Goal: Task Accomplishment & Management: Manage account settings

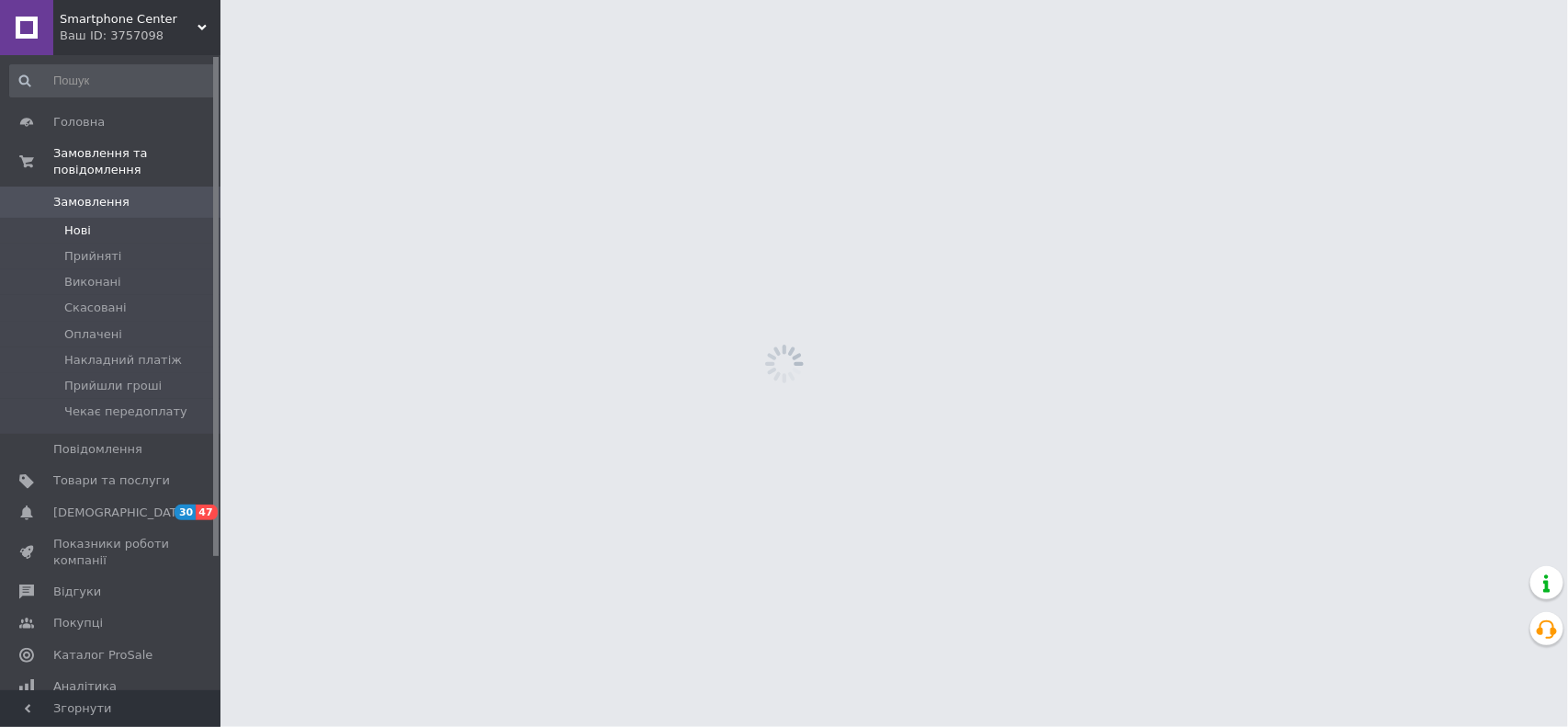
click at [80, 222] on span "Нові" at bounding box center [78, 230] width 27 height 17
click at [84, 222] on span "Нові" at bounding box center [78, 230] width 27 height 17
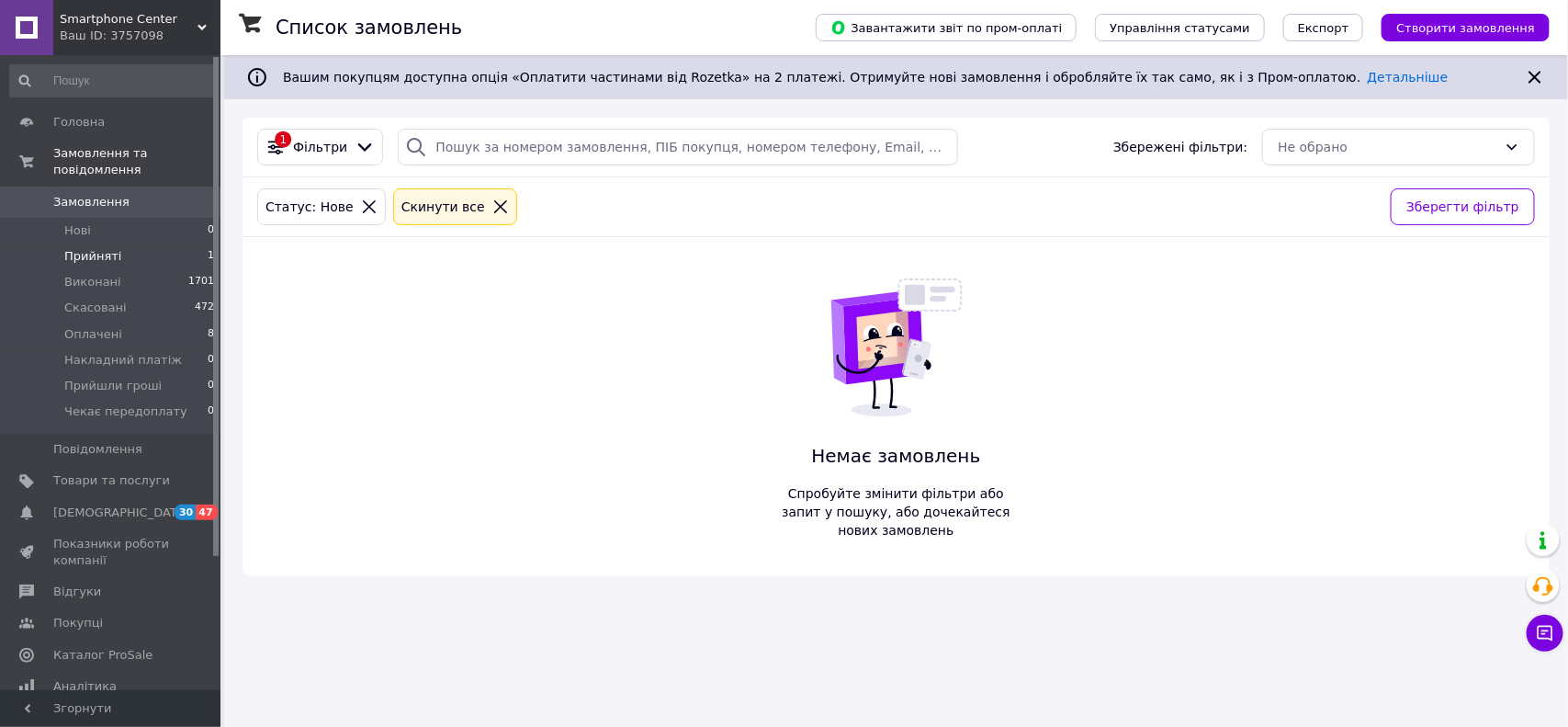
click at [87, 248] on span "Прийняті" at bounding box center [93, 256] width 57 height 17
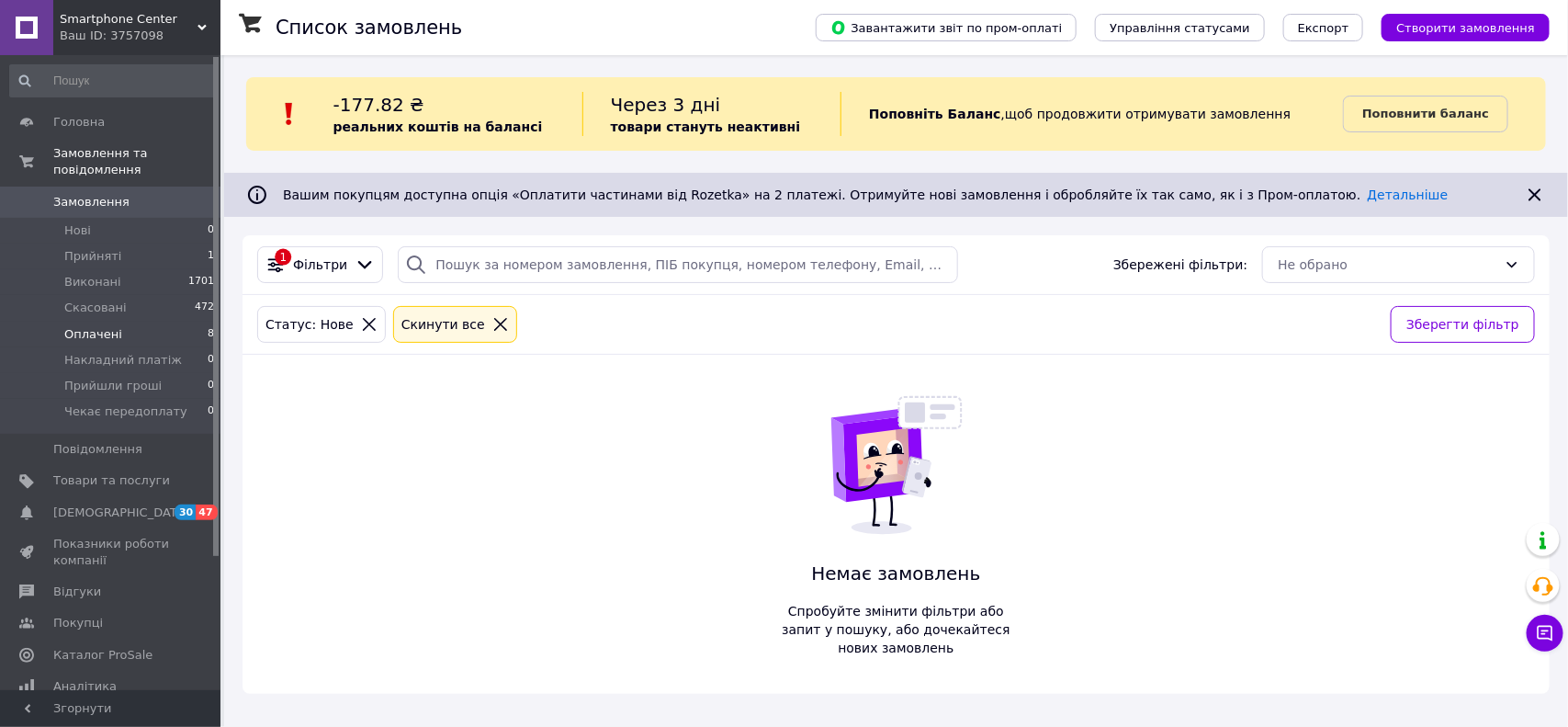
click at [106, 327] on span "Оплачені" at bounding box center [93, 335] width 58 height 17
click at [96, 218] on li "Нові 0" at bounding box center [112, 231] width 225 height 26
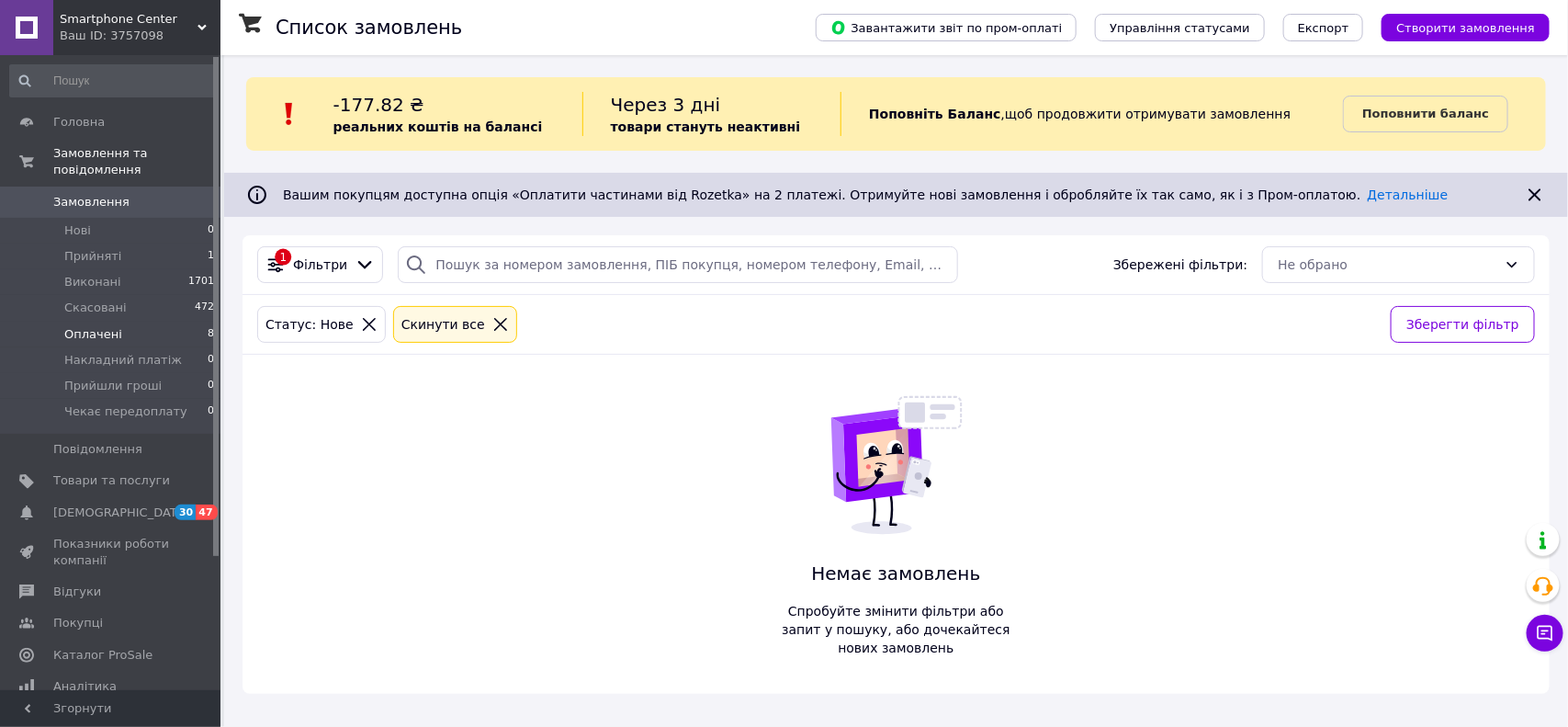
click at [74, 327] on span "Оплачені" at bounding box center [93, 335] width 58 height 17
click at [89, 505] on span "[DEMOGRAPHIC_DATA]" at bounding box center [121, 513] width 136 height 17
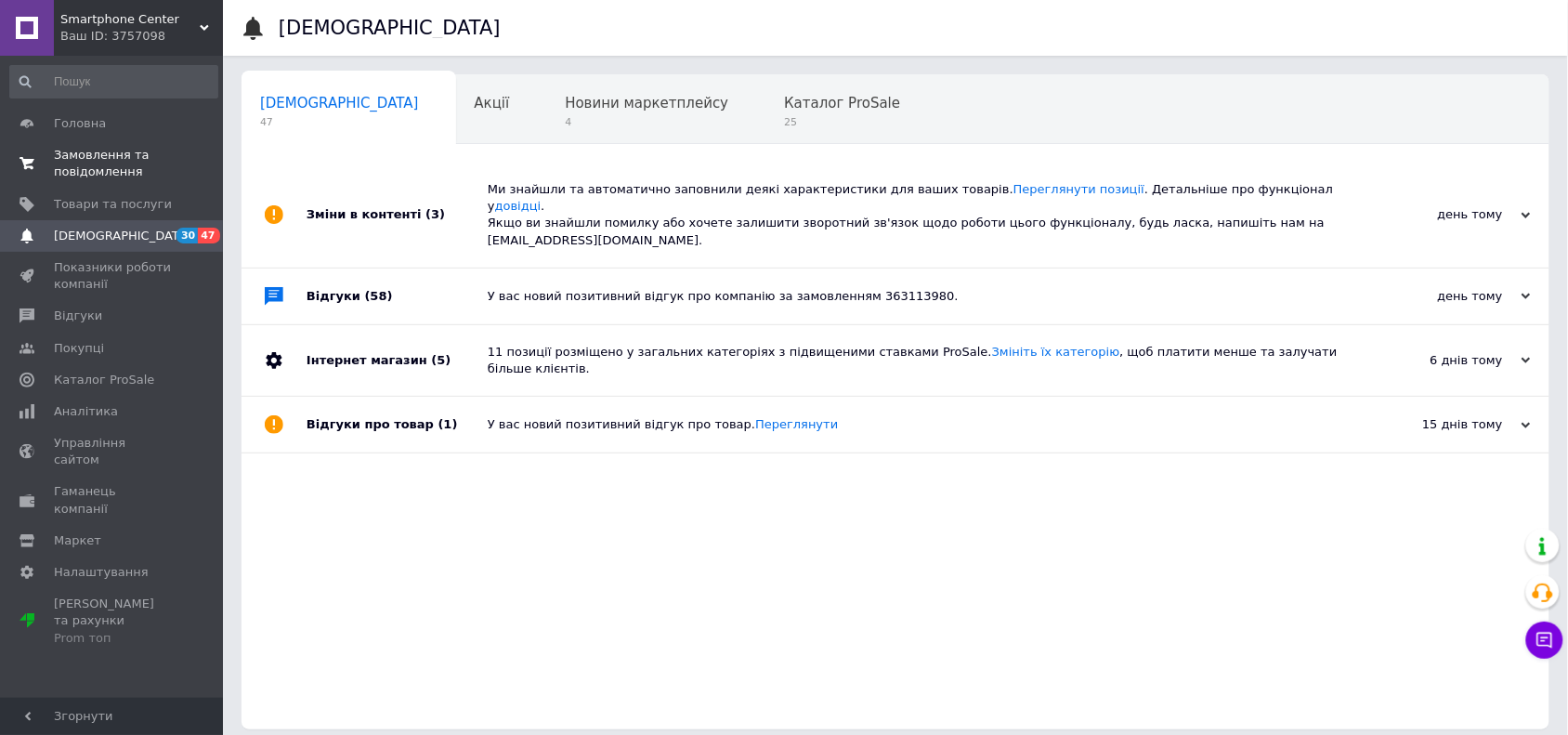
click at [98, 160] on span "Замовлення та повідомлення" at bounding box center [113, 164] width 118 height 34
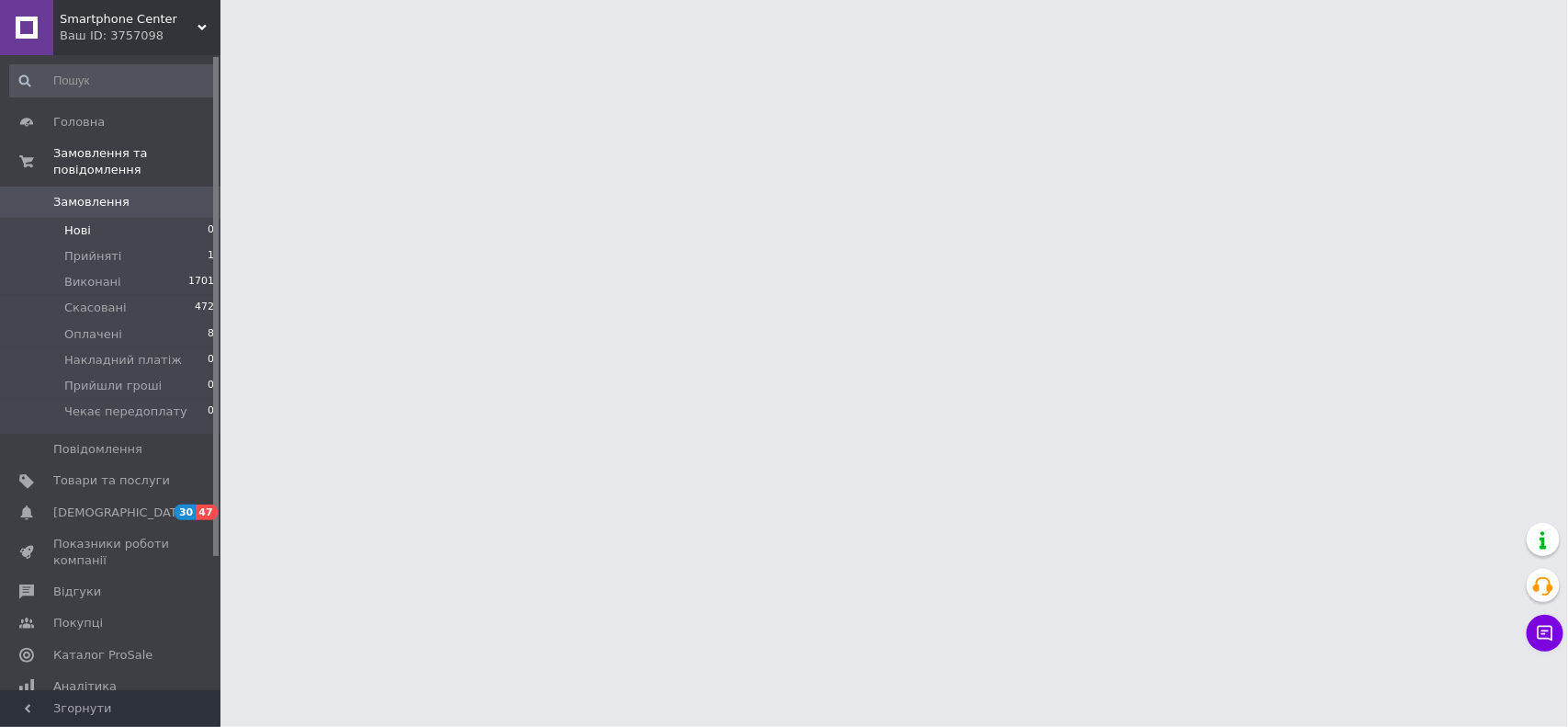
click at [87, 222] on span "Нові" at bounding box center [78, 230] width 27 height 17
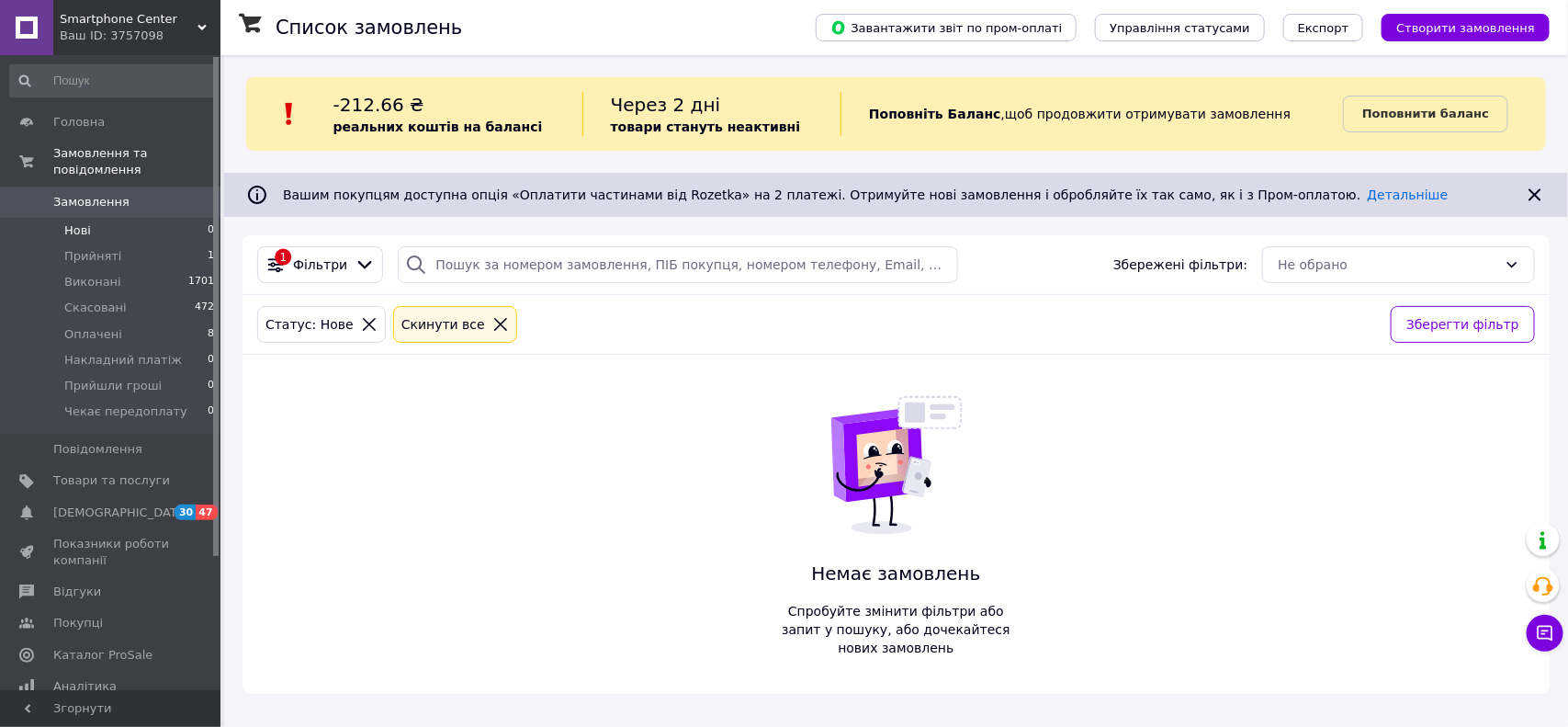
click at [73, 222] on span "Нові" at bounding box center [78, 230] width 27 height 17
click at [76, 248] on span "Прийняті" at bounding box center [93, 256] width 57 height 17
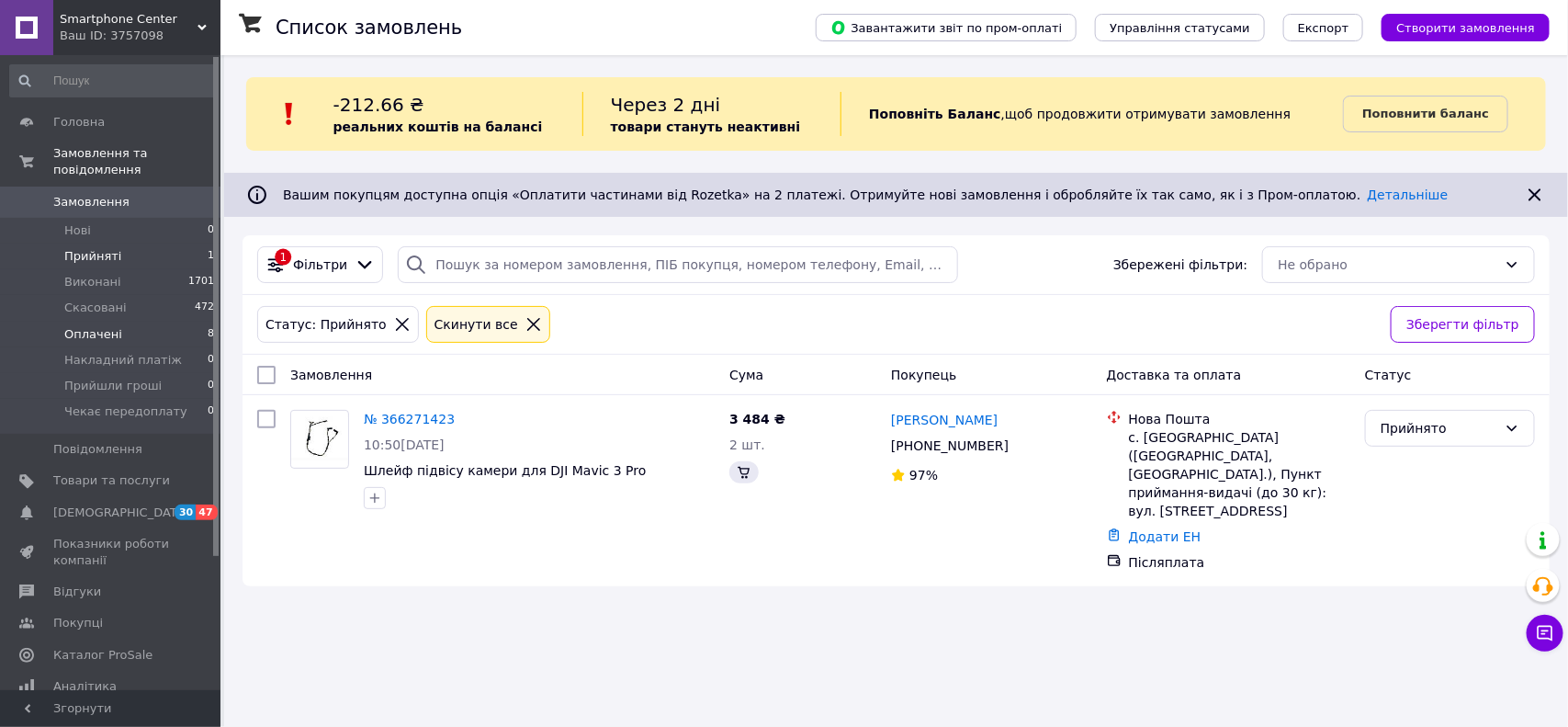
click at [88, 327] on span "Оплачені" at bounding box center [93, 335] width 58 height 17
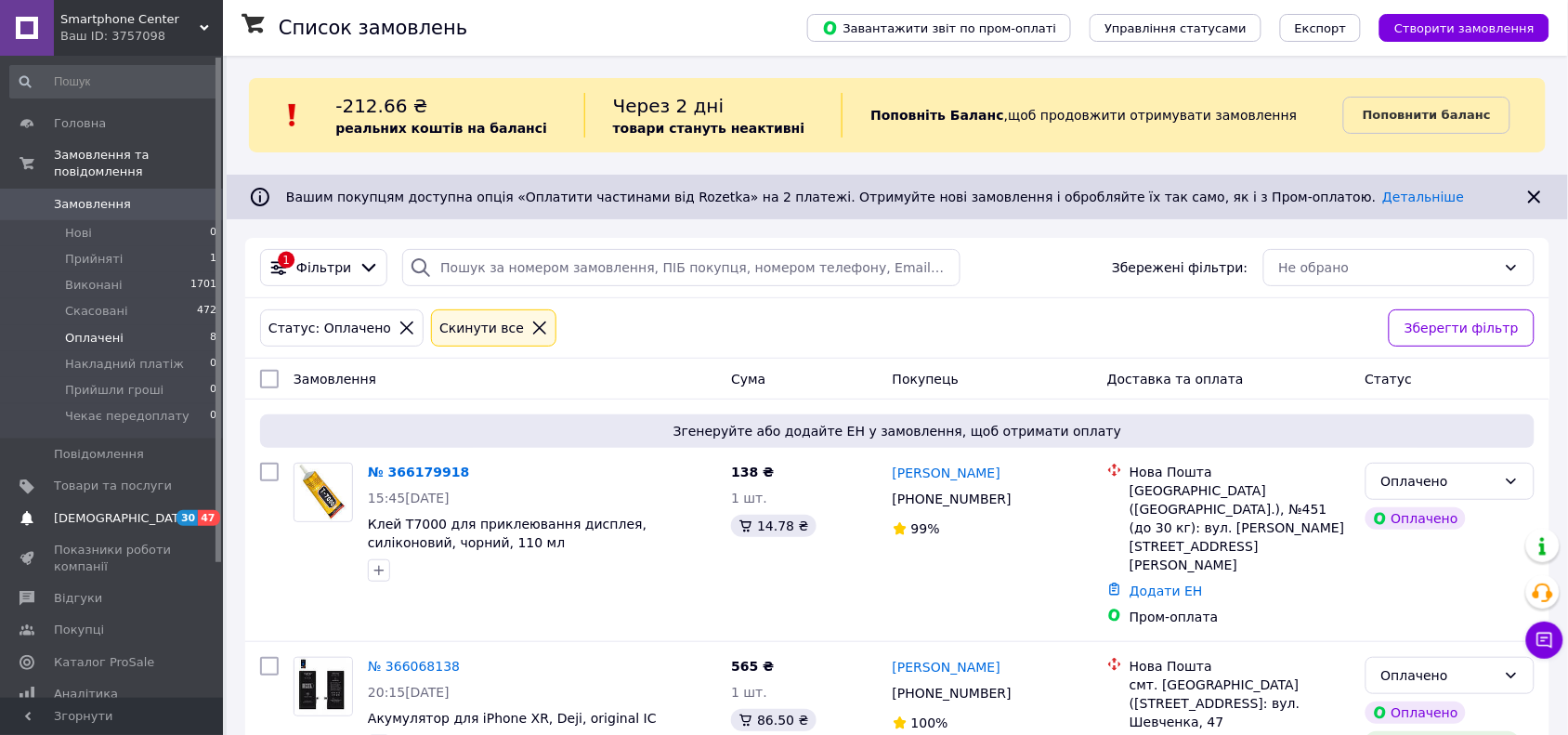
click at [103, 511] on span "[DEMOGRAPHIC_DATA]" at bounding box center [122, 519] width 137 height 17
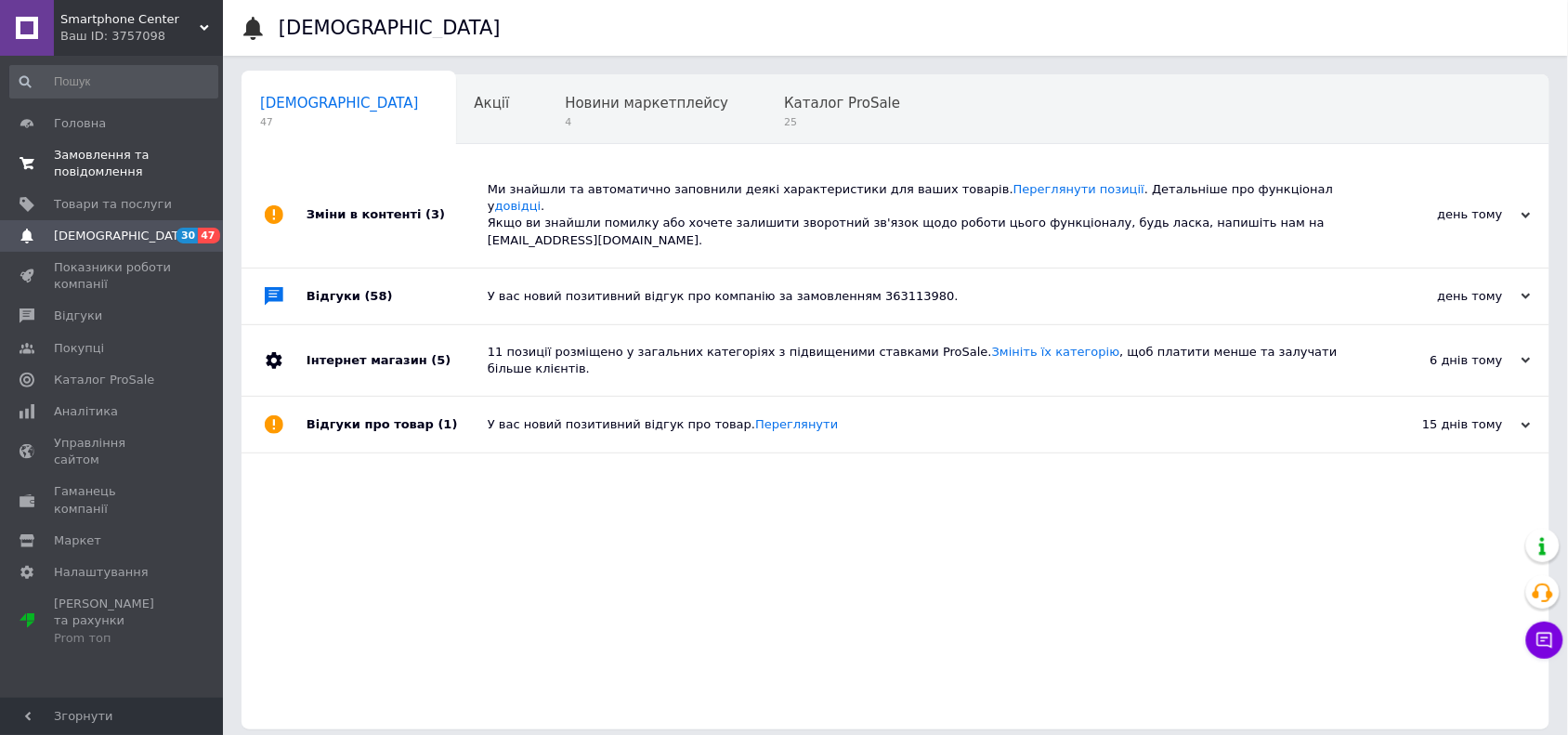
click at [84, 153] on span "Замовлення та повідомлення" at bounding box center [113, 164] width 118 height 34
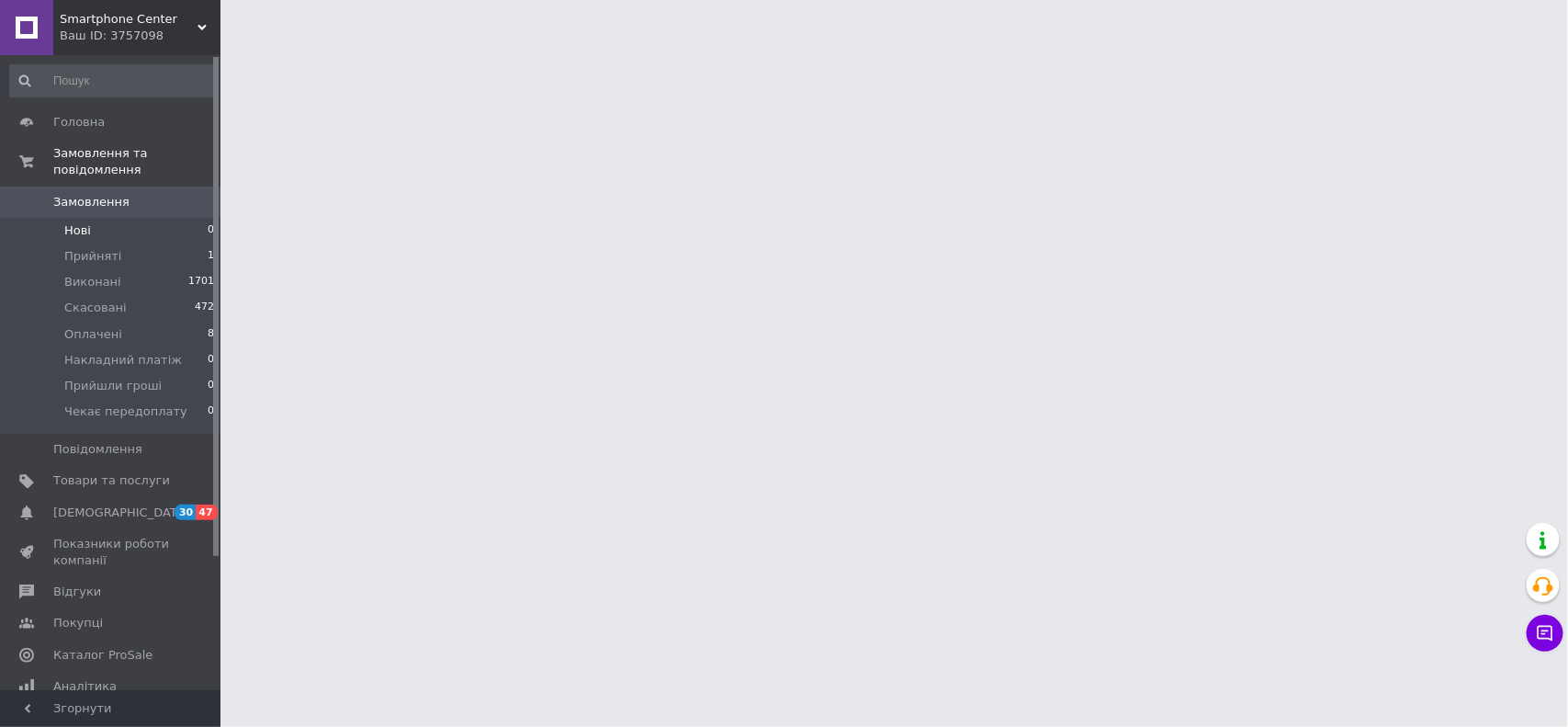
click at [76, 222] on span "Нові" at bounding box center [78, 230] width 27 height 17
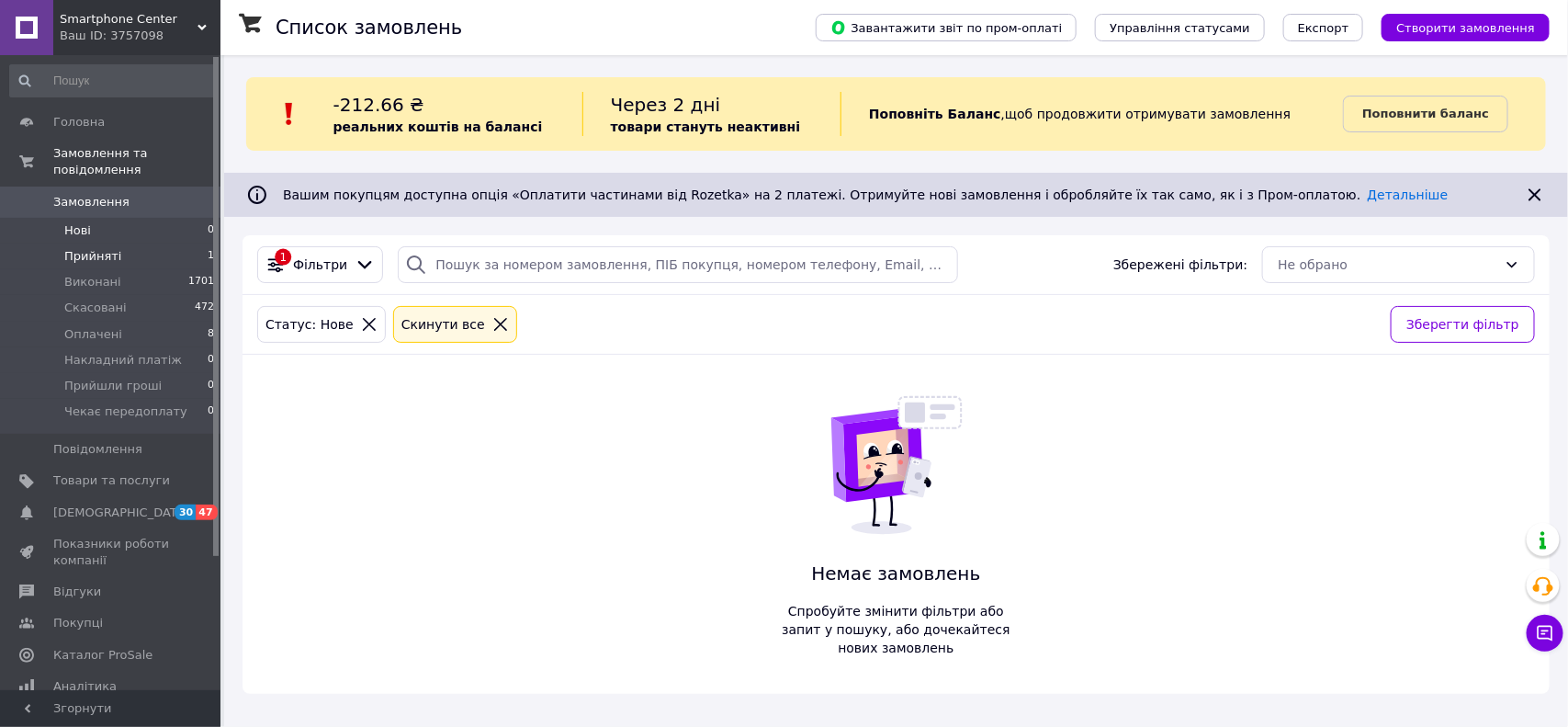
click at [80, 248] on span "Прийняті" at bounding box center [93, 256] width 57 height 17
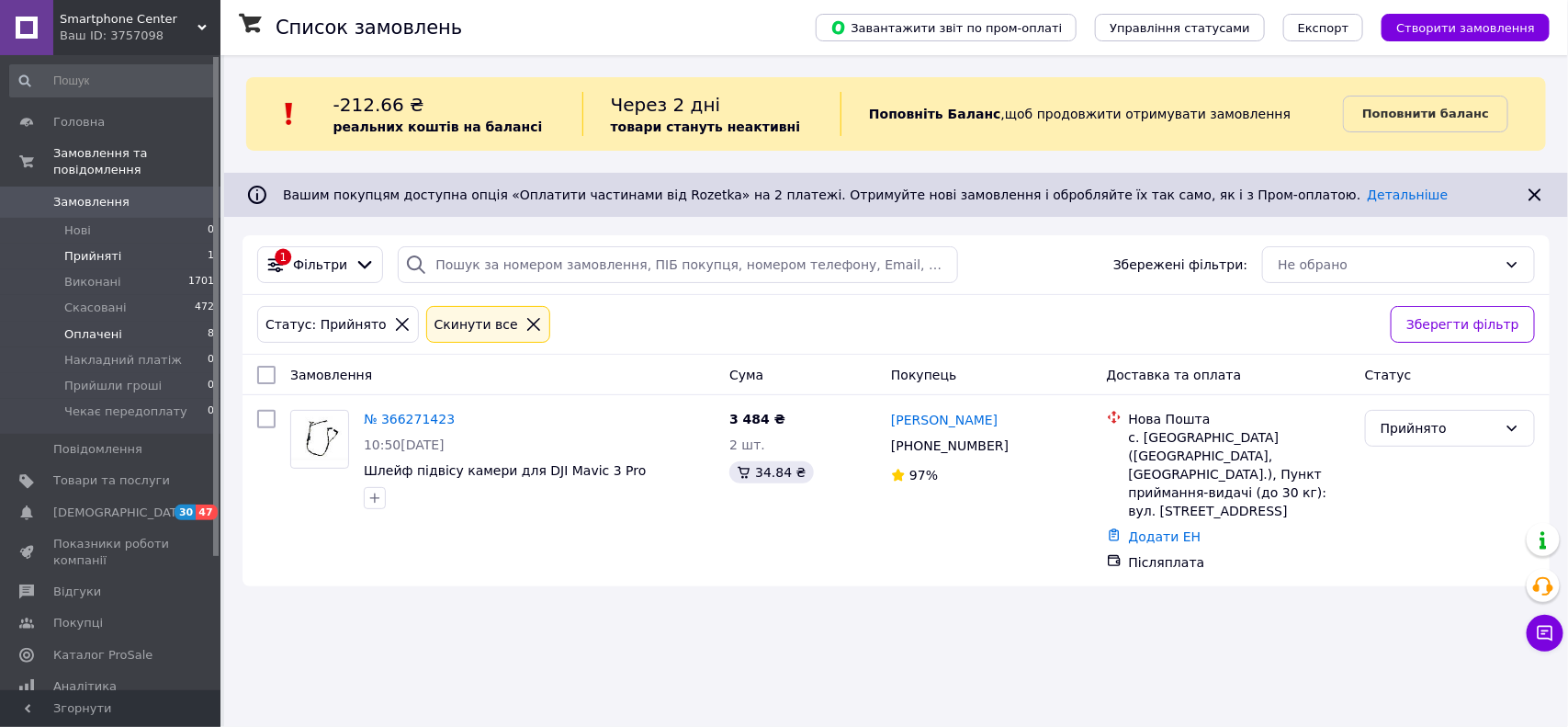
click at [93, 327] on span "Оплачені" at bounding box center [93, 335] width 58 height 17
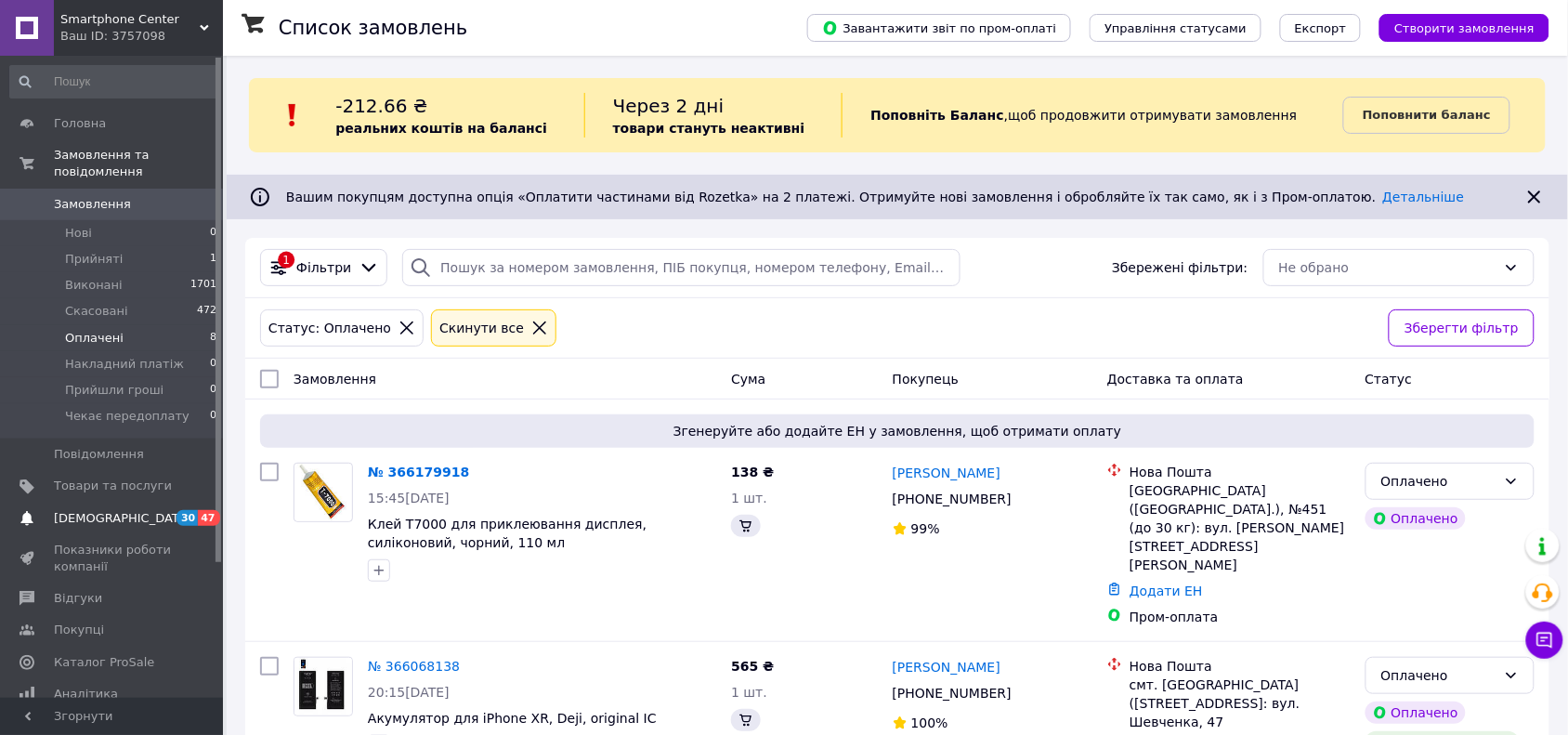
click at [114, 511] on span "[DEMOGRAPHIC_DATA]" at bounding box center [122, 519] width 137 height 17
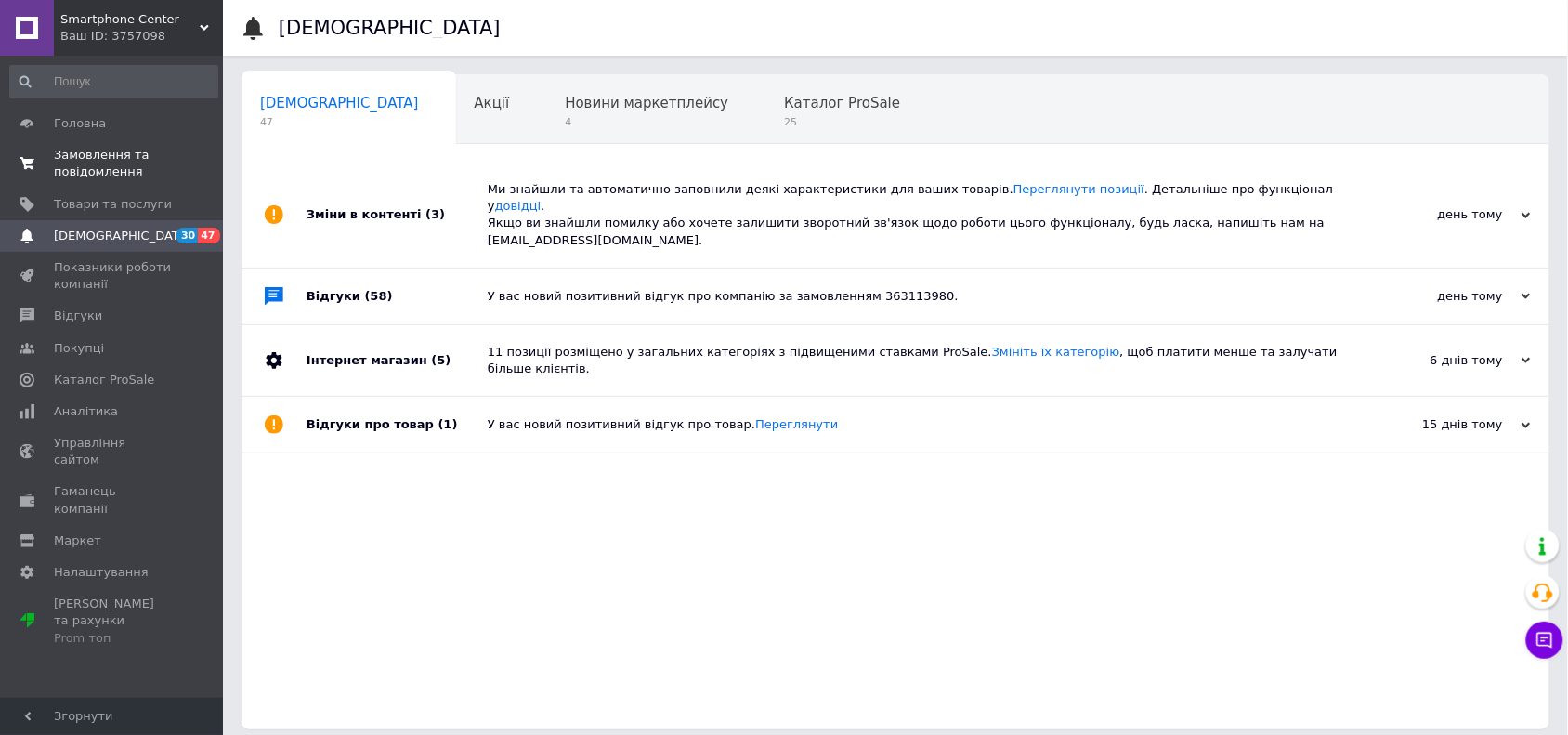
click at [102, 178] on span "Замовлення та повідомлення" at bounding box center [113, 164] width 118 height 34
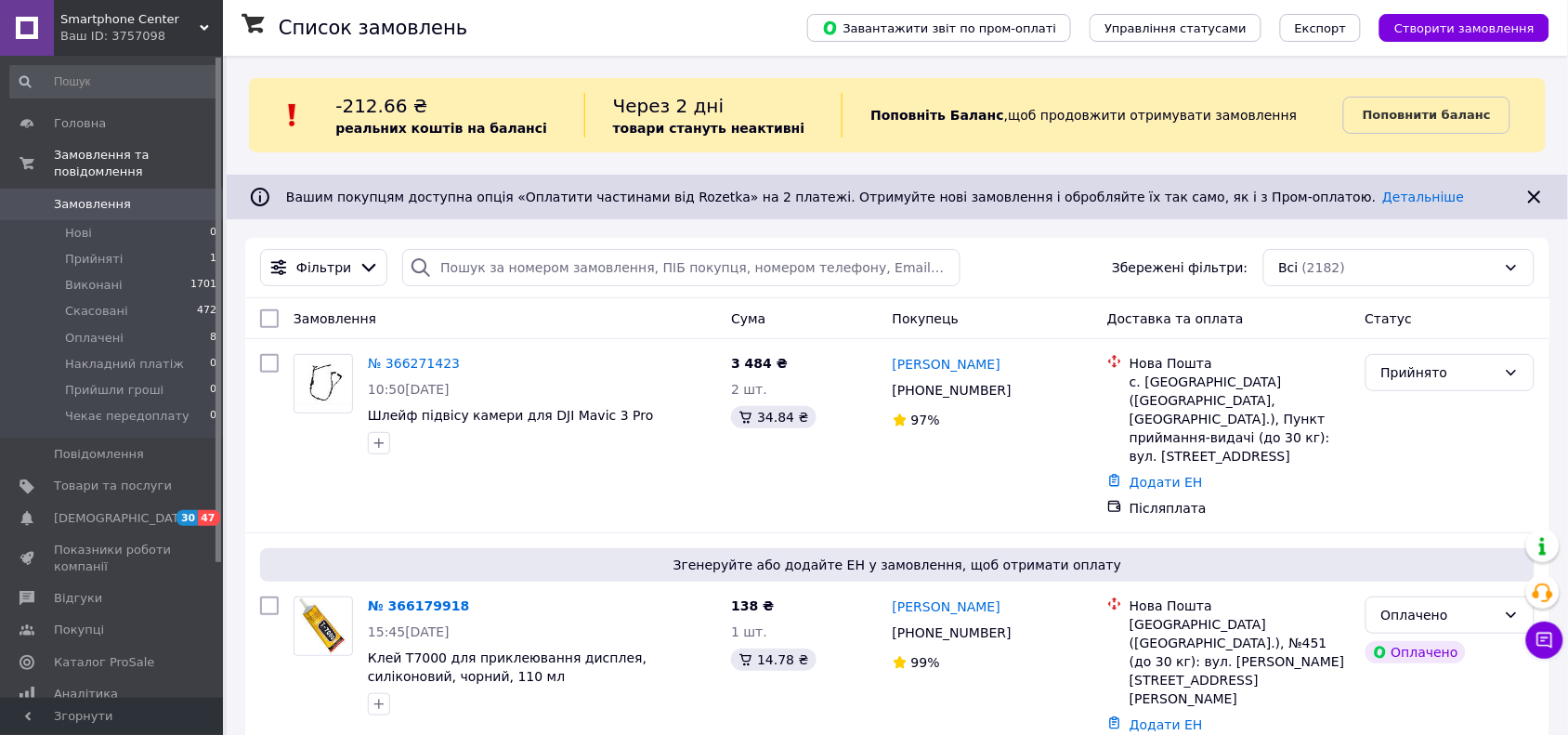
click at [80, 202] on link "Замовлення 0" at bounding box center [113, 205] width 227 height 32
click at [80, 224] on span "Нові" at bounding box center [79, 233] width 27 height 17
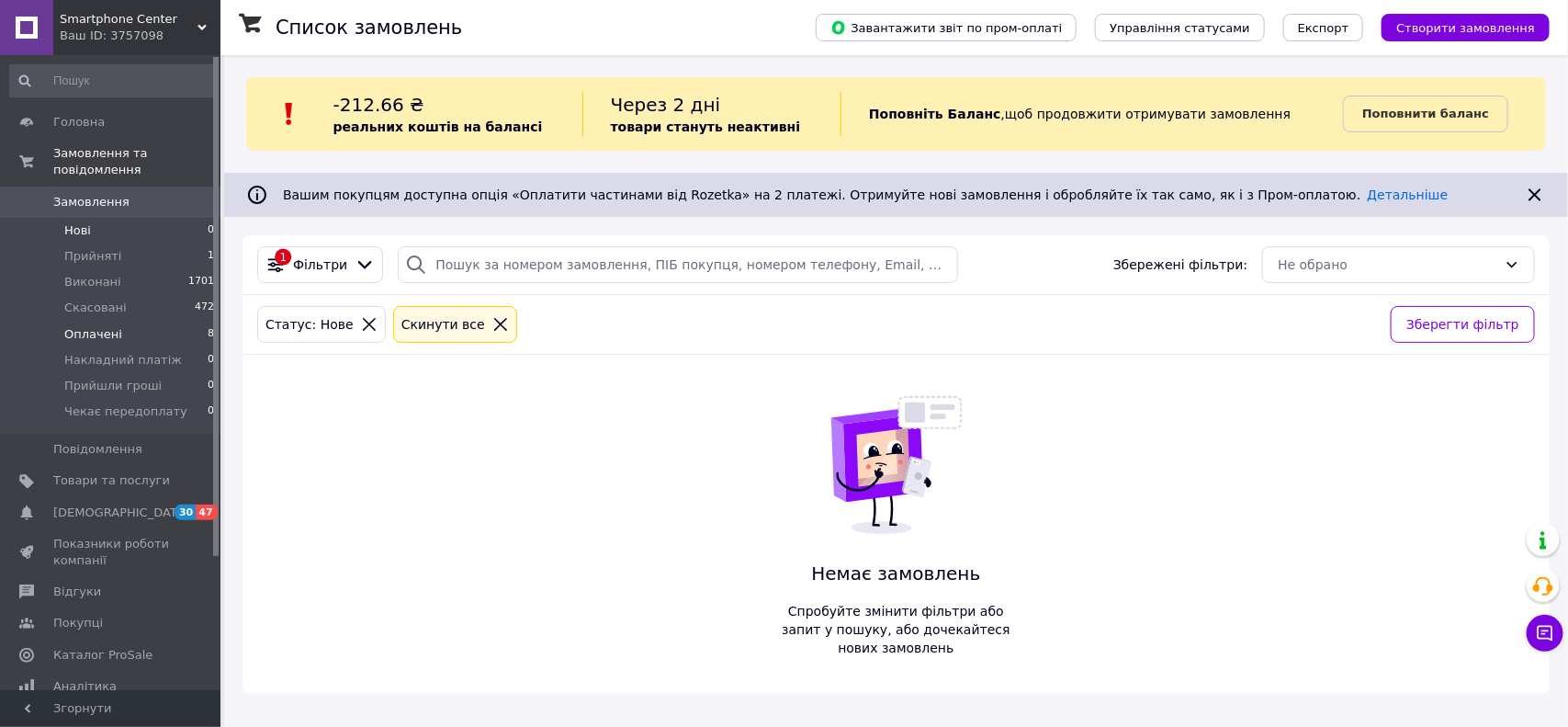
click at [83, 327] on span "Оплачені" at bounding box center [93, 335] width 58 height 17
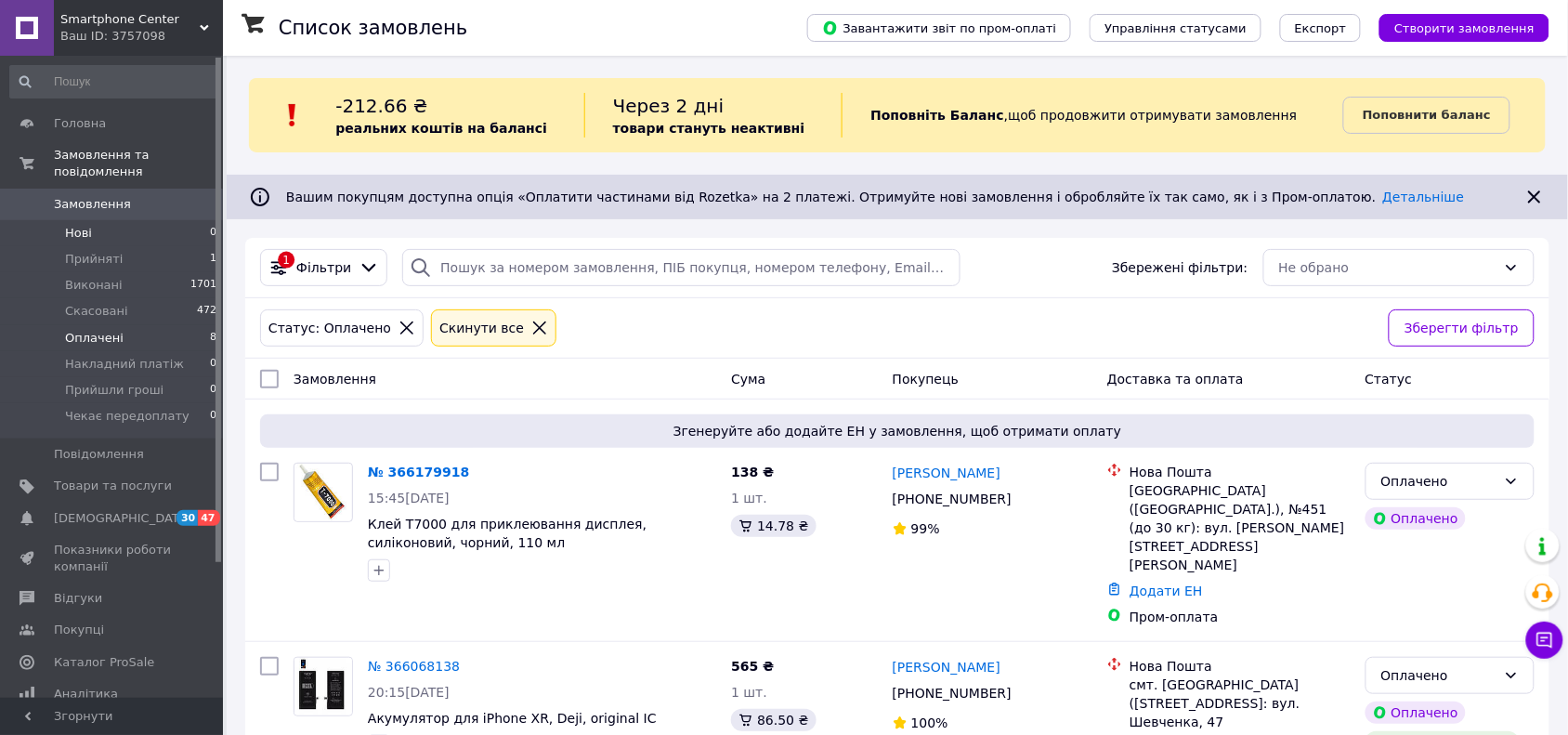
click at [109, 221] on li "Нові 0" at bounding box center [113, 234] width 227 height 26
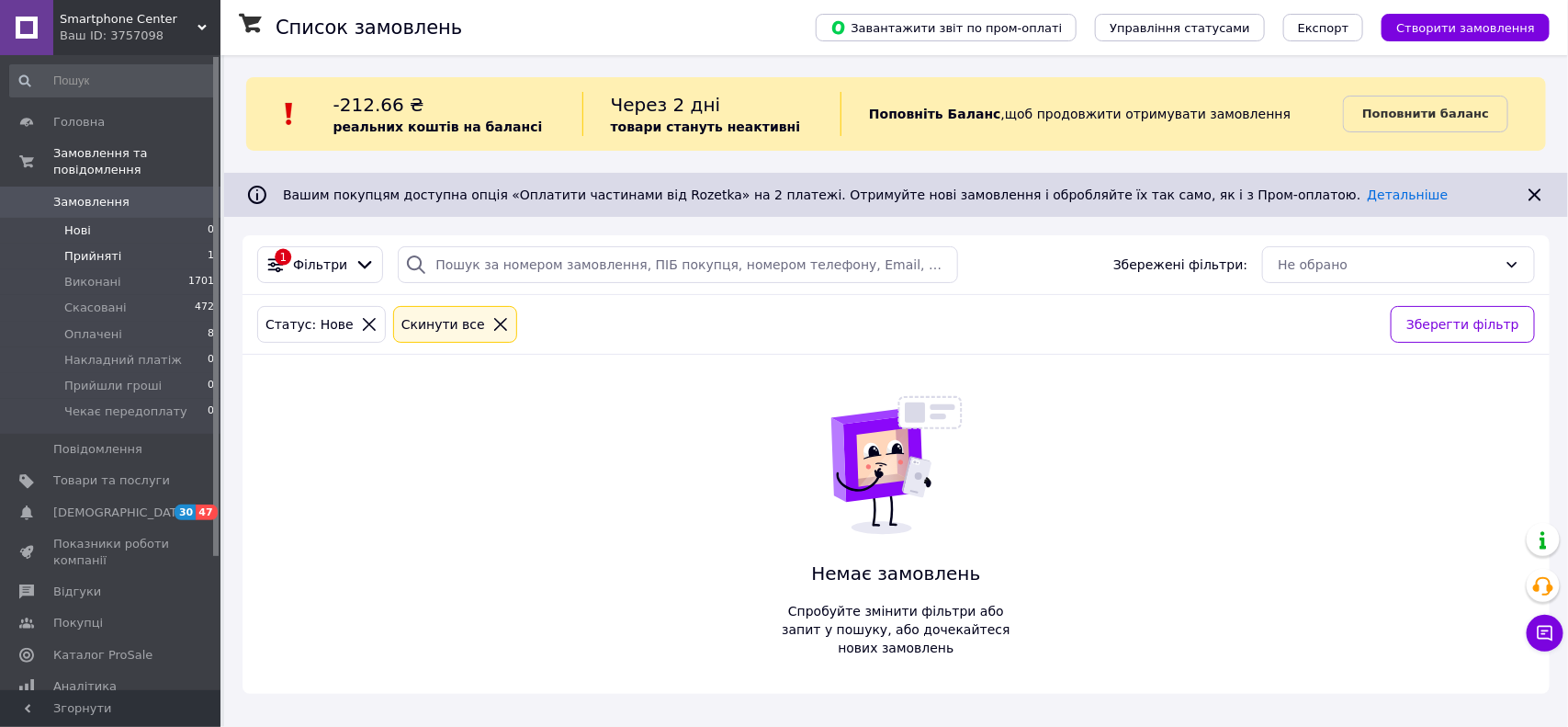
click at [116, 246] on li "Прийняті 1" at bounding box center [112, 256] width 225 height 26
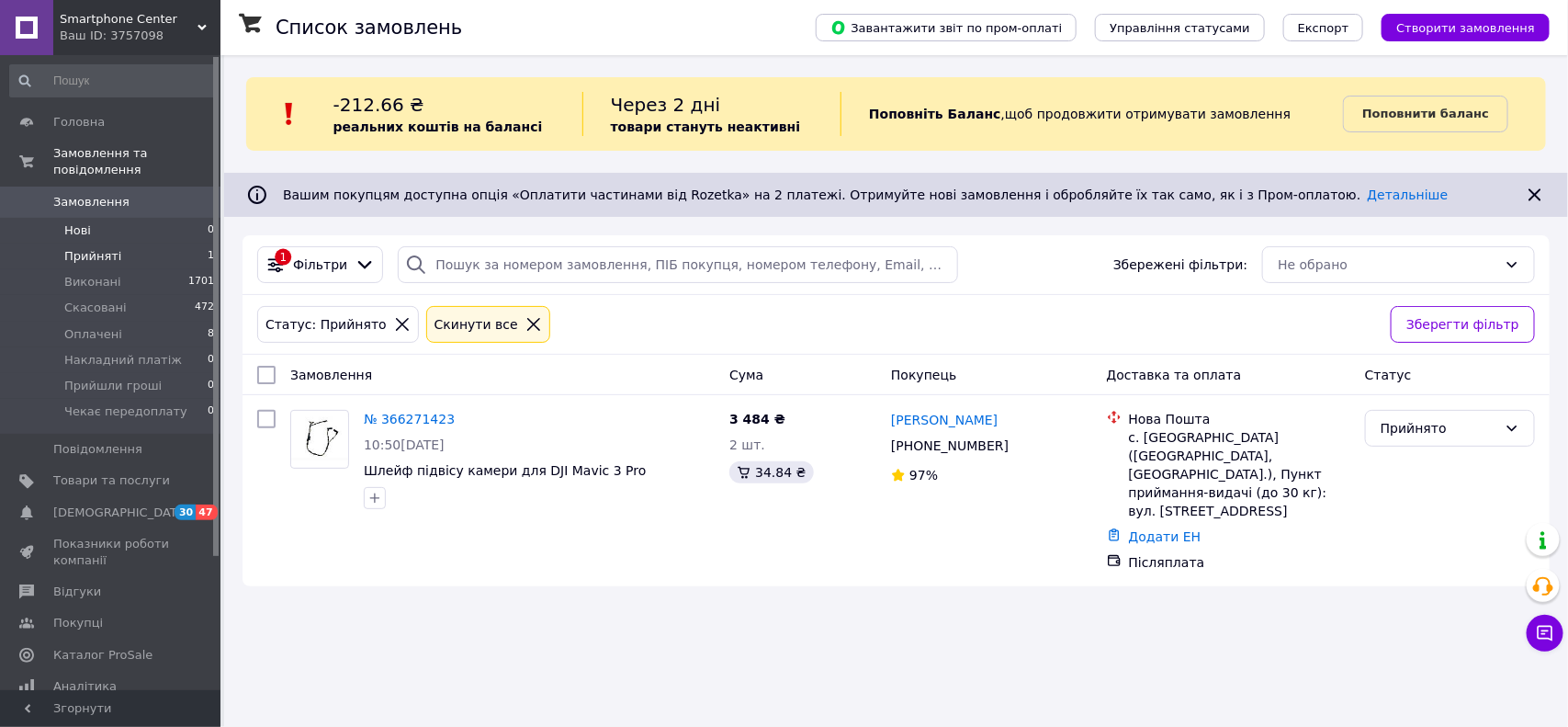
click at [121, 218] on li "Нові 0" at bounding box center [112, 231] width 225 height 26
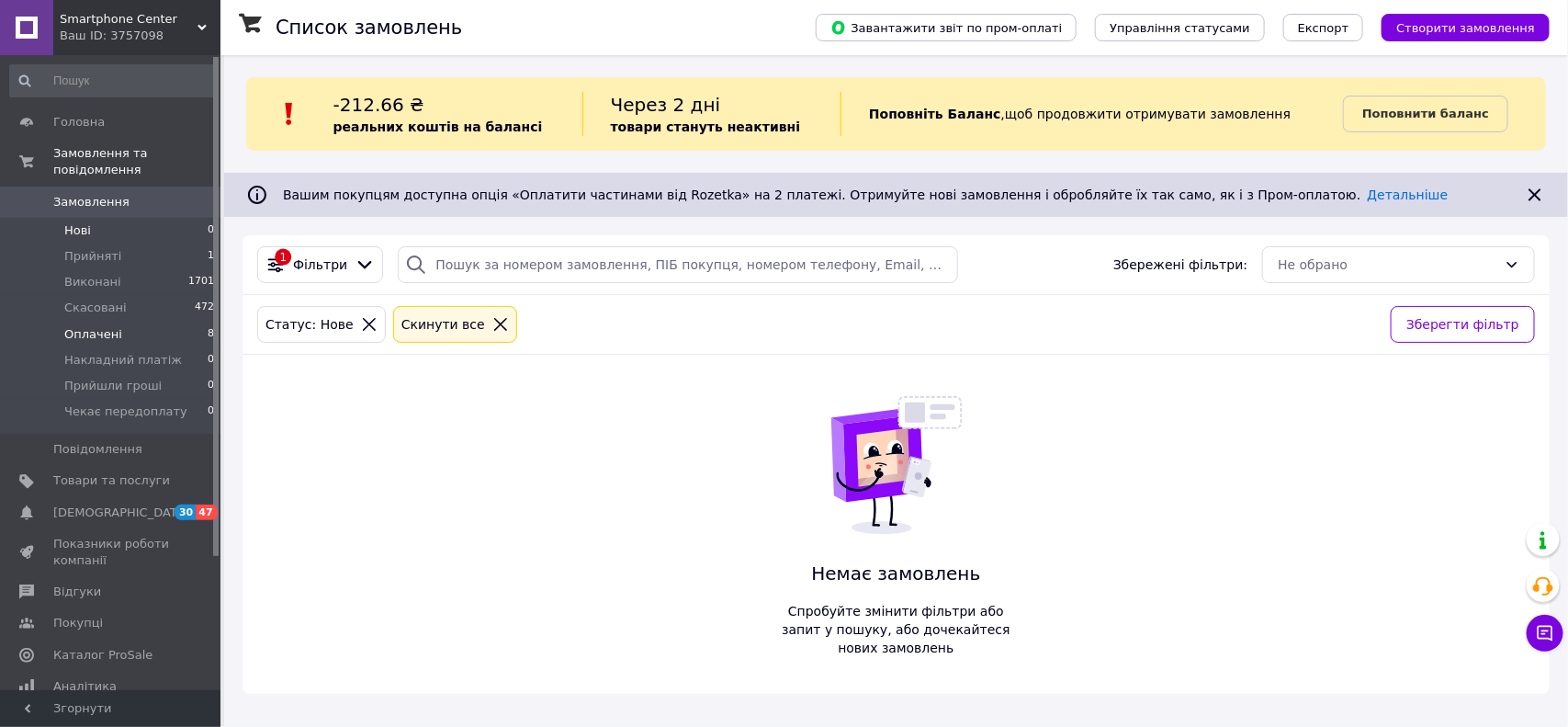
click at [124, 322] on li "Оплачені 8" at bounding box center [112, 335] width 225 height 26
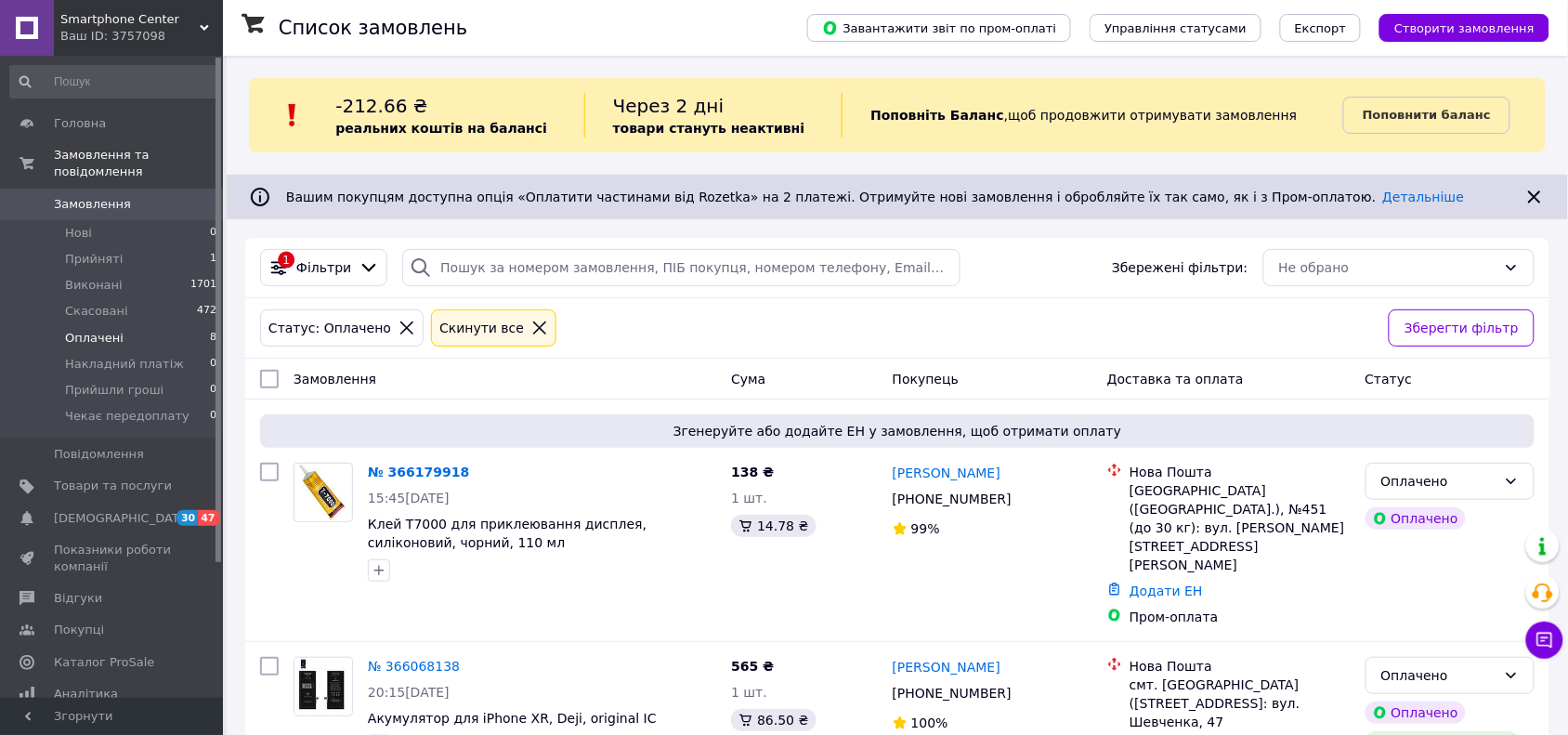
click at [1529, 203] on icon at bounding box center [1535, 197] width 22 height 22
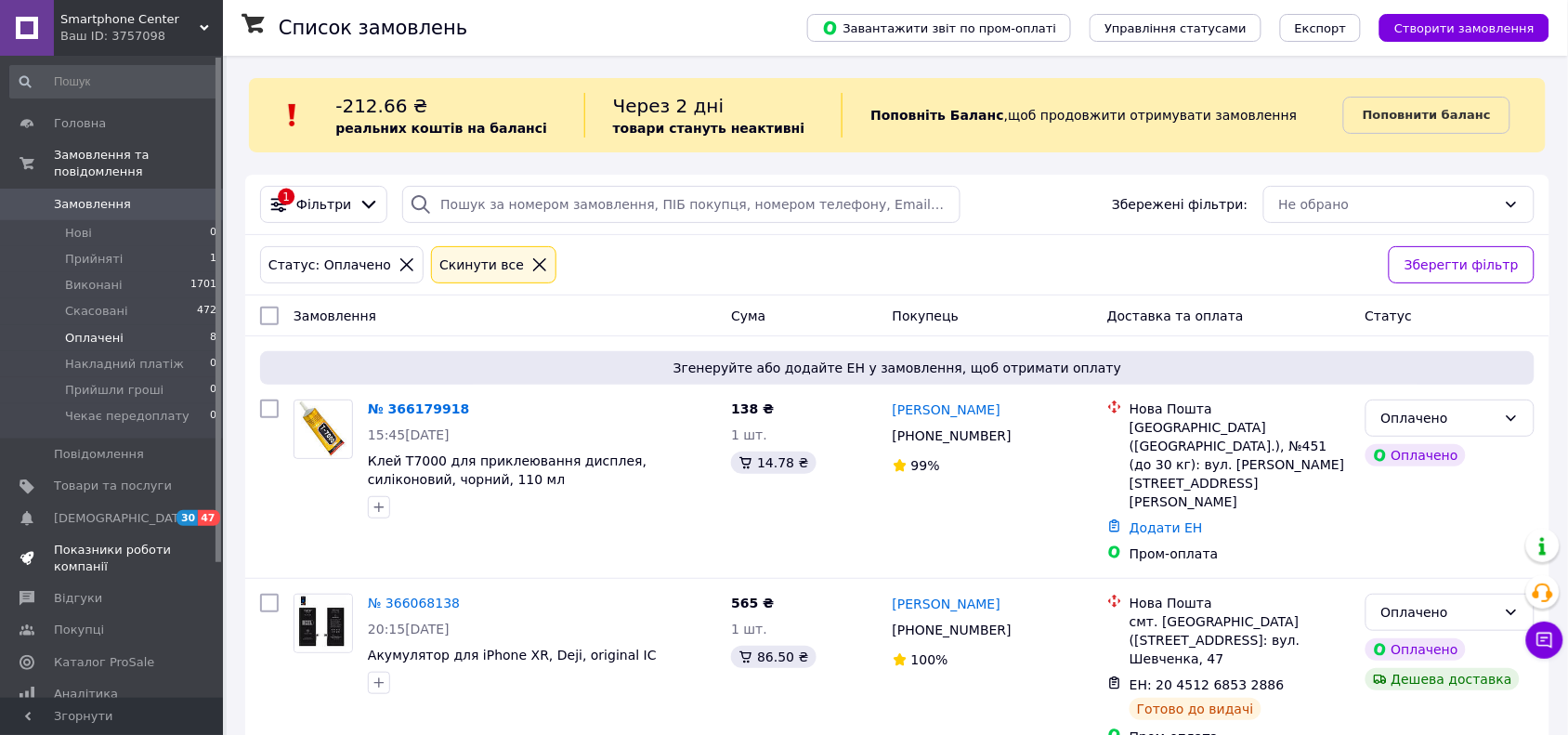
click at [59, 541] on span "Показники роботи компанії" at bounding box center [113, 558] width 118 height 34
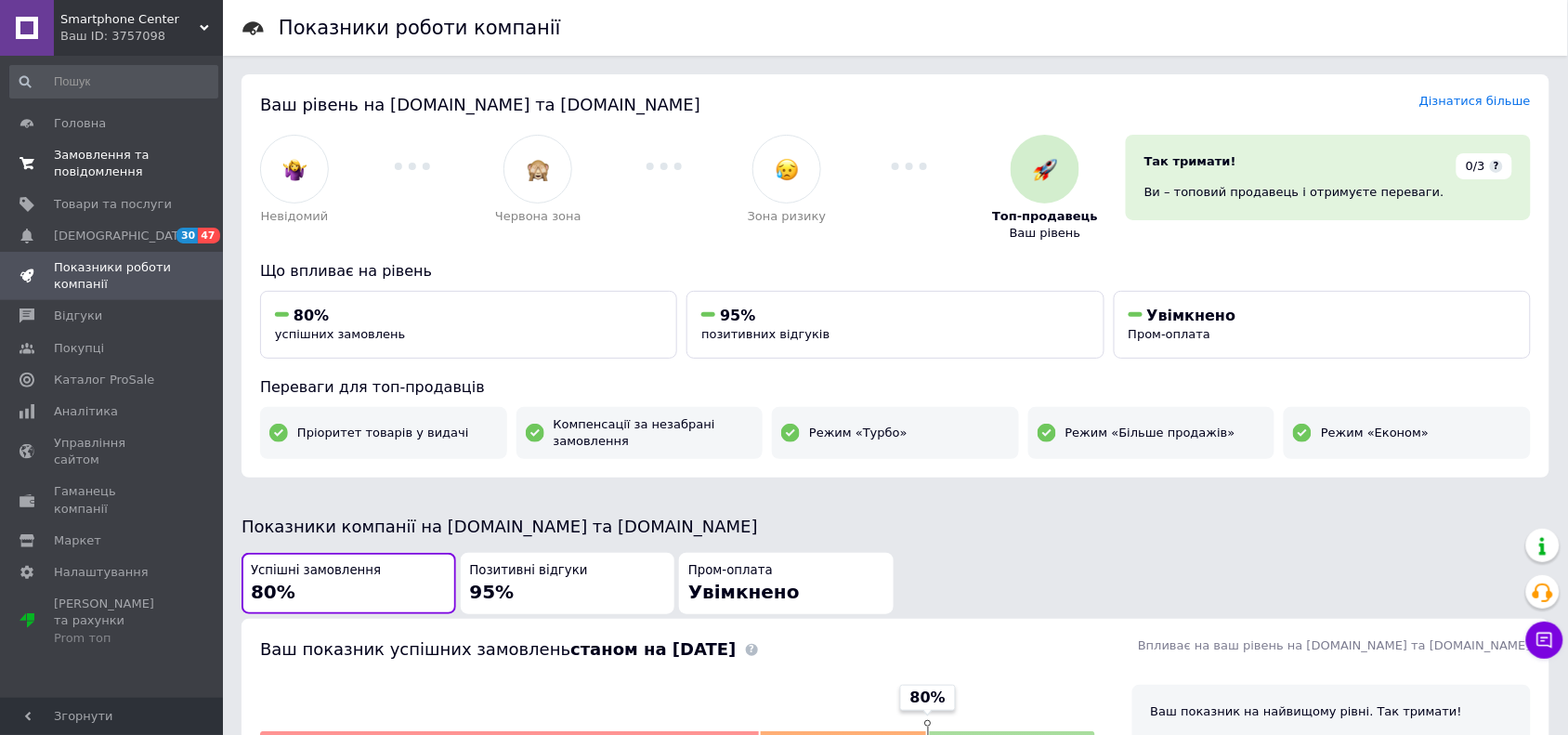
click at [103, 184] on link "Замовлення та повідомлення 0 0" at bounding box center [113, 164] width 227 height 49
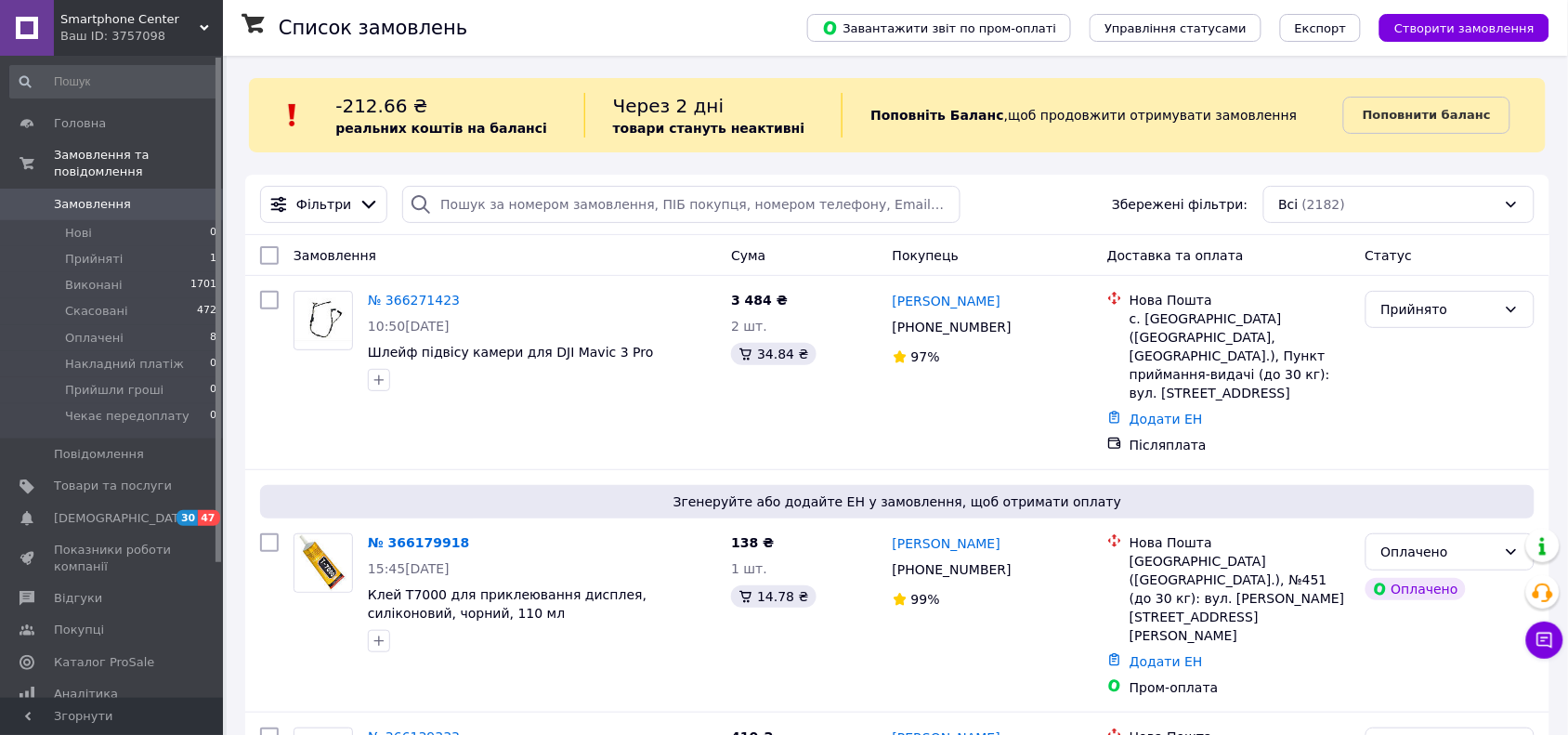
click at [1029, 198] on div "Фільтри Збережені фільтри: Всі (2182)" at bounding box center [897, 205] width 1289 height 37
click at [105, 198] on link "Замовлення 0" at bounding box center [113, 205] width 227 height 32
click at [80, 224] on span "Нові" at bounding box center [79, 233] width 27 height 17
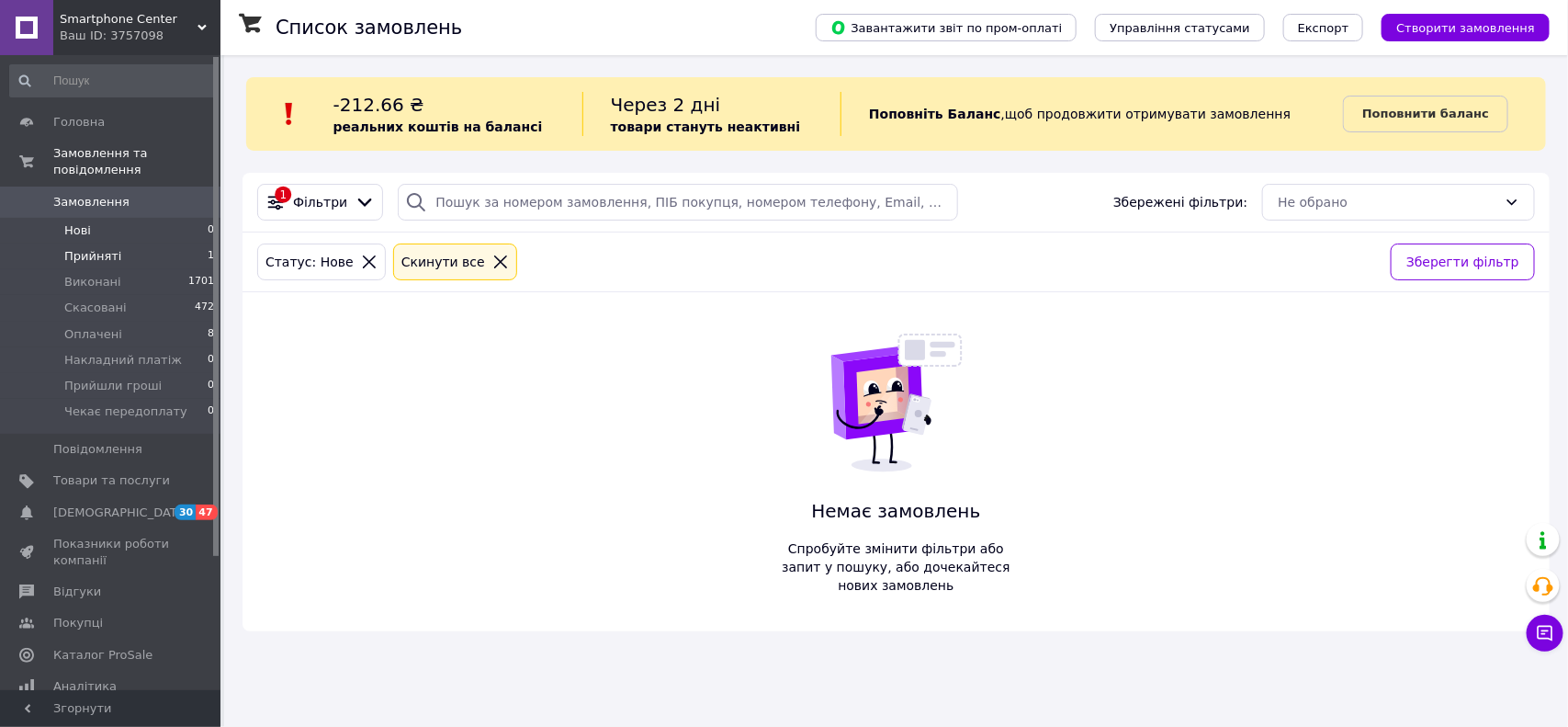
click at [117, 245] on li "Прийняті 1" at bounding box center [112, 256] width 225 height 26
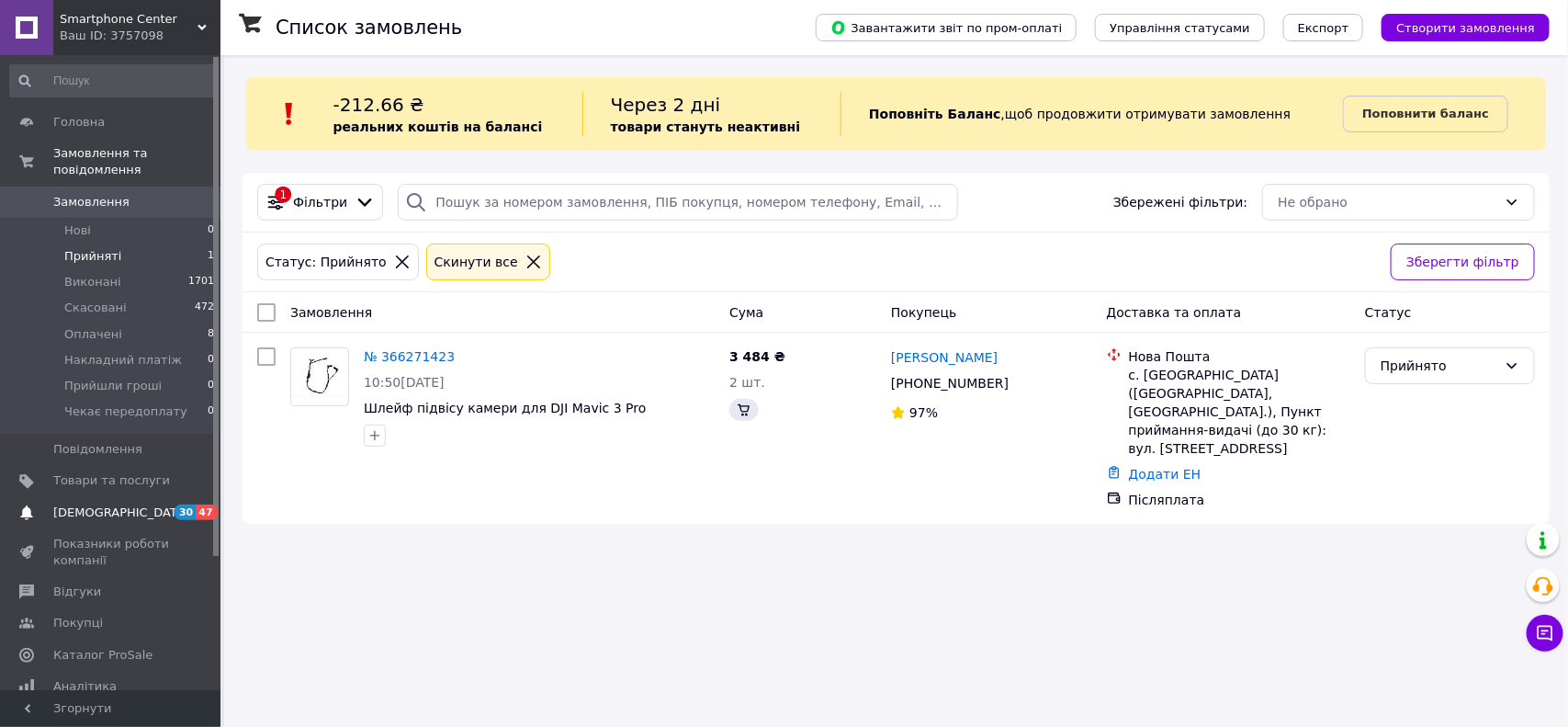
click at [115, 505] on span "[DEMOGRAPHIC_DATA]" at bounding box center [121, 513] width 136 height 17
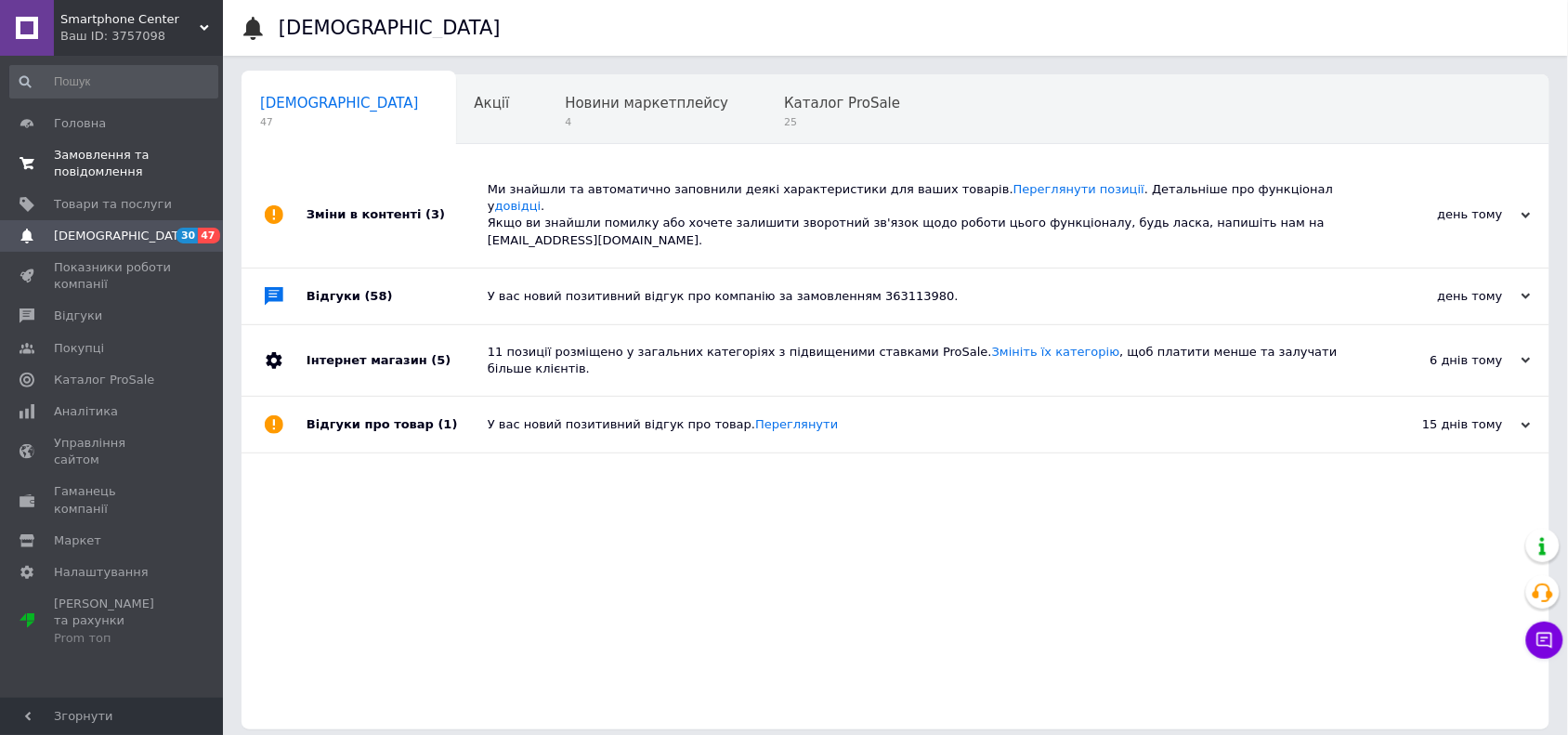
click at [127, 164] on span "Замовлення та повідомлення" at bounding box center [113, 164] width 118 height 34
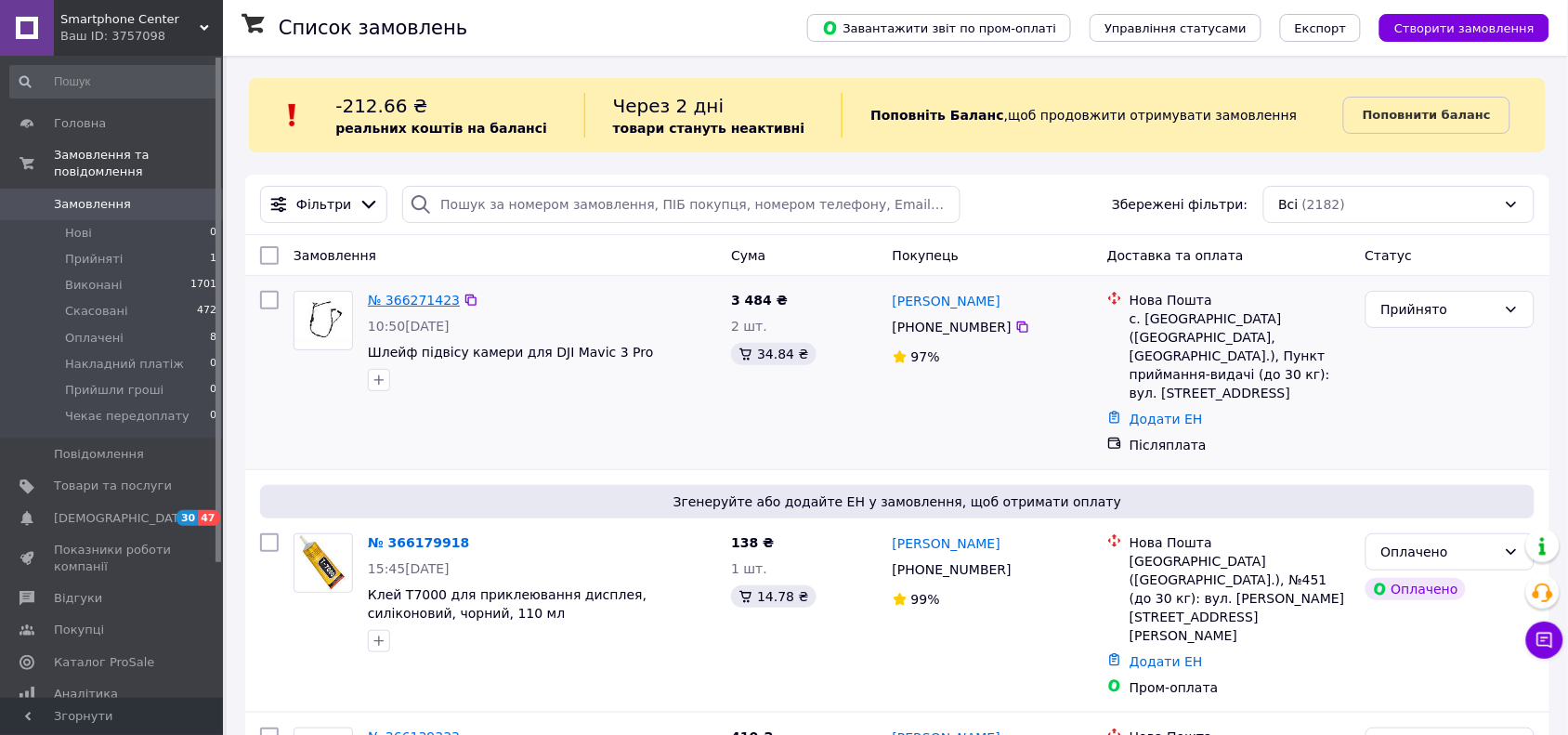
click at [405, 294] on link "№ 366271423" at bounding box center [414, 300] width 92 height 15
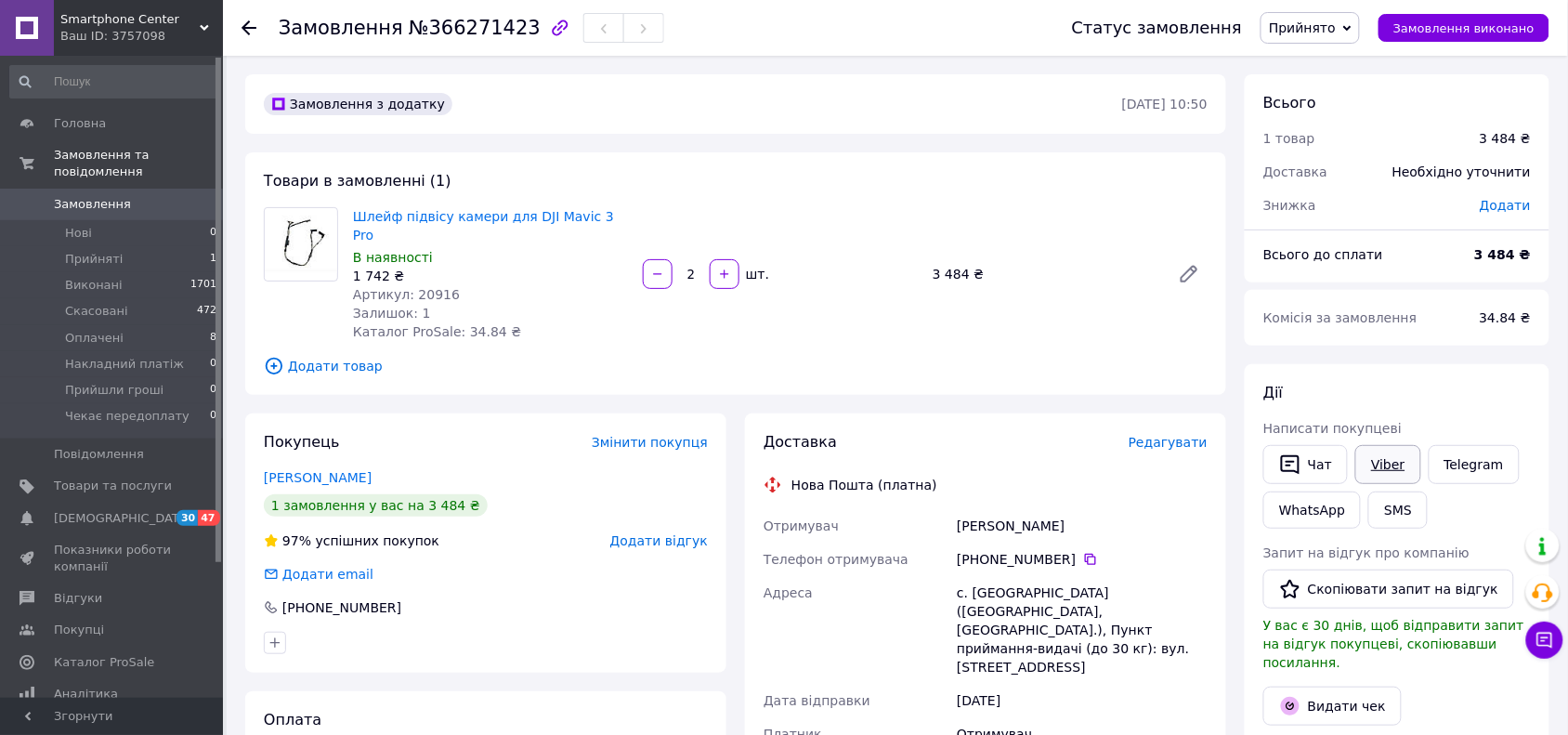
click at [1377, 474] on link "Viber" at bounding box center [1388, 465] width 65 height 39
click at [104, 221] on li "Нові 0" at bounding box center [113, 234] width 227 height 26
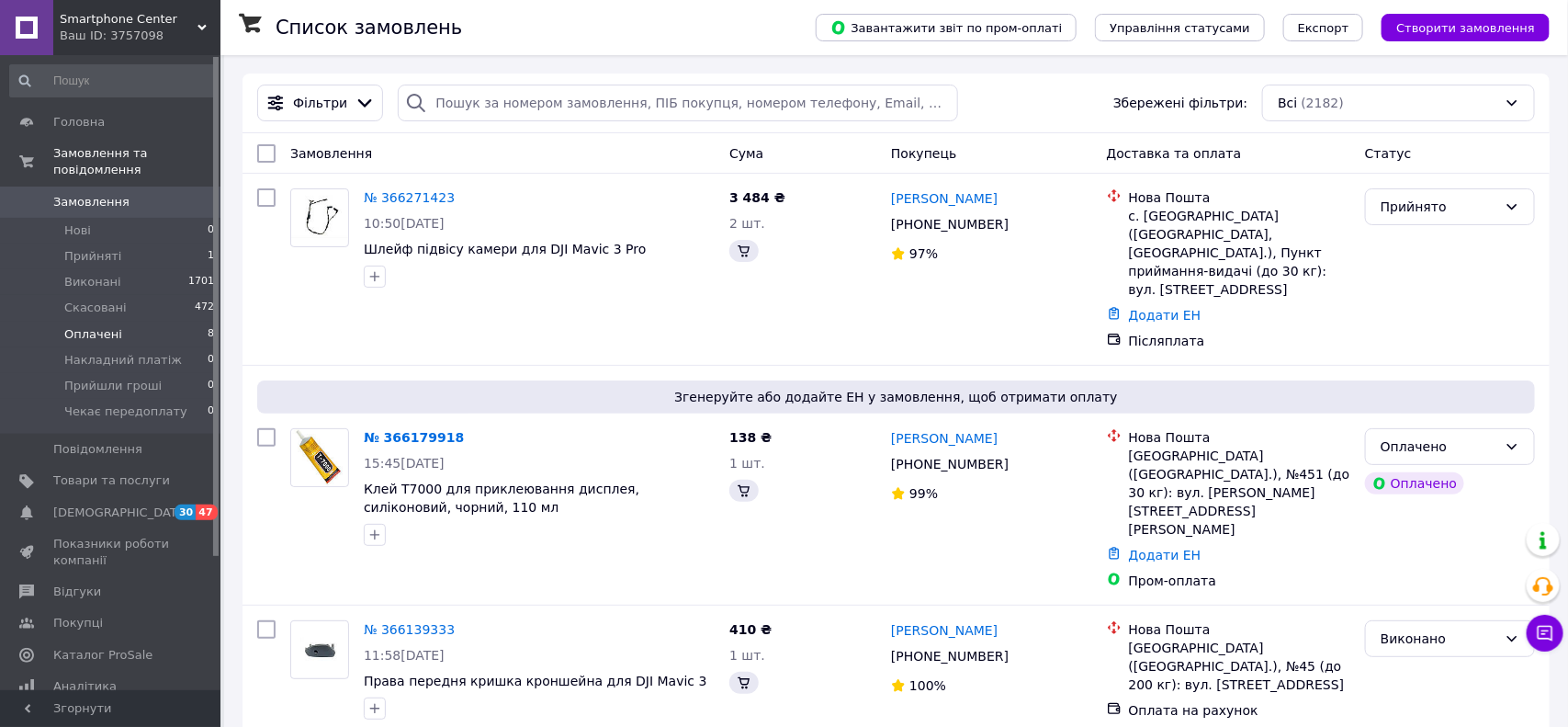
click at [44, 328] on li "Оплачені 8" at bounding box center [112, 335] width 225 height 26
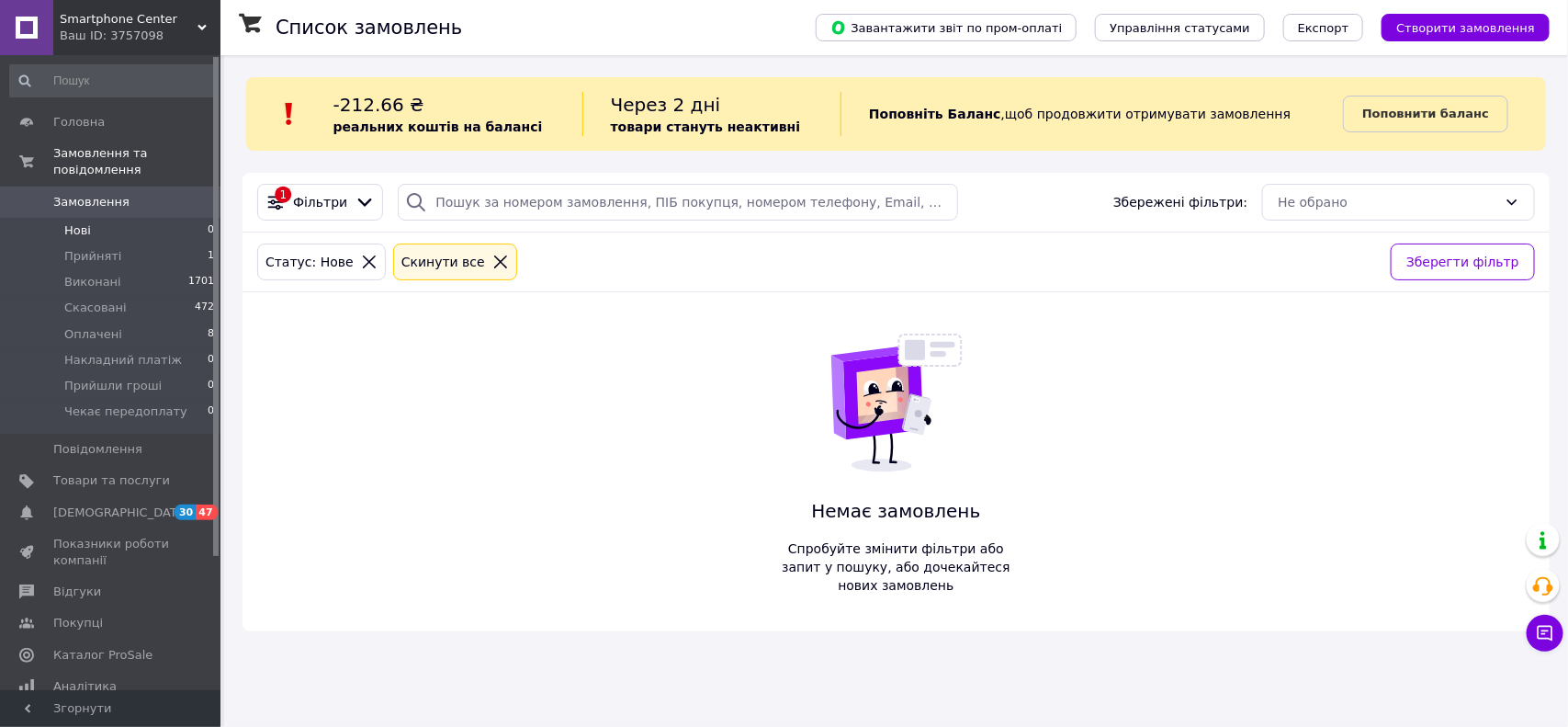
click at [79, 225] on li "Нові 0" at bounding box center [112, 231] width 225 height 26
click at [84, 239] on body "Smartphone Center Ваш ID: 3757098 Сайт Smartphone Center Кабінет покупця Переві…" at bounding box center [784, 364] width 1568 height 727
click at [84, 248] on span "Прийняті" at bounding box center [93, 256] width 57 height 17
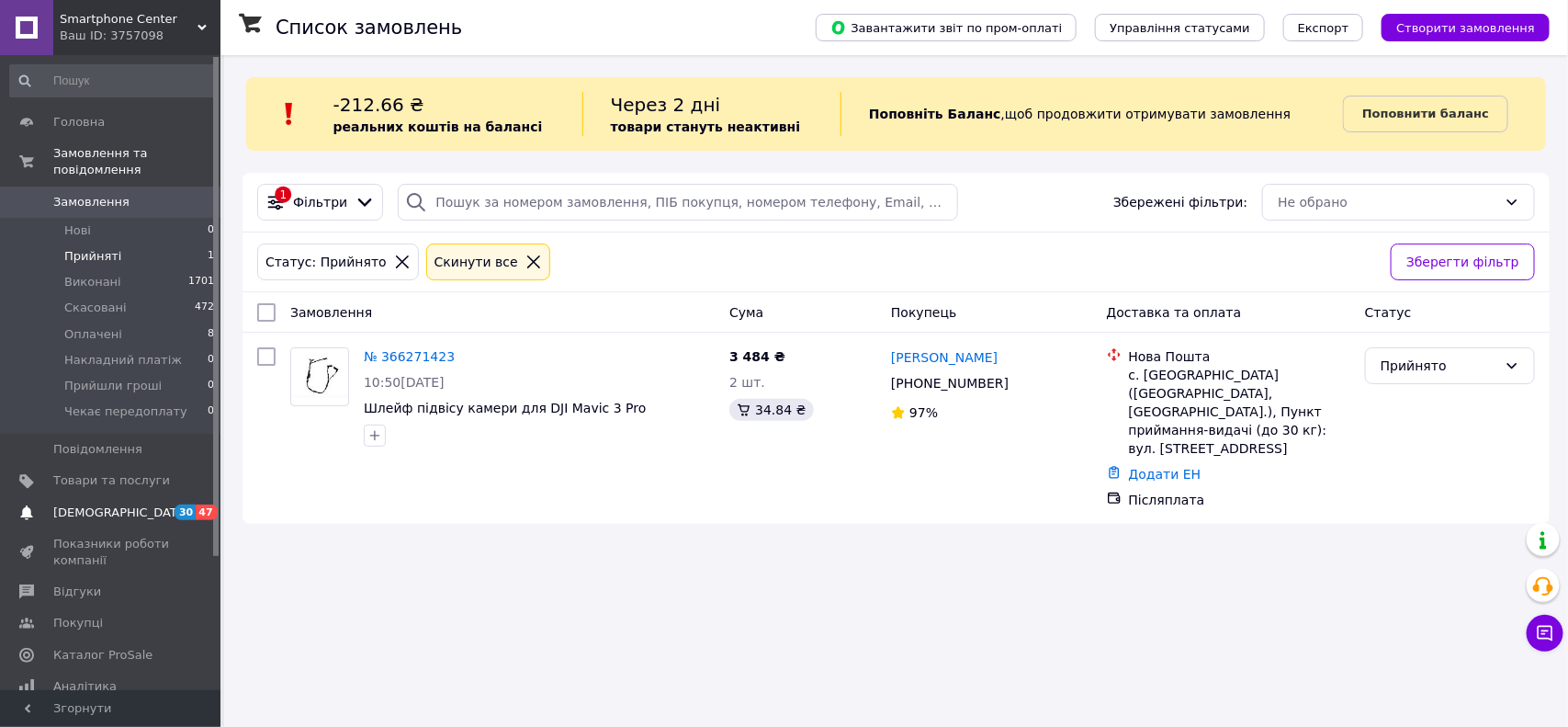
click at [112, 505] on span "[DEMOGRAPHIC_DATA]" at bounding box center [121, 513] width 136 height 17
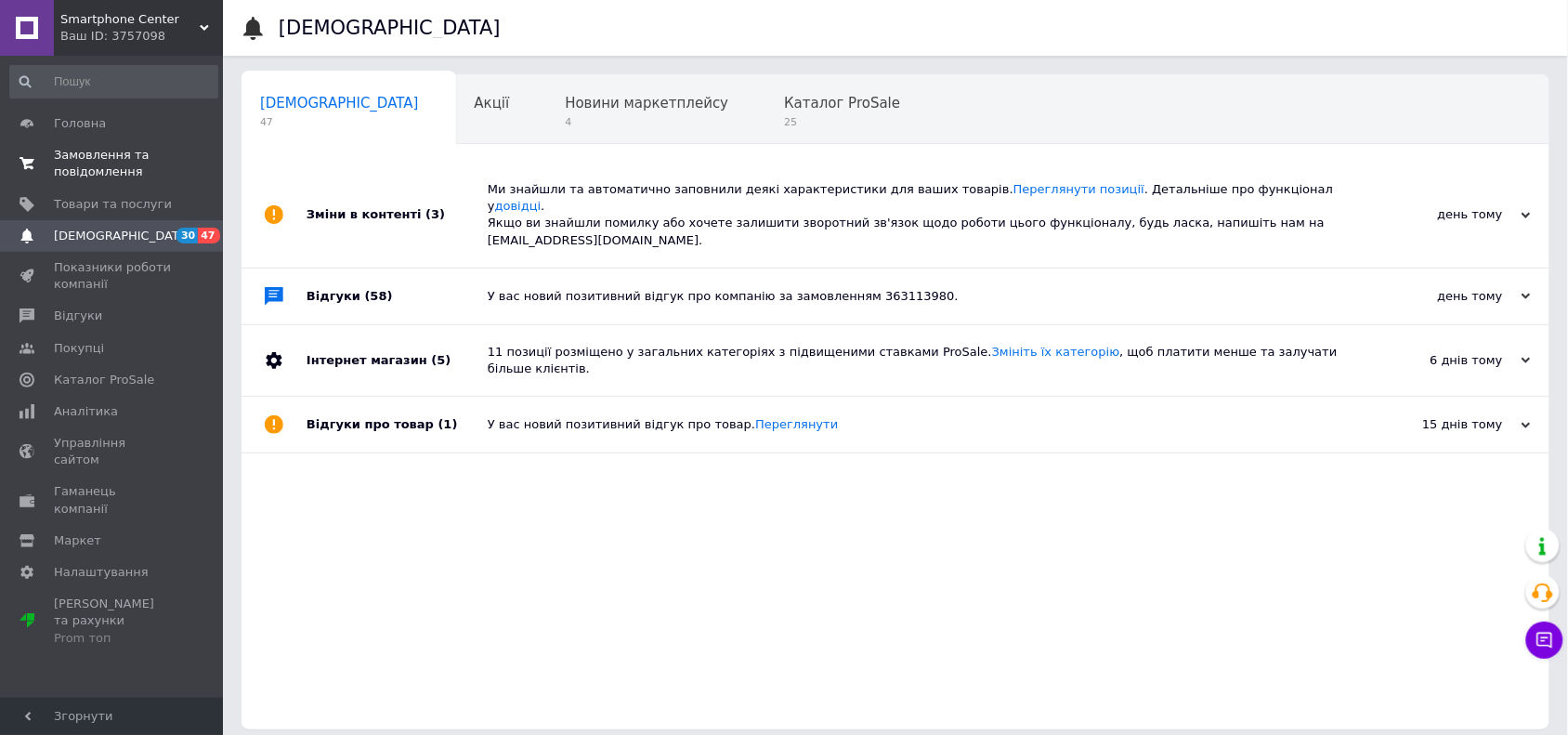
click at [105, 177] on span "Замовлення та повідомлення" at bounding box center [113, 164] width 118 height 34
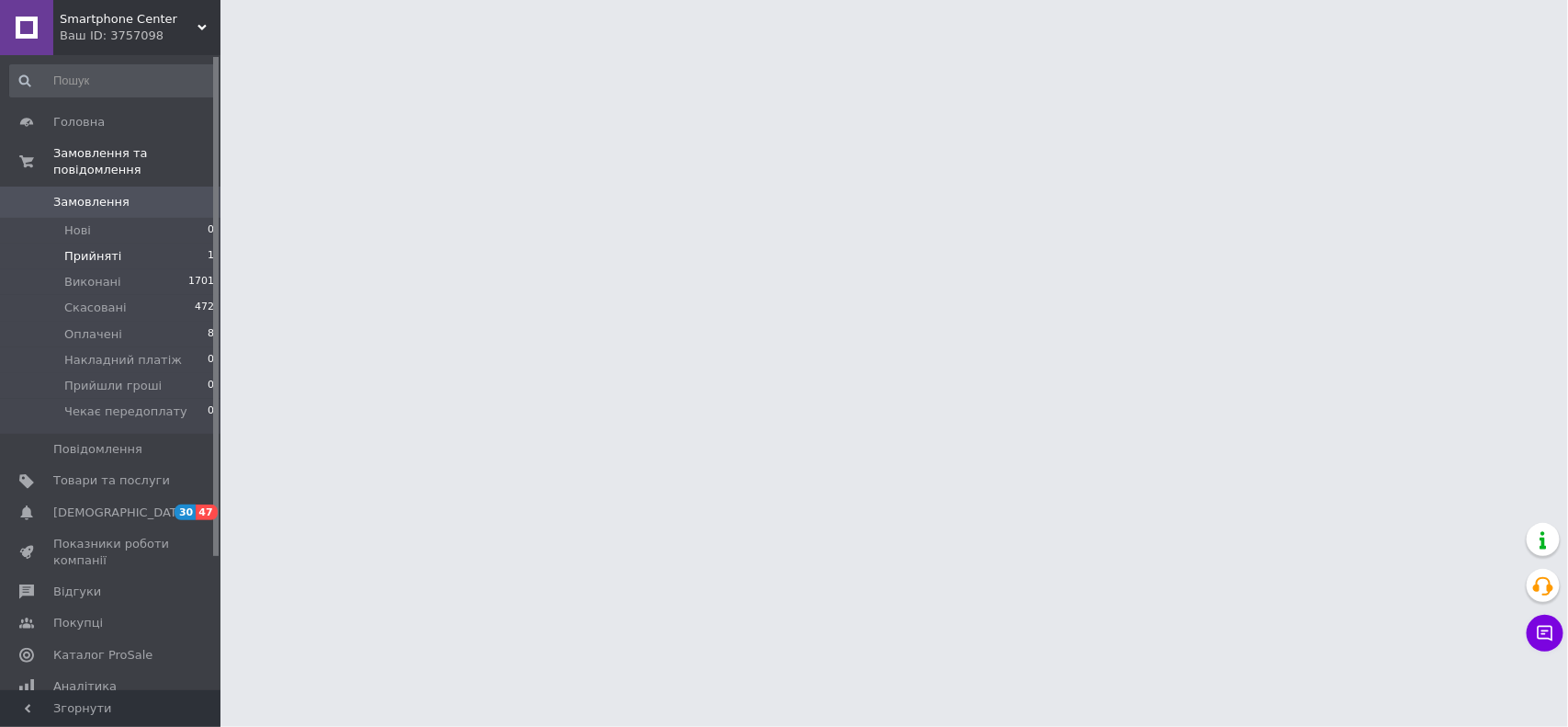
click at [102, 243] on li "Прийняті 1" at bounding box center [112, 256] width 225 height 26
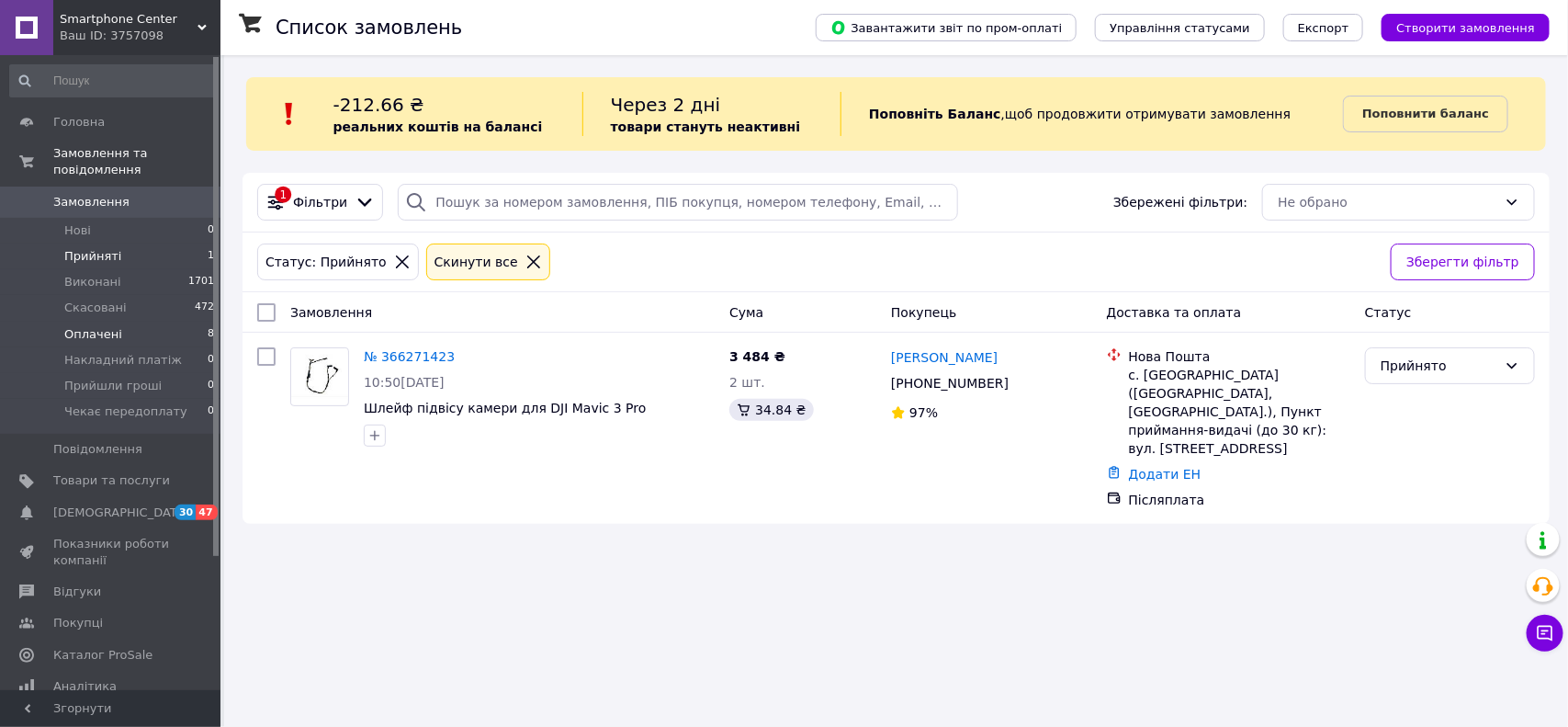
click at [116, 322] on li "Оплачені 8" at bounding box center [112, 335] width 225 height 26
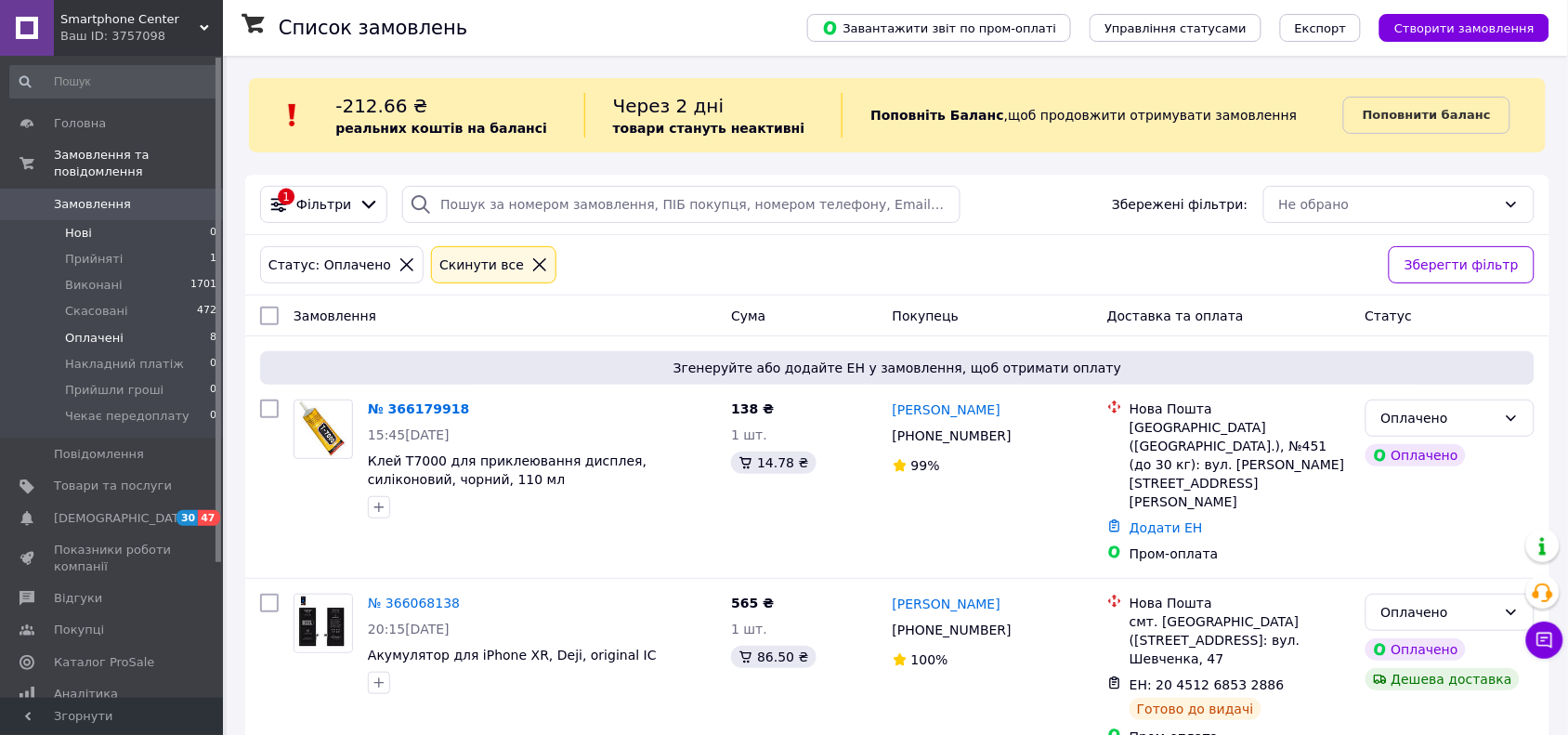
click at [105, 221] on li "Нові 0" at bounding box center [113, 234] width 227 height 26
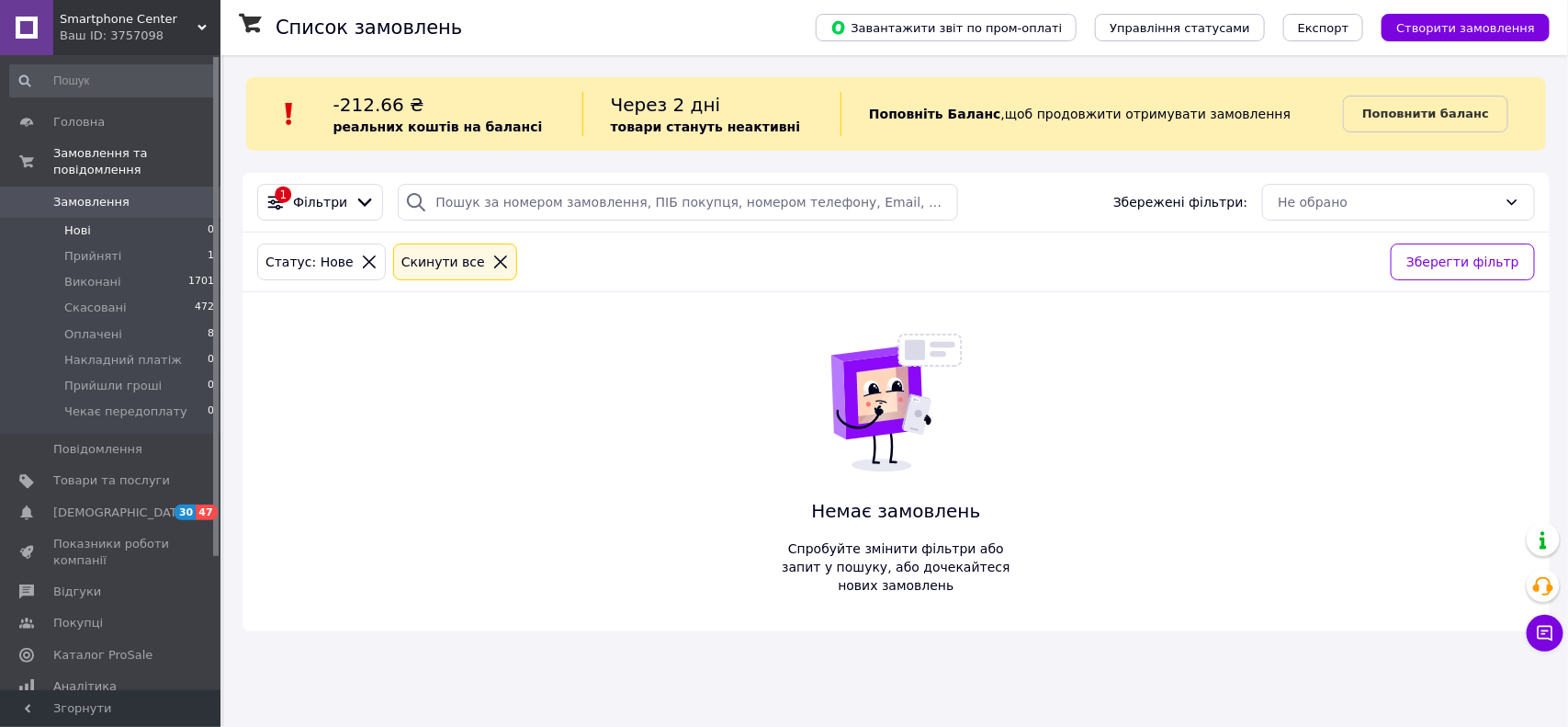
click at [83, 218] on li "Нові 0" at bounding box center [112, 231] width 225 height 26
click at [84, 327] on li "Оплачені 8" at bounding box center [112, 335] width 225 height 26
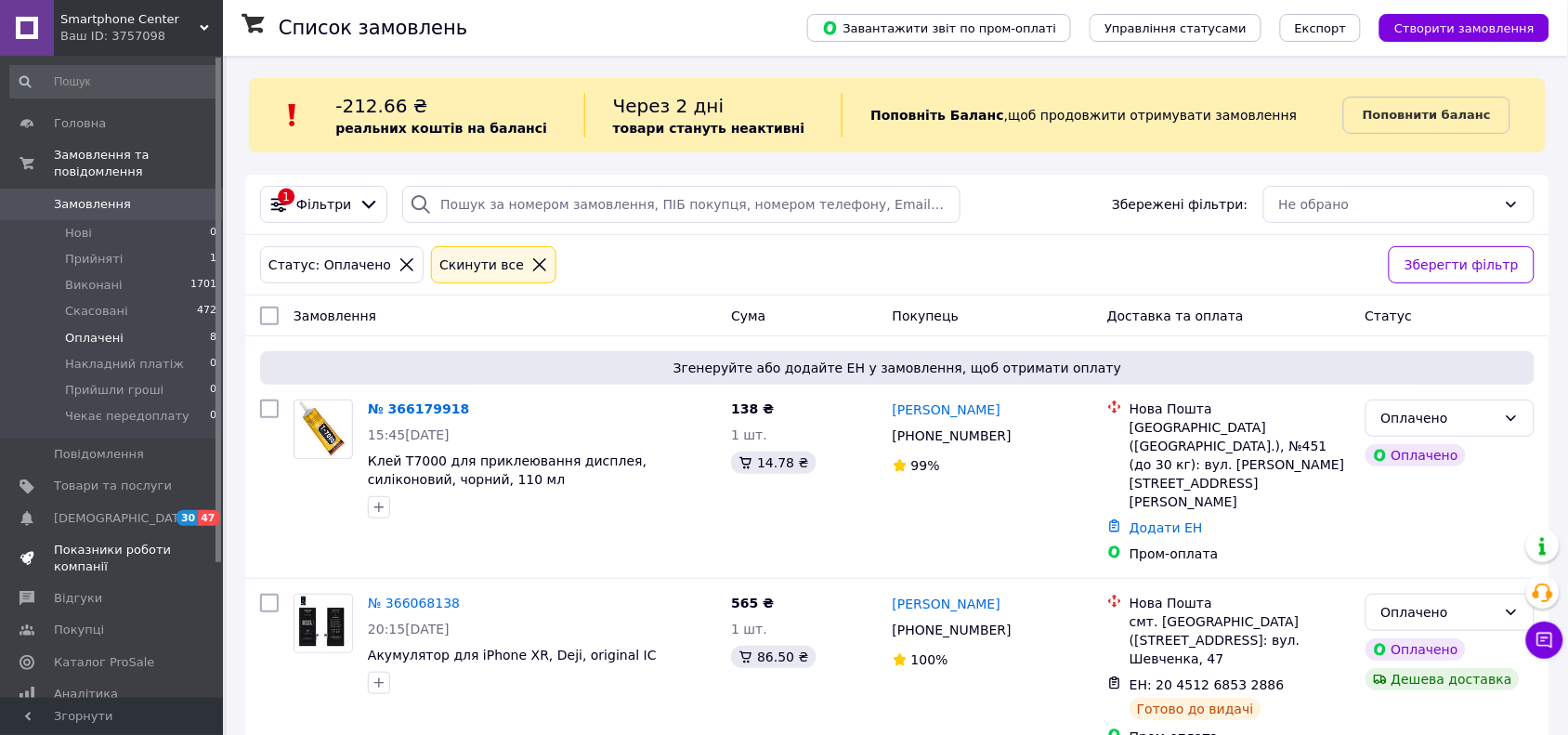
click at [95, 541] on span "Показники роботи компанії" at bounding box center [113, 558] width 118 height 34
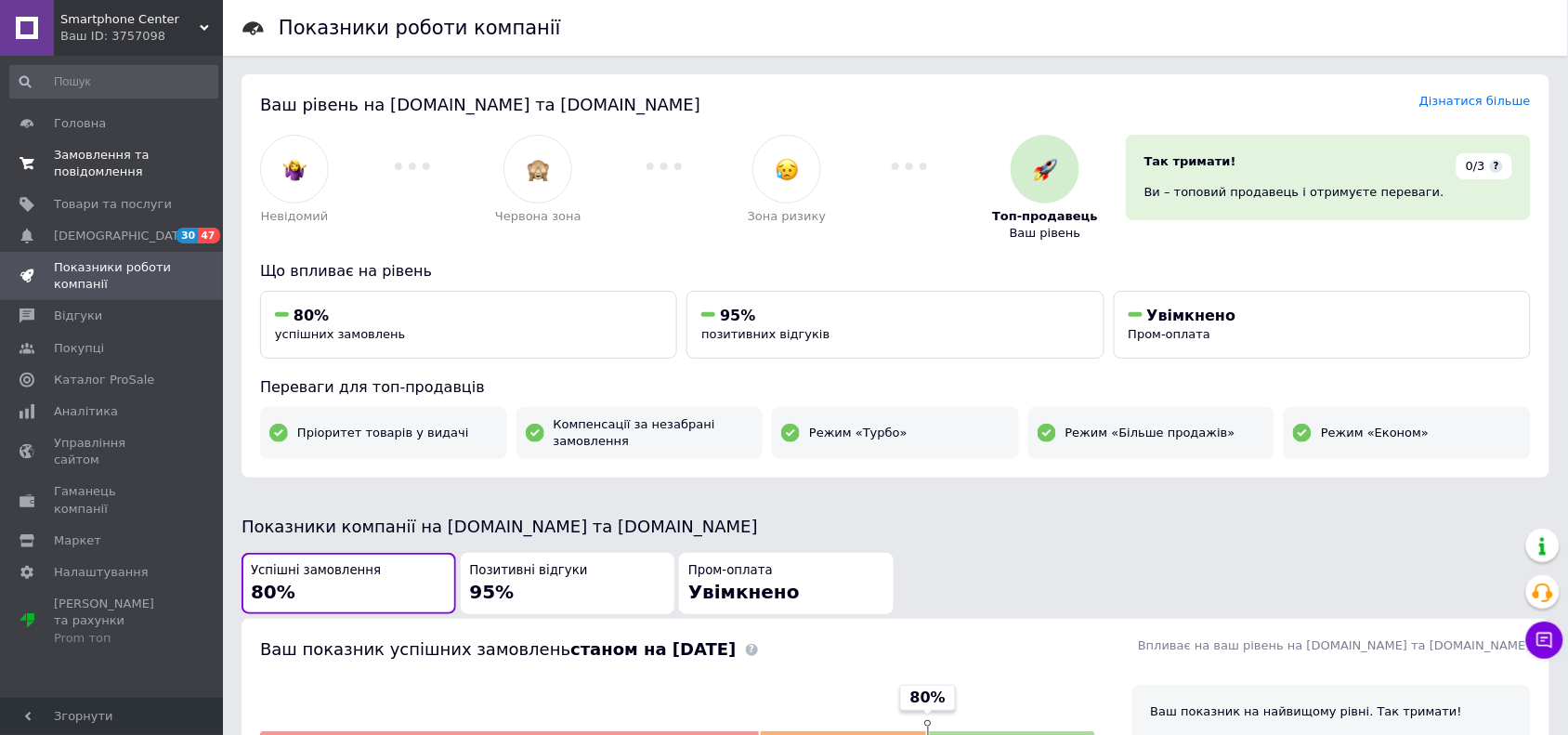
click at [83, 160] on span "Замовлення та повідомлення" at bounding box center [113, 164] width 118 height 34
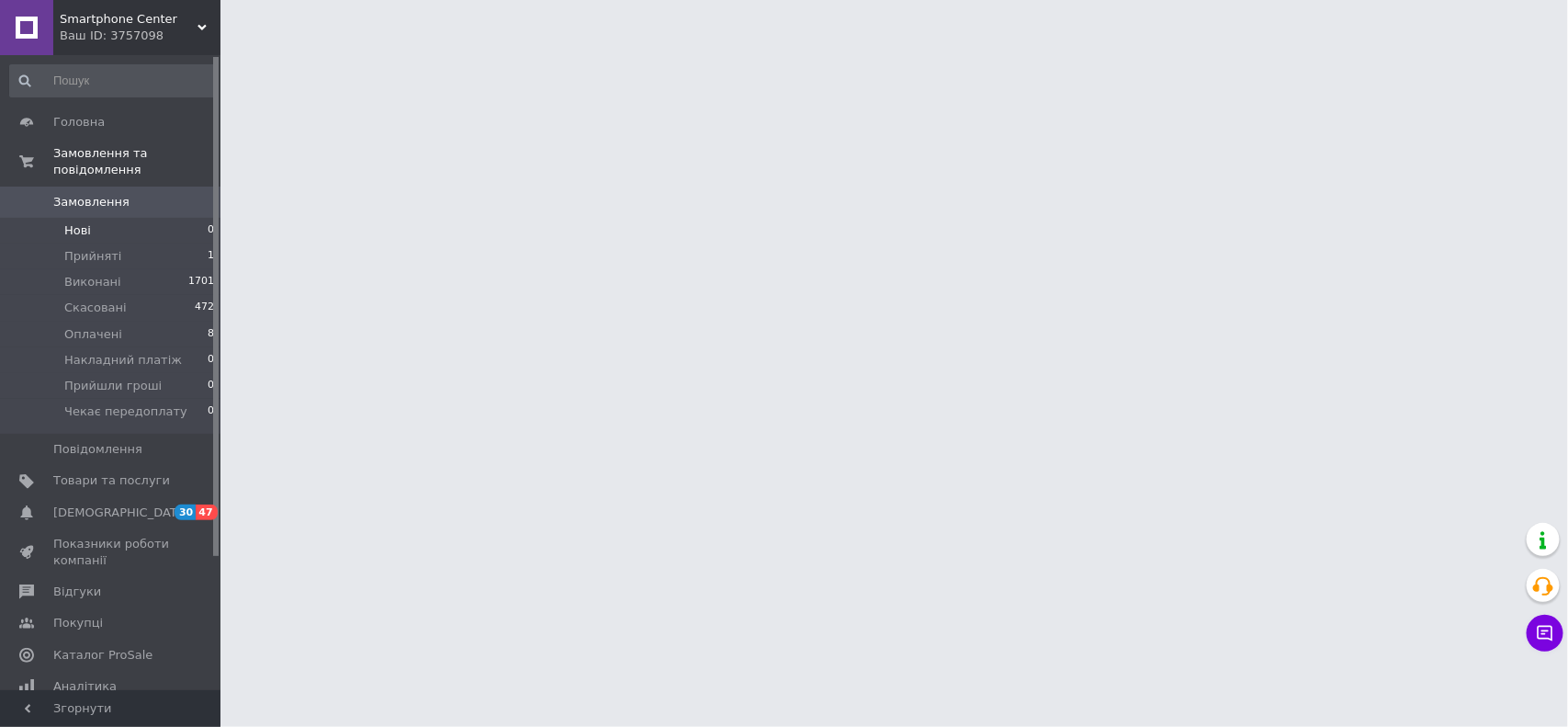
click at [82, 222] on span "Нові" at bounding box center [78, 230] width 27 height 17
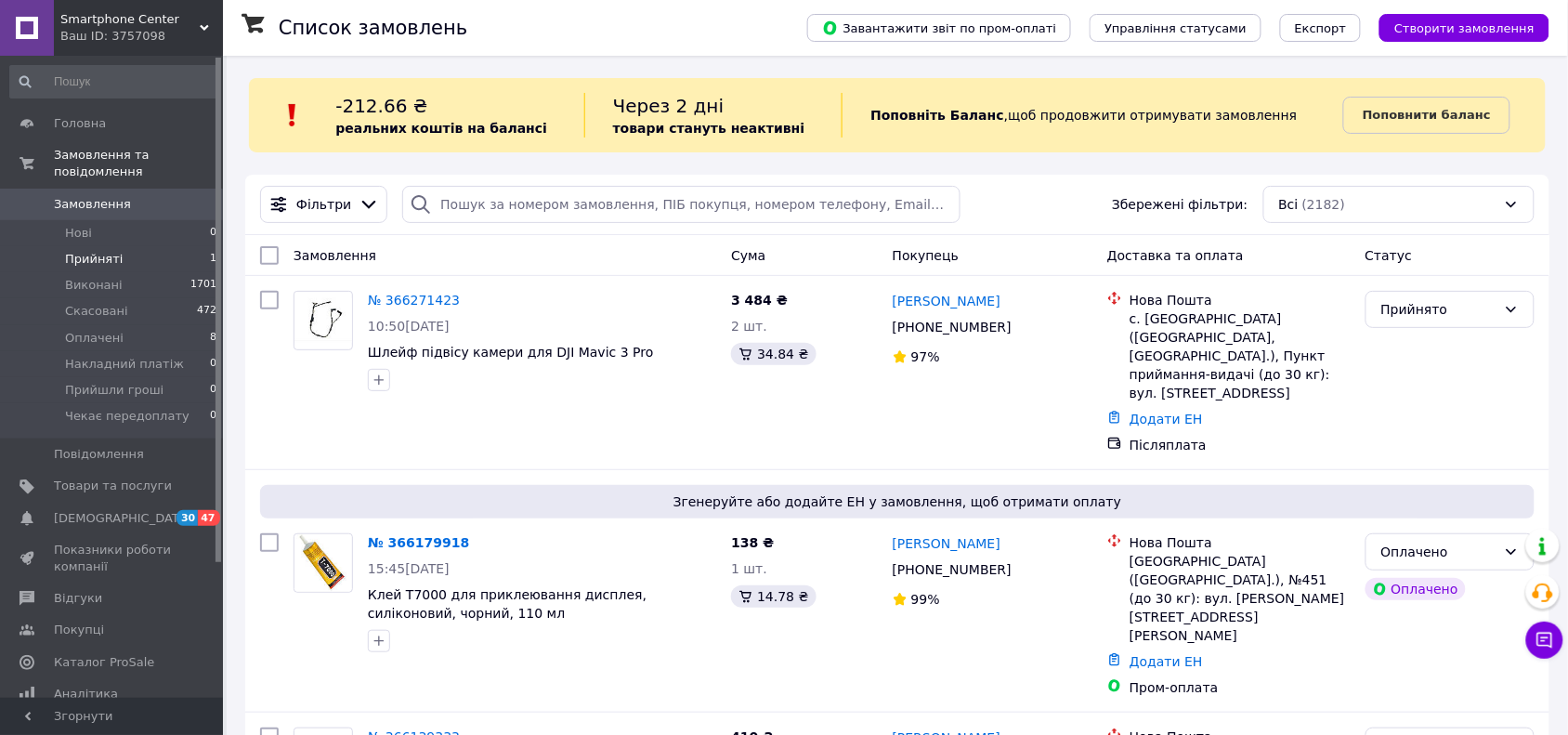
click at [81, 251] on span "Прийняті" at bounding box center [94, 259] width 58 height 17
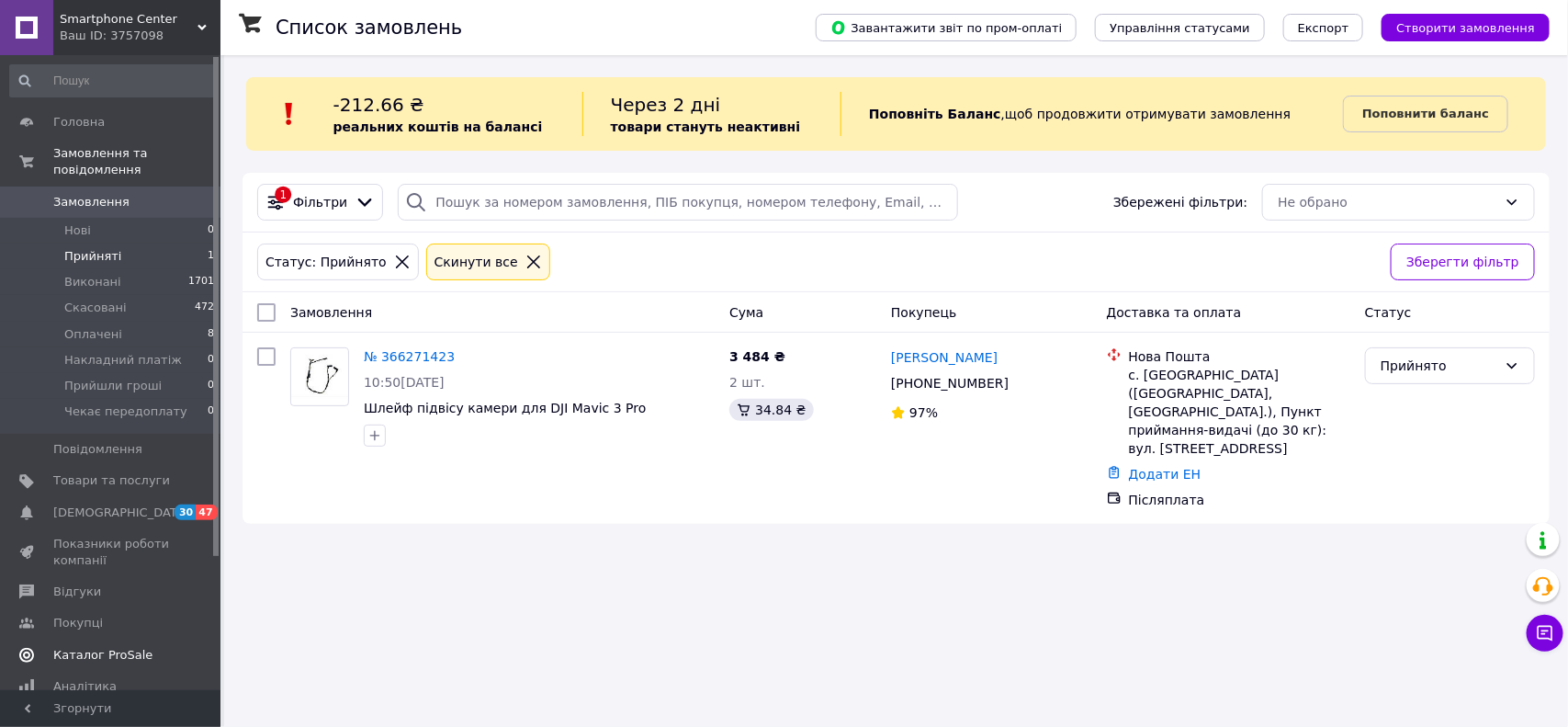
click at [79, 647] on span "Каталог ProSale" at bounding box center [103, 656] width 99 height 17
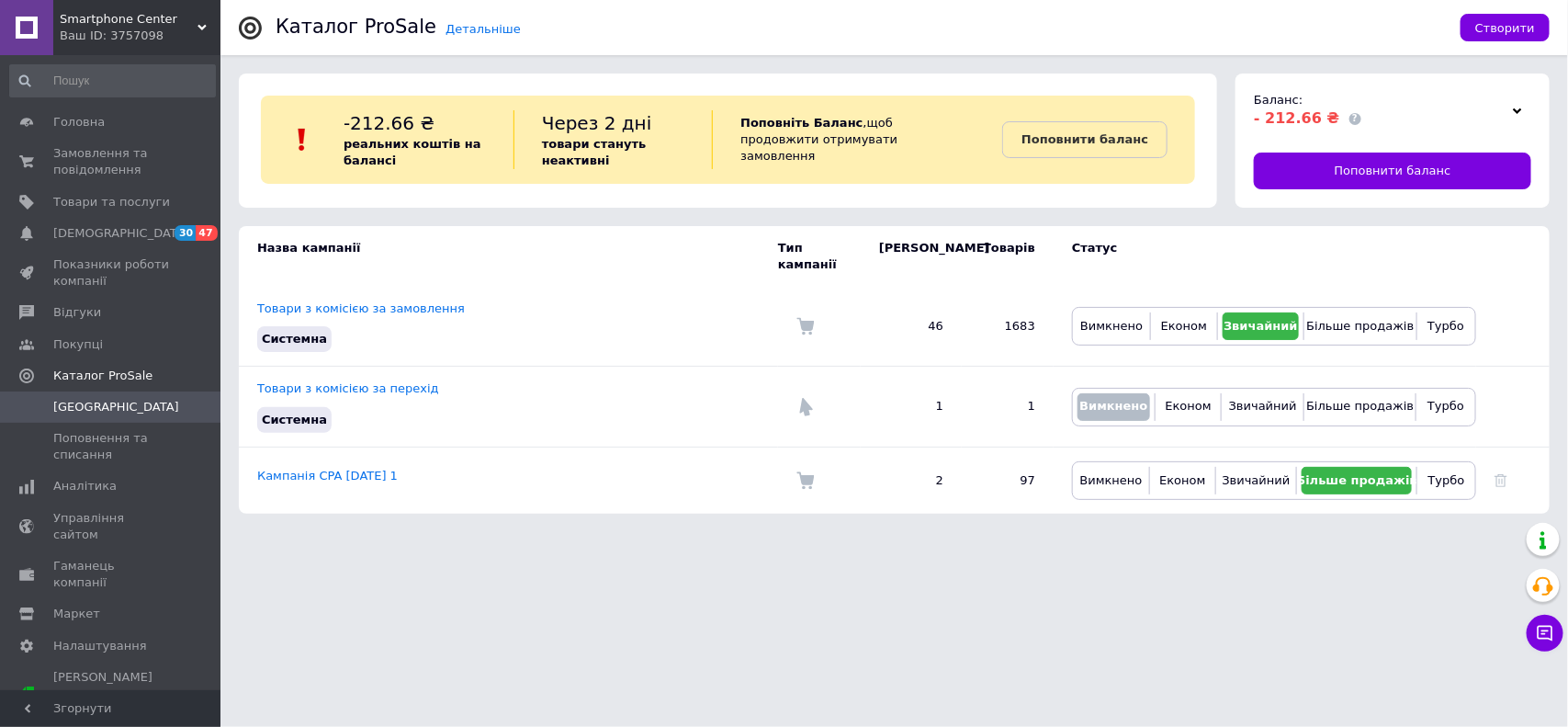
click at [1517, 112] on use at bounding box center [1518, 110] width 9 height 6
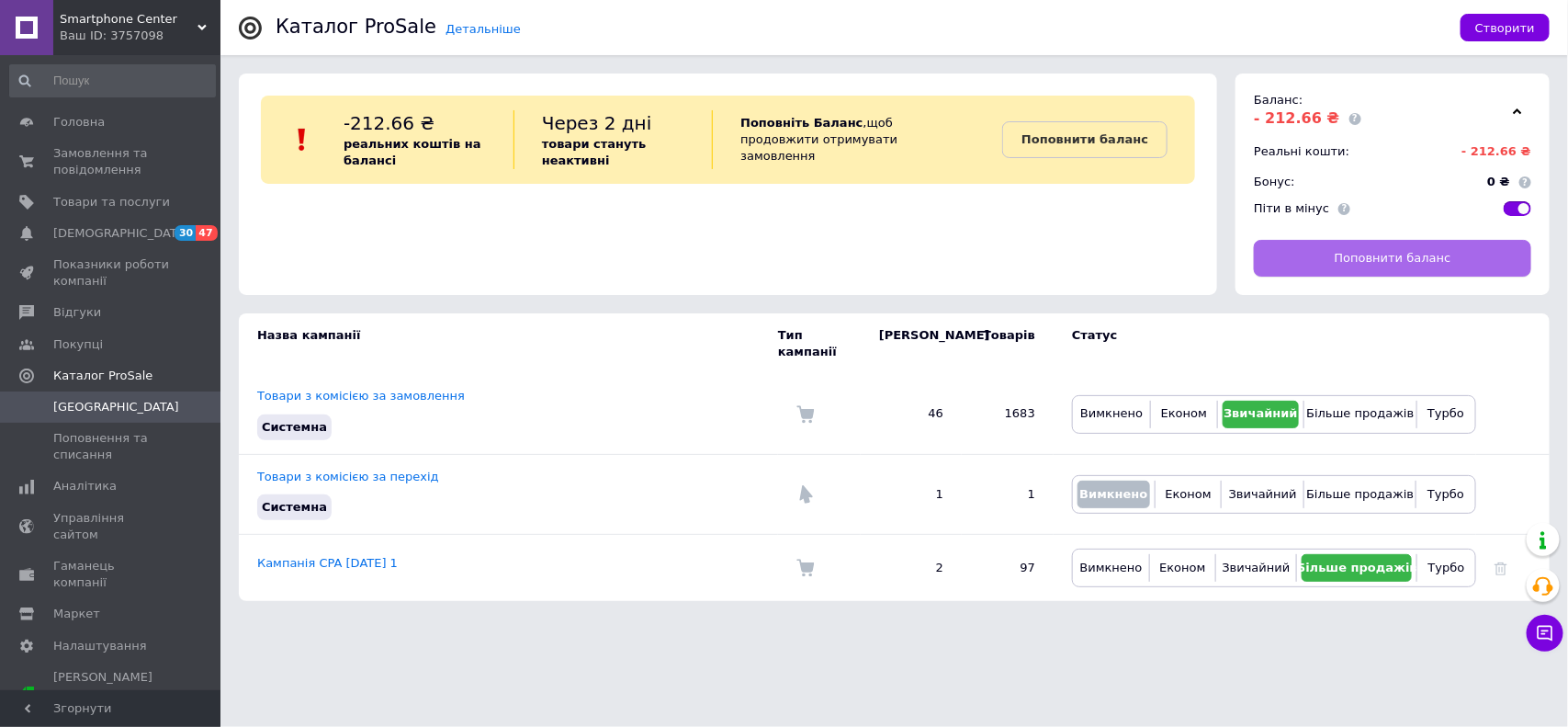
click at [1379, 268] on link "Поповнити баланс" at bounding box center [1392, 258] width 277 height 37
click at [67, 278] on span "Показники роботи компанії" at bounding box center [112, 273] width 116 height 33
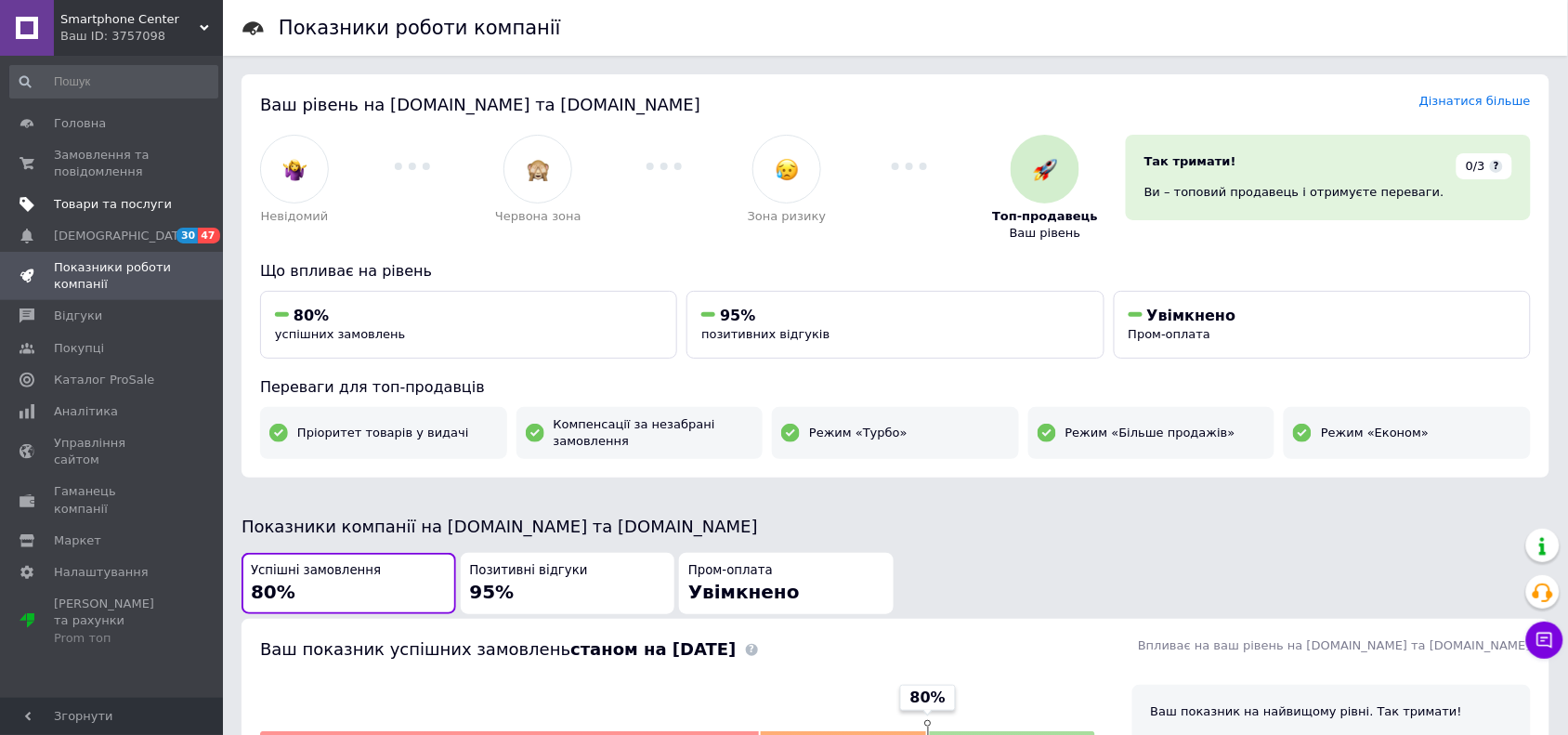
click at [83, 202] on span "Товари та послуги" at bounding box center [113, 205] width 118 height 17
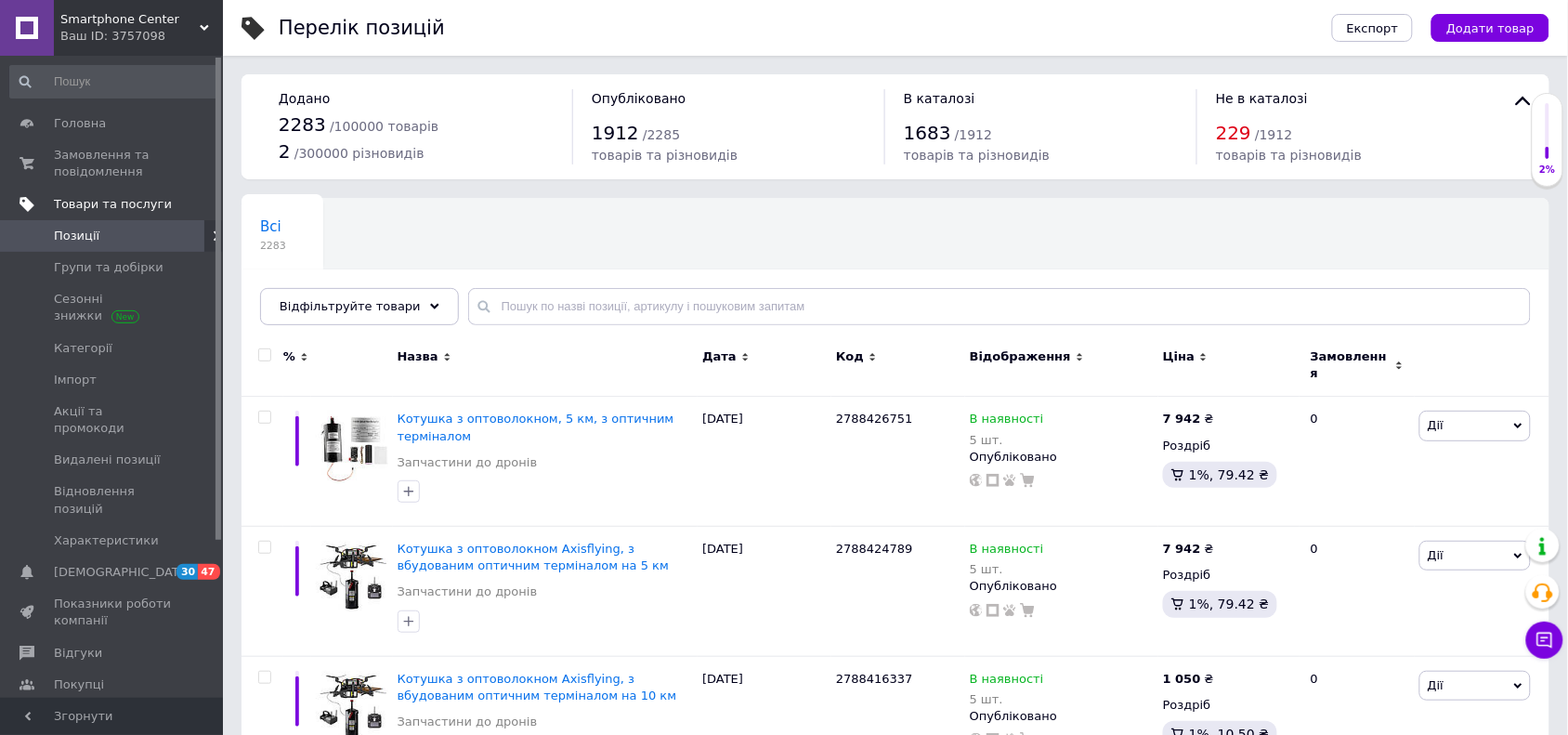
click at [90, 205] on span "Товари та послуги" at bounding box center [113, 205] width 118 height 17
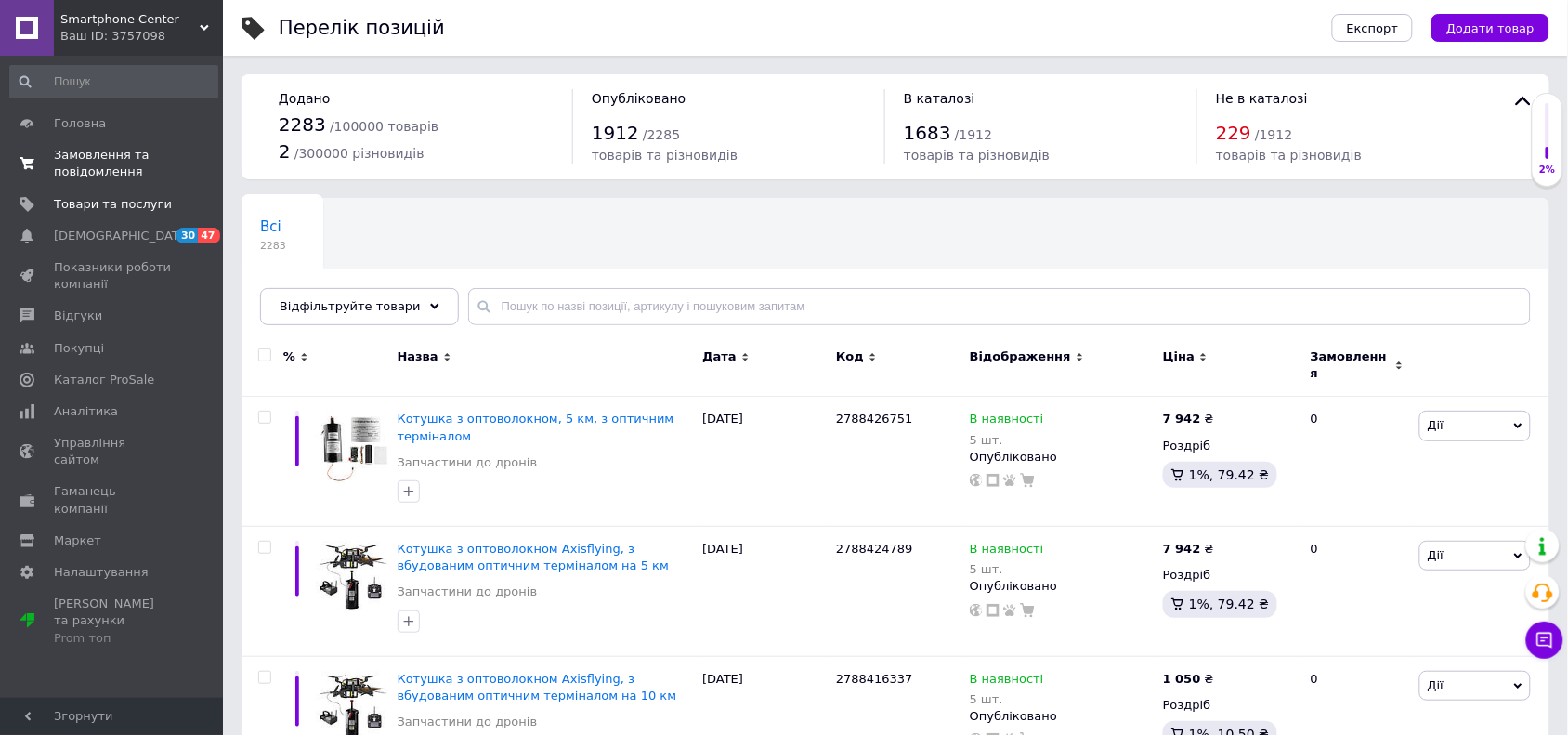
click at [86, 175] on span "Замовлення та повідомлення" at bounding box center [113, 164] width 118 height 34
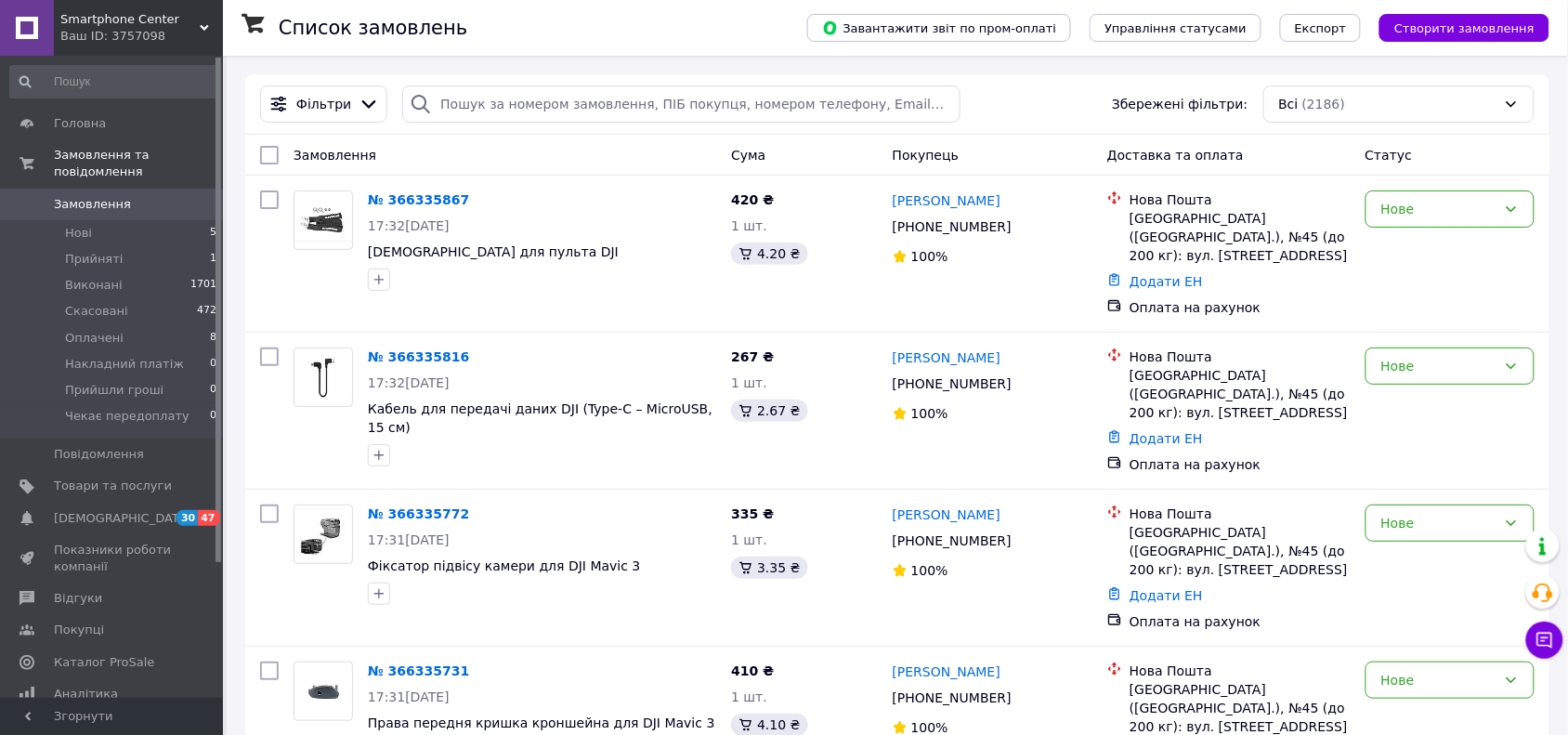
scroll to position [642, 0]
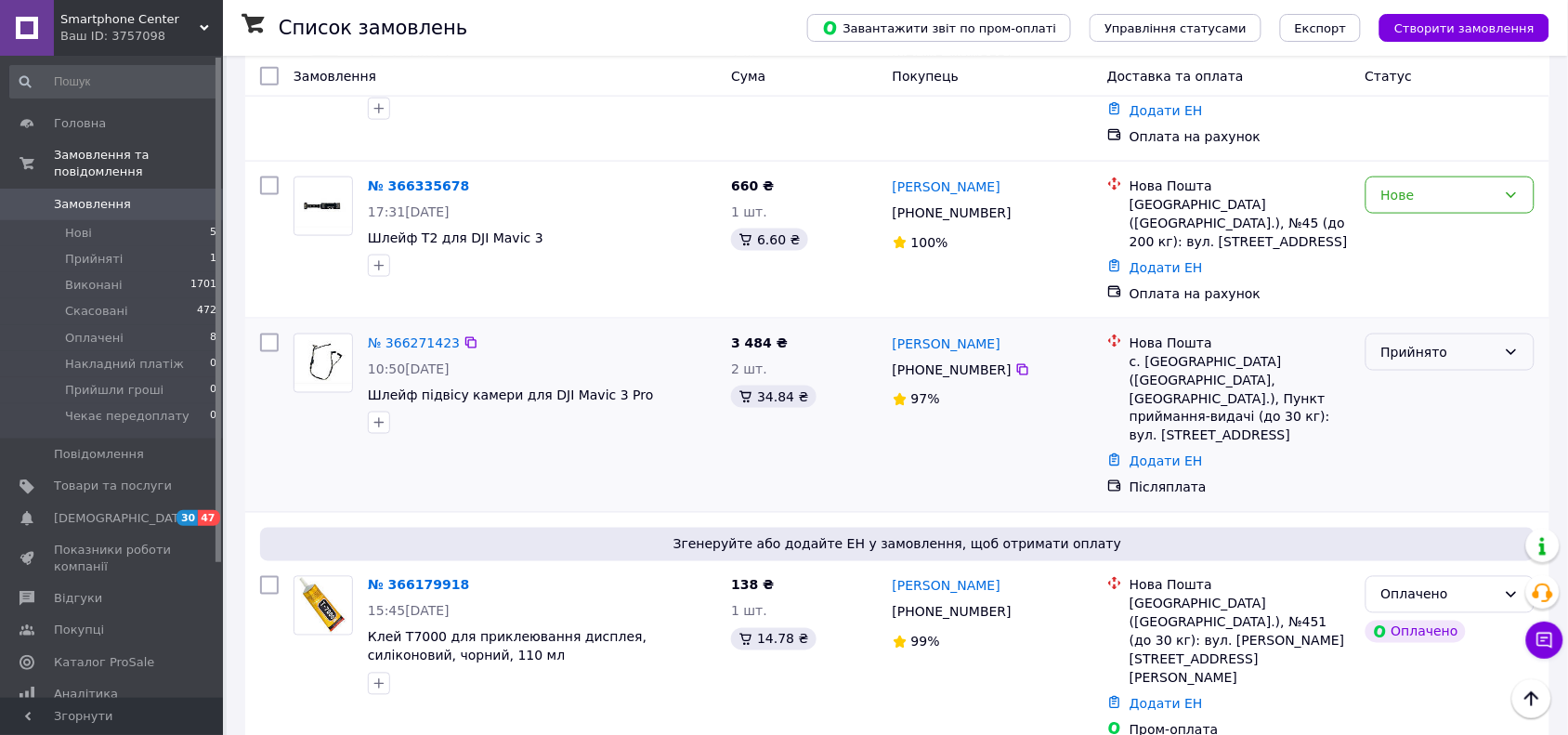
click at [1464, 342] on div "Прийнято" at bounding box center [1439, 353] width 115 height 21
click at [1438, 196] on div "Нове" at bounding box center [1450, 239] width 184 height 141
click at [1427, 185] on div "Нове" at bounding box center [1439, 195] width 115 height 21
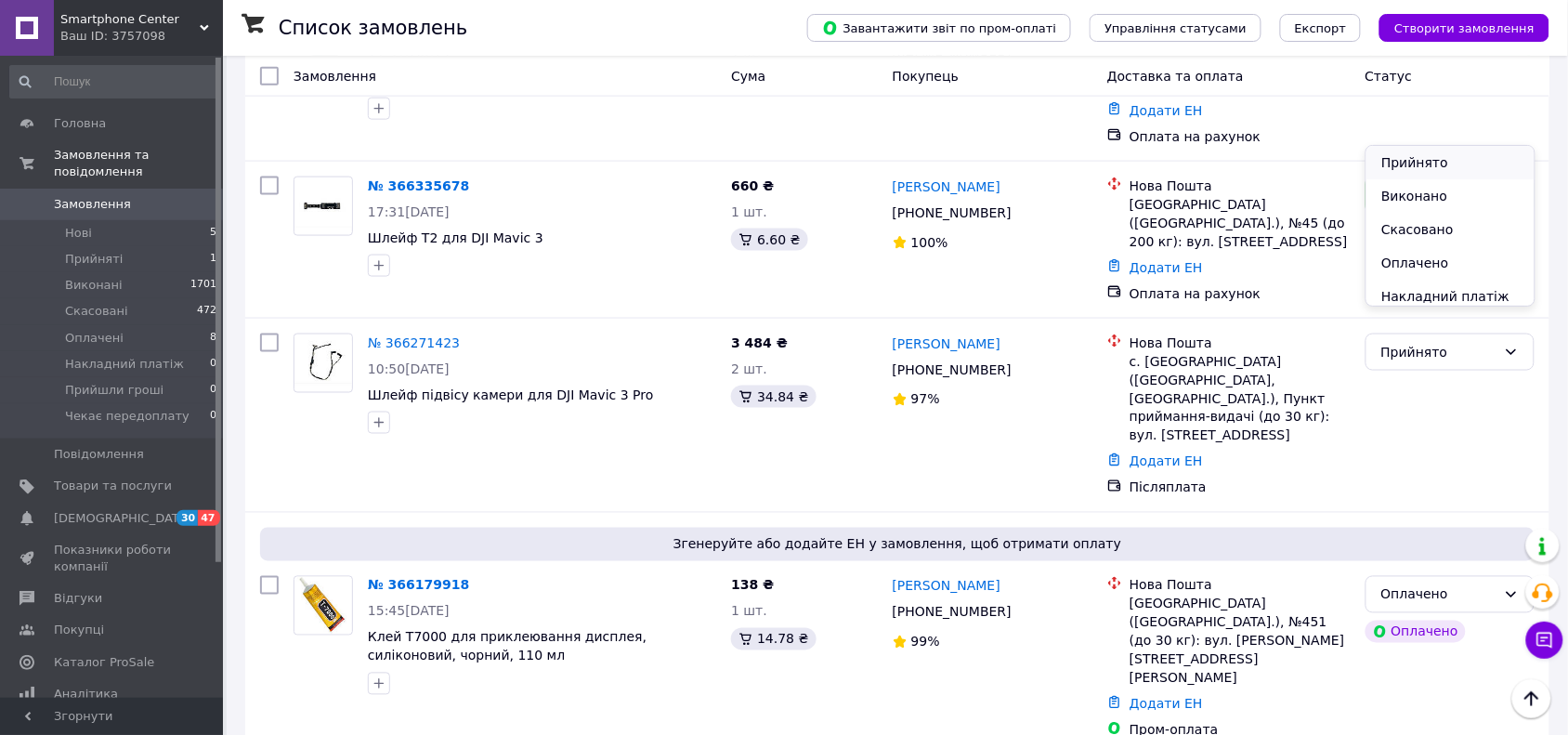
click at [1428, 158] on li "Прийнято" at bounding box center [1450, 163] width 167 height 34
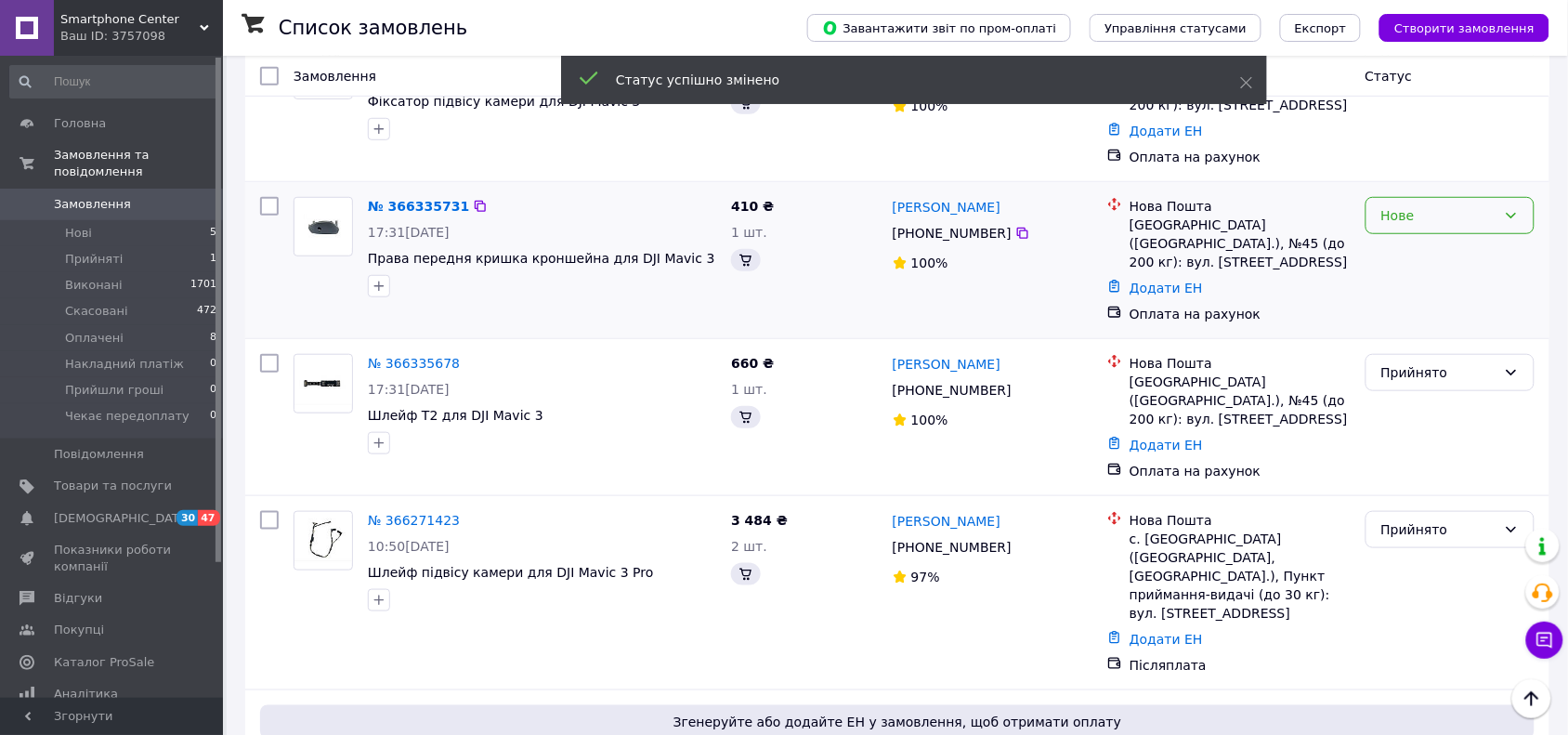
scroll to position [169, 0]
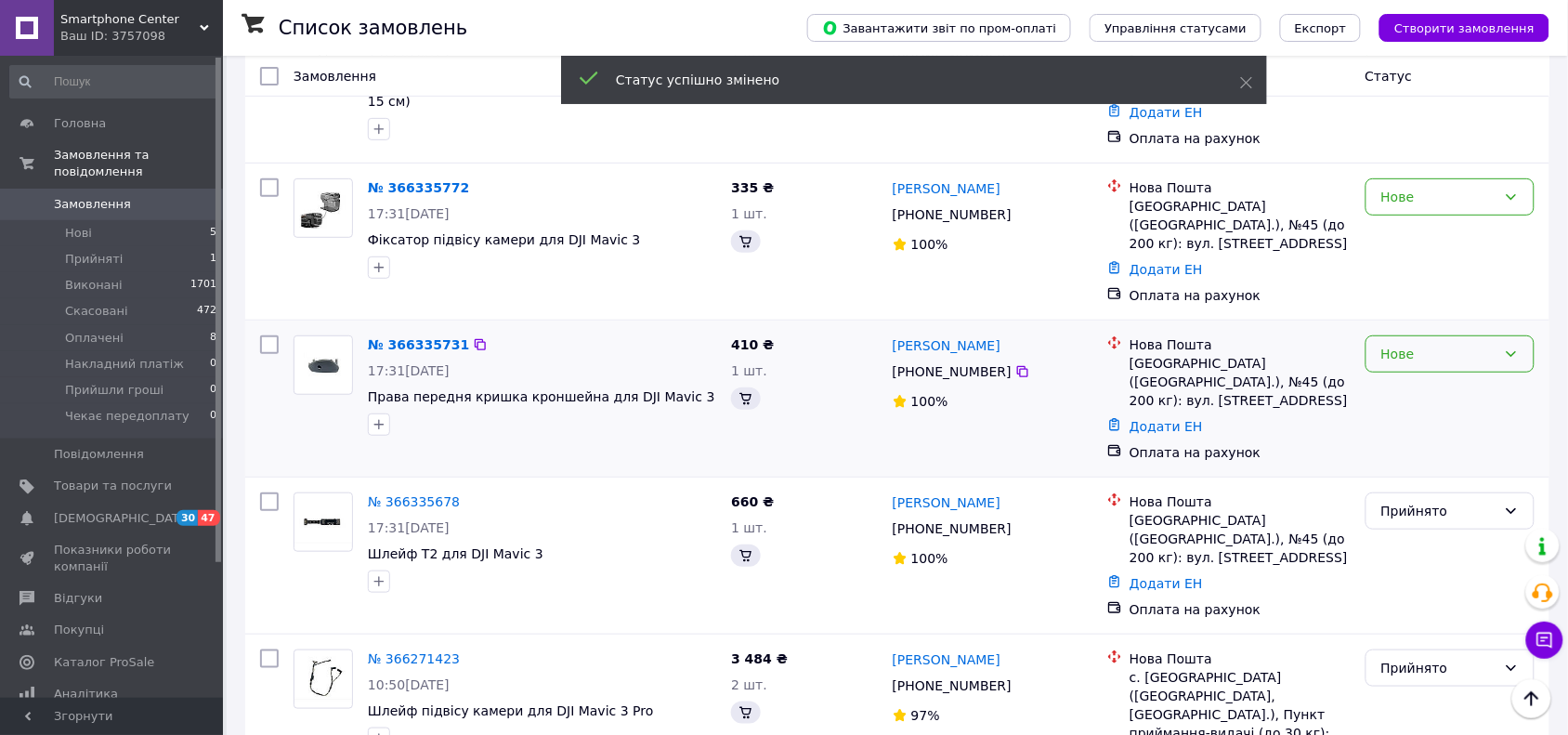
click at [1463, 344] on div "Нове" at bounding box center [1439, 354] width 115 height 21
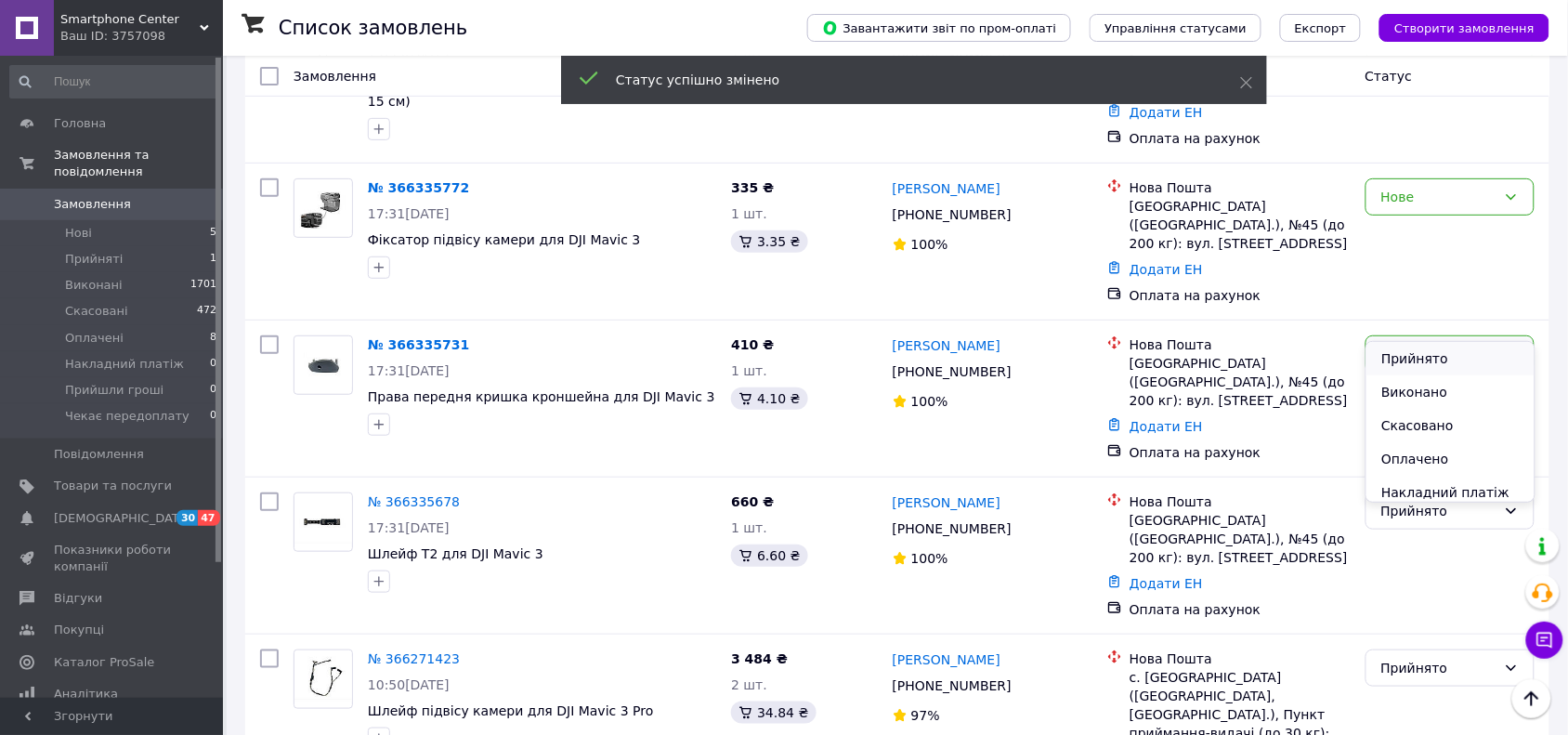
click at [1460, 360] on li "Прийнято" at bounding box center [1450, 359] width 167 height 34
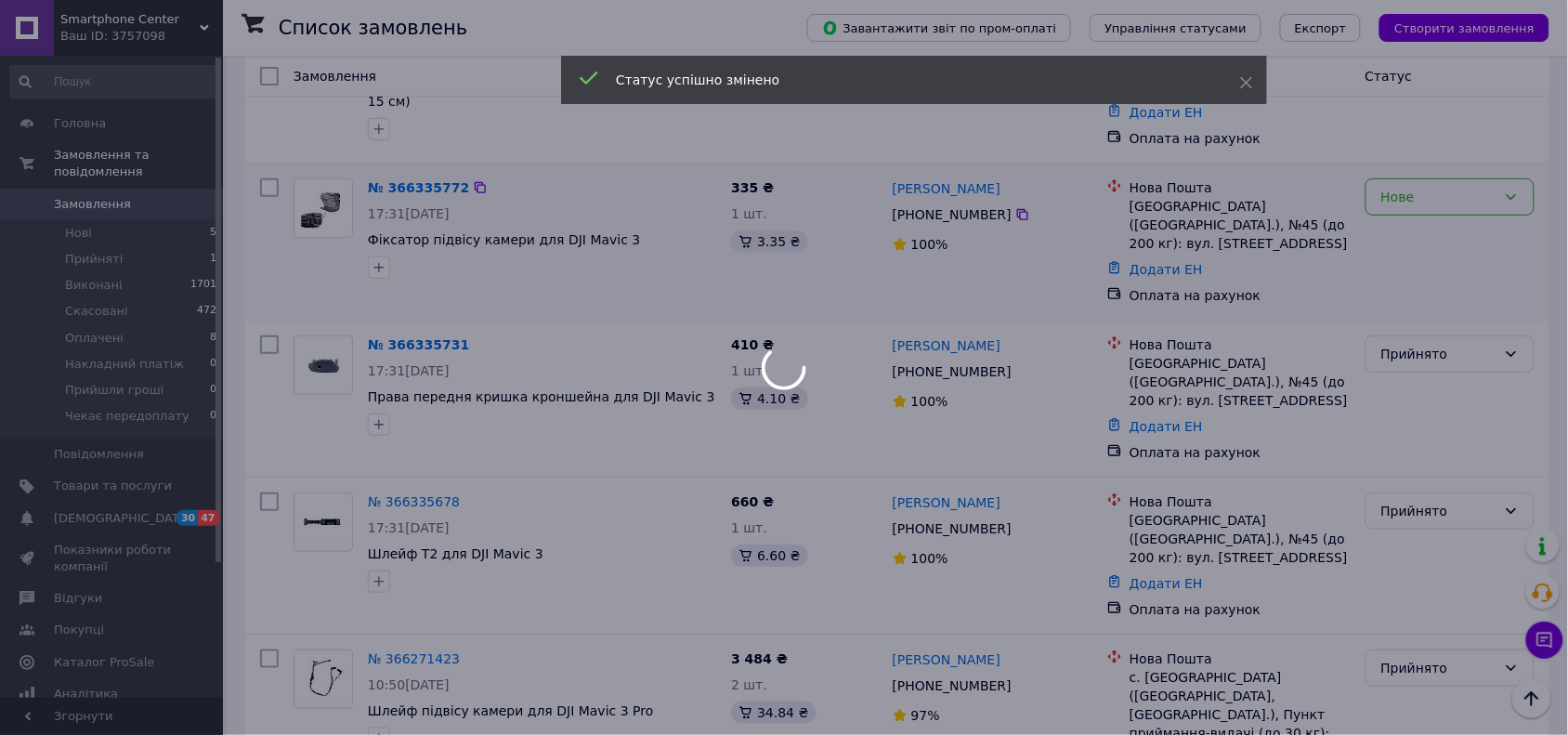
click at [1441, 189] on div at bounding box center [784, 368] width 1568 height 735
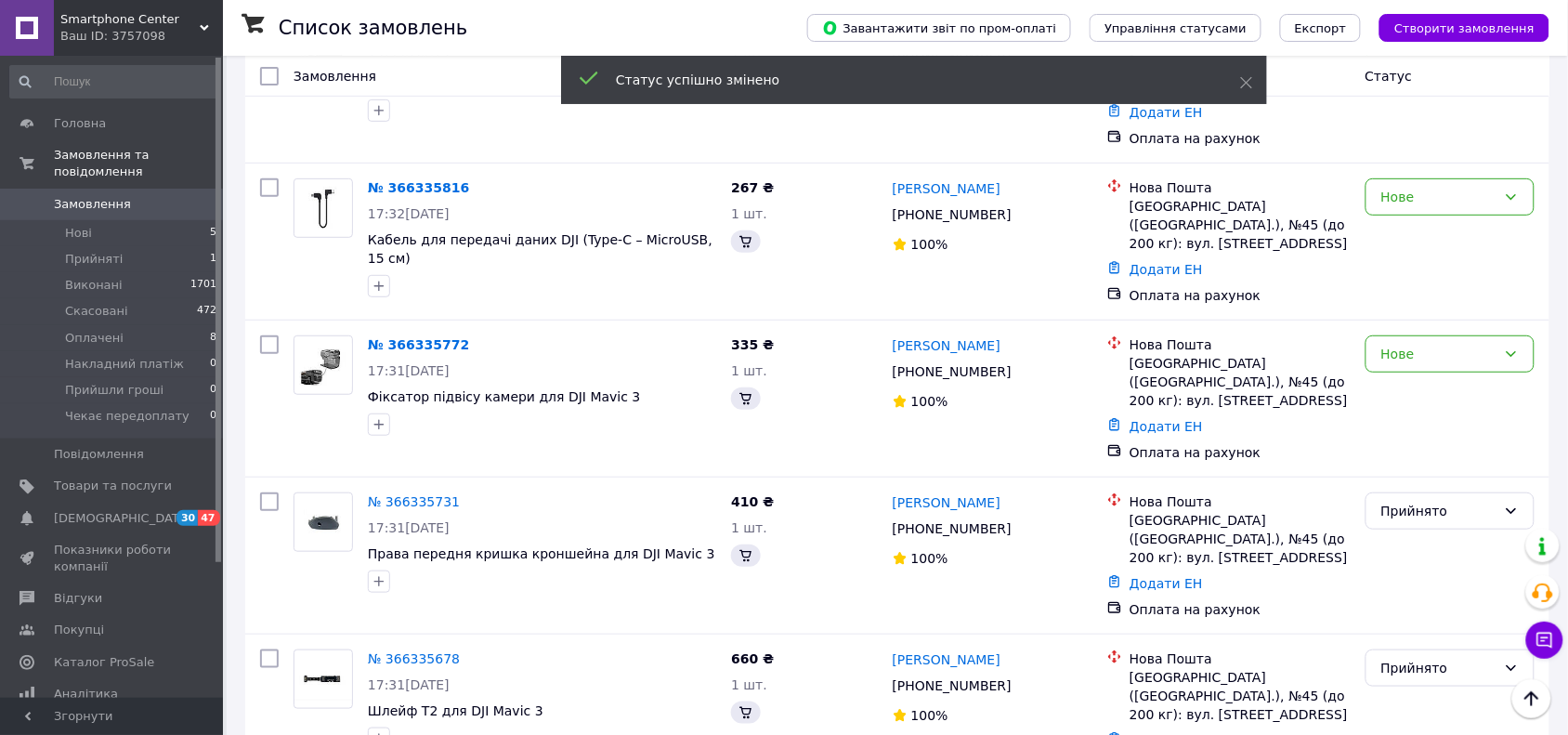
scroll to position [308, 0]
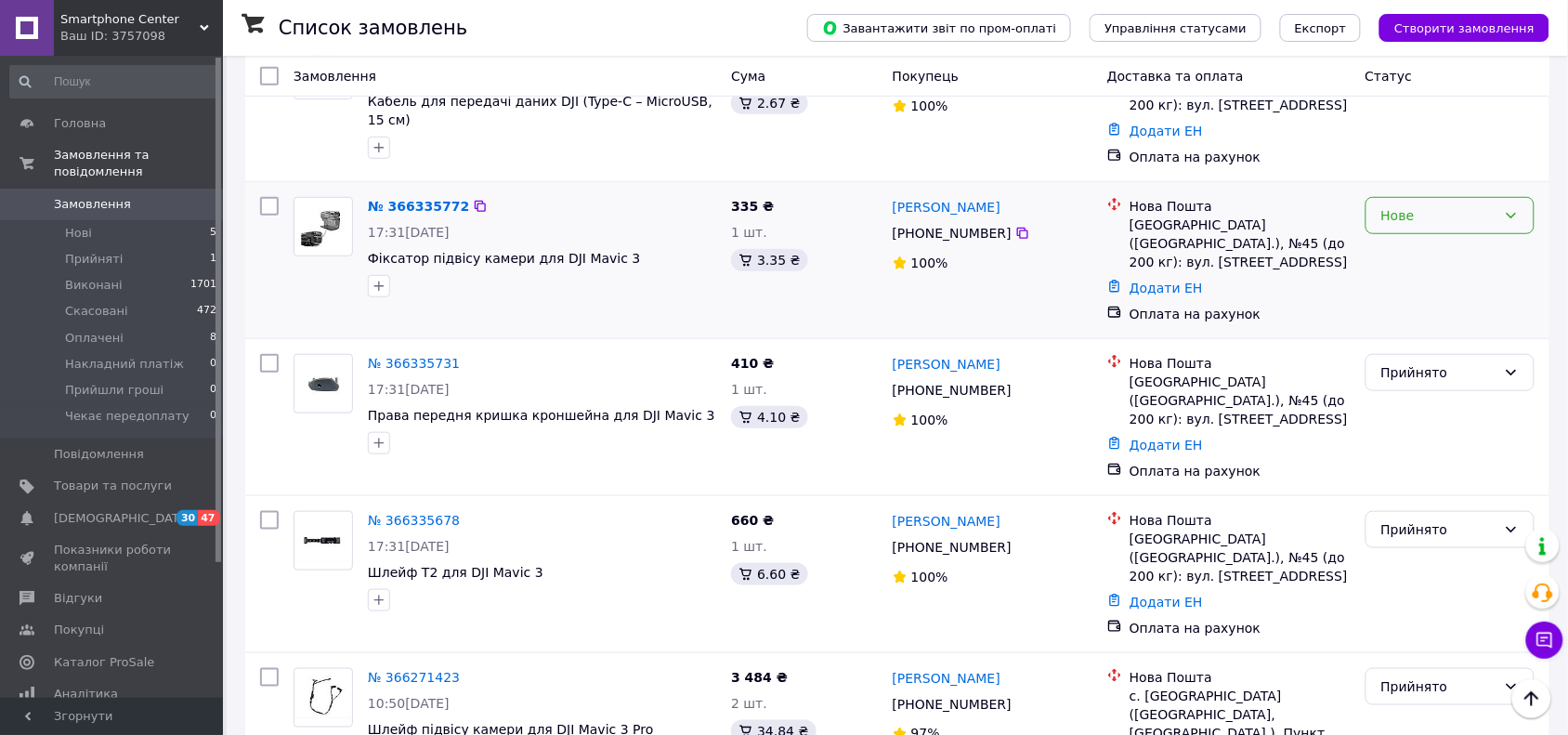
click at [1428, 206] on div "Нове" at bounding box center [1439, 216] width 115 height 21
click at [1431, 211] on li "Прийнято" at bounding box center [1450, 221] width 167 height 34
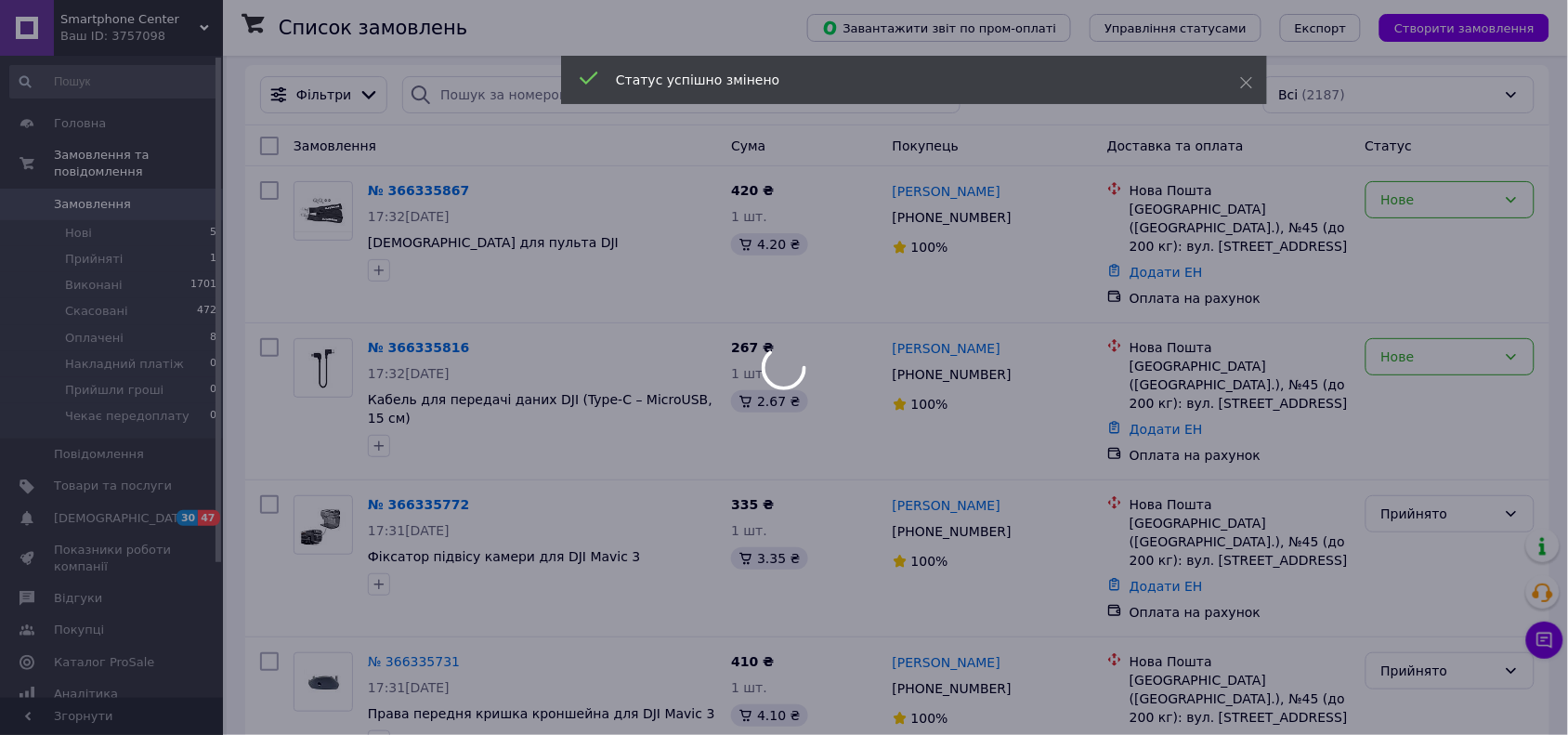
scroll to position [3, 0]
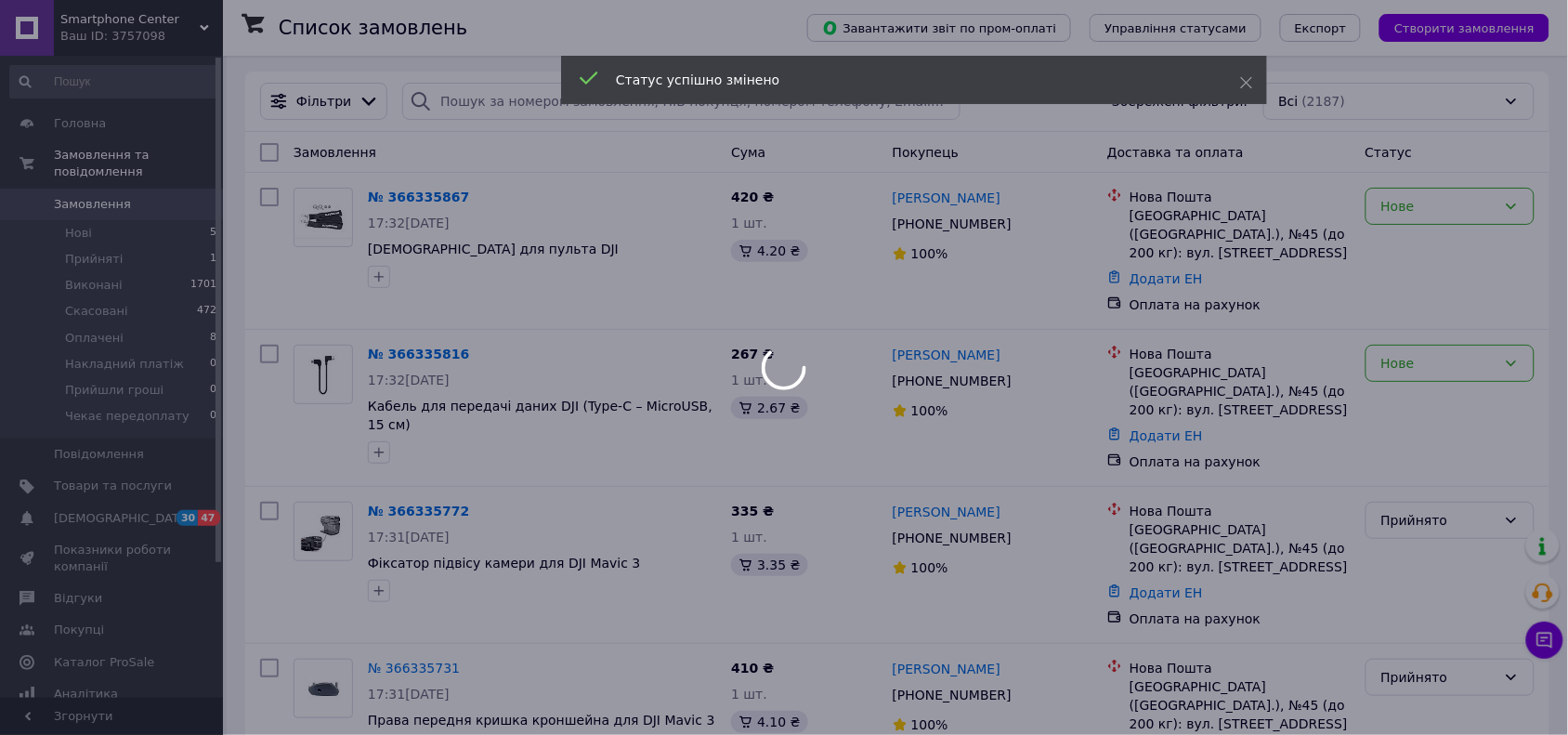
click at [1433, 346] on div at bounding box center [784, 368] width 1568 height 735
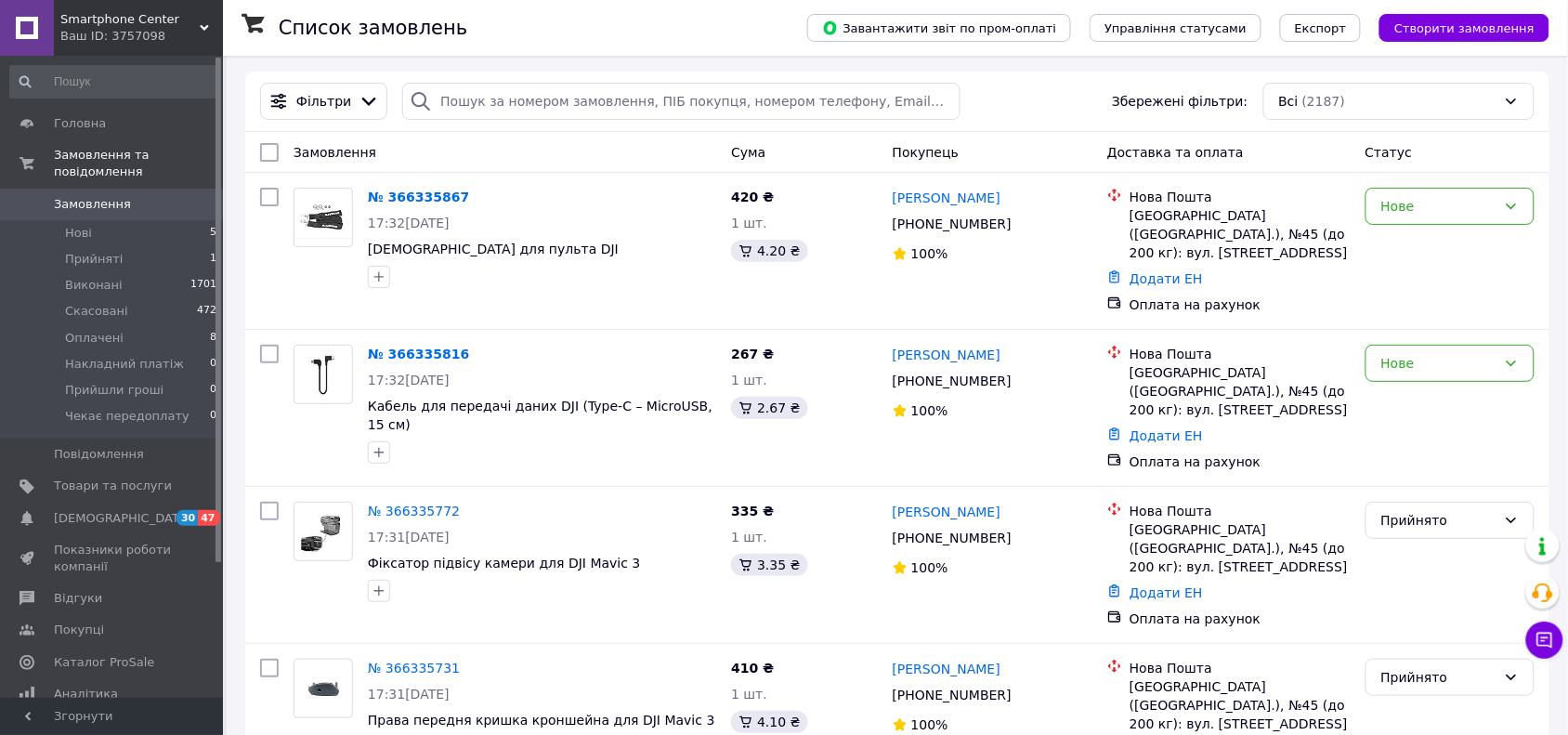
click at [1433, 353] on div "Нове" at bounding box center [1439, 364] width 115 height 21
click at [1436, 383] on li "Прийнято" at bounding box center [1450, 385] width 167 height 34
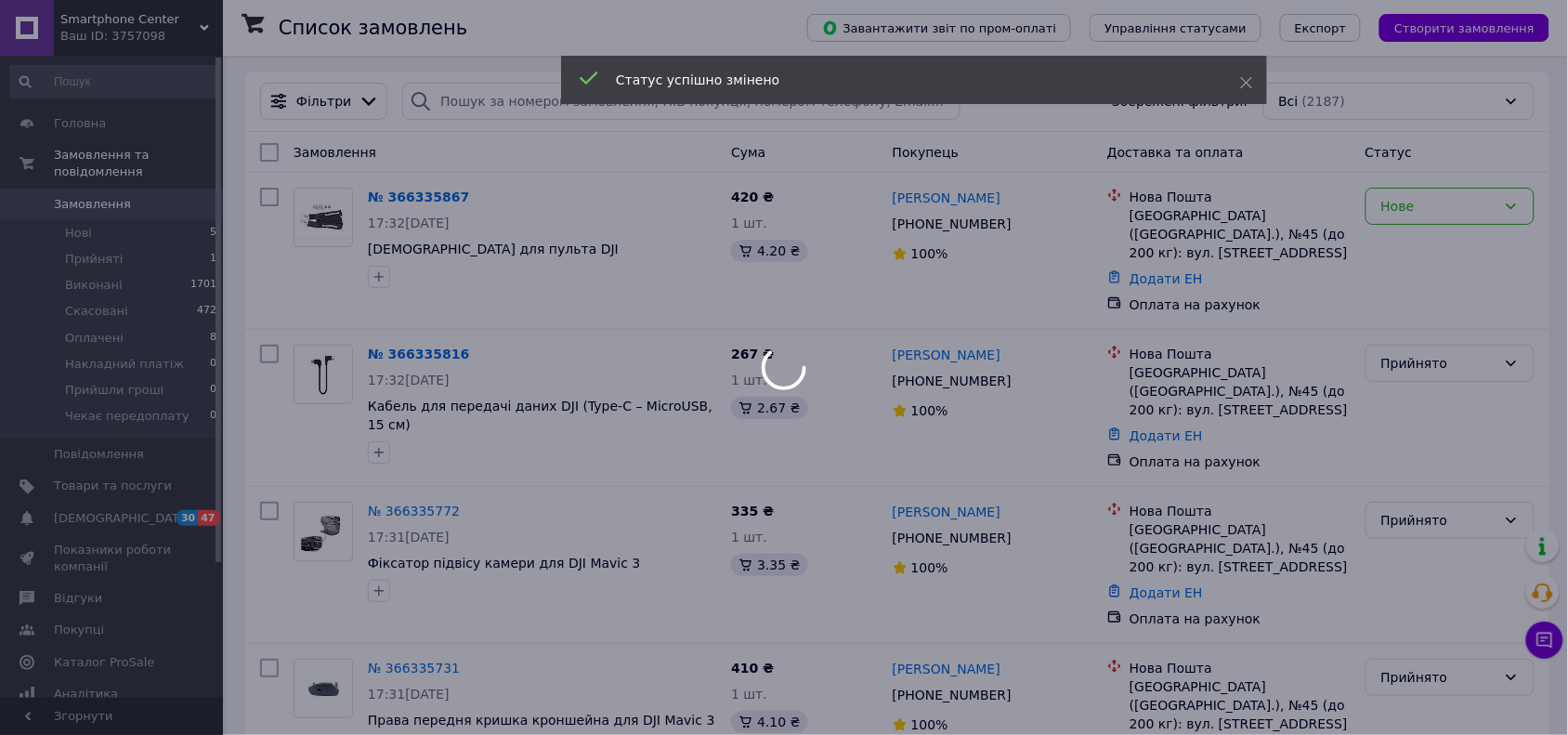
click at [1446, 219] on div at bounding box center [784, 368] width 1568 height 735
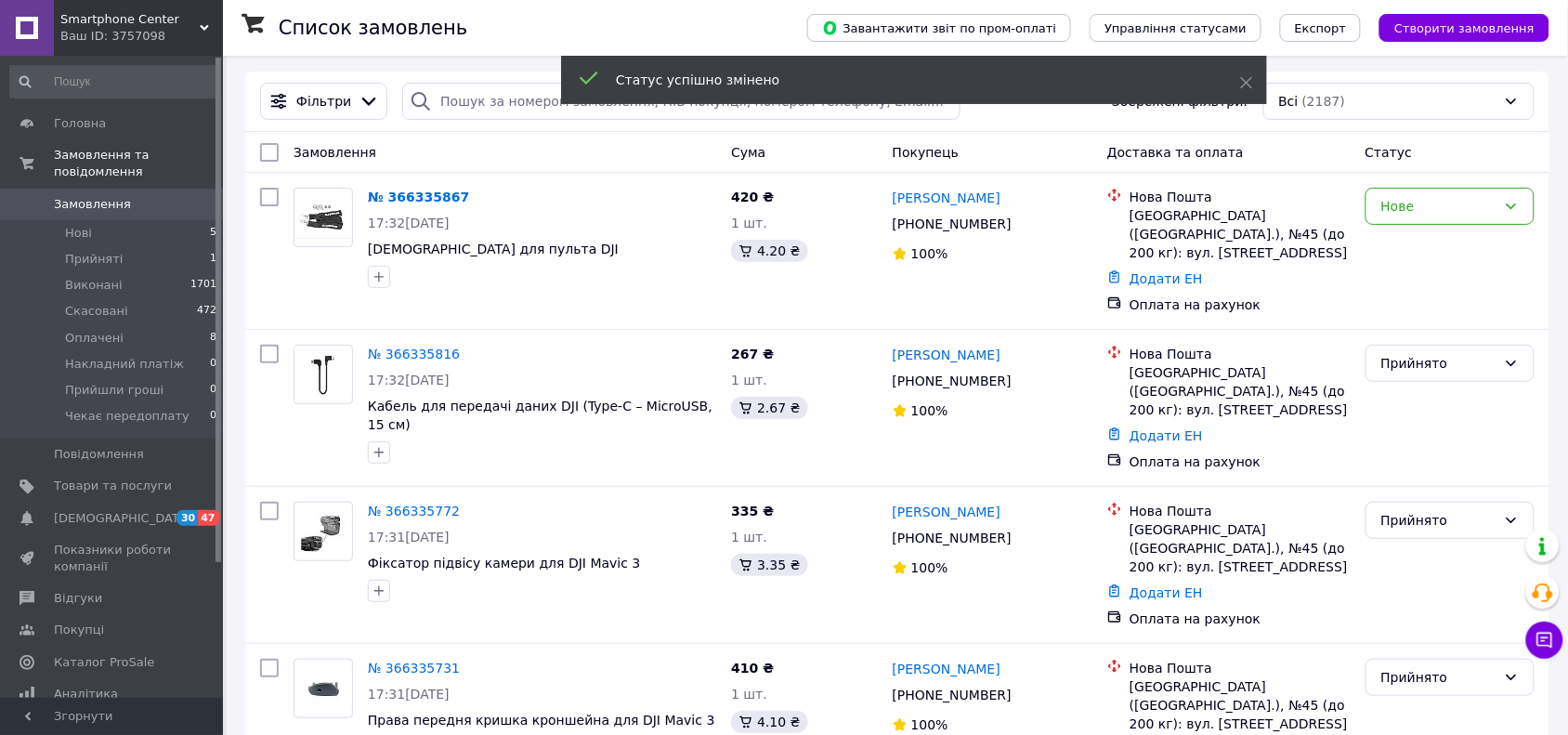
click at [1446, 219] on div "Нове" at bounding box center [1450, 207] width 169 height 37
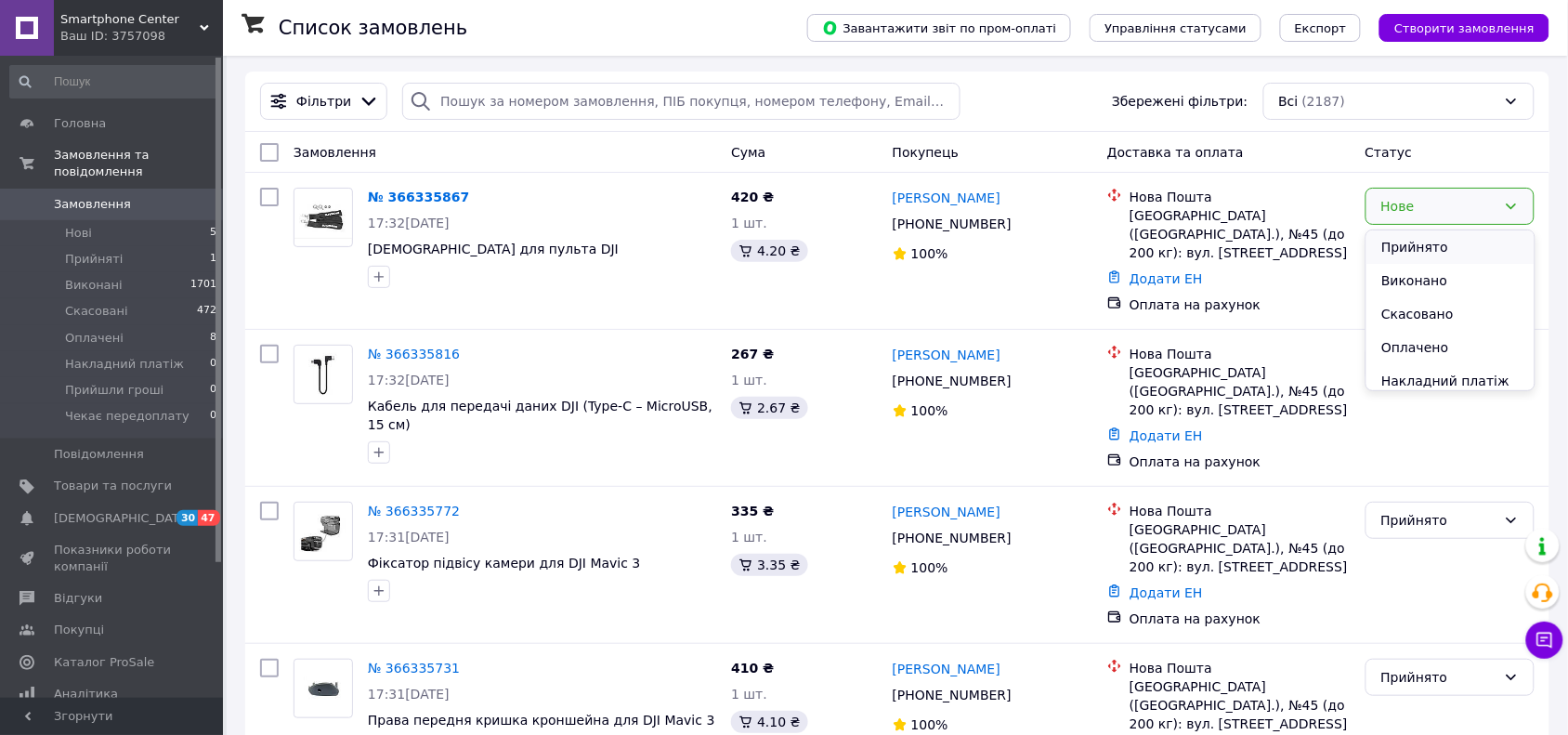
click at [1446, 244] on li "Прийнято" at bounding box center [1450, 247] width 167 height 34
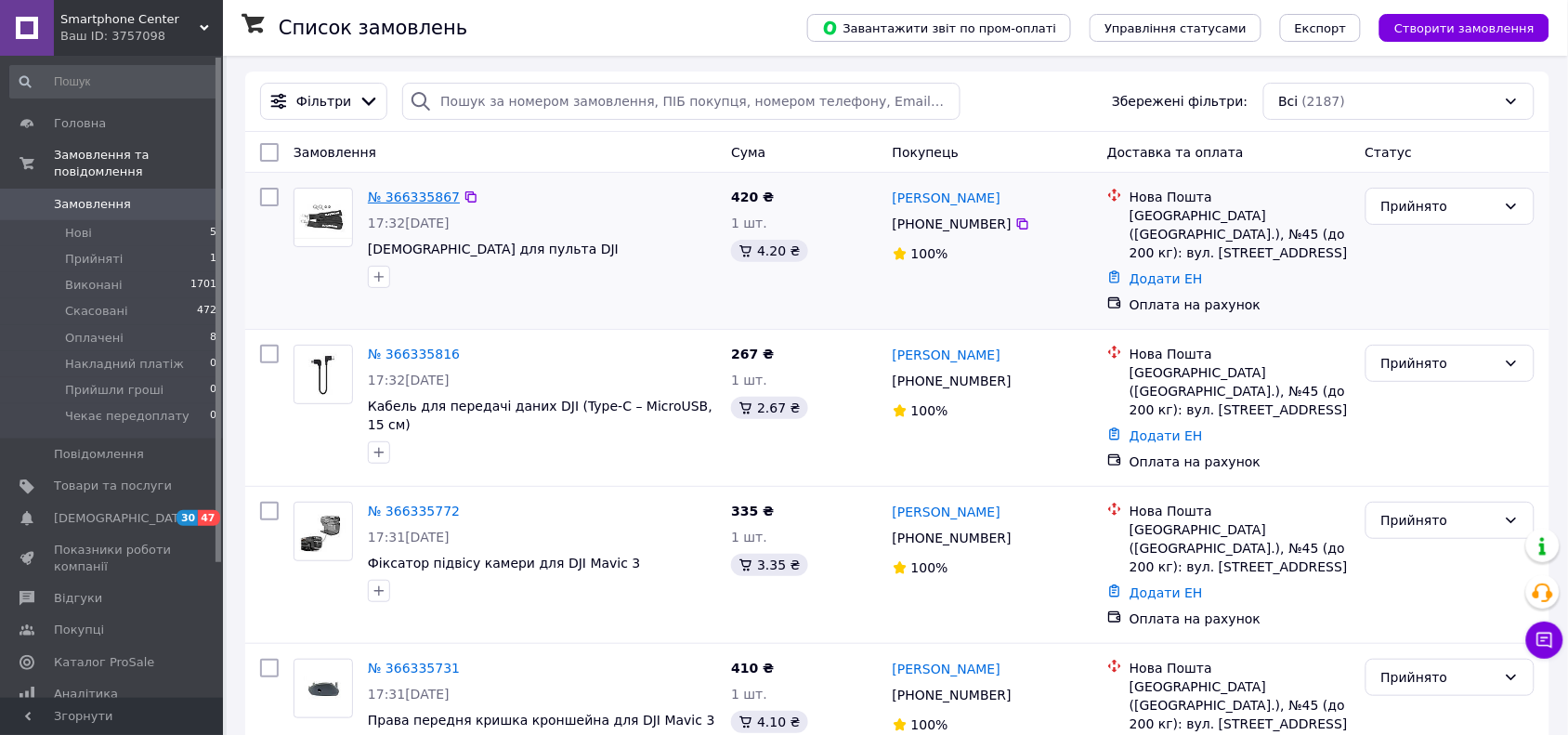
click at [437, 198] on link "№ 366335867" at bounding box center [414, 197] width 92 height 15
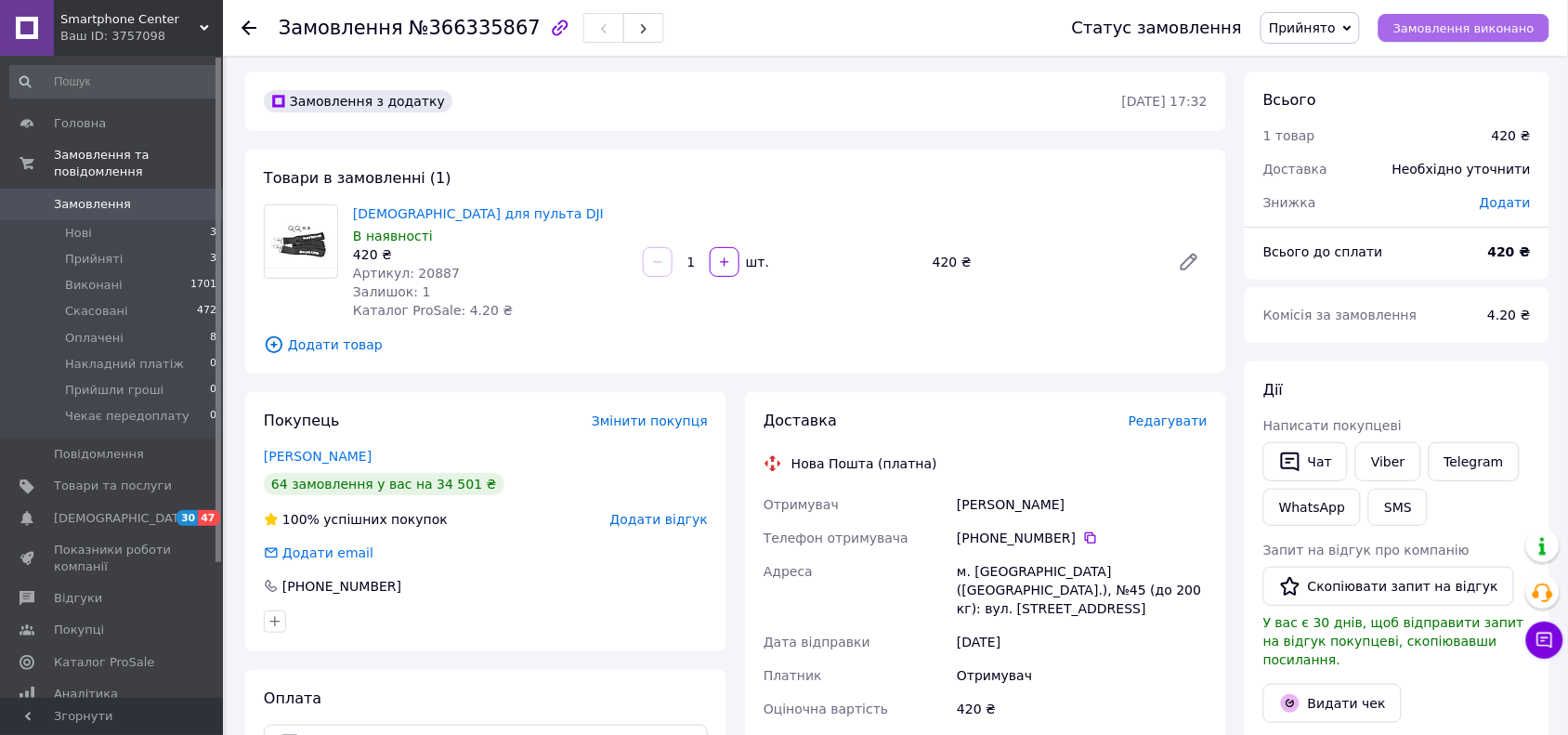
click at [1506, 28] on span "Замовлення виконано" at bounding box center [1464, 28] width 141 height 14
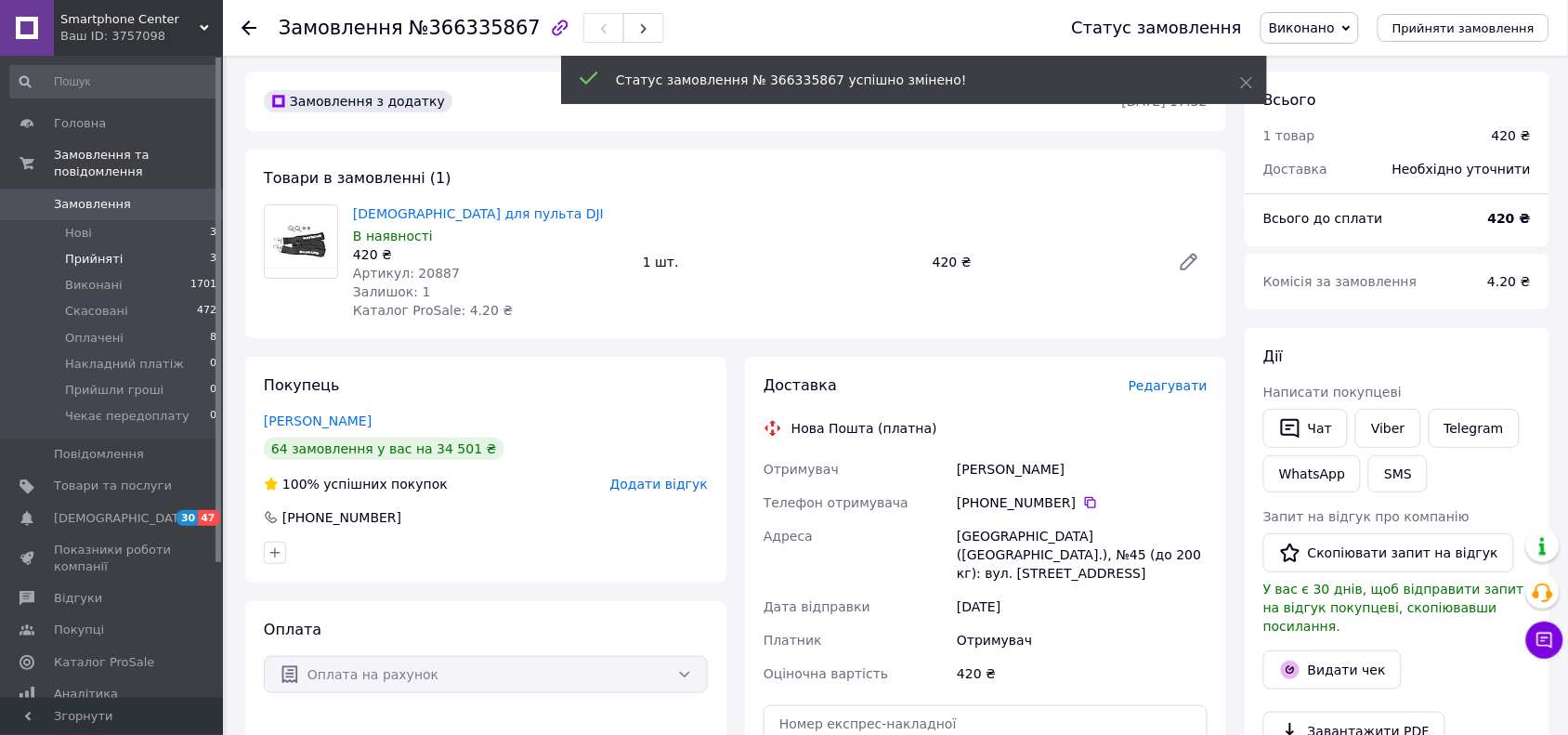
click at [79, 251] on span "Прийняті" at bounding box center [94, 259] width 58 height 17
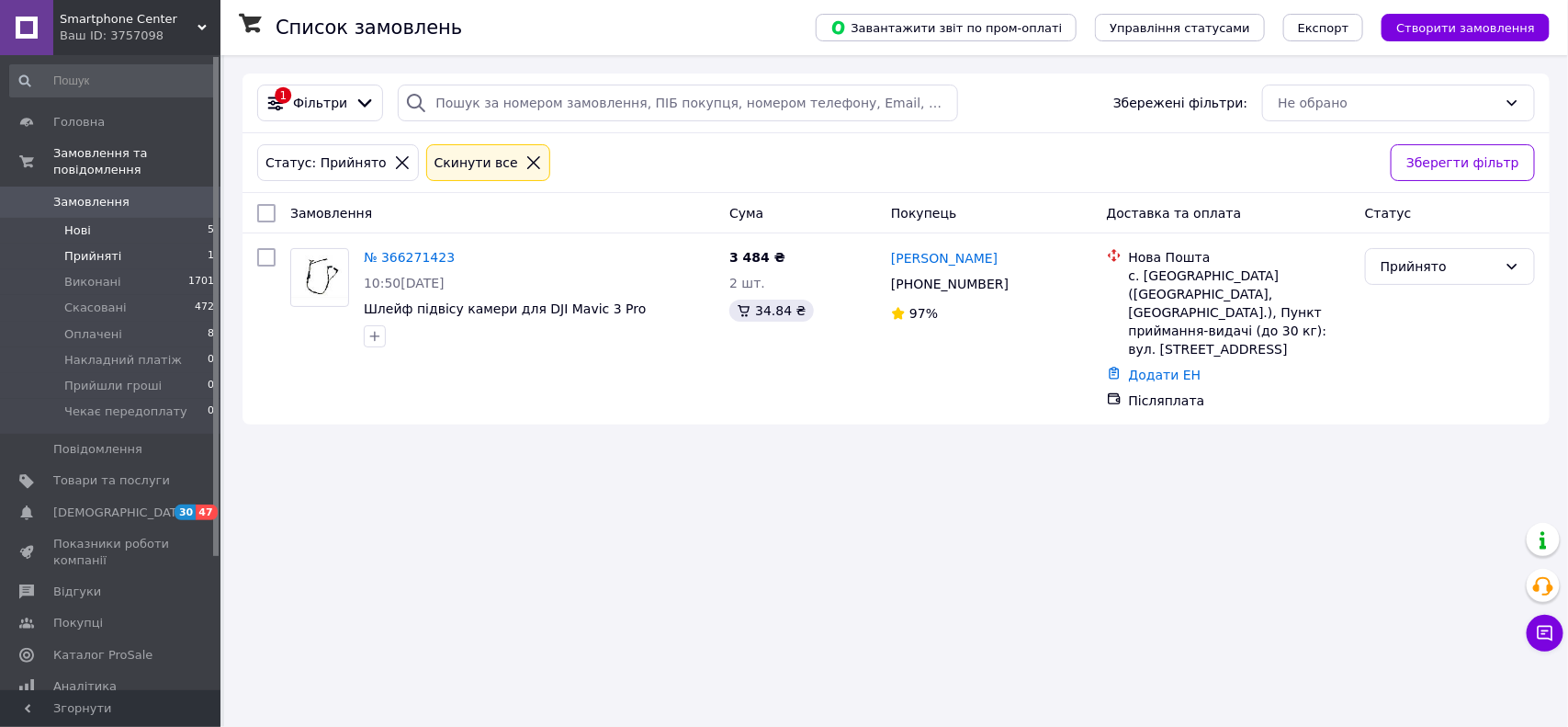
click at [75, 222] on span "Нові" at bounding box center [78, 230] width 27 height 17
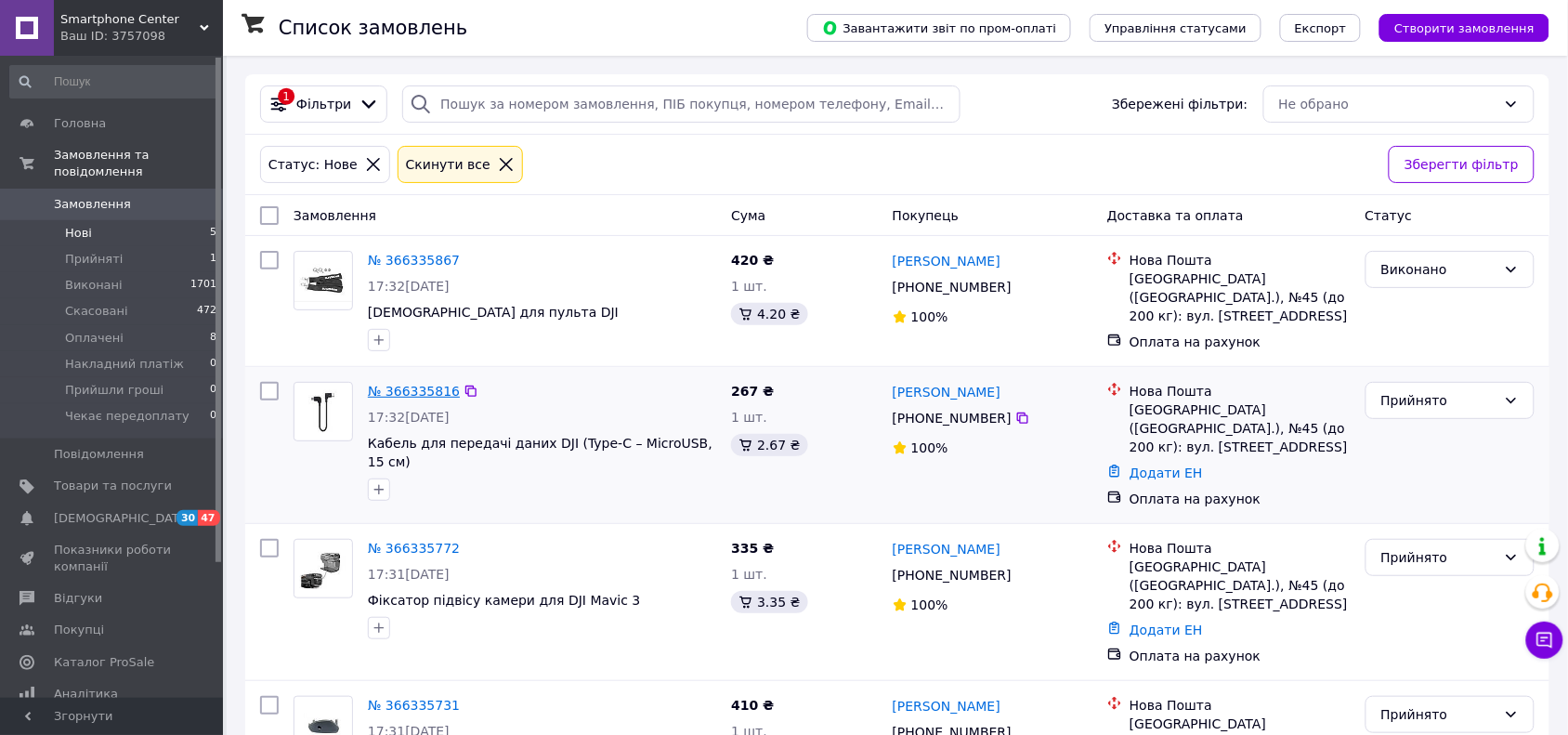
click at [402, 387] on link "№ 366335816" at bounding box center [414, 391] width 92 height 15
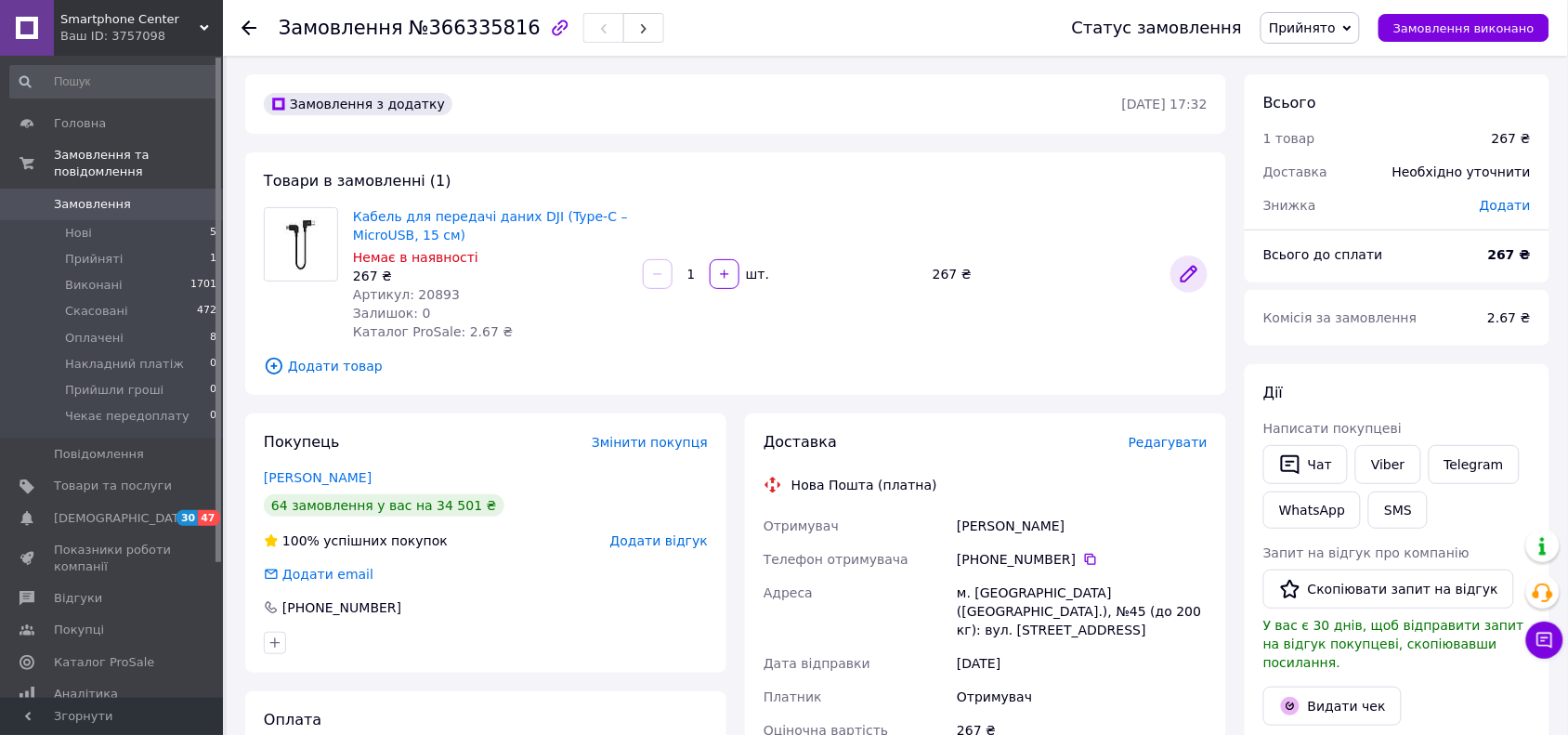
click at [1187, 270] on icon at bounding box center [1189, 274] width 22 height 22
click at [1501, 30] on span "Замовлення виконано" at bounding box center [1464, 28] width 141 height 14
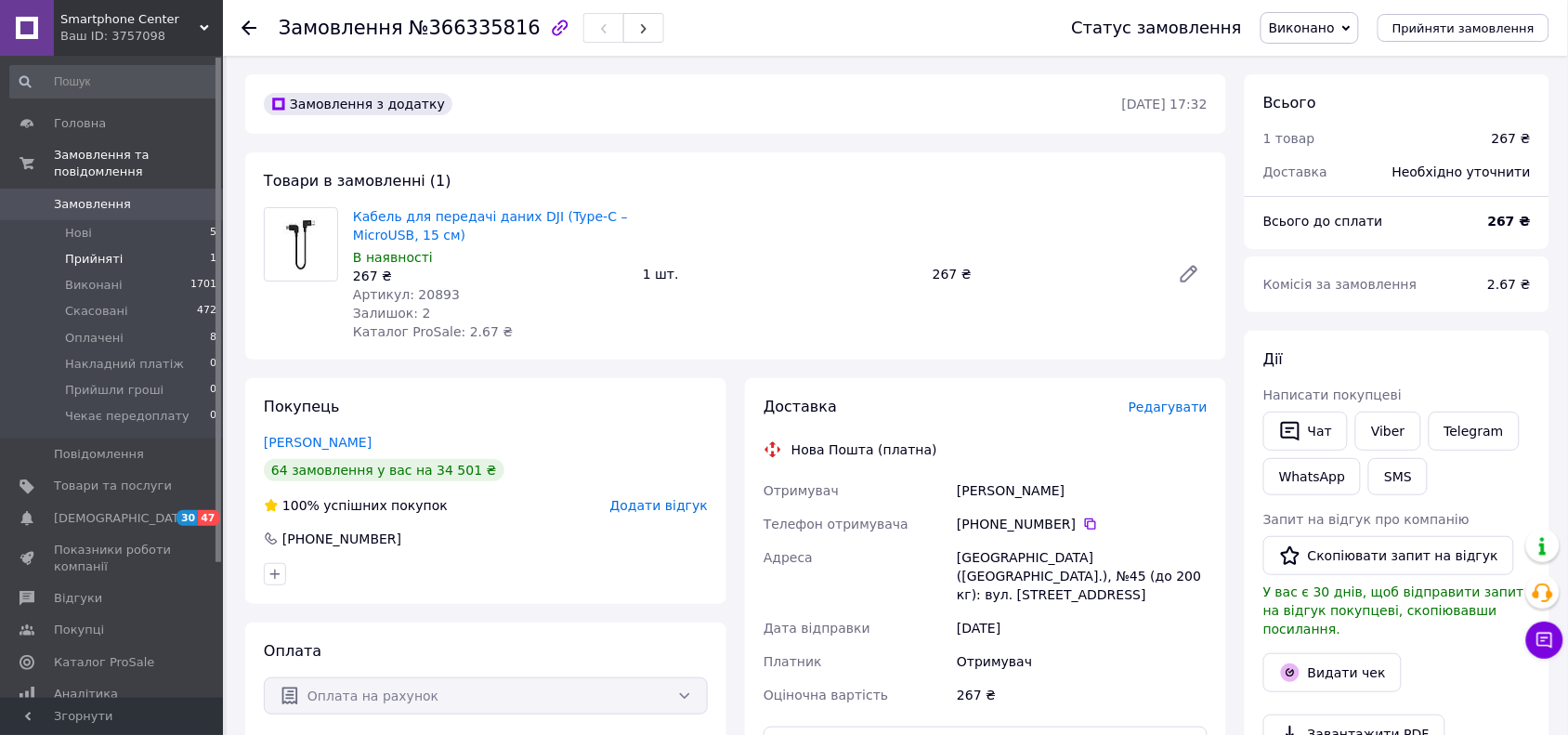
click at [50, 246] on li "Прийняті 1" at bounding box center [113, 259] width 227 height 26
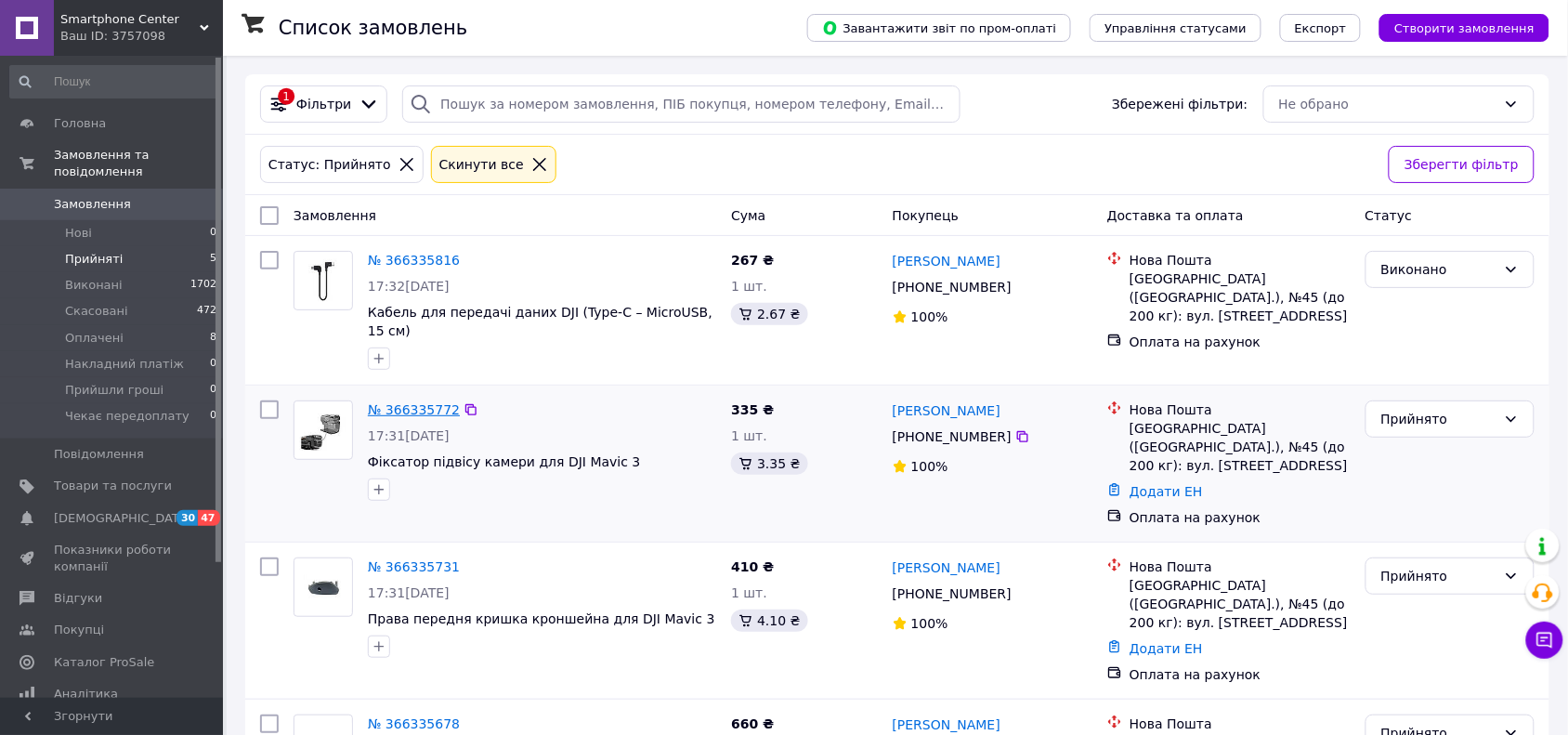
click at [387, 402] on link "№ 366335772" at bounding box center [414, 410] width 92 height 15
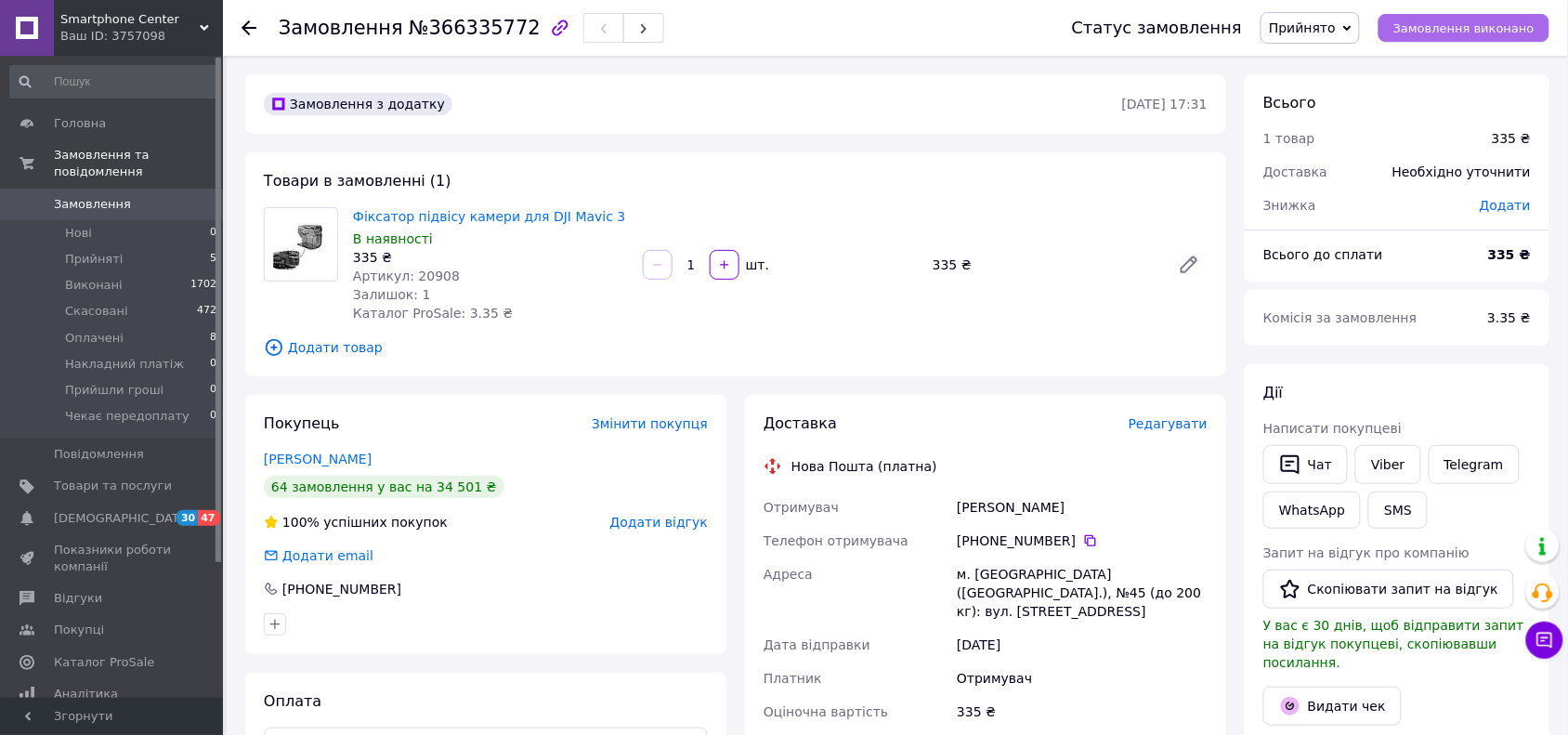
click at [1431, 24] on span "Замовлення виконано" at bounding box center [1464, 28] width 141 height 14
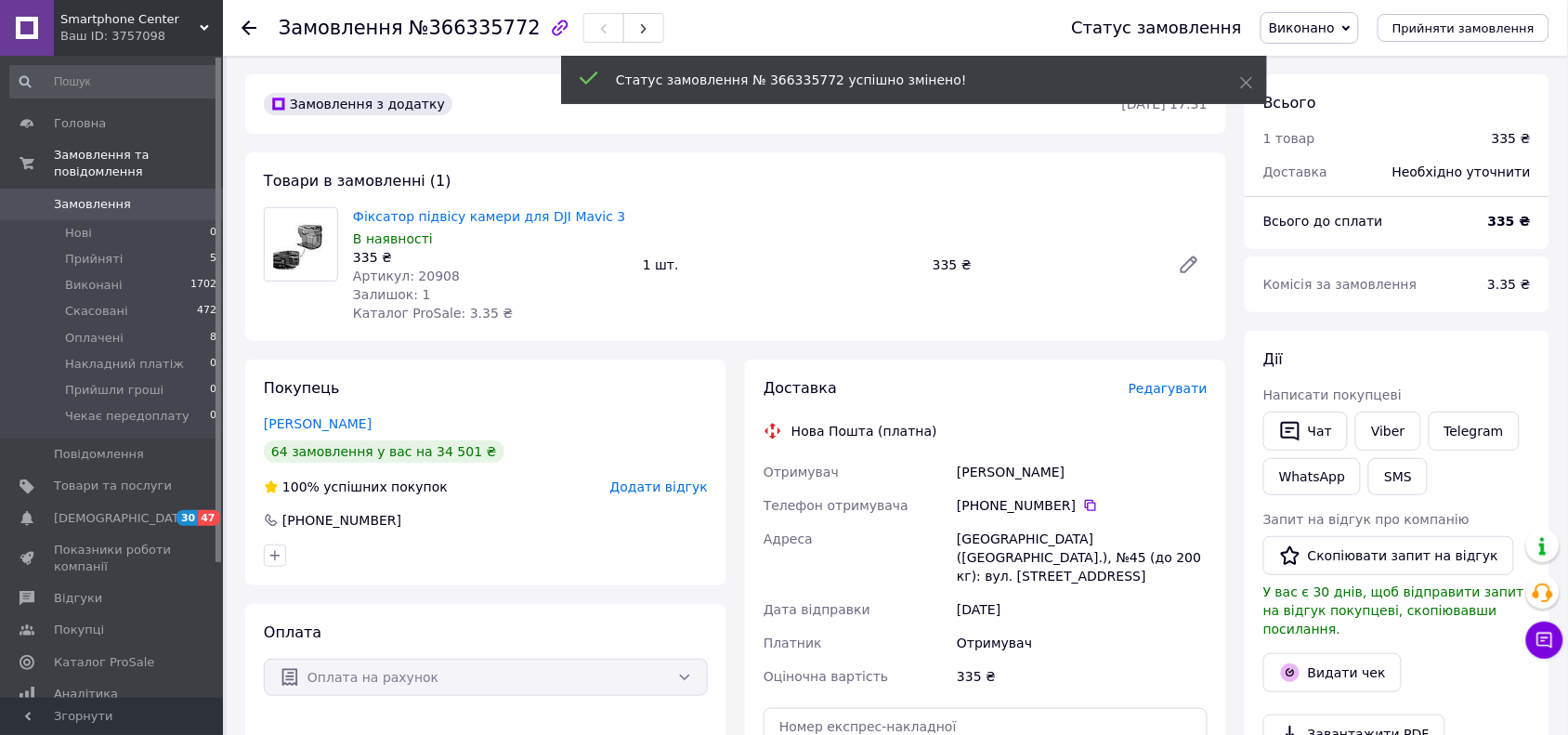
click at [91, 251] on span "Прийняті" at bounding box center [94, 259] width 58 height 17
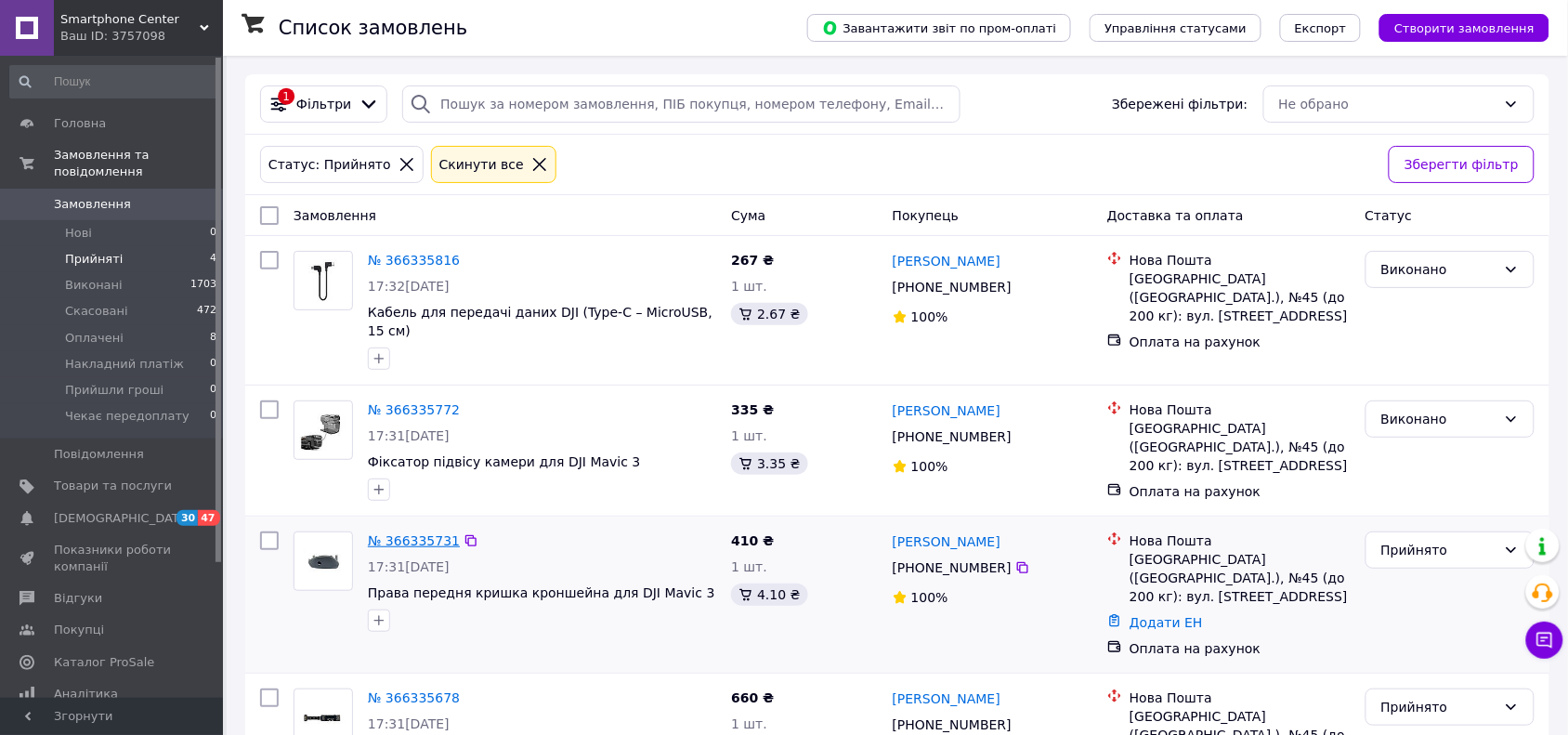
click at [396, 533] on link "№ 366335731" at bounding box center [414, 540] width 92 height 15
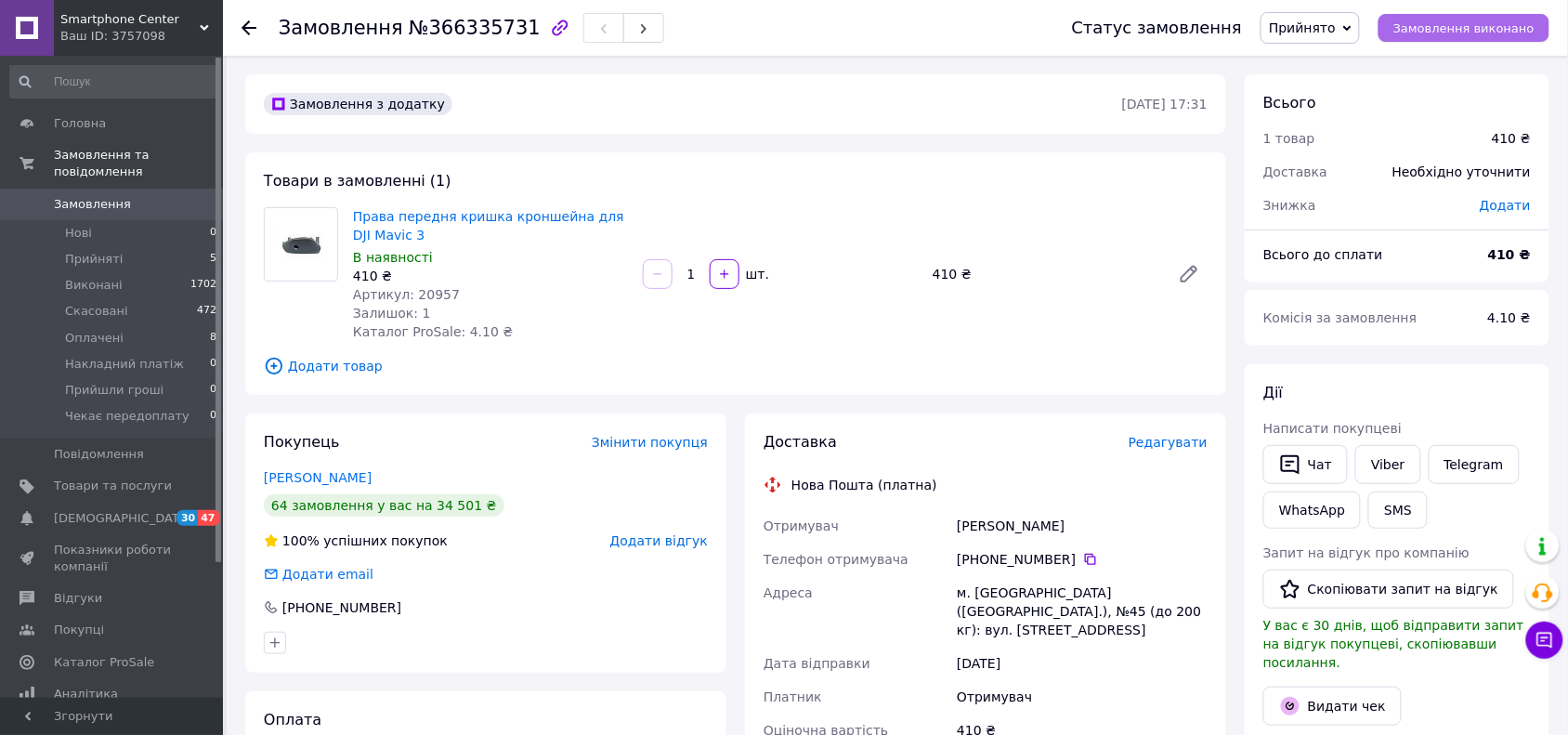
click at [1431, 30] on span "Замовлення виконано" at bounding box center [1464, 28] width 141 height 14
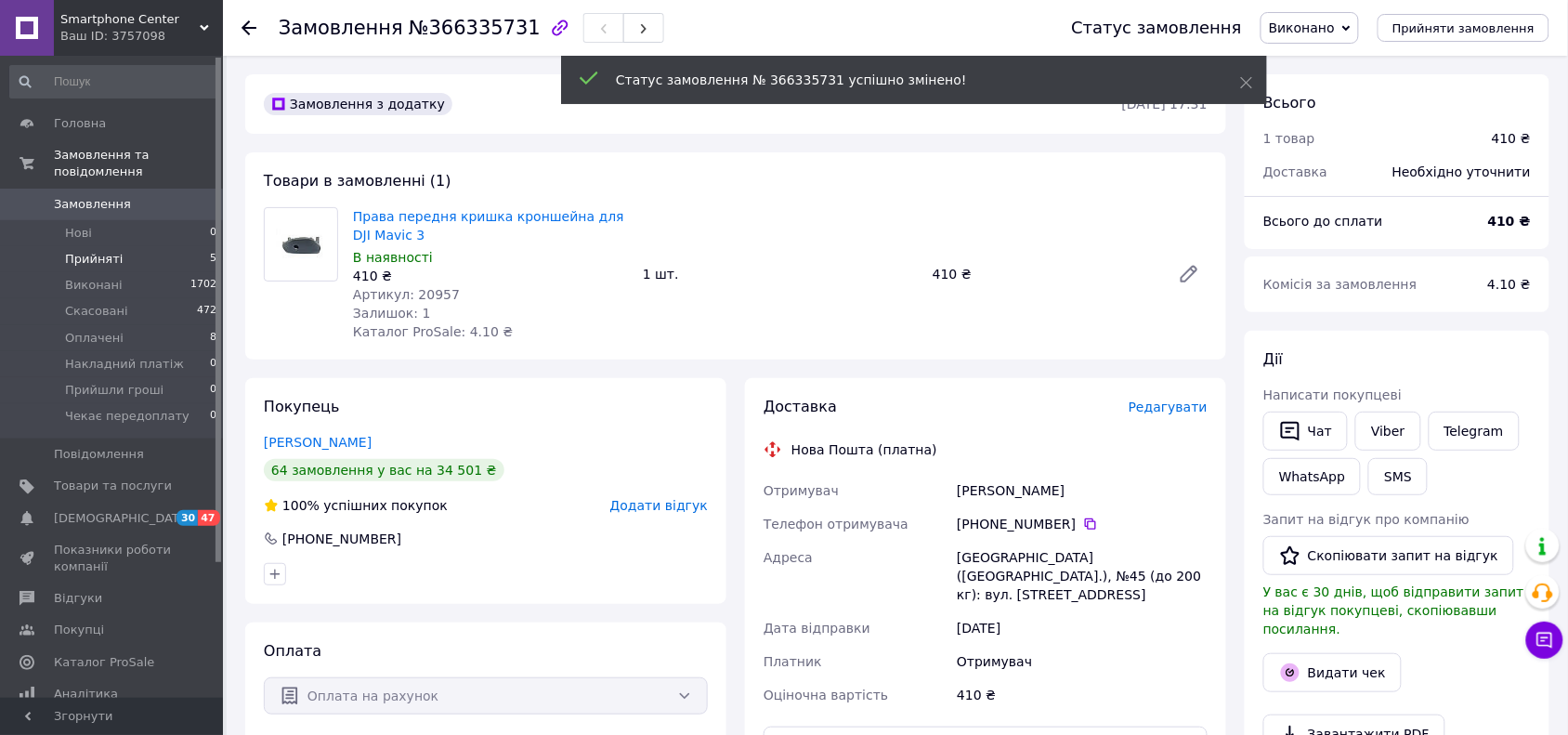
click at [100, 251] on span "Прийняті" at bounding box center [94, 259] width 58 height 17
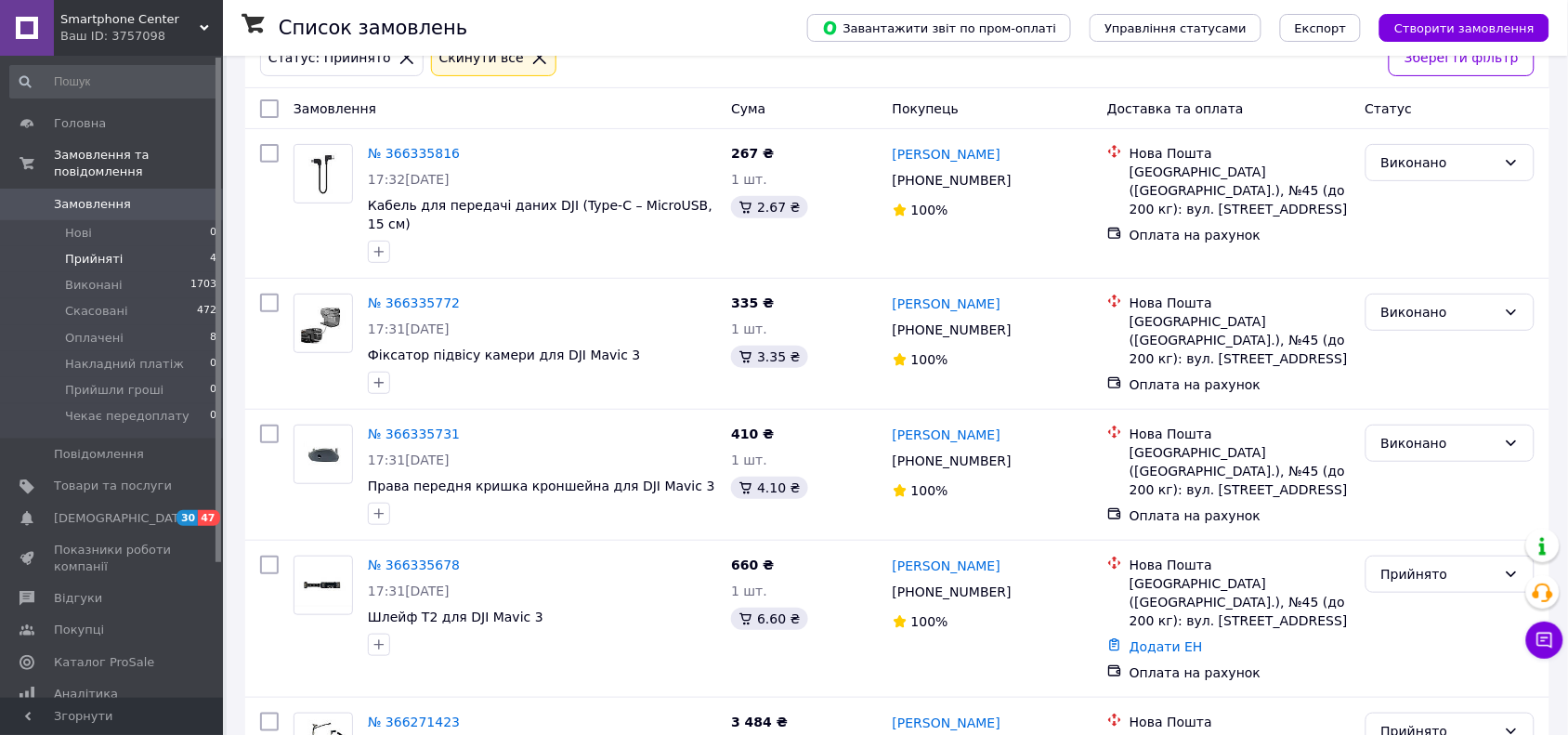
scroll to position [227, 0]
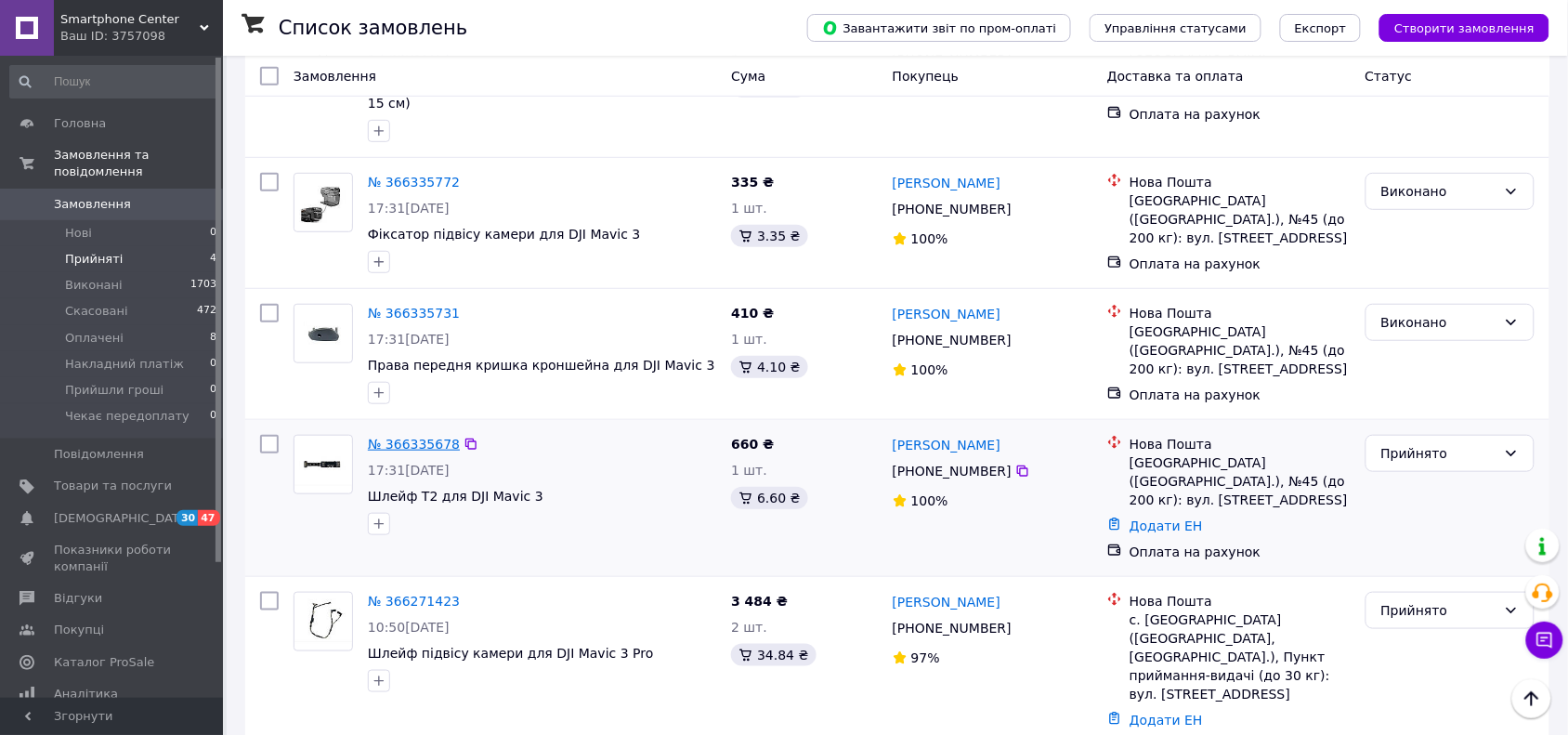
click at [409, 437] on link "№ 366335678" at bounding box center [414, 444] width 92 height 15
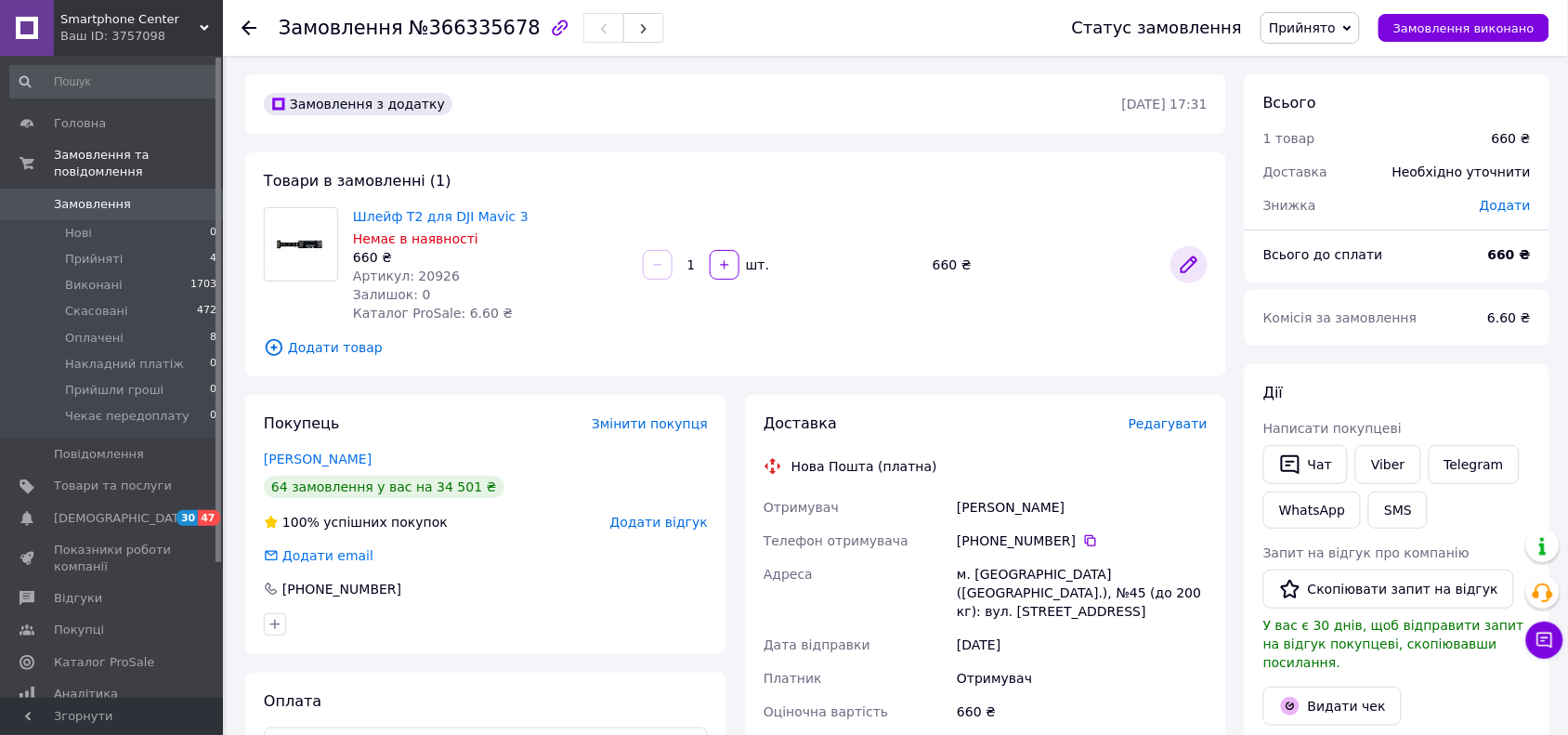
click at [1197, 257] on icon at bounding box center [1189, 265] width 15 height 15
click at [1456, 30] on span "Замовлення виконано" at bounding box center [1464, 28] width 141 height 14
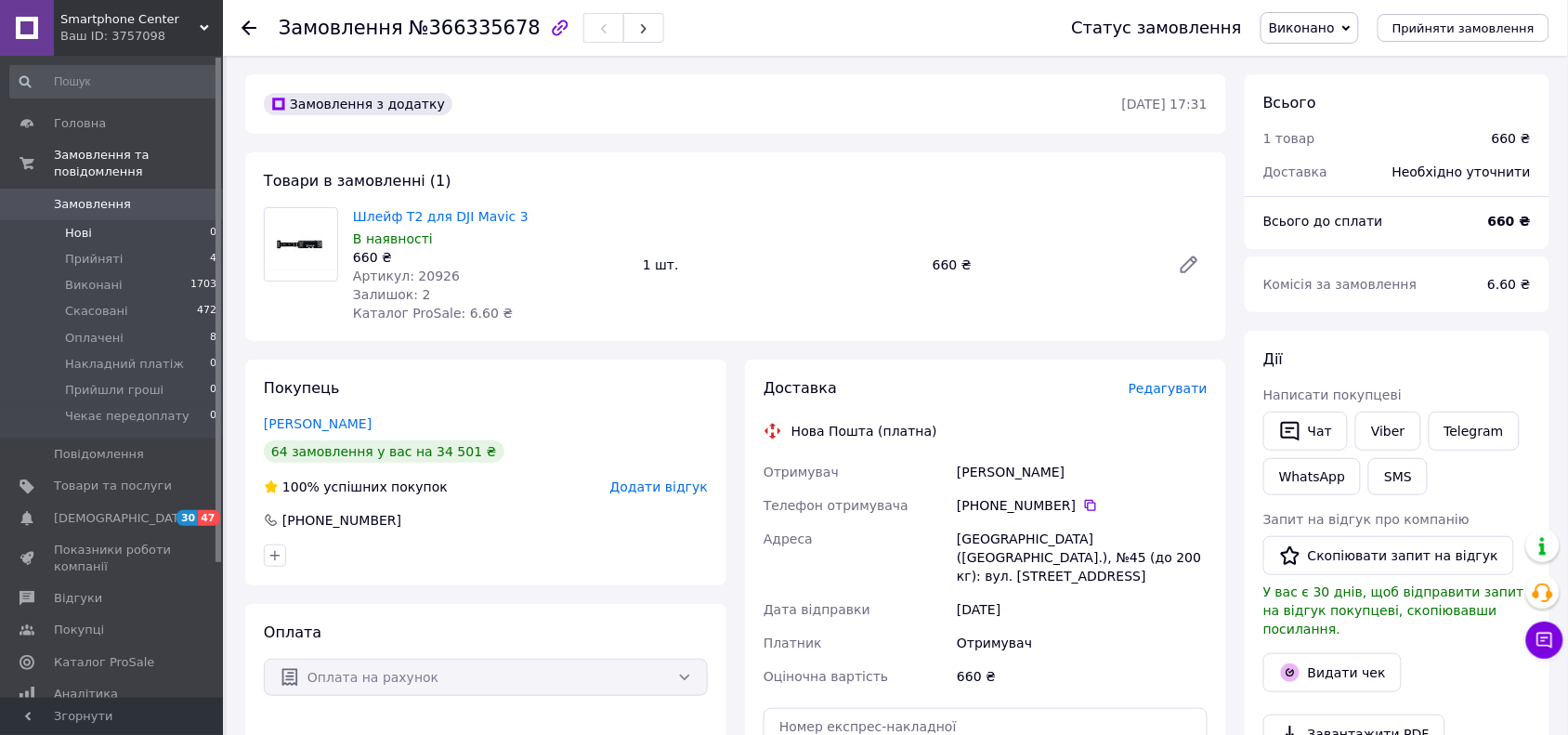
click at [113, 221] on li "Нові 0" at bounding box center [113, 234] width 227 height 26
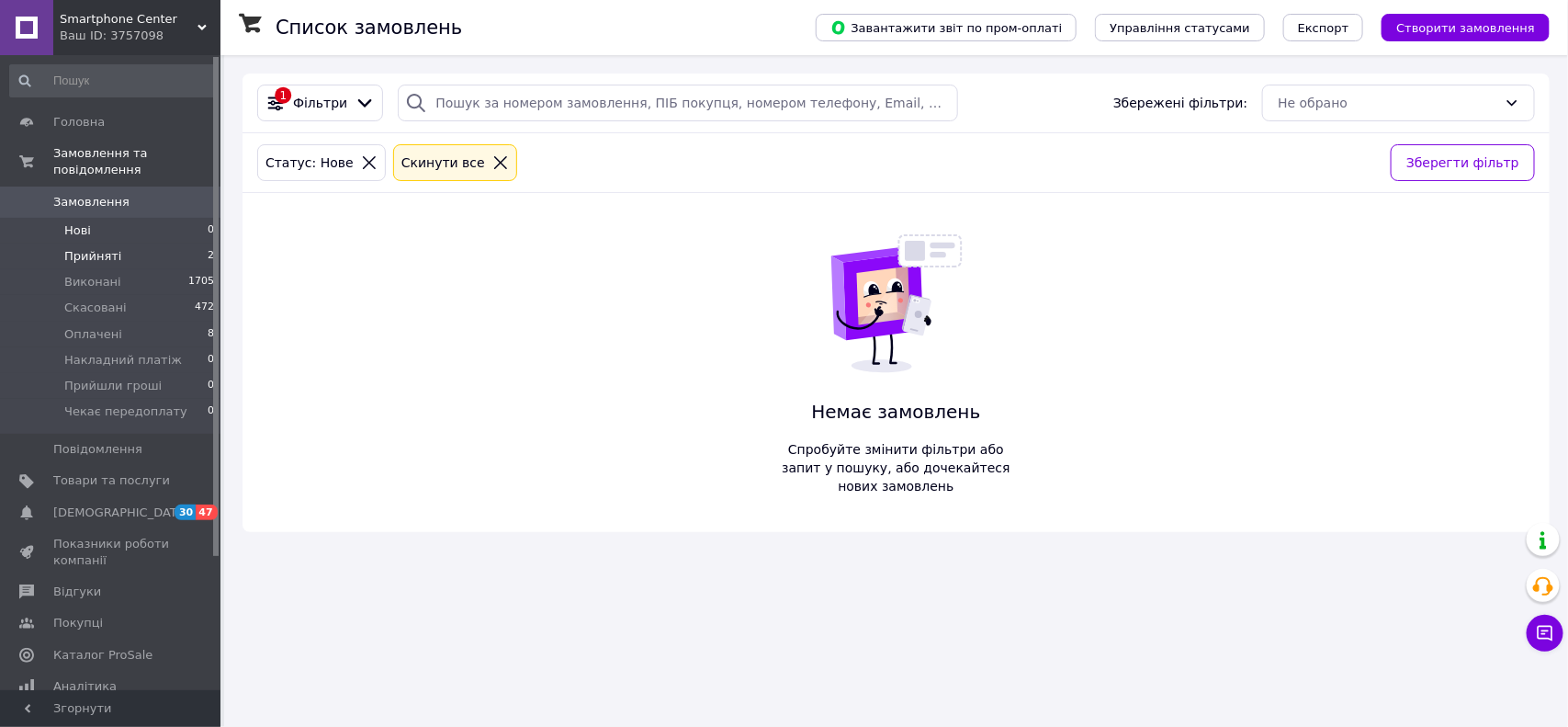
click at [115, 243] on li "Прийняті 2" at bounding box center [112, 256] width 225 height 26
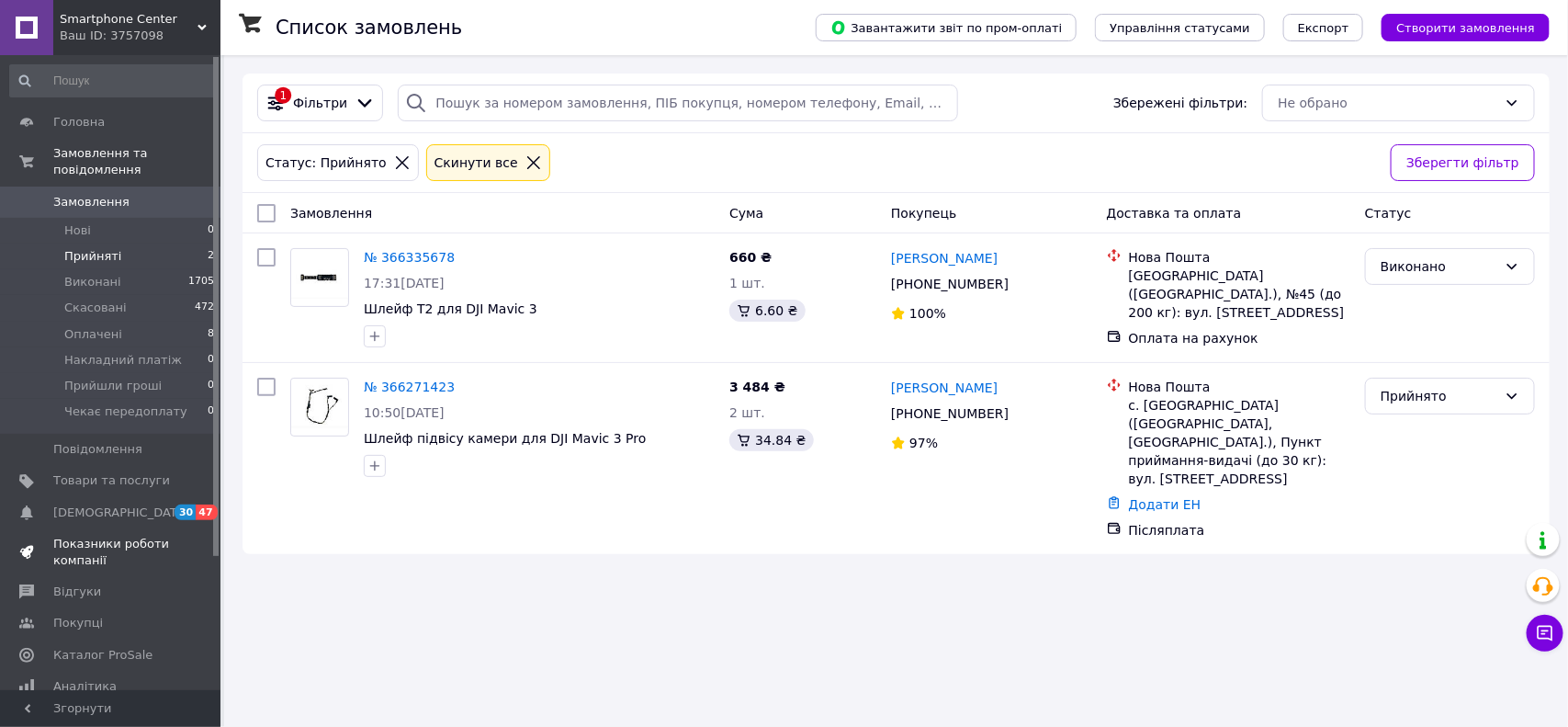
click at [78, 536] on span "Показники роботи компанії" at bounding box center [112, 552] width 116 height 33
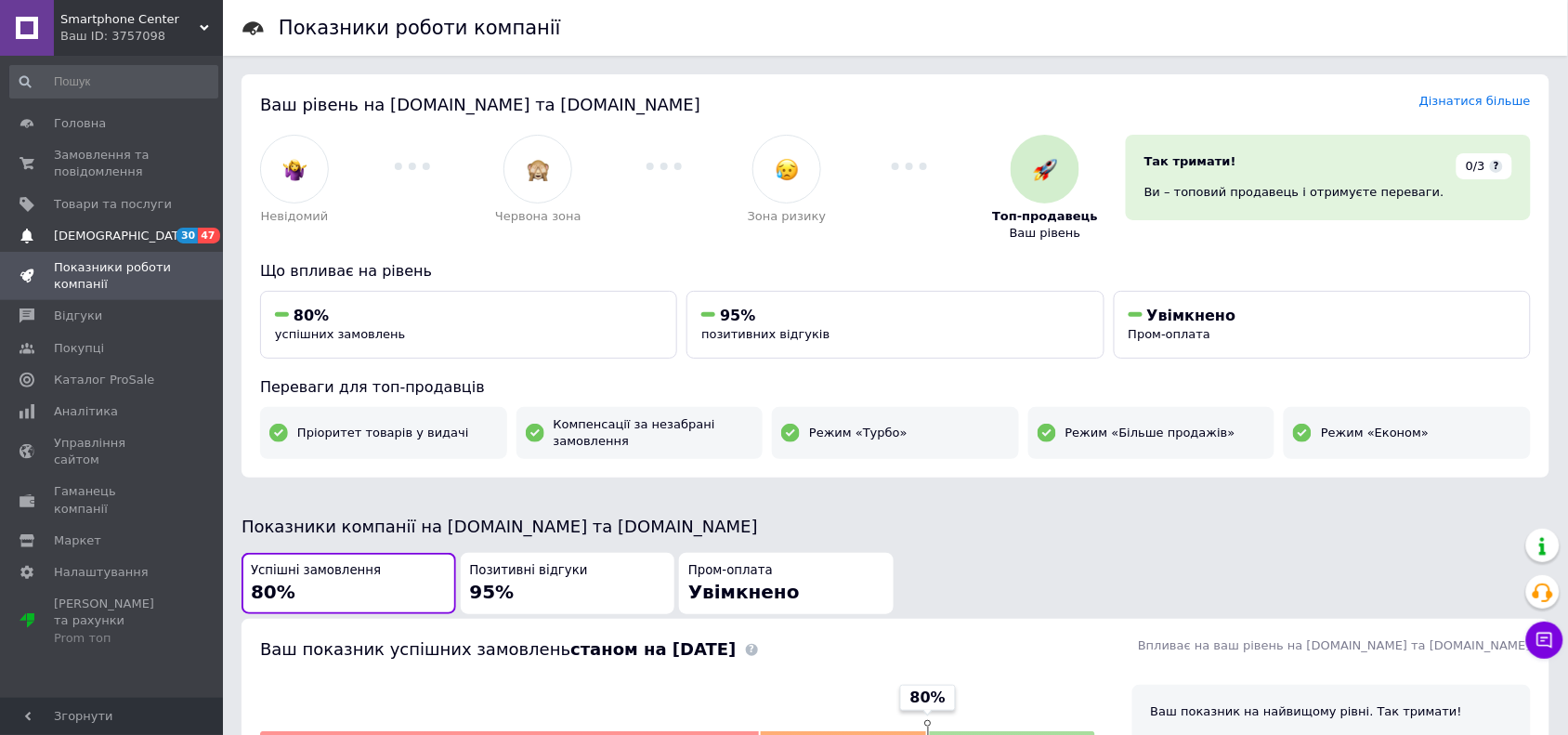
click at [119, 227] on span "[DEMOGRAPHIC_DATA]" at bounding box center [122, 236] width 137 height 17
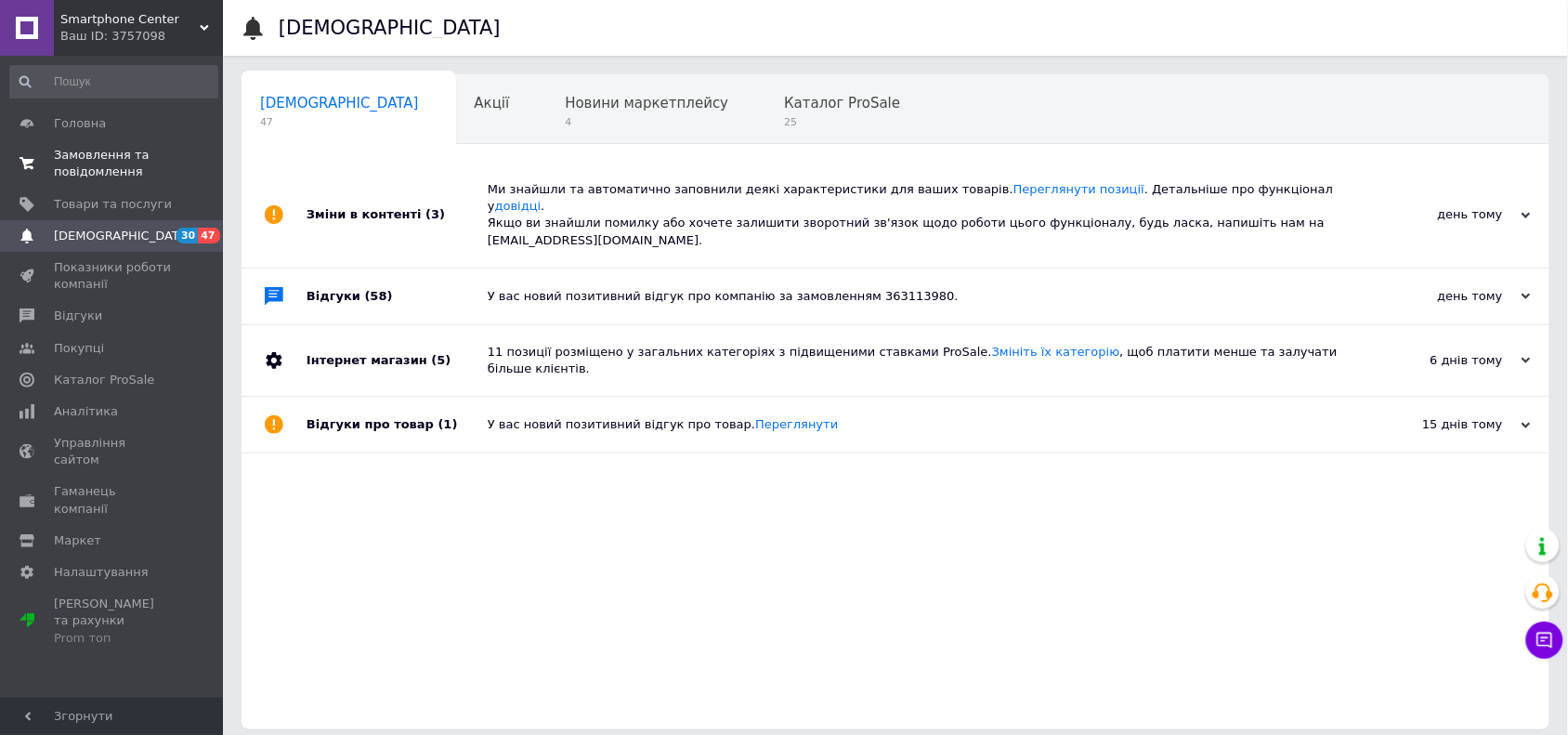
click at [105, 166] on span "Замовлення та повідомлення" at bounding box center [113, 164] width 118 height 34
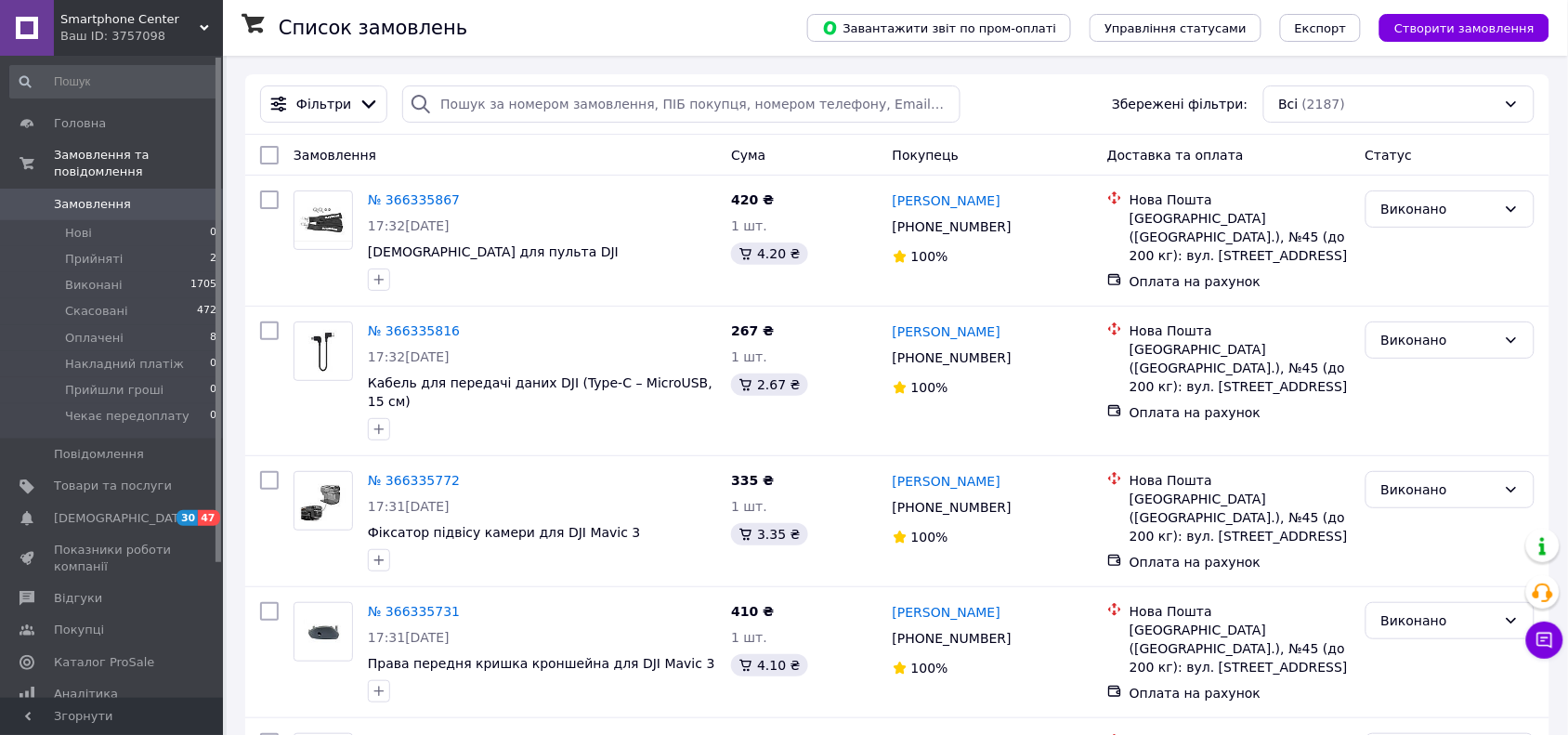
scroll to position [642, 0]
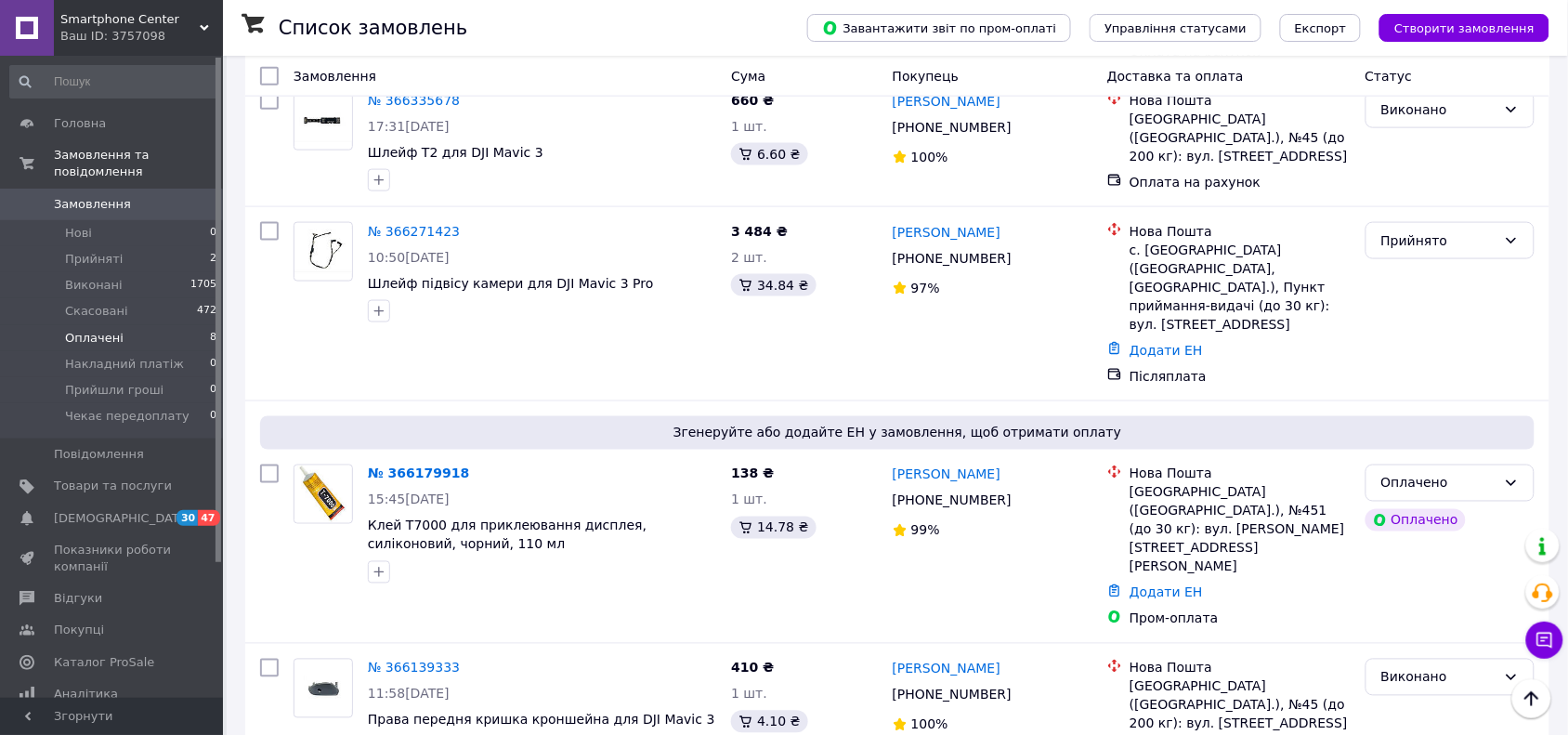
click at [118, 325] on li "Оплачені 8" at bounding box center [113, 339] width 227 height 26
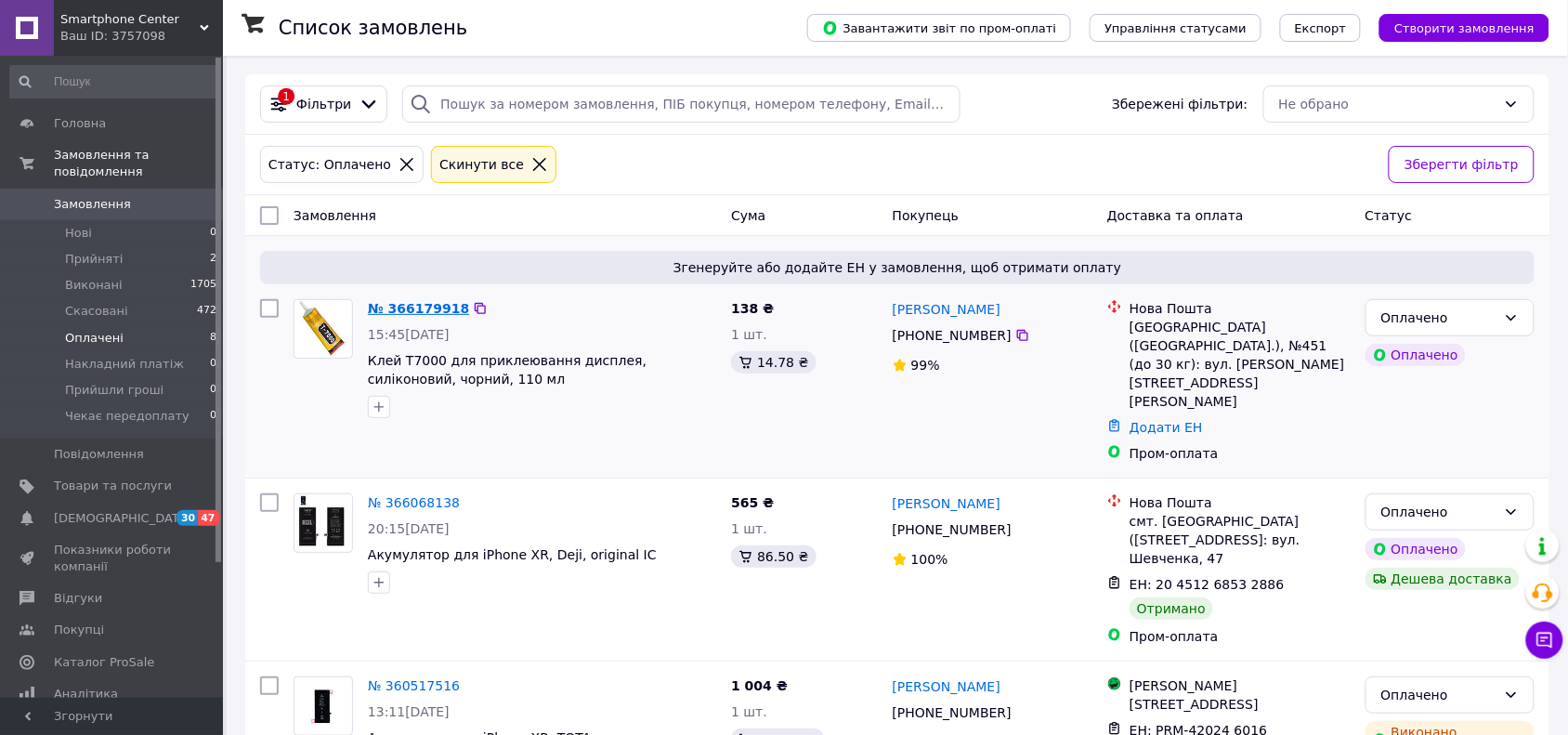
click at [414, 313] on link "№ 366179918" at bounding box center [419, 309] width 101 height 15
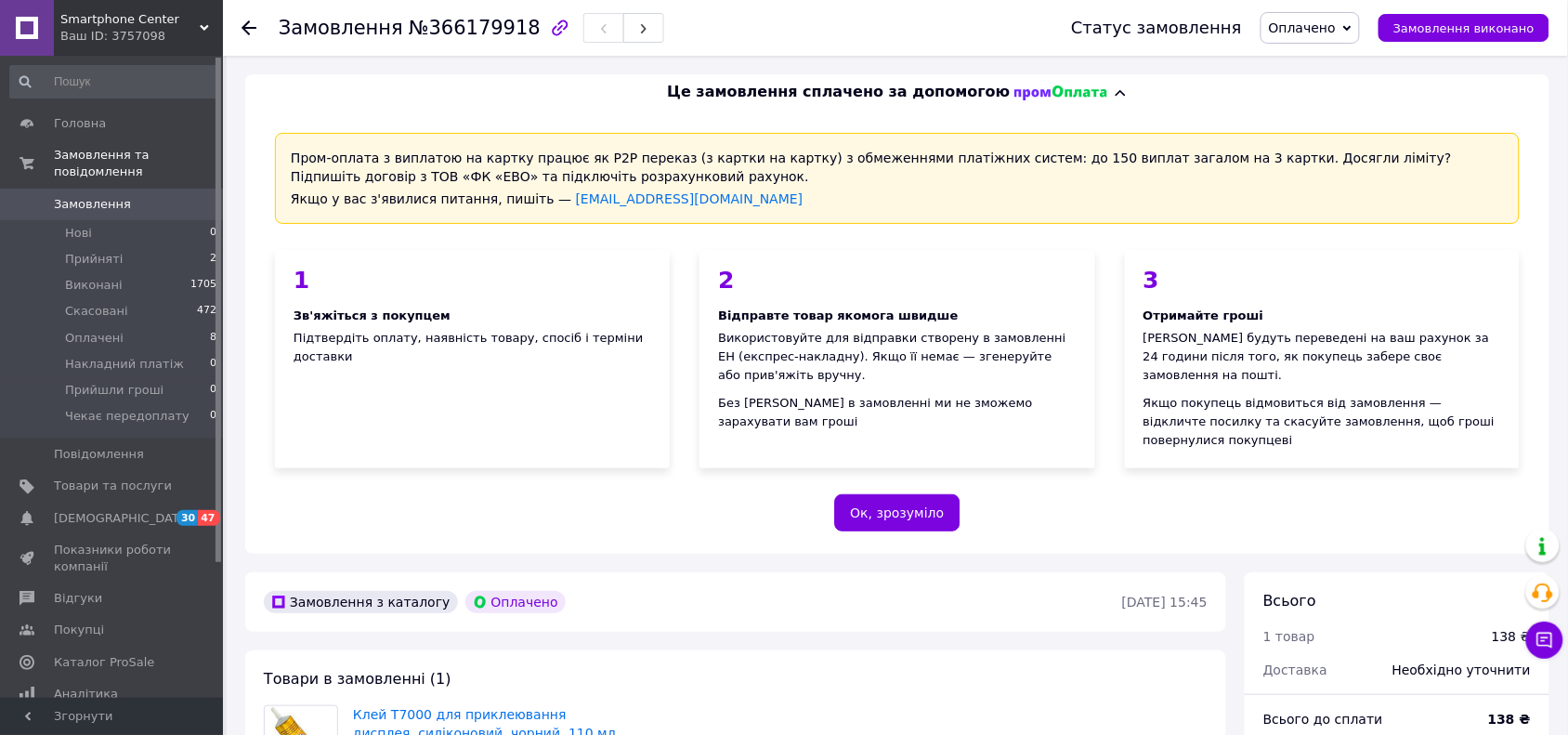
scroll to position [642, 0]
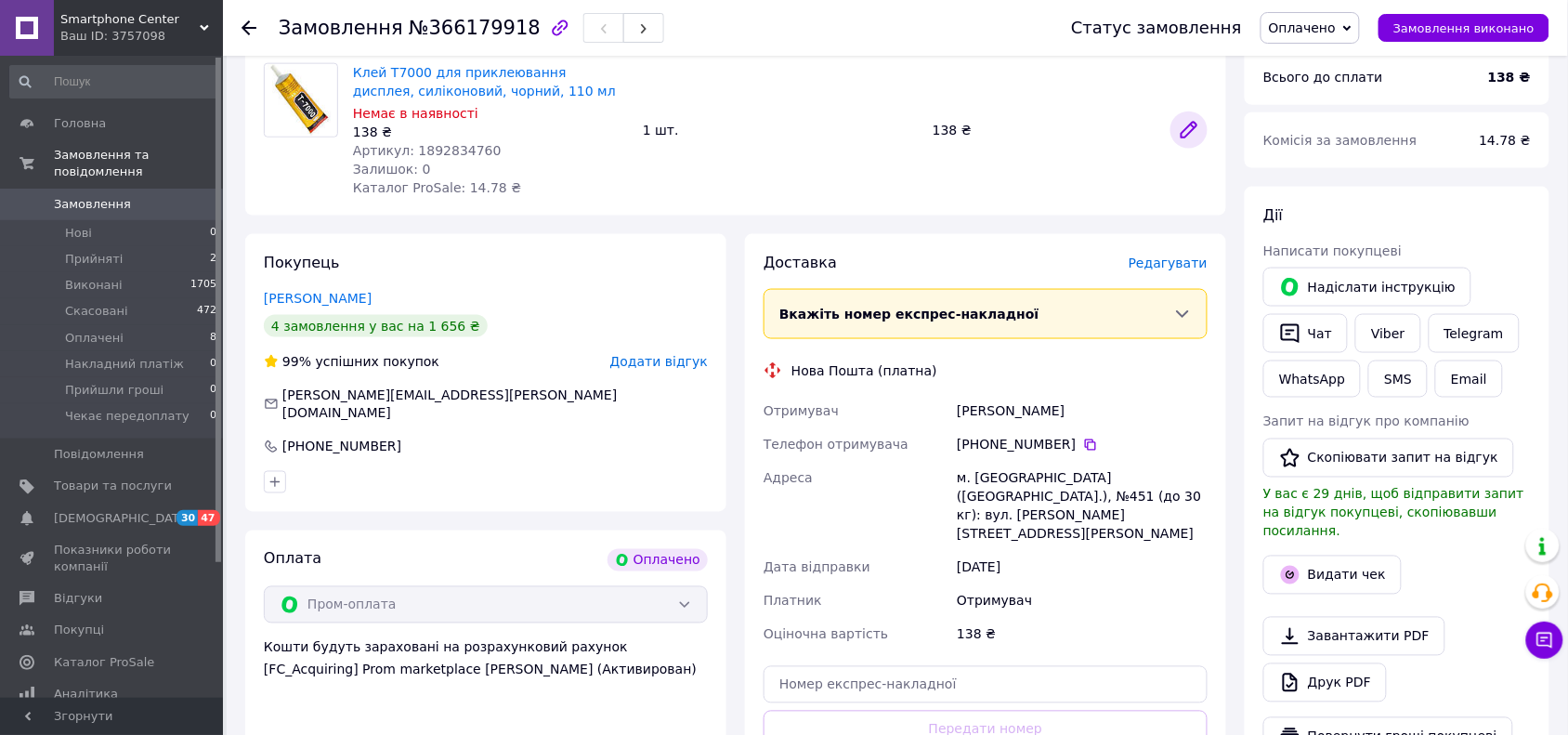
click at [1186, 122] on icon at bounding box center [1189, 130] width 15 height 15
click at [1162, 255] on span "Редагувати" at bounding box center [1168, 263] width 79 height 15
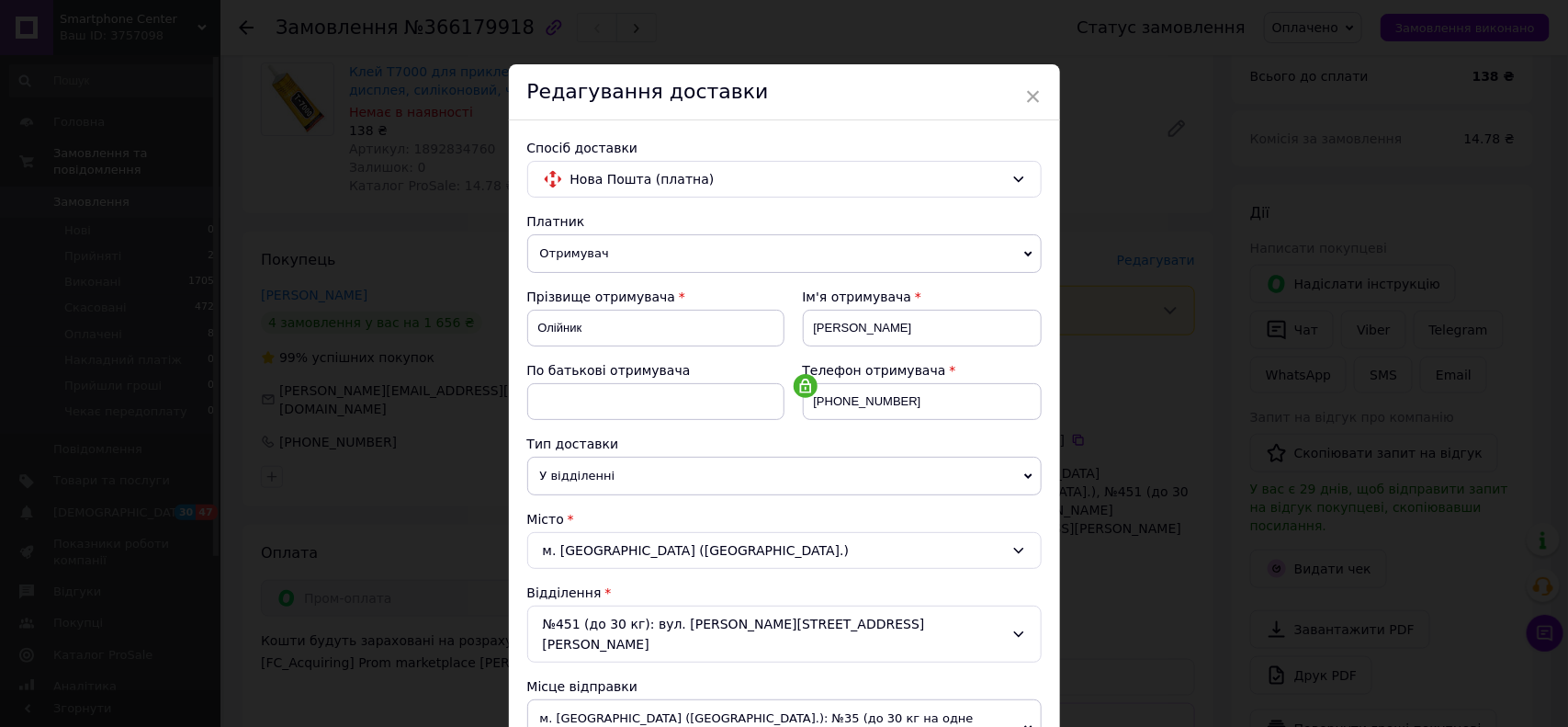
click at [1229, 437] on div "× Редагування доставки Спосіб доставки Нова Пошта (платна) Платник Отримувач Ві…" at bounding box center [784, 364] width 1568 height 727
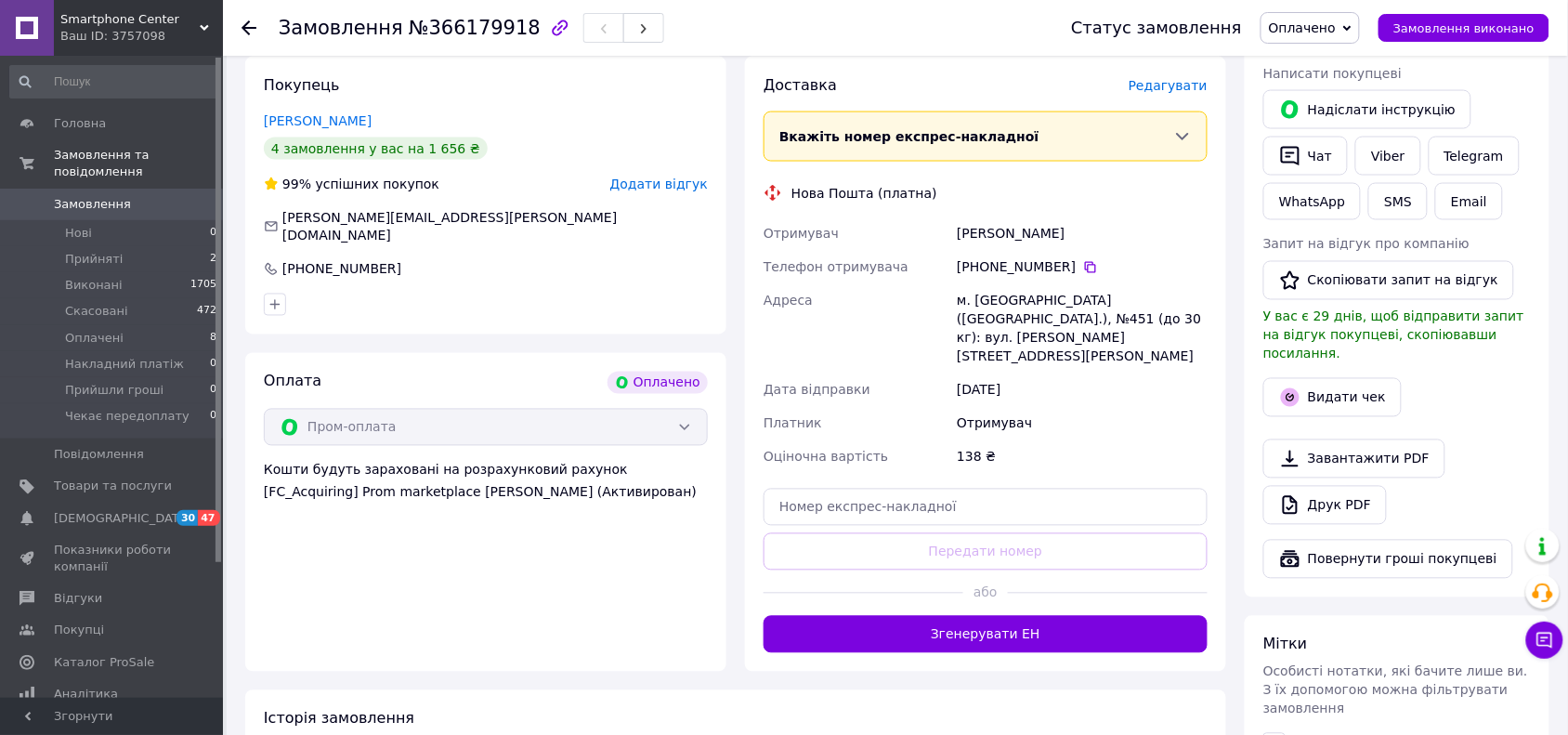
scroll to position [869, 0]
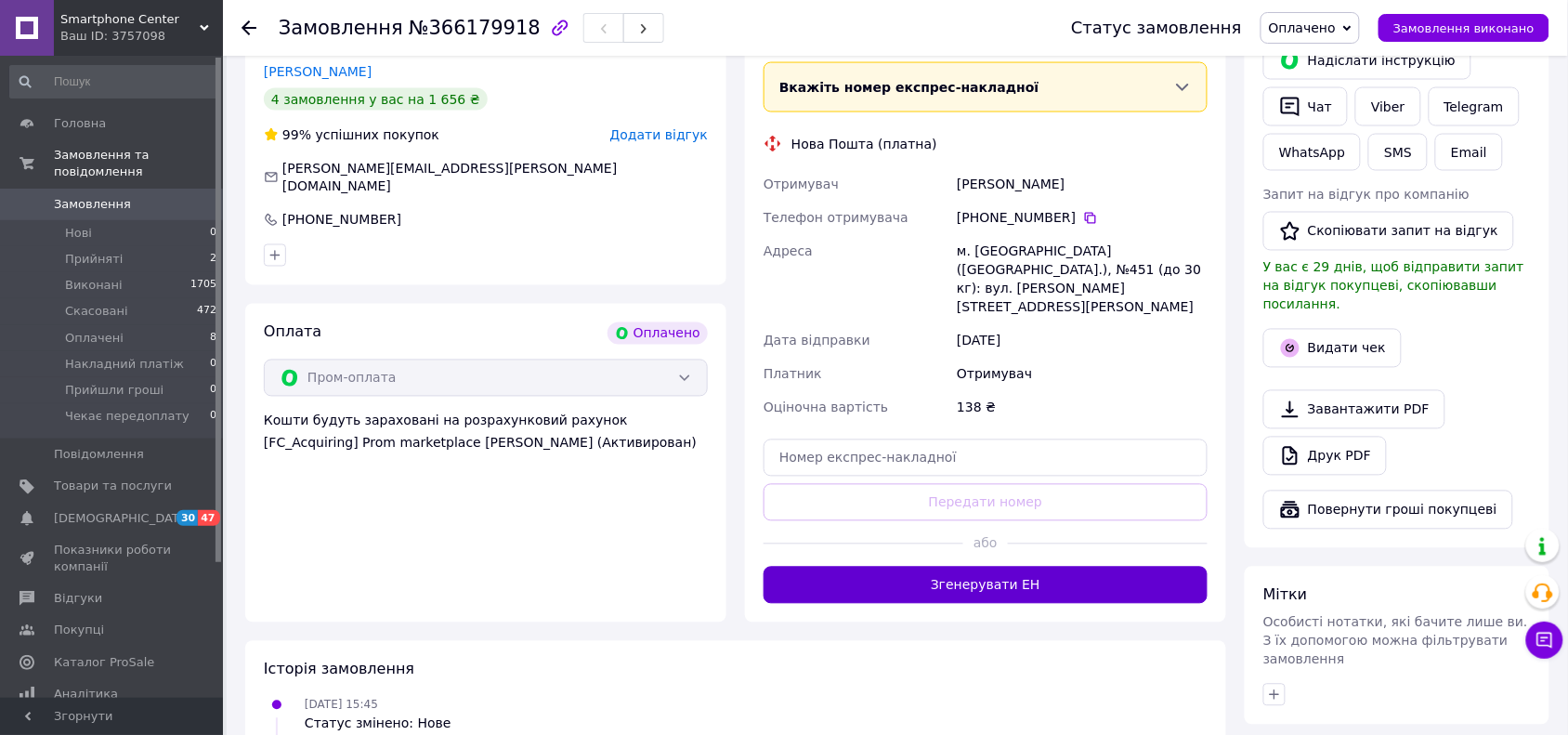
click at [978, 567] on button "Згенерувати ЕН" at bounding box center [985, 585] width 444 height 37
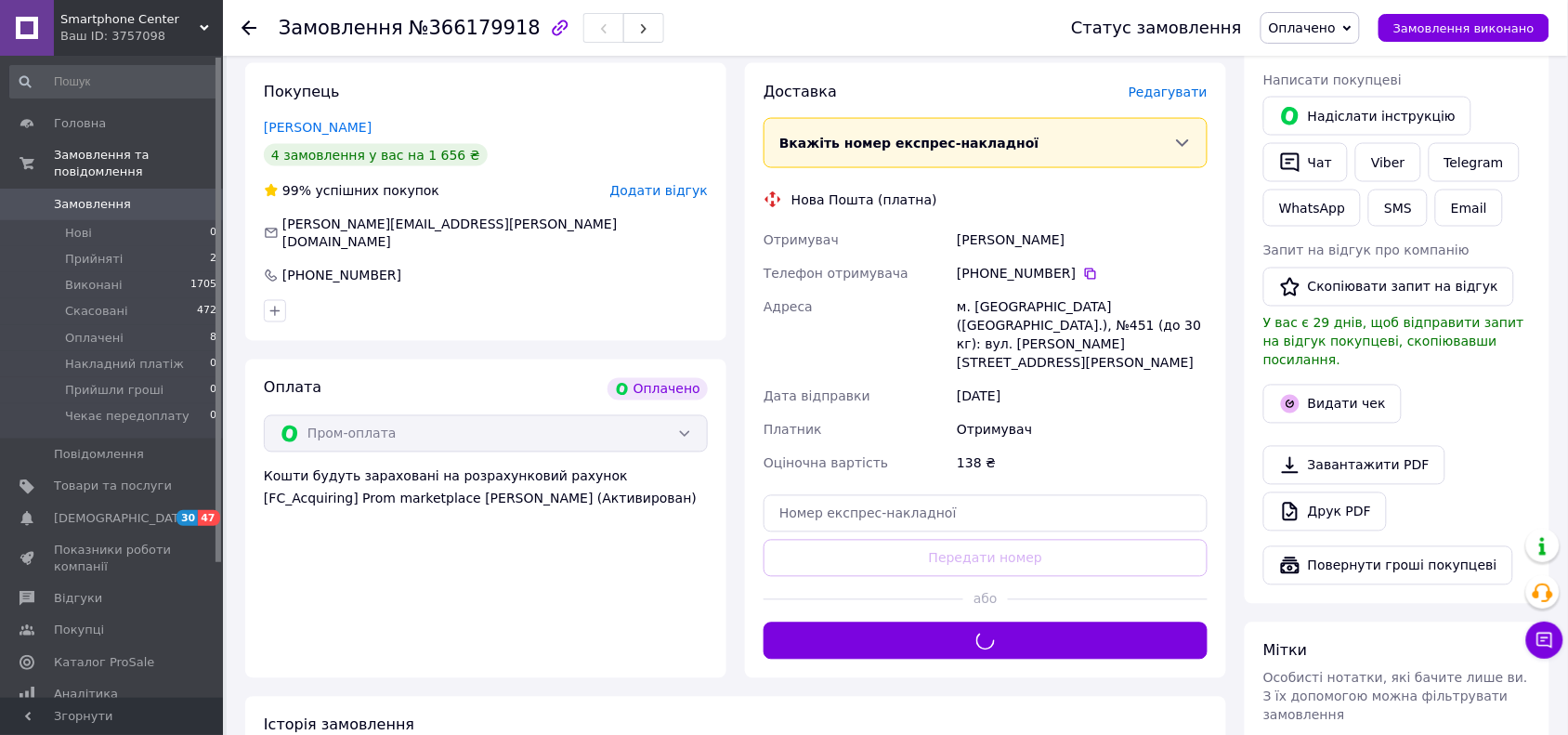
scroll to position [703, 0]
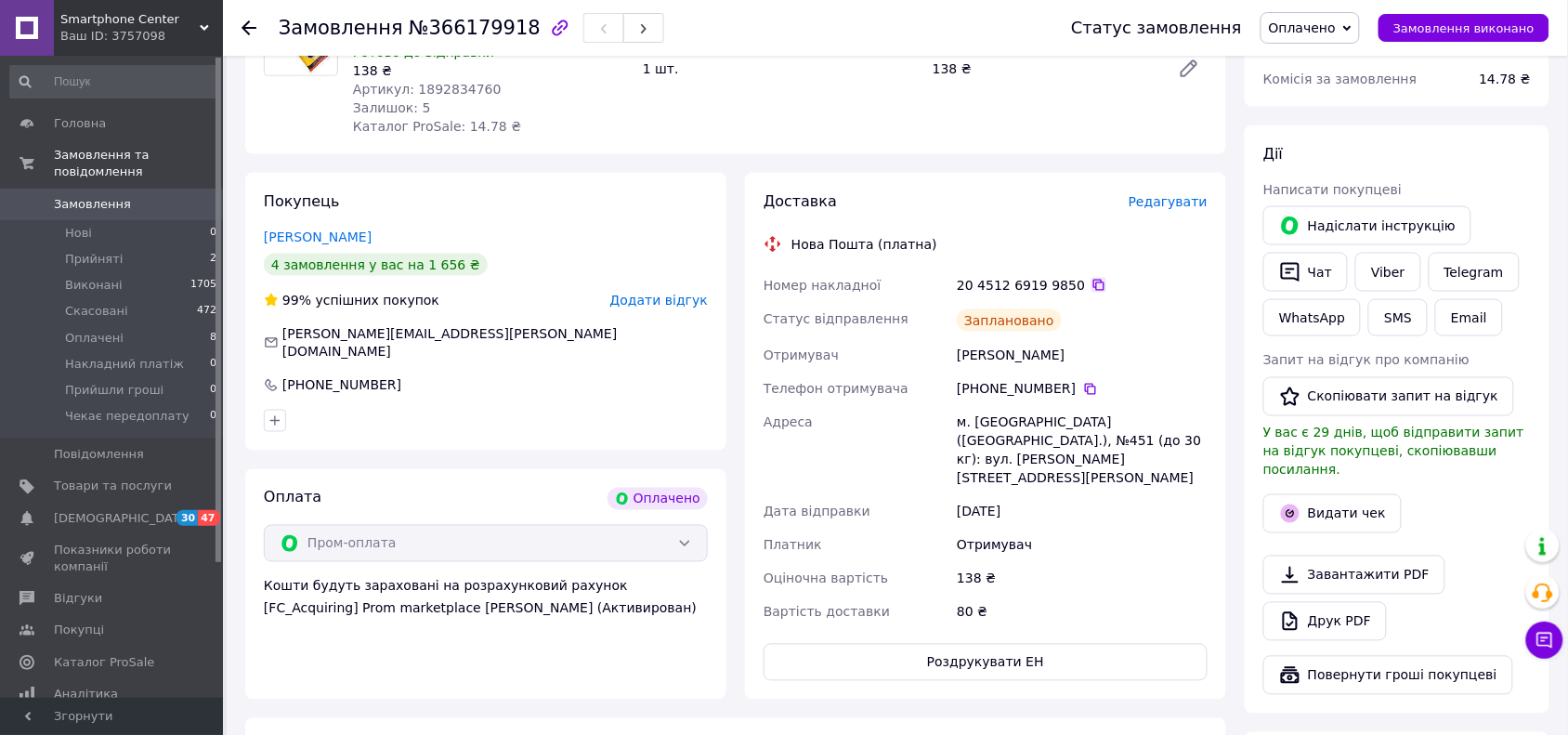
click at [1092, 278] on icon at bounding box center [1100, 285] width 15 height 15
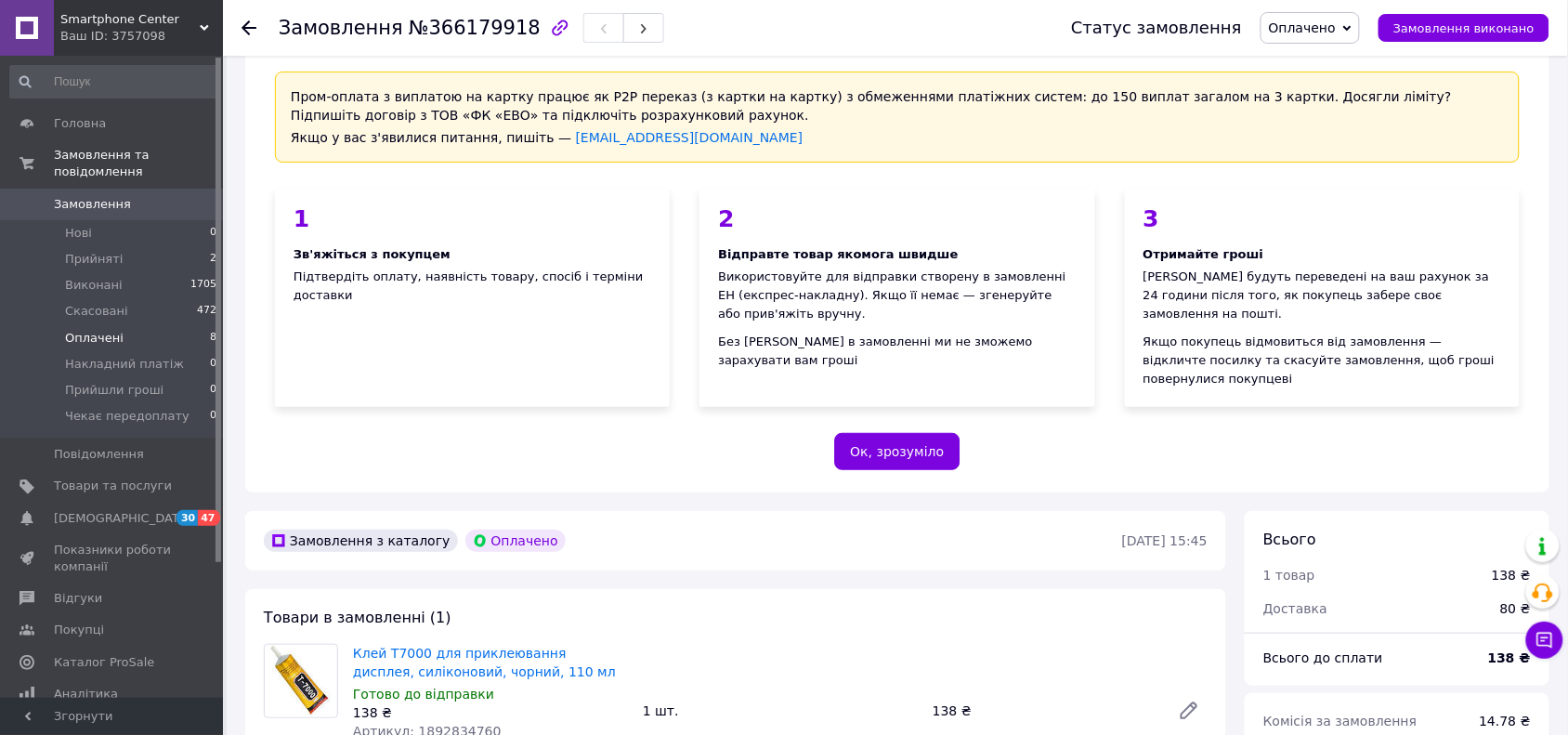
click at [94, 330] on span "Оплачені" at bounding box center [94, 339] width 59 height 17
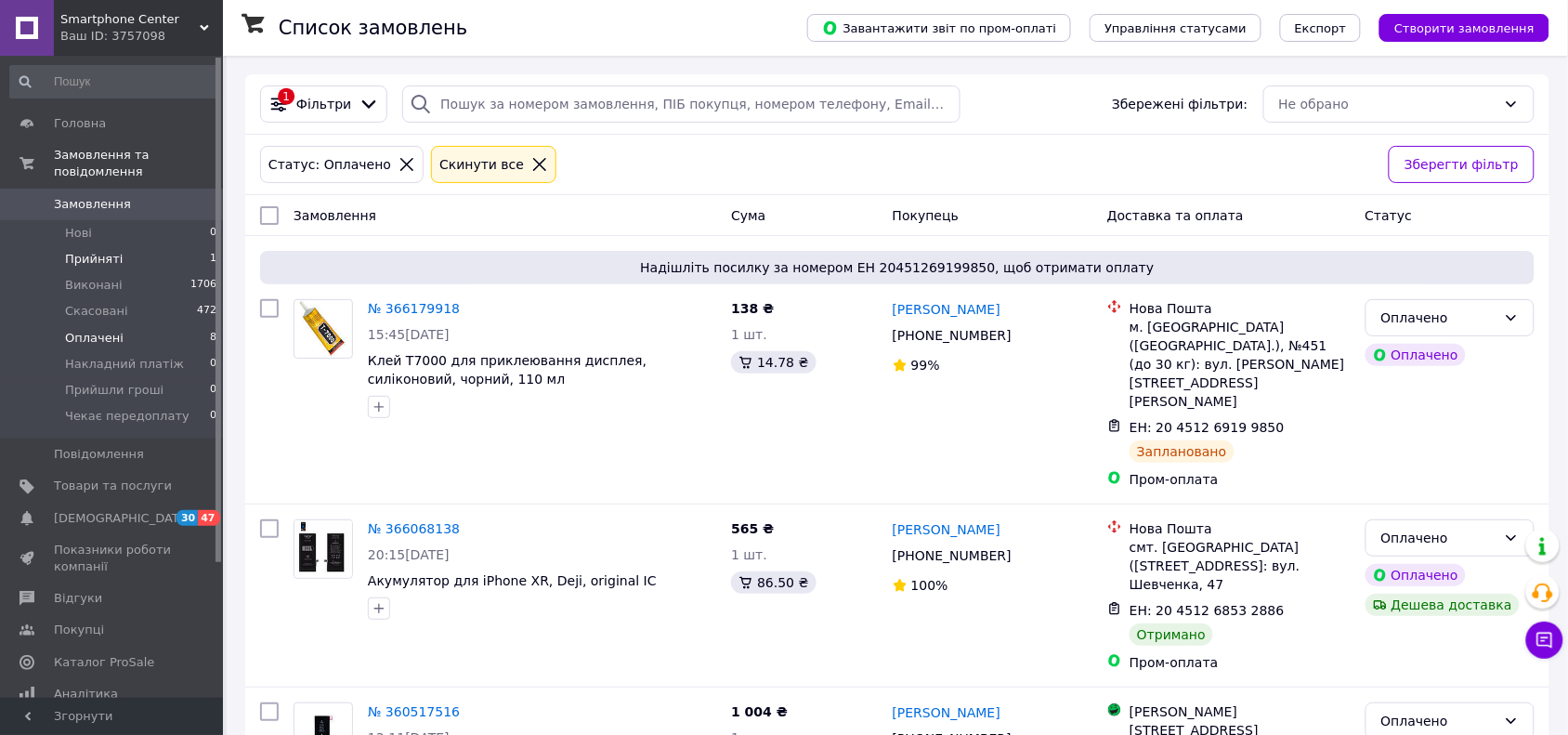
click at [94, 251] on span "Прийняті" at bounding box center [94, 259] width 58 height 17
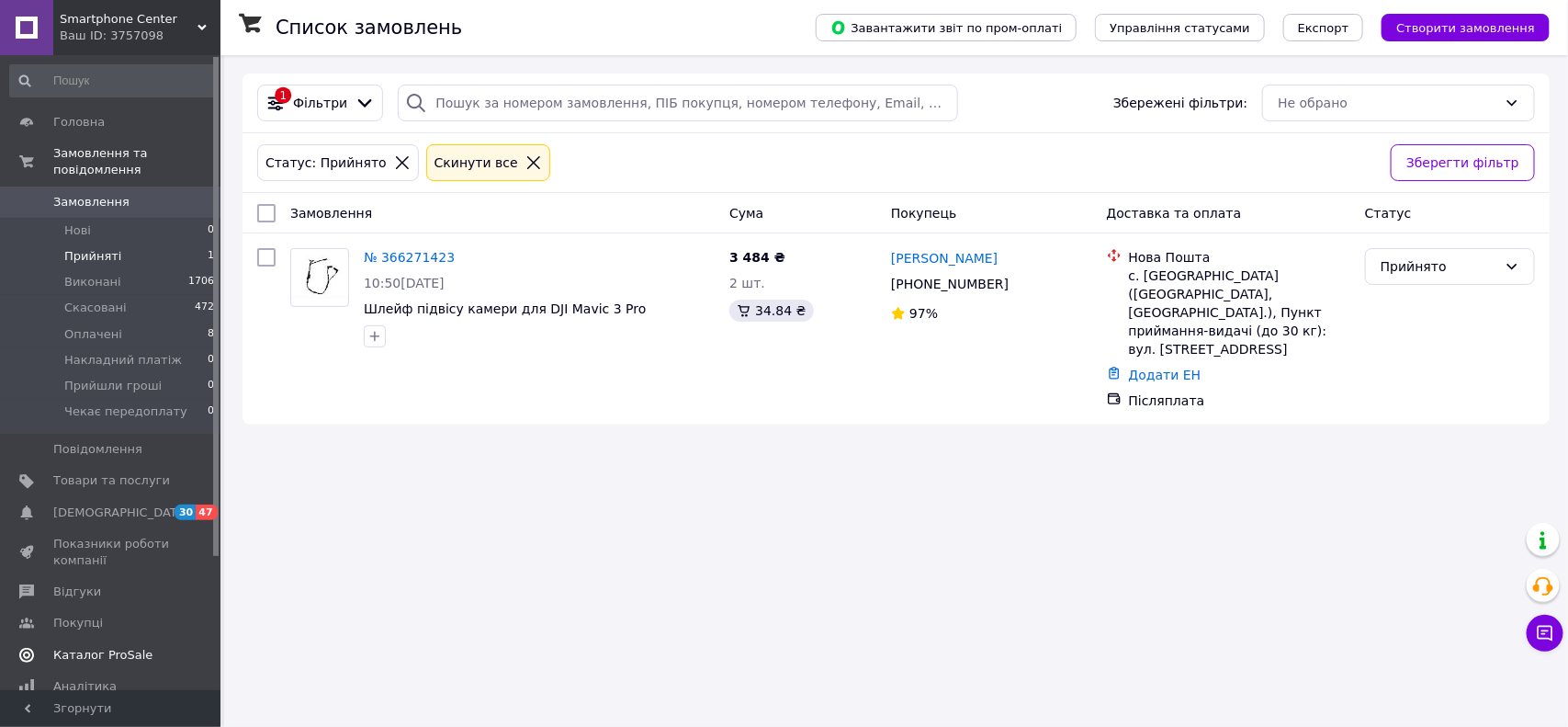
click at [111, 647] on span "Каталог ProSale" at bounding box center [103, 656] width 99 height 17
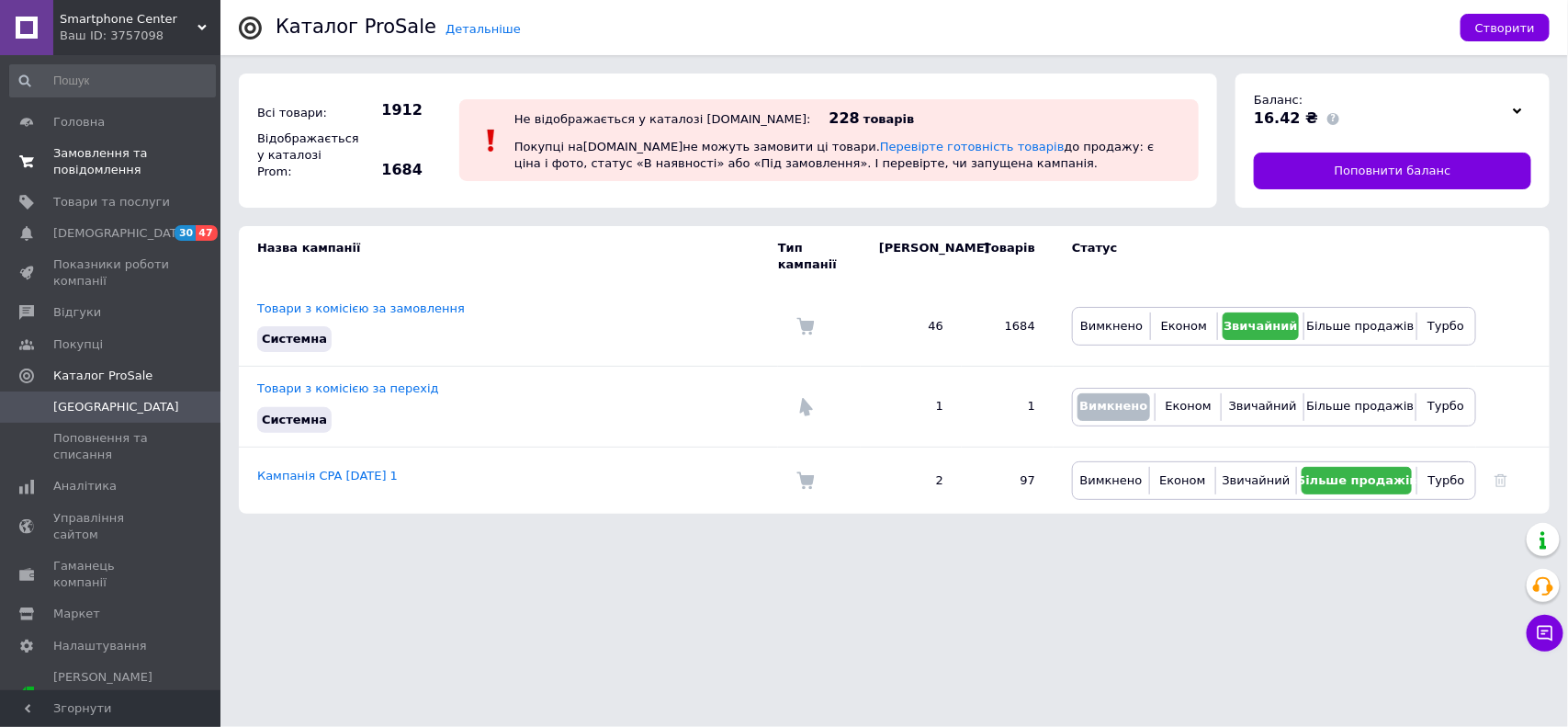
click at [98, 157] on span "Замовлення та повідомлення" at bounding box center [112, 162] width 116 height 33
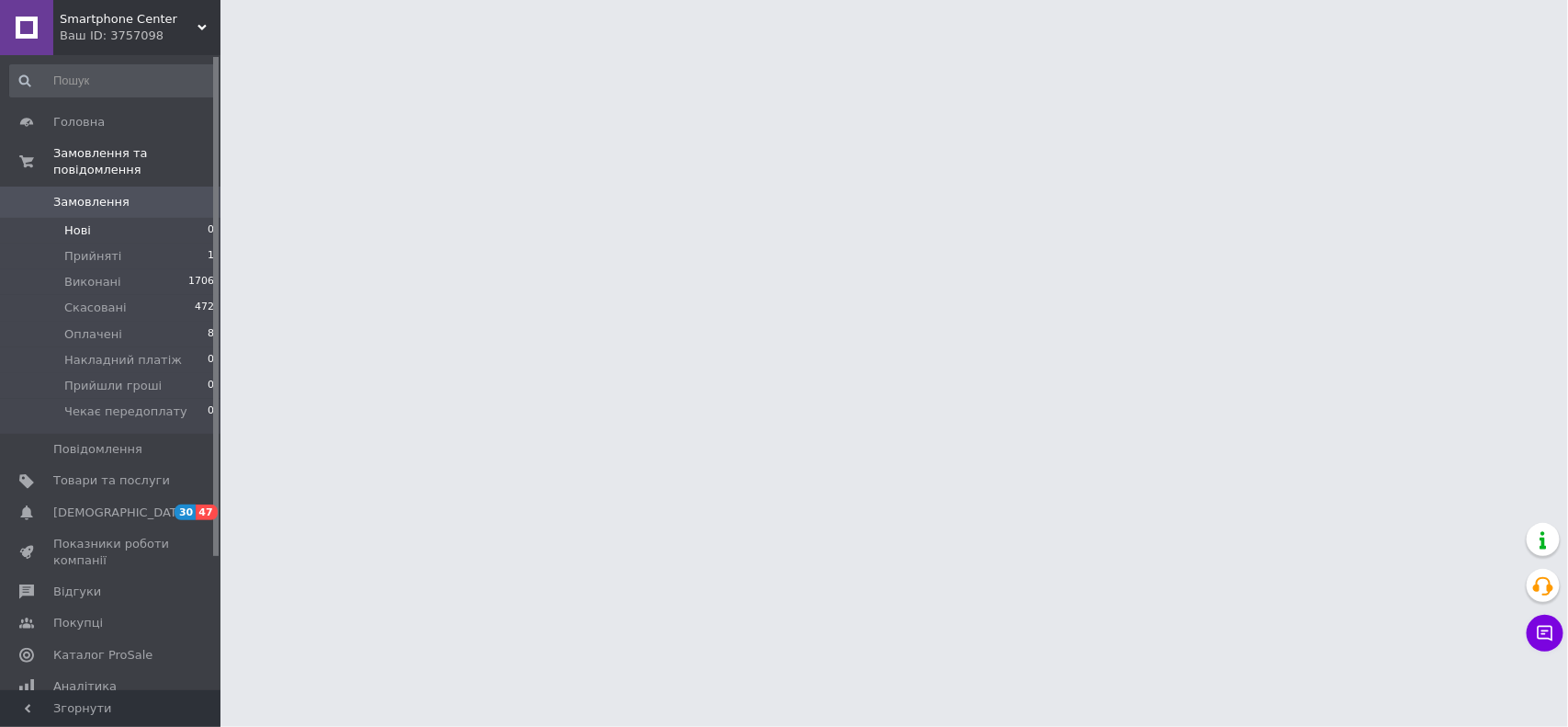
click at [75, 222] on span "Нові" at bounding box center [78, 230] width 27 height 17
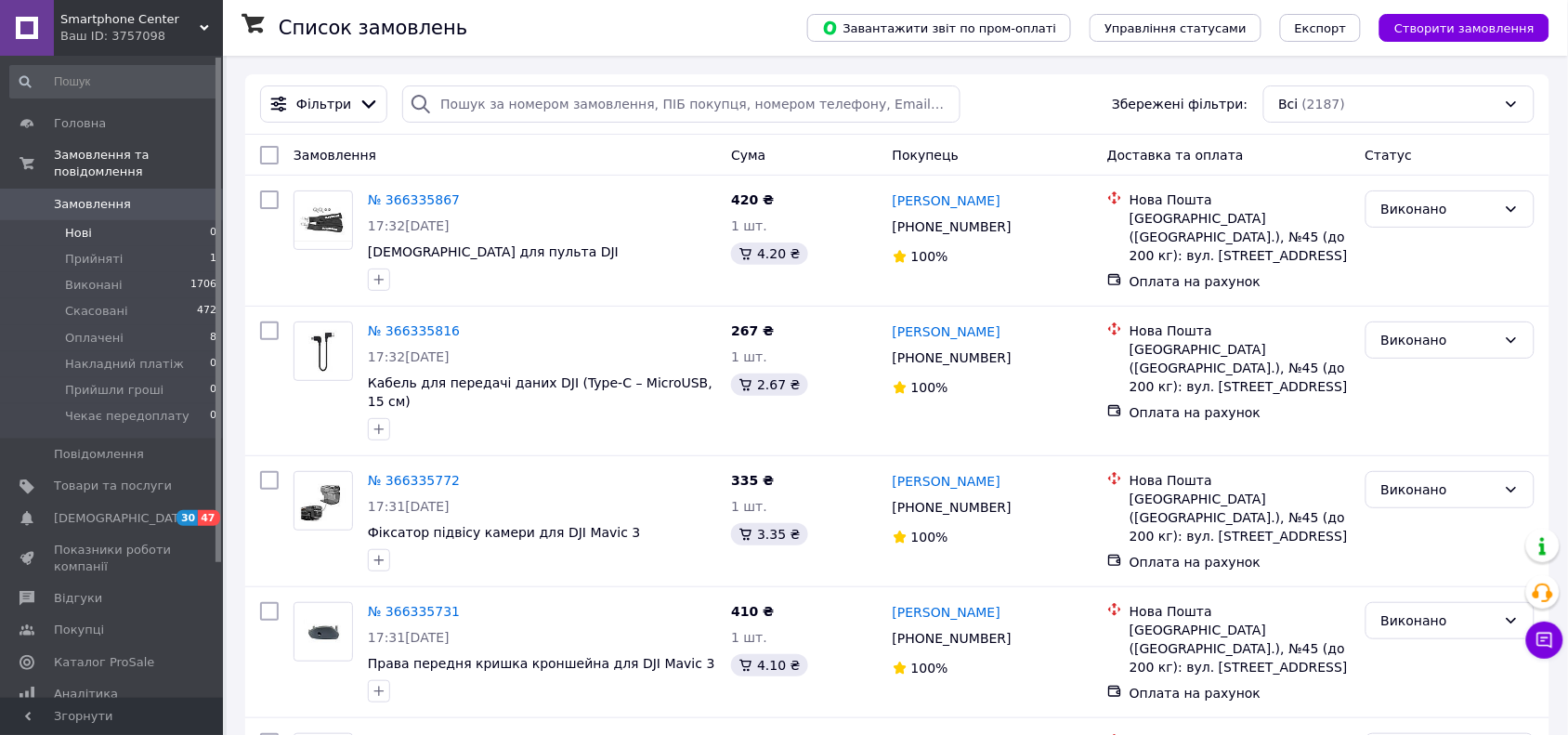
click at [81, 224] on span "Нові" at bounding box center [79, 233] width 27 height 17
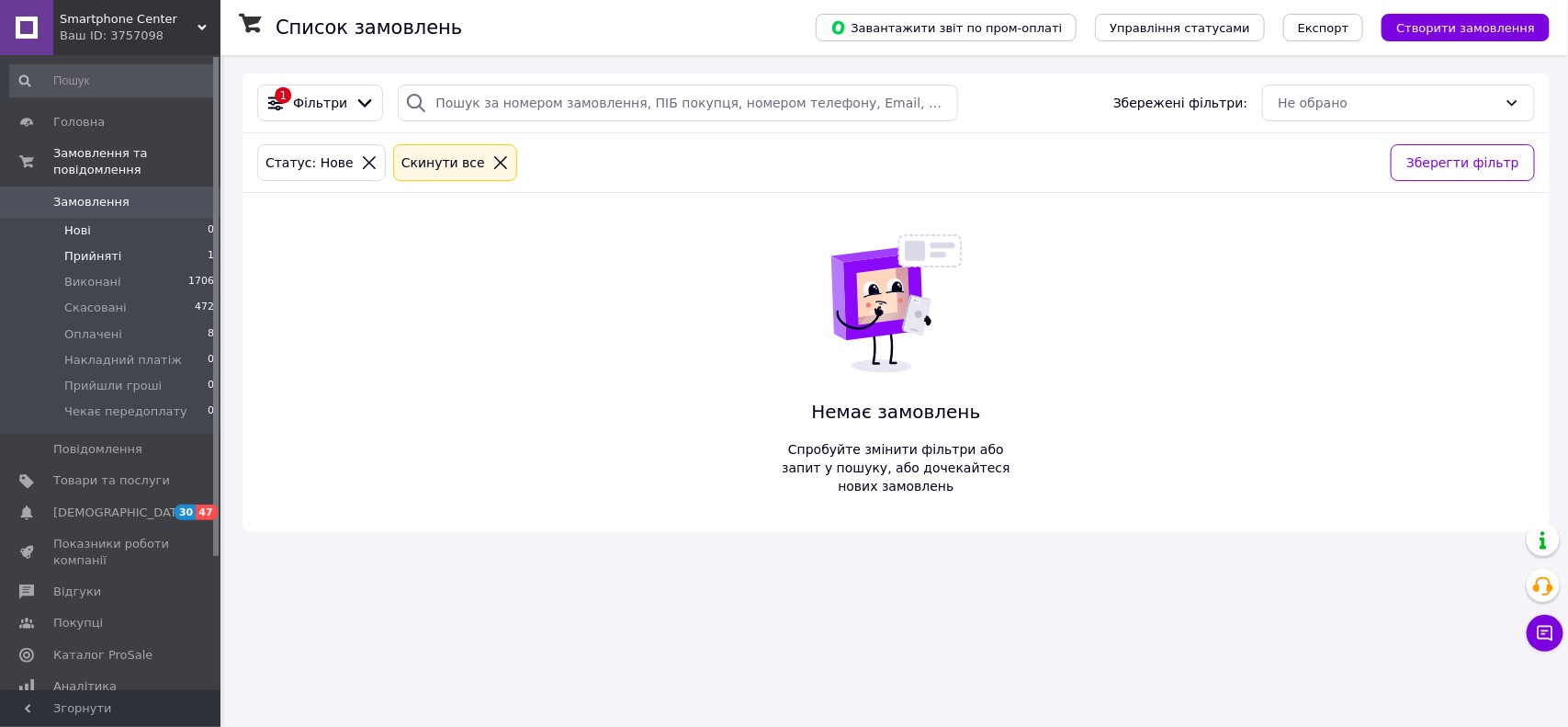
click at [89, 248] on span "Прийняті" at bounding box center [93, 256] width 57 height 17
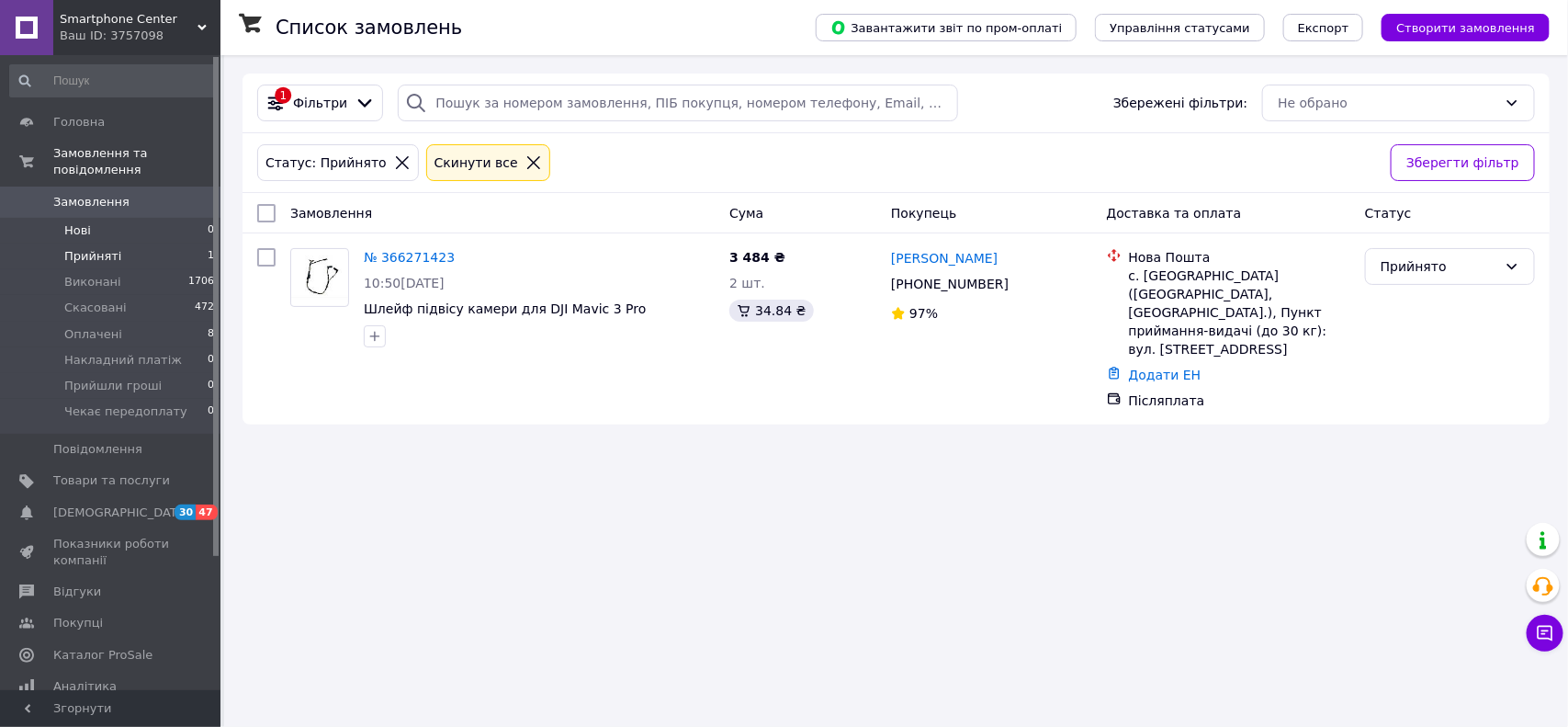
click at [53, 218] on li "Нові 0" at bounding box center [112, 231] width 225 height 26
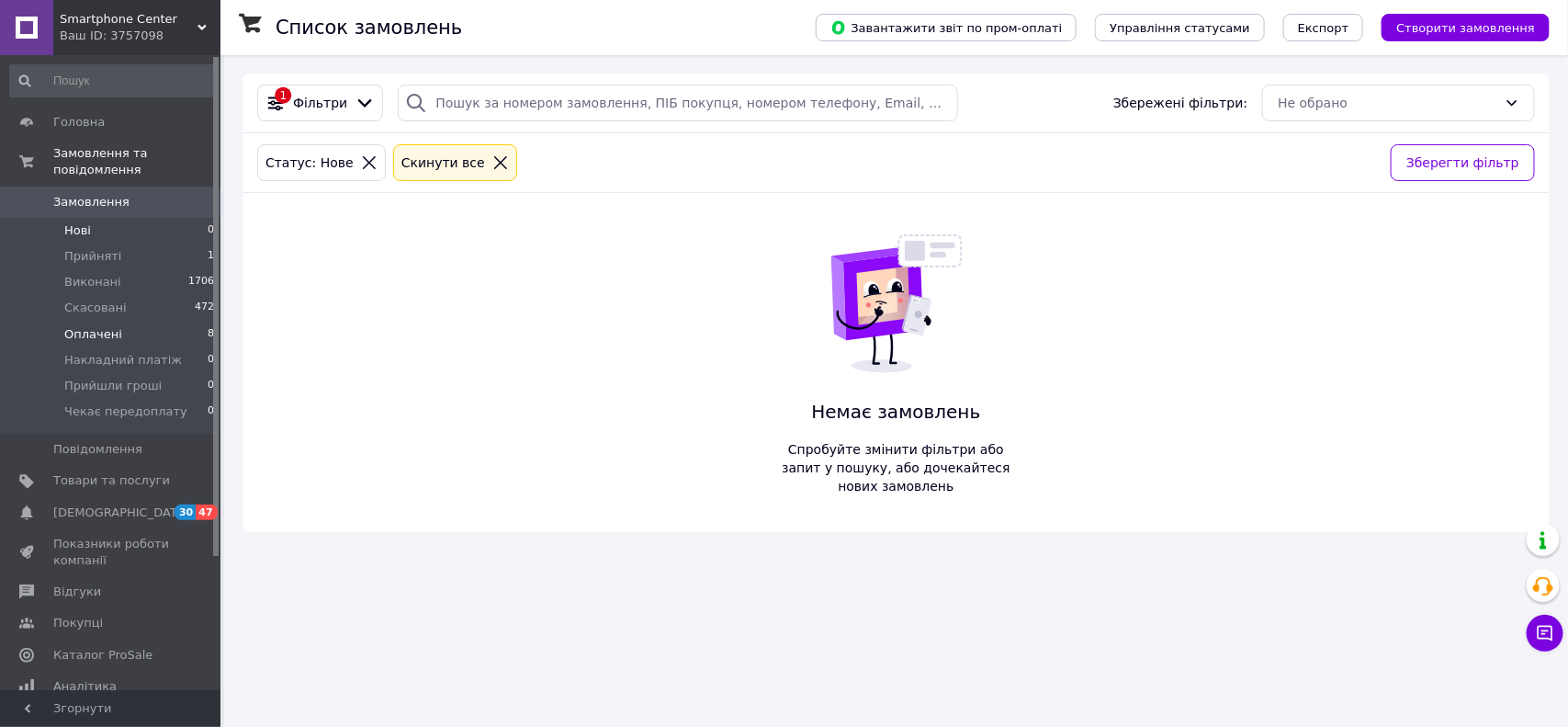
click at [79, 327] on li "Оплачені 8" at bounding box center [112, 335] width 225 height 26
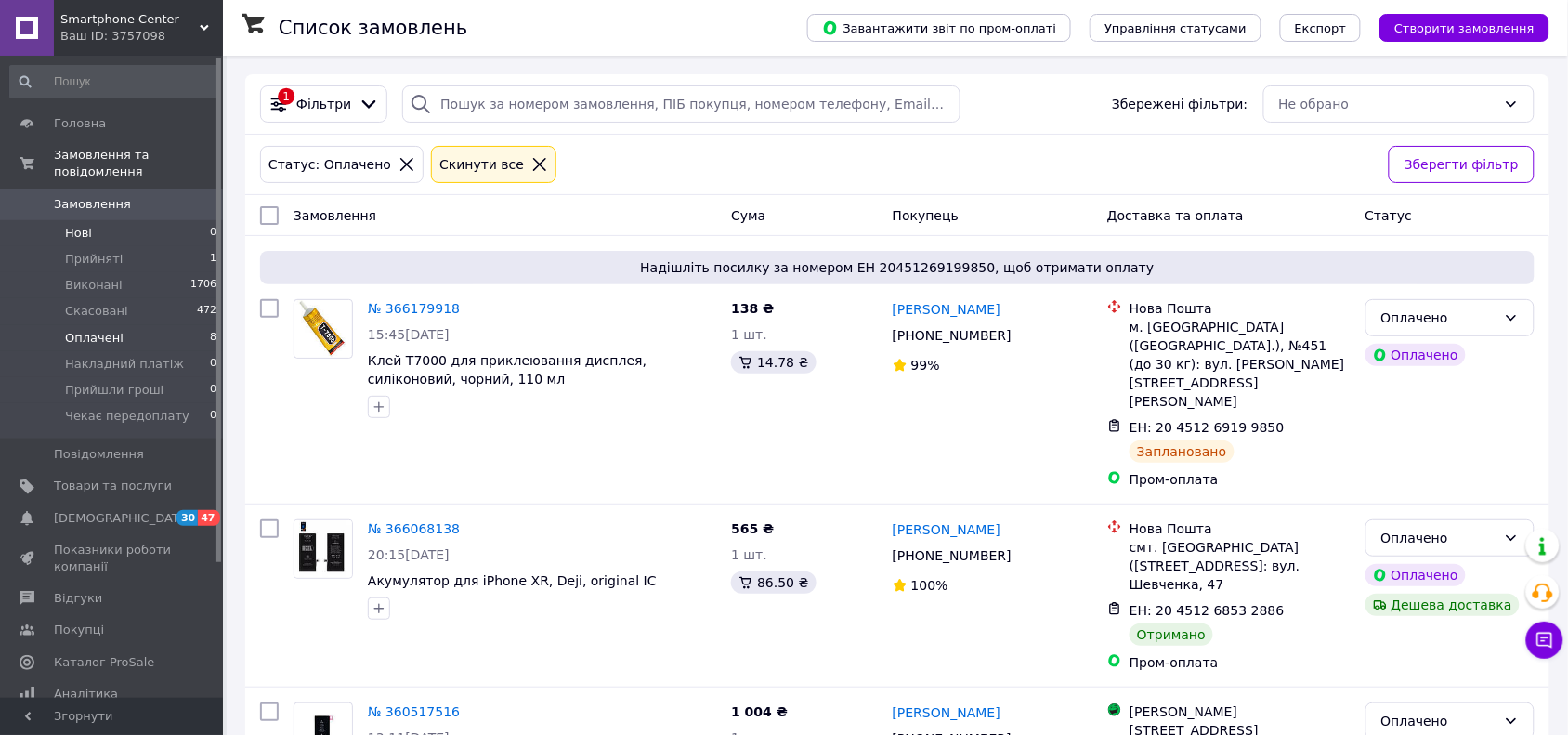
click at [79, 224] on span "Нові" at bounding box center [79, 233] width 27 height 17
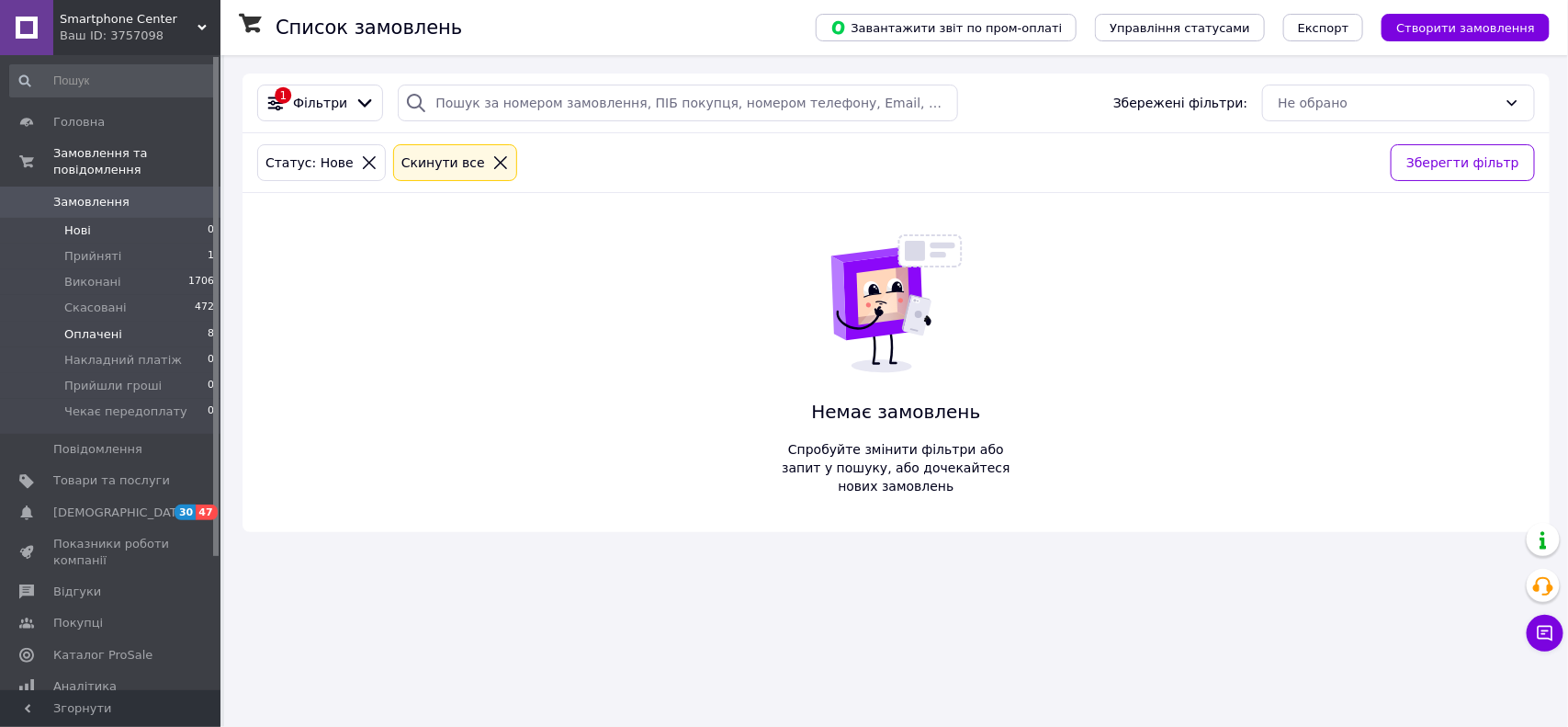
click at [78, 327] on span "Оплачені" at bounding box center [93, 335] width 58 height 17
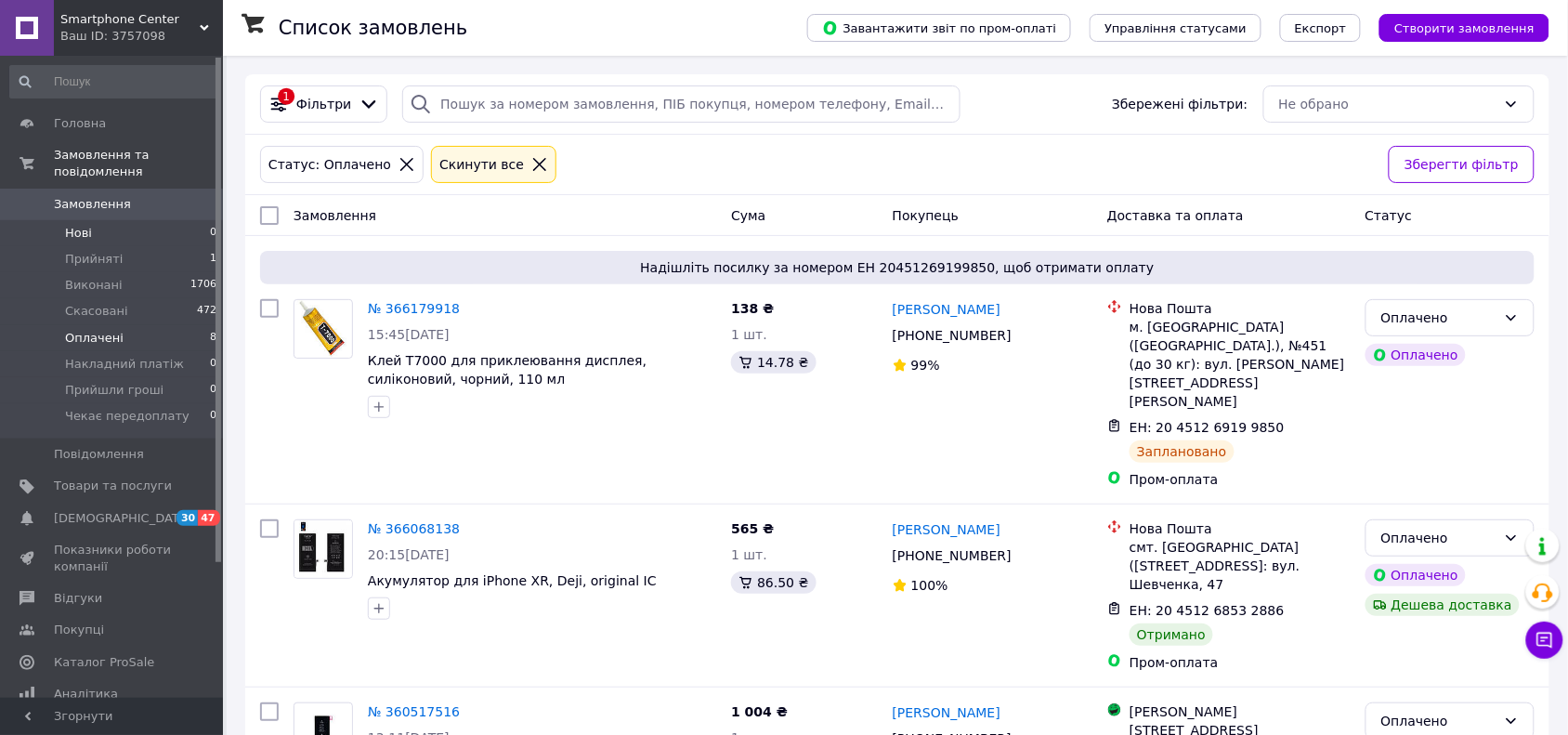
click at [89, 224] on span "Нові" at bounding box center [79, 233] width 27 height 17
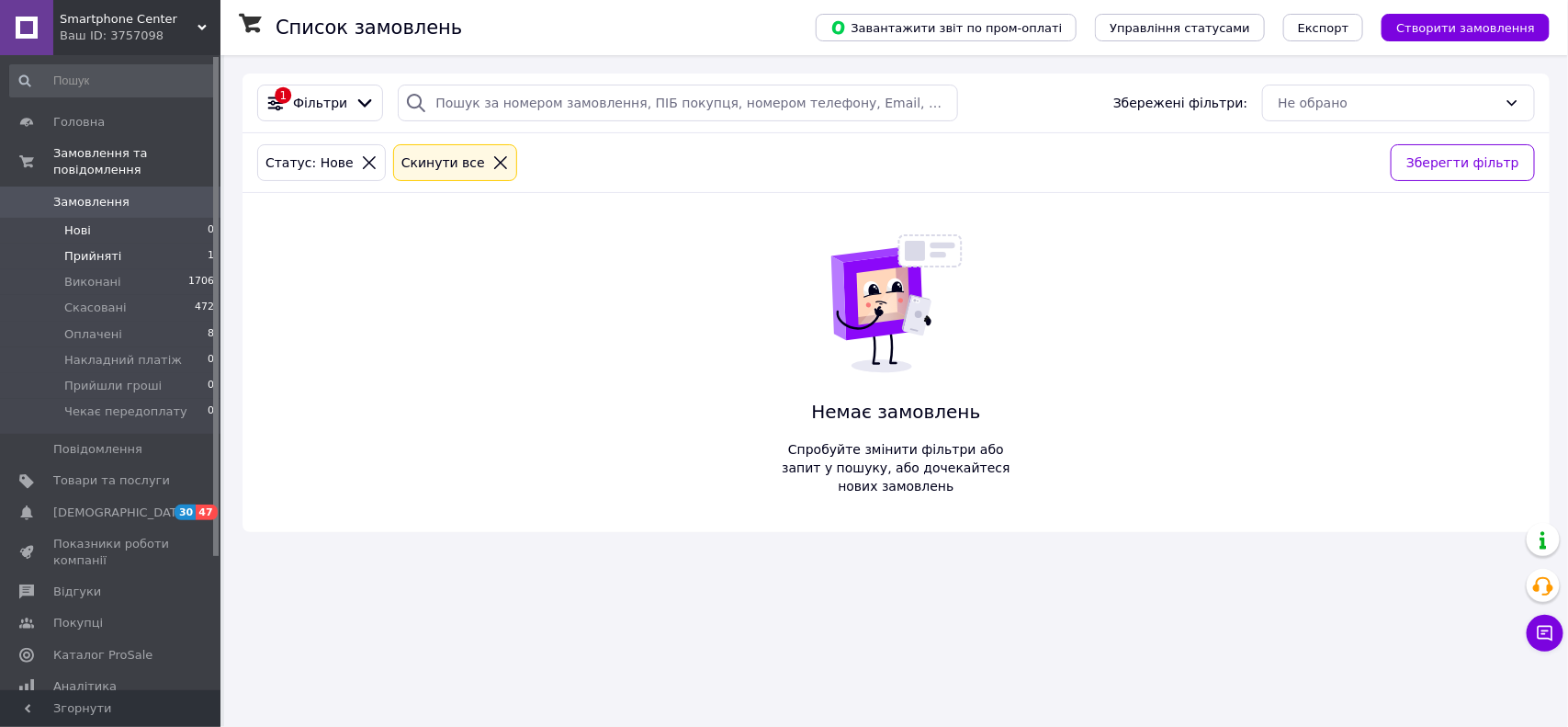
click at [88, 243] on li "Прийняті 1" at bounding box center [112, 256] width 225 height 26
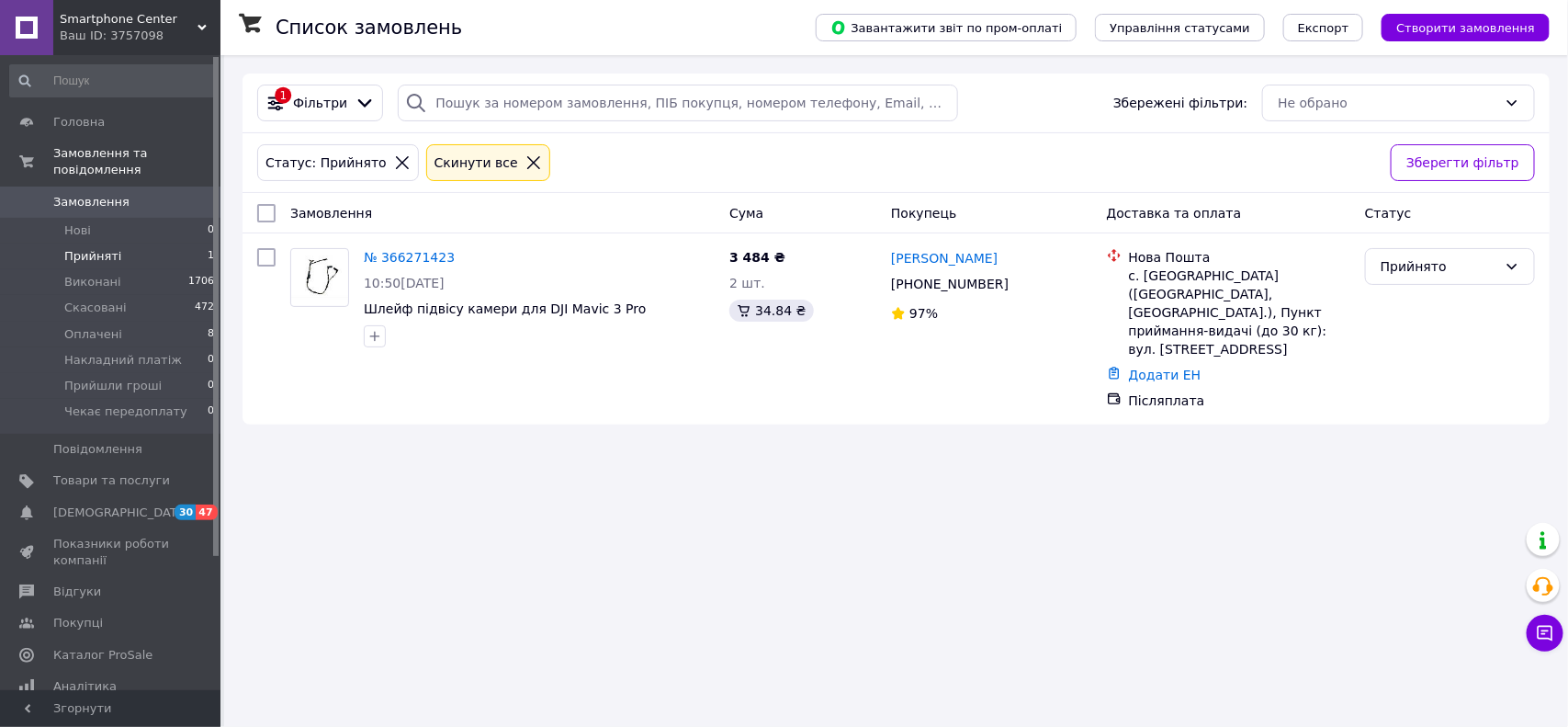
click at [722, 511] on div "Список замовлень Завантажити звіт по пром-оплаті Управління статусами Експорт С…" at bounding box center [896, 364] width 1344 height 727
click at [65, 222] on span "Нові" at bounding box center [78, 230] width 27 height 17
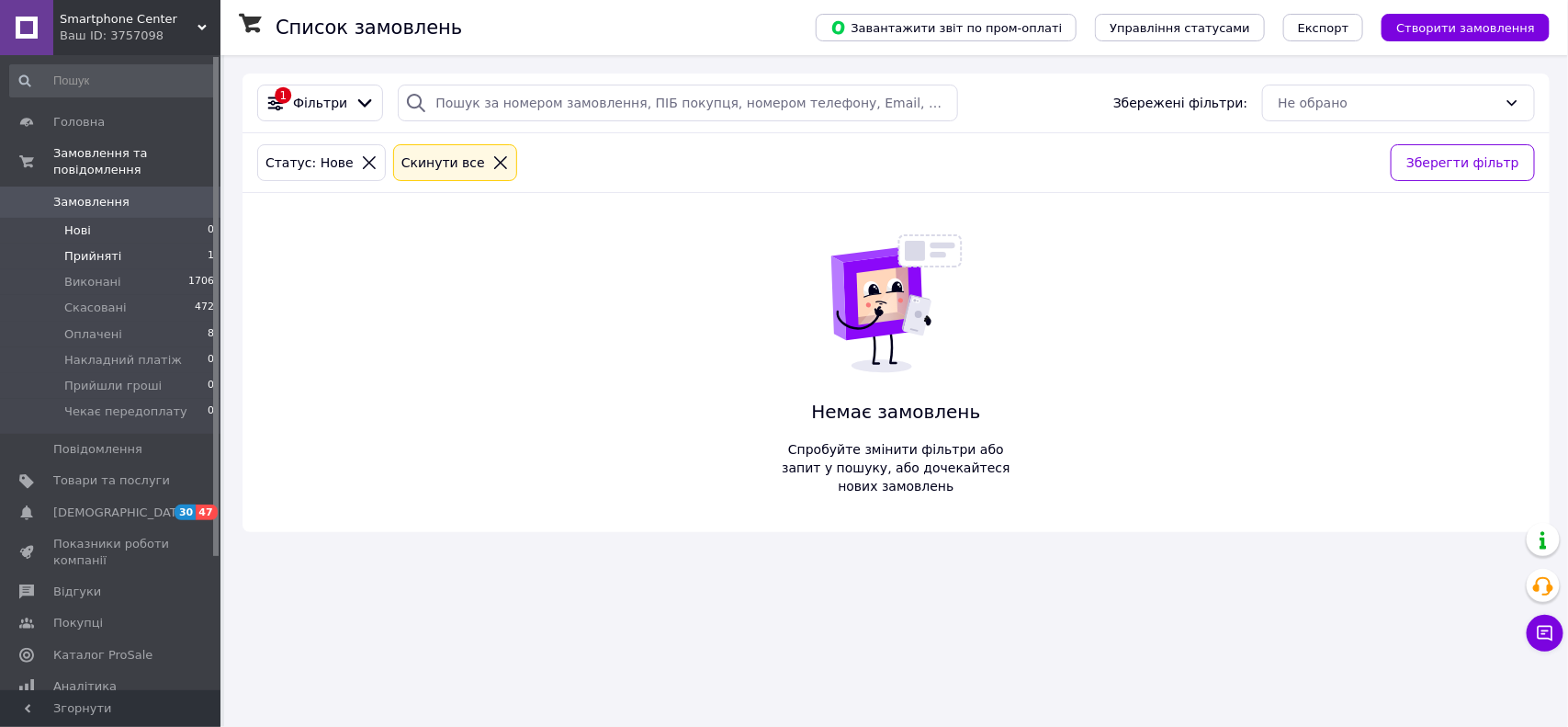
click at [79, 243] on li "Прийняті 1" at bounding box center [112, 256] width 225 height 26
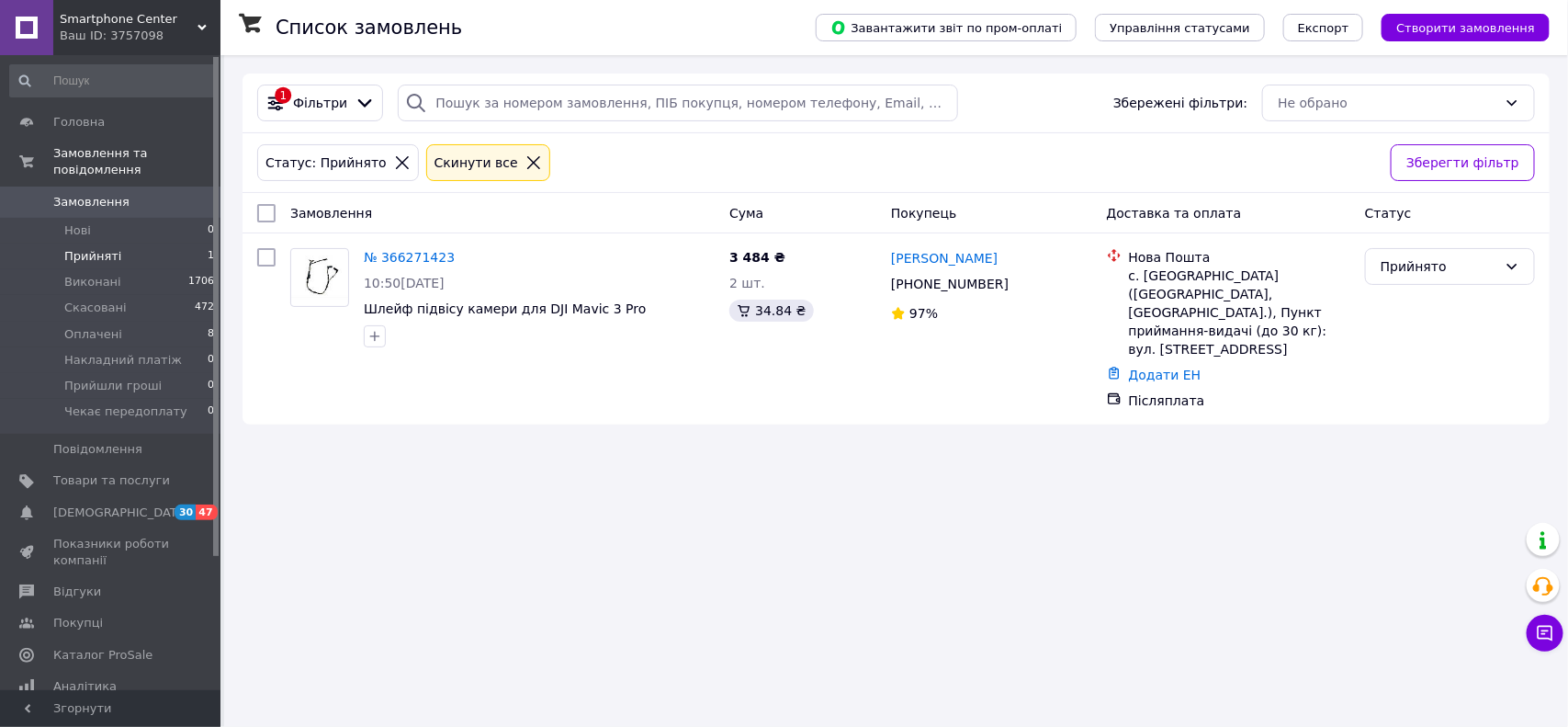
click at [98, 327] on span "Оплачені" at bounding box center [93, 335] width 58 height 17
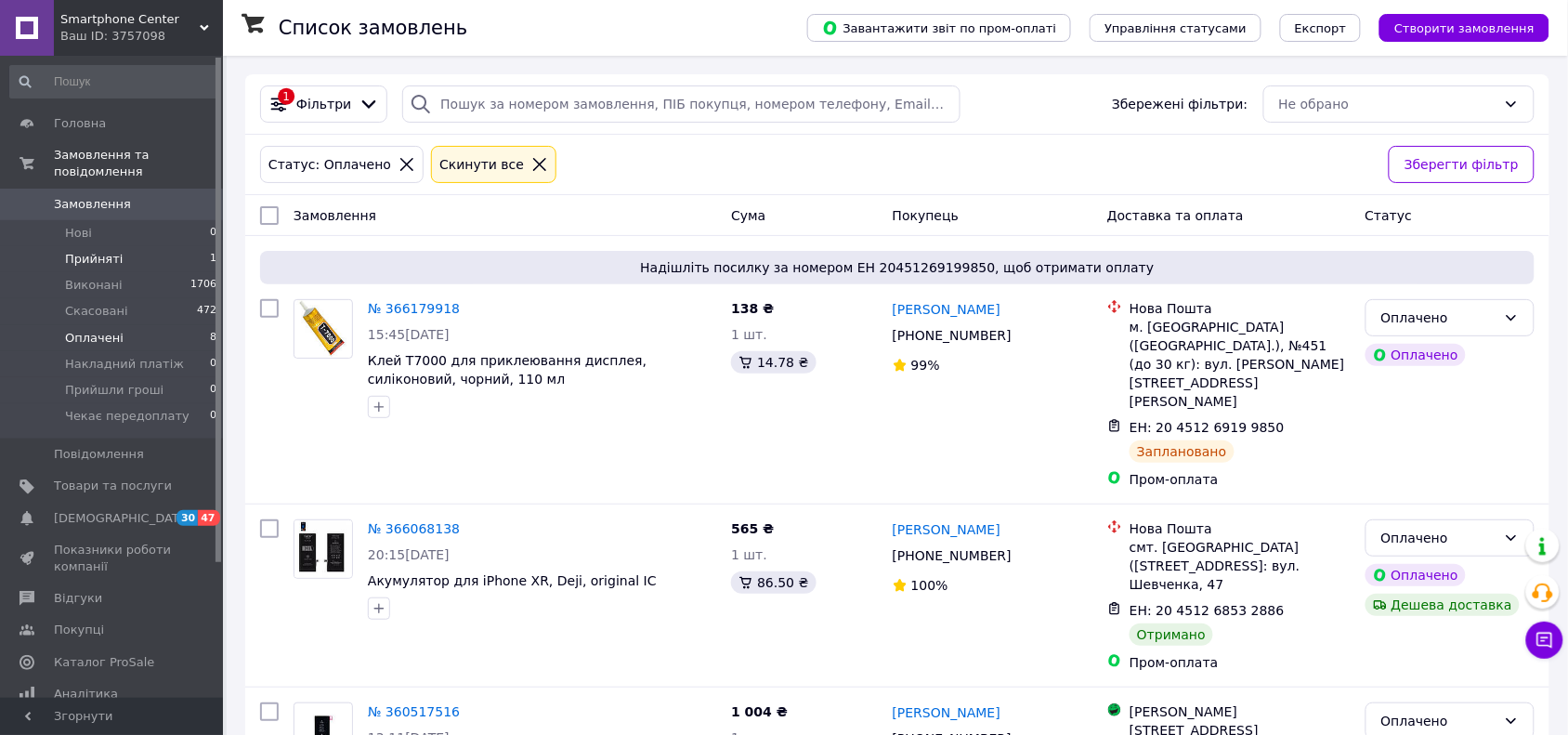
click at [83, 246] on li "Прийняті 1" at bounding box center [113, 259] width 227 height 26
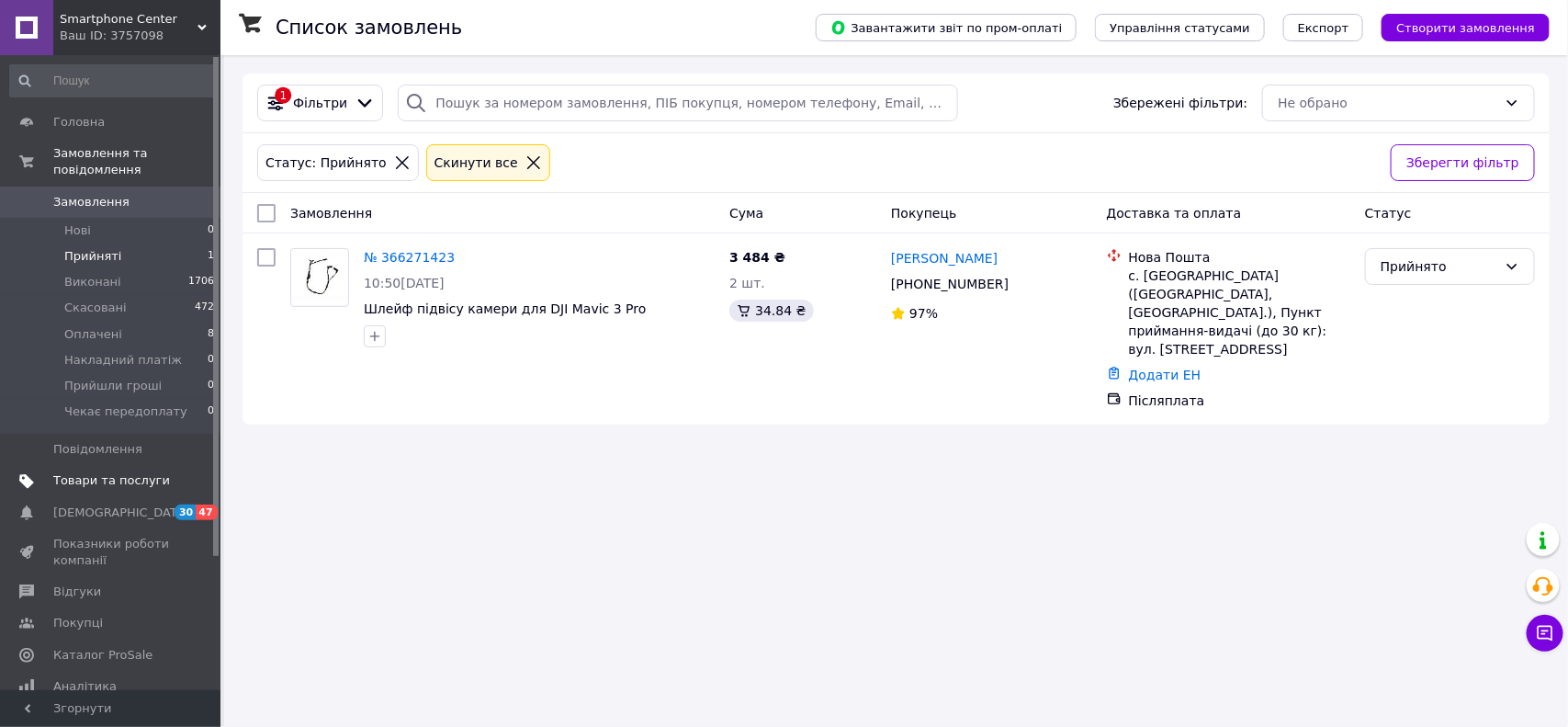
click at [82, 473] on span "Товари та послуги" at bounding box center [112, 481] width 116 height 17
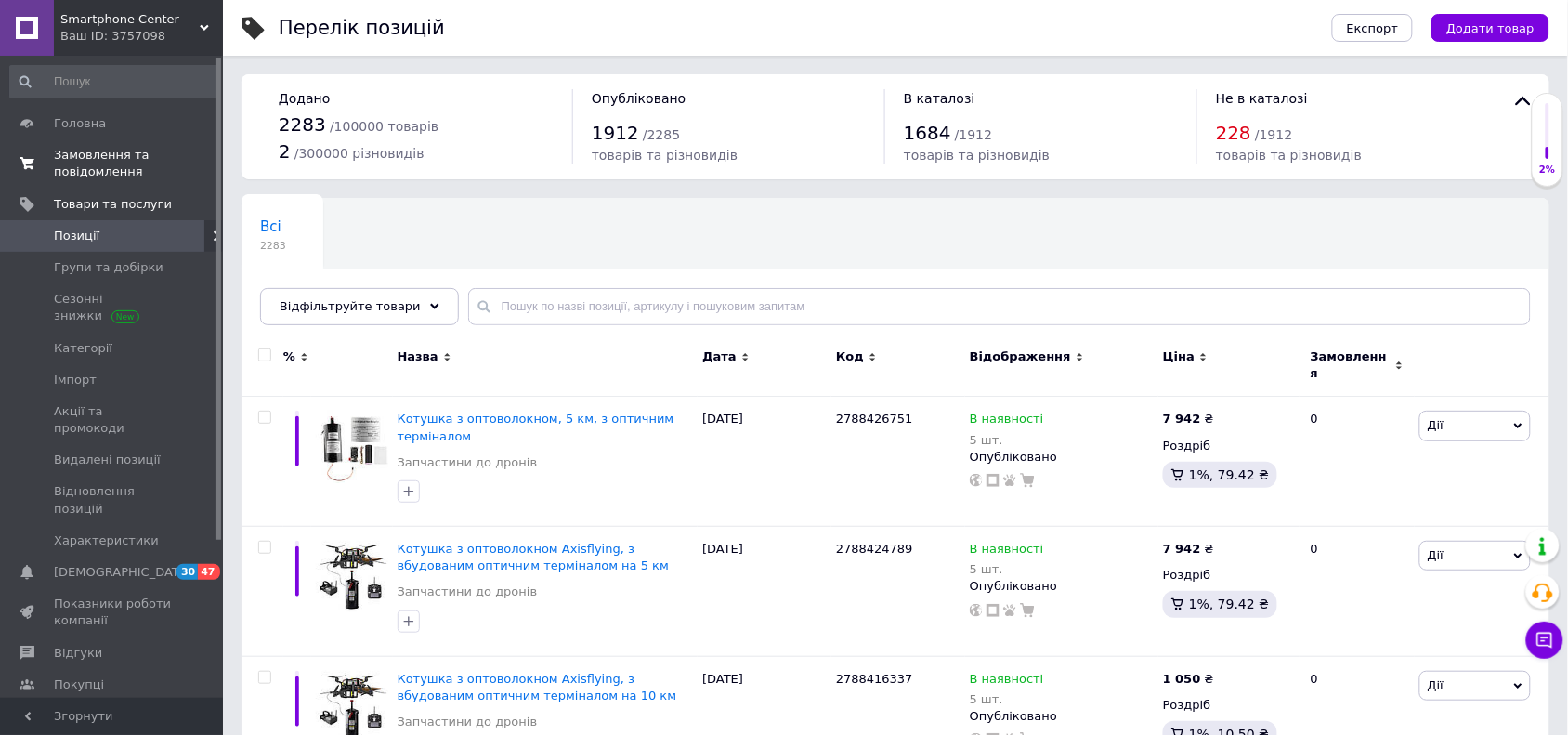
click at [107, 178] on span "Замовлення та повідомлення" at bounding box center [113, 164] width 118 height 34
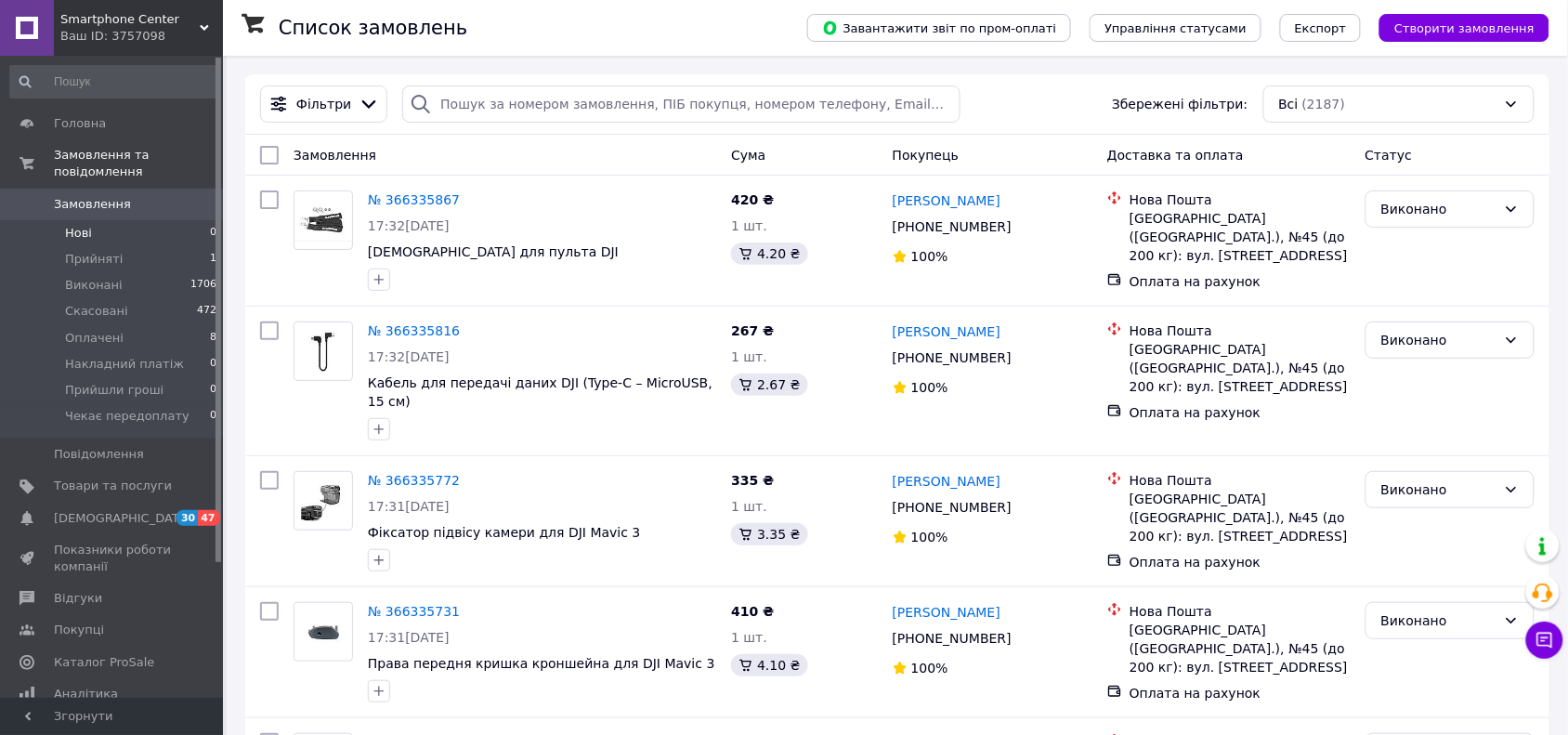
click at [93, 221] on li "Нові 0" at bounding box center [113, 234] width 227 height 26
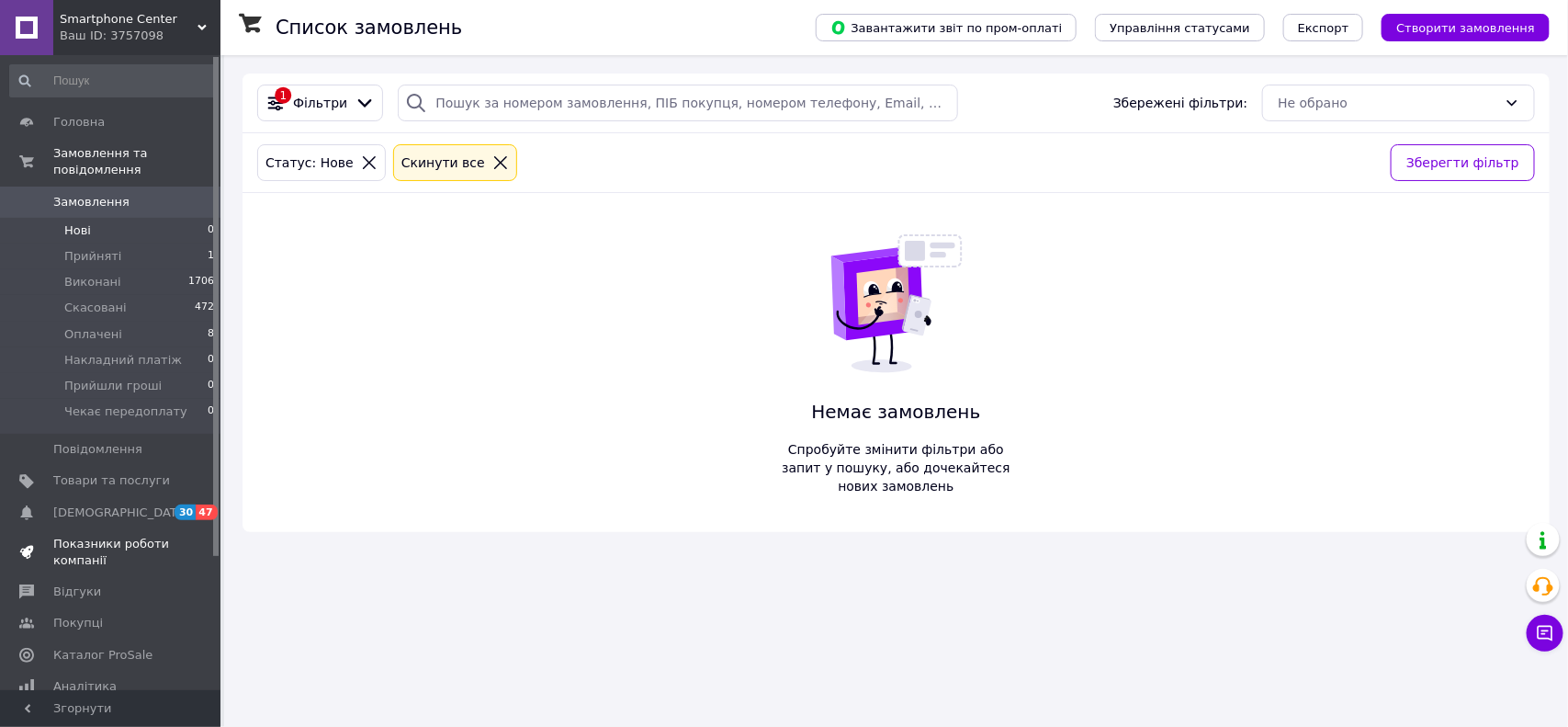
click at [84, 536] on span "Показники роботи компанії" at bounding box center [112, 552] width 116 height 33
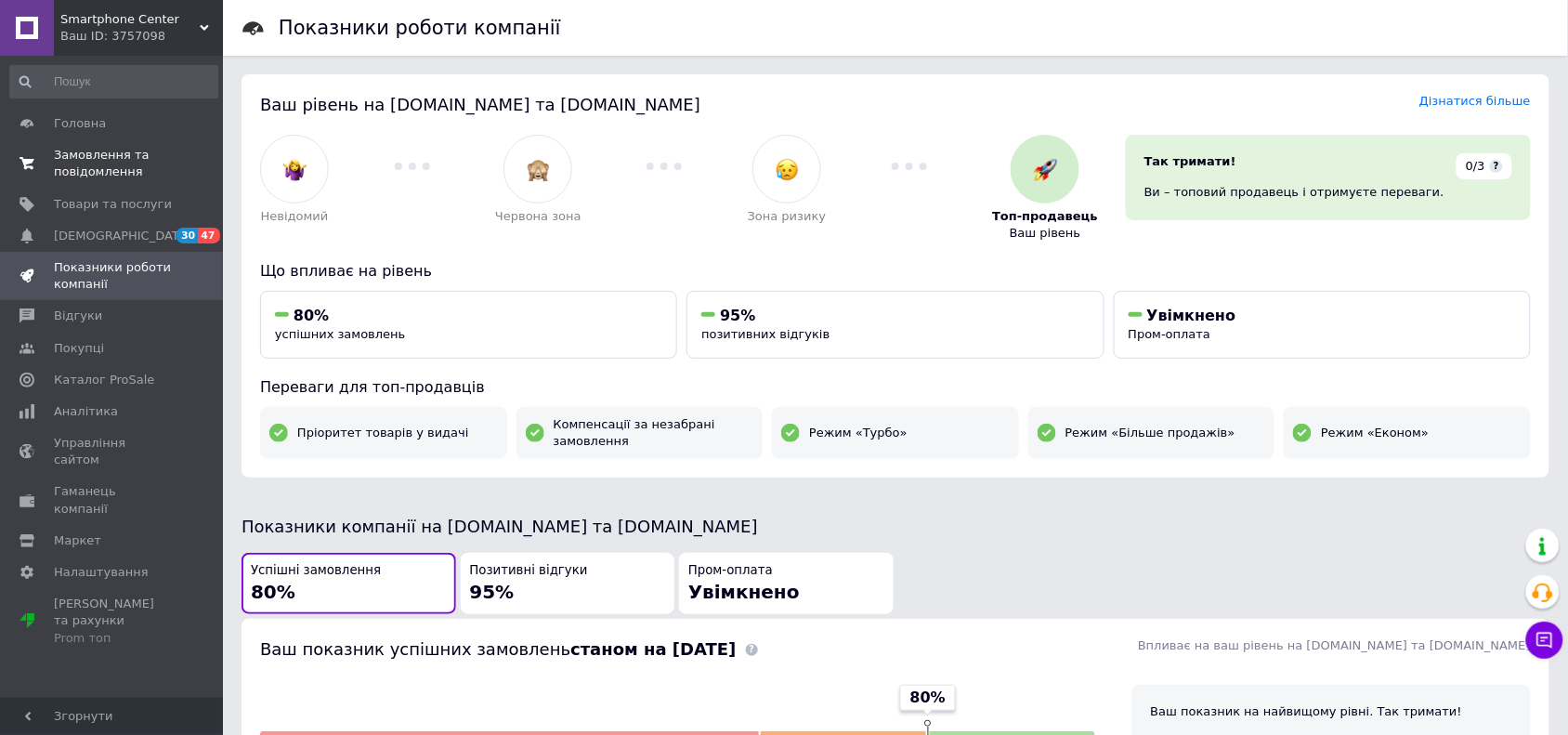
click at [104, 164] on span "Замовлення та повідомлення" at bounding box center [113, 164] width 118 height 34
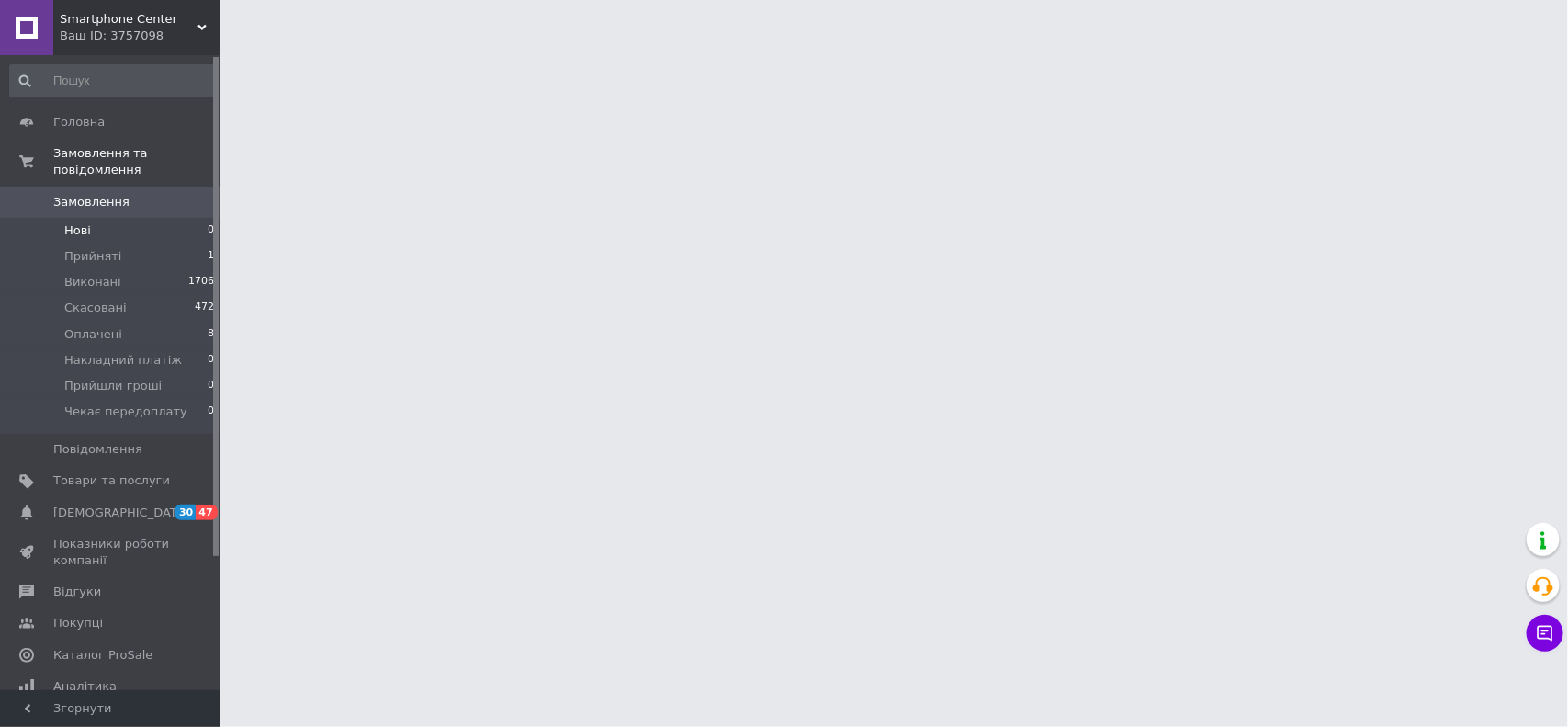
click at [93, 221] on li "Нові 0" at bounding box center [112, 231] width 225 height 26
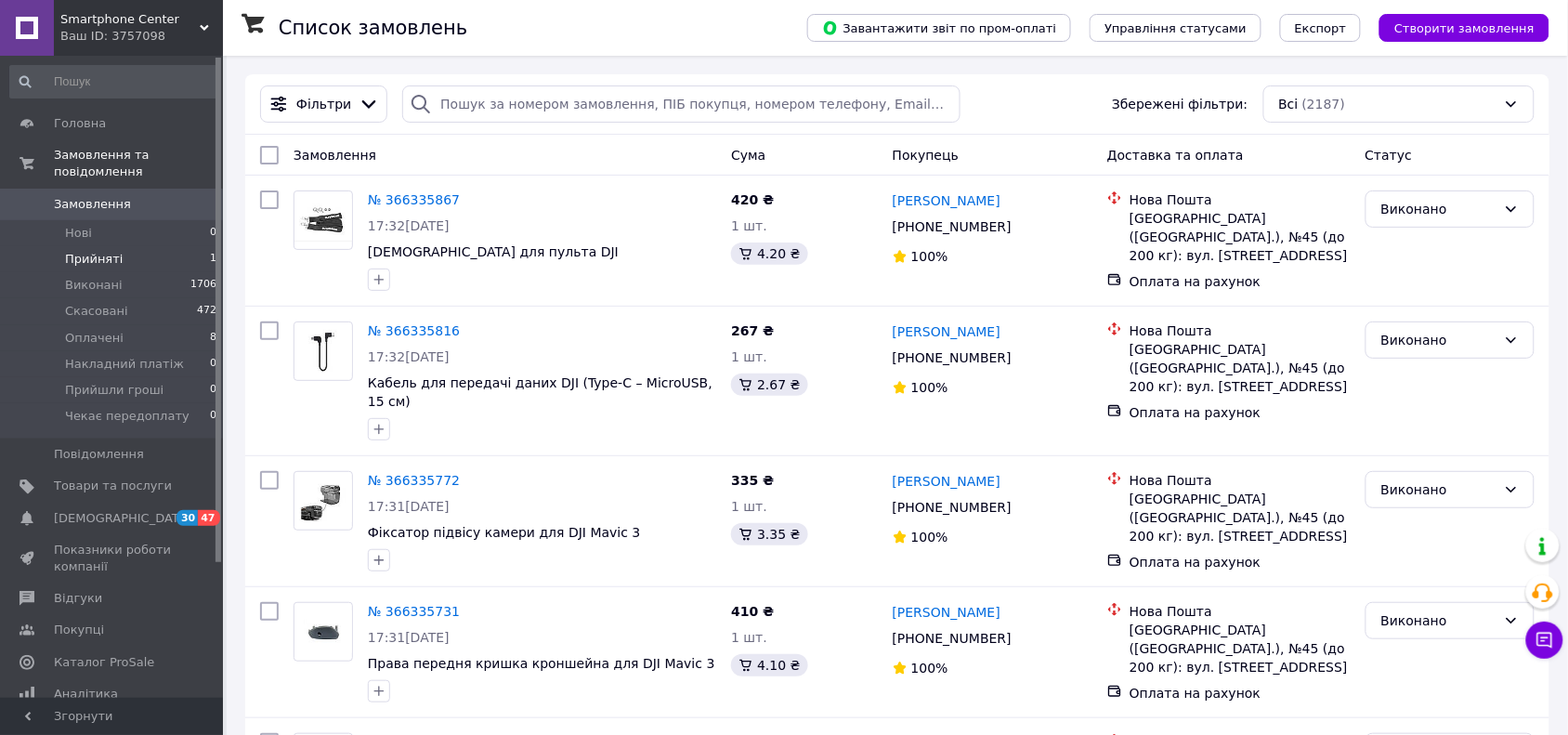
click at [89, 246] on li "Прийняті 1" at bounding box center [113, 259] width 227 height 26
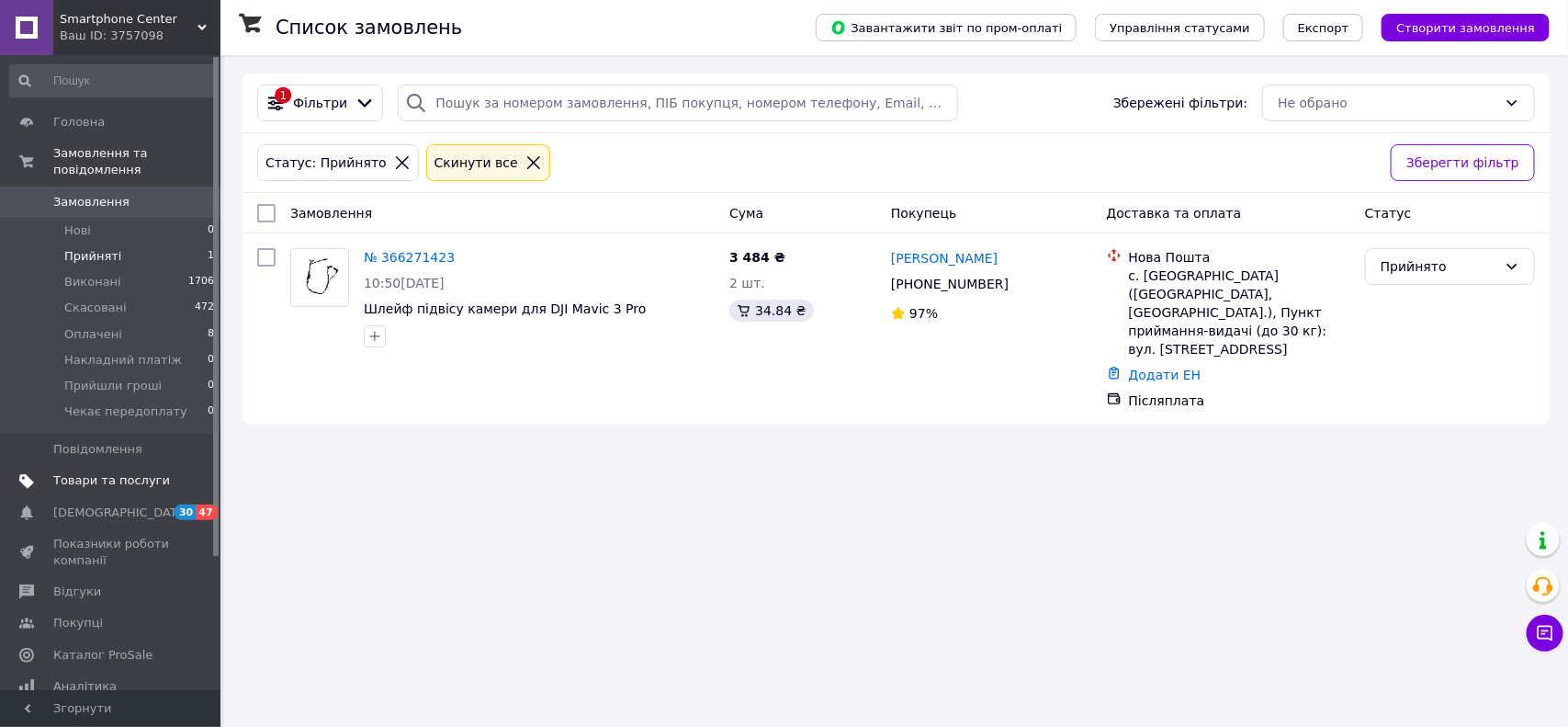
click at [94, 473] on span "Товари та послуги" at bounding box center [112, 481] width 116 height 17
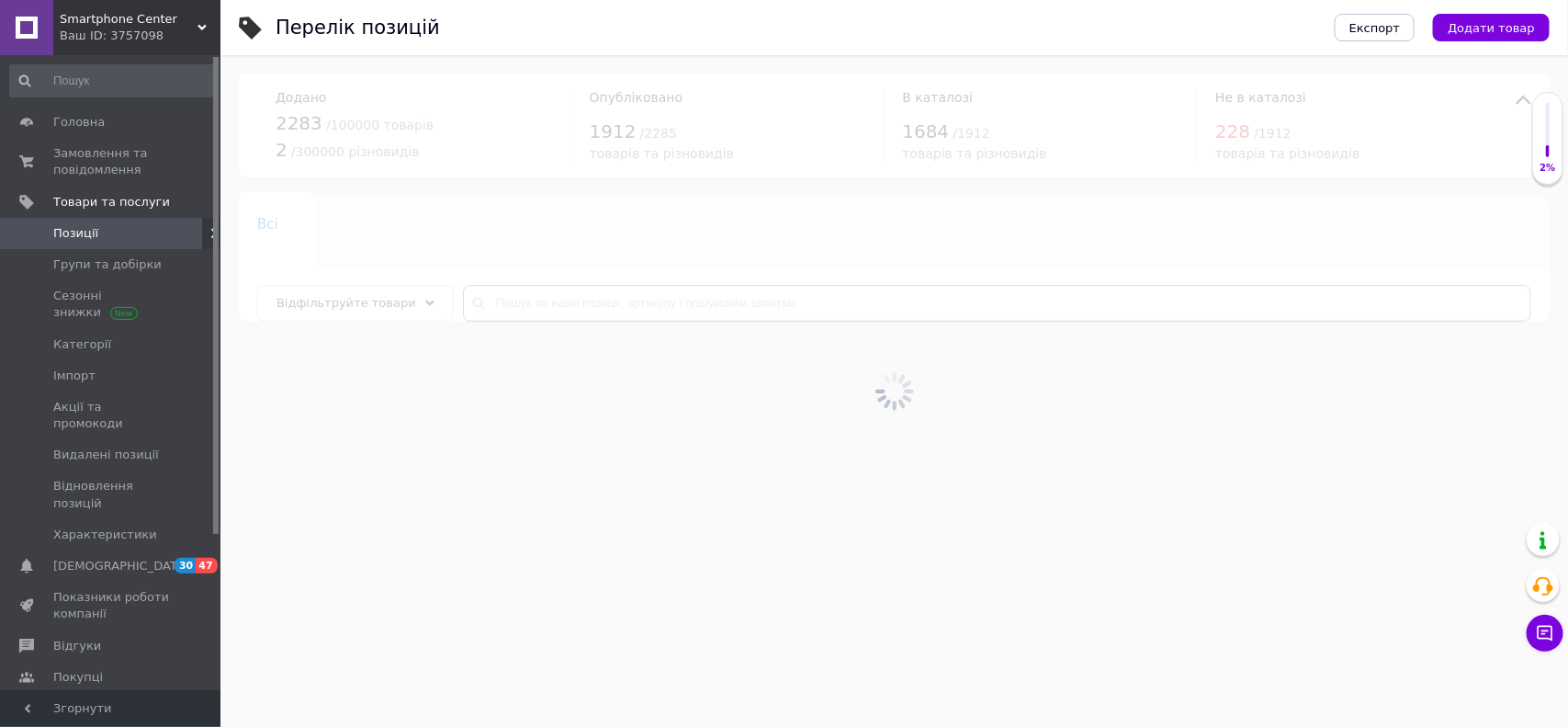
click at [579, 305] on input "text" at bounding box center [998, 303] width 1069 height 37
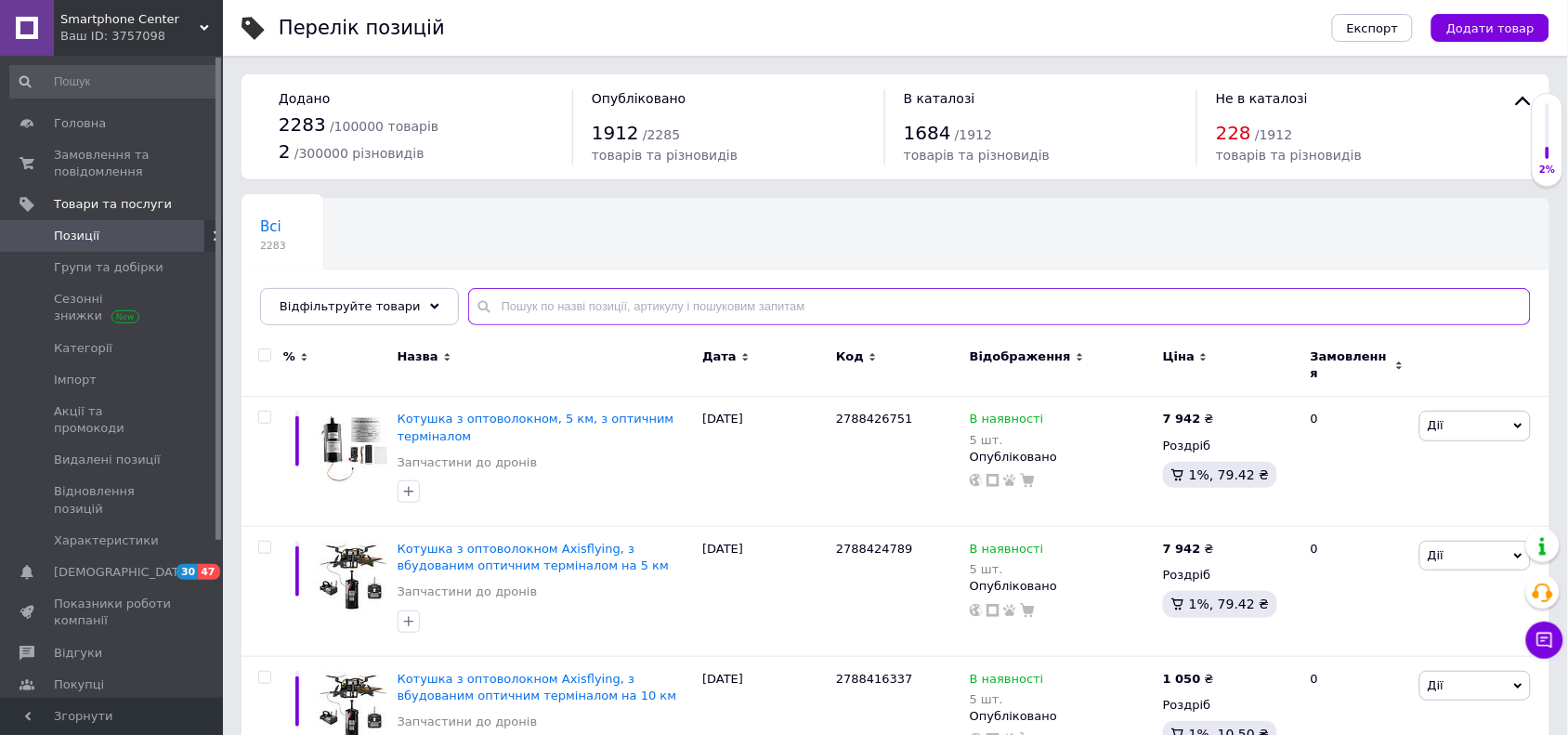
click at [585, 309] on input "text" at bounding box center [1000, 307] width 1063 height 37
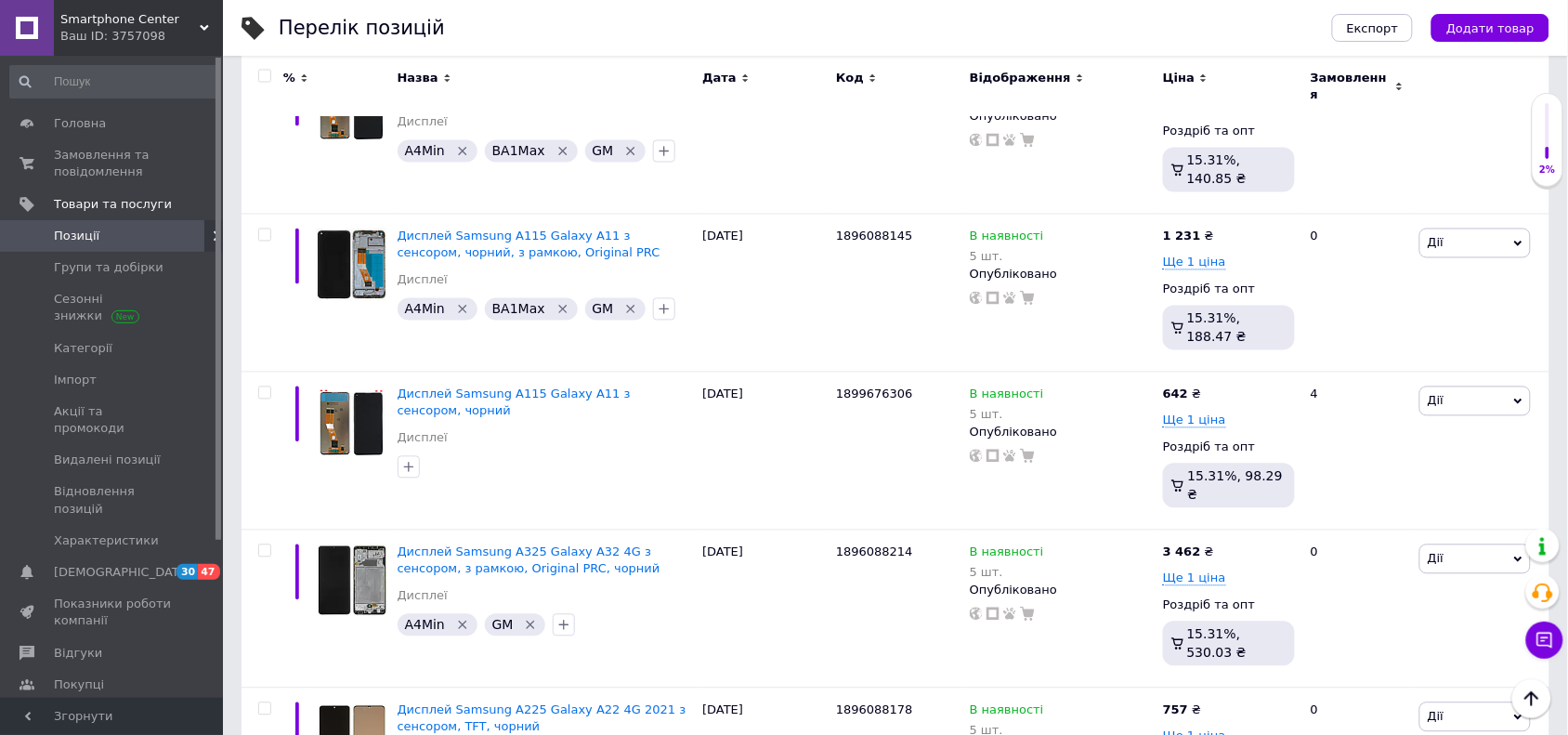
scroll to position [13635, 0]
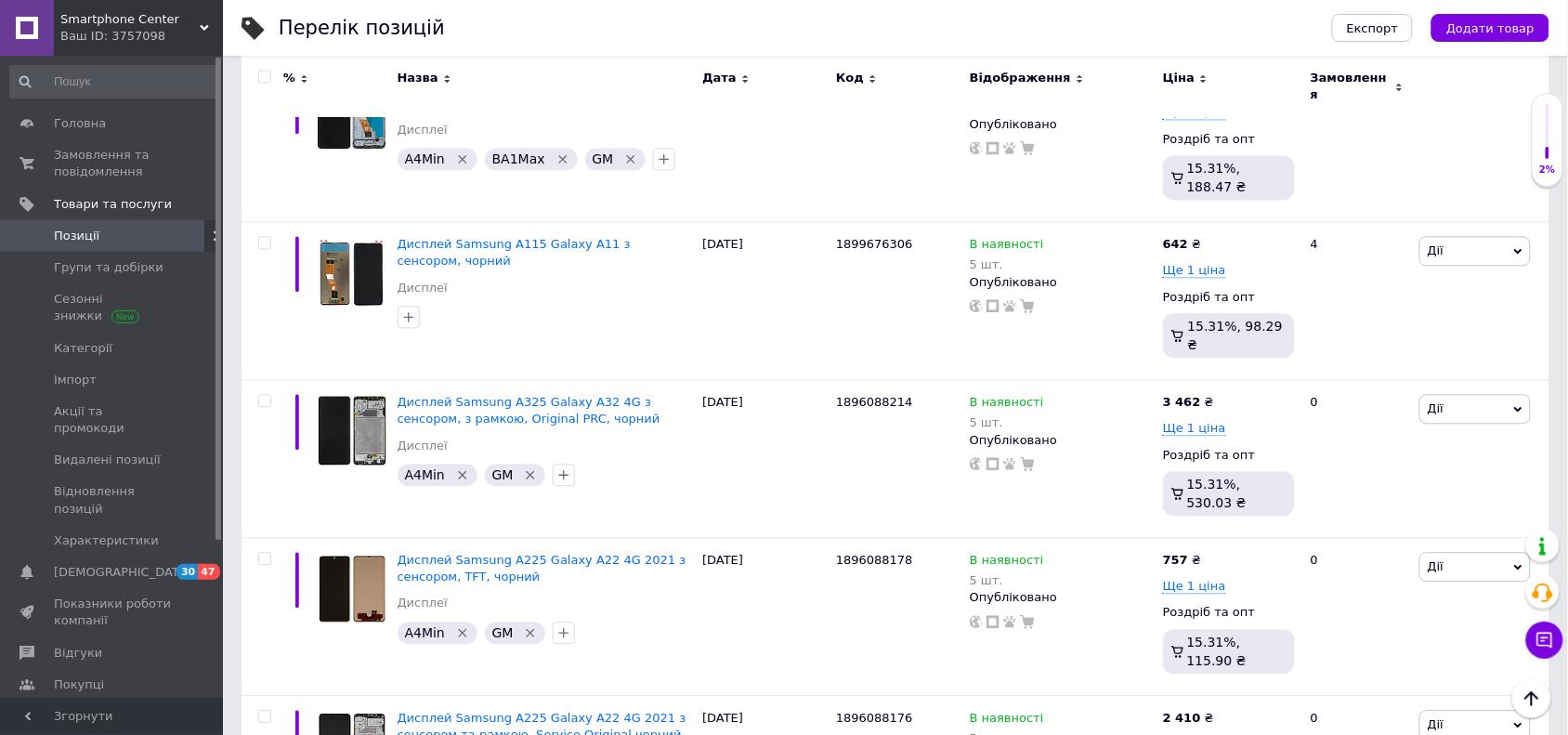
type input "модуль sma"
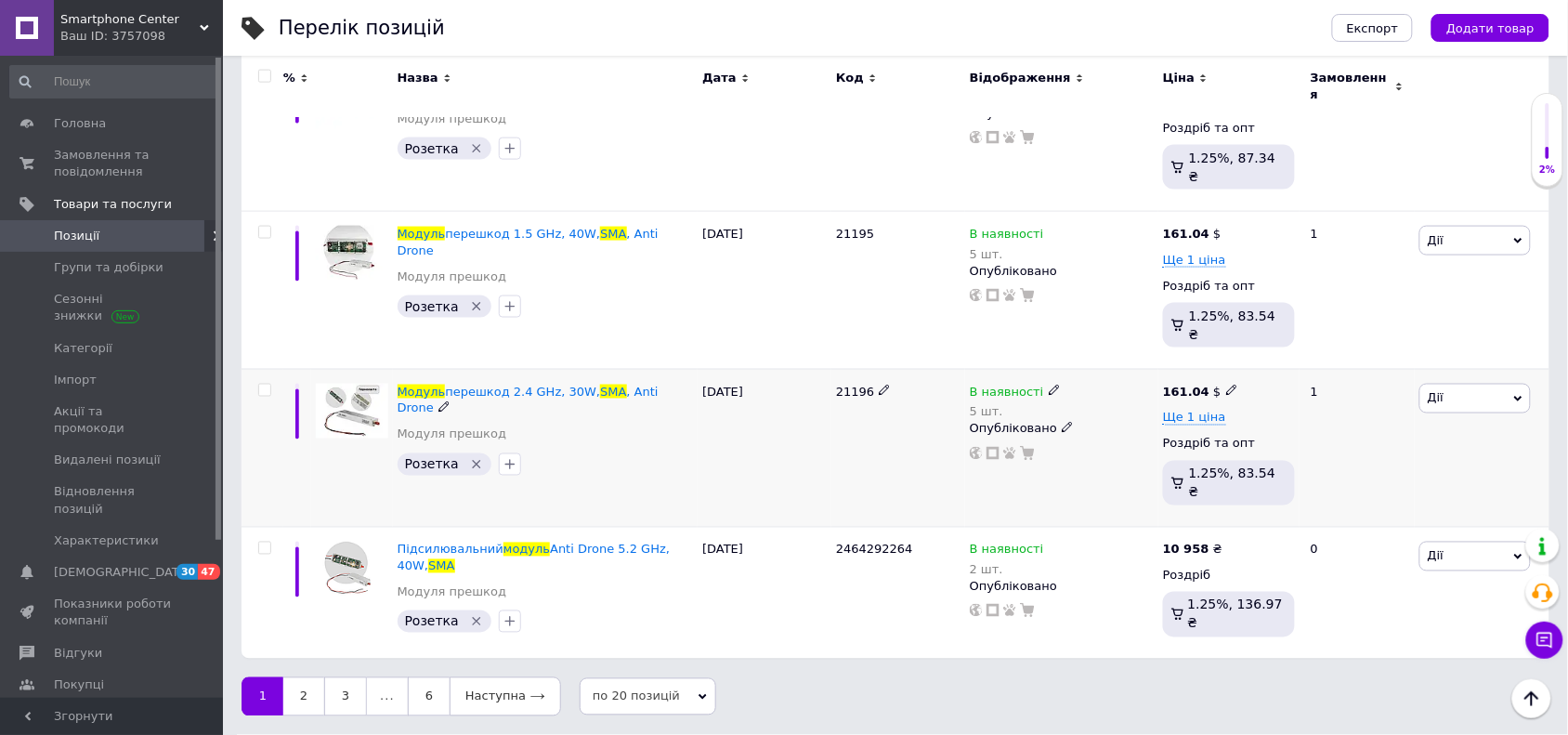
scroll to position [2465, 0]
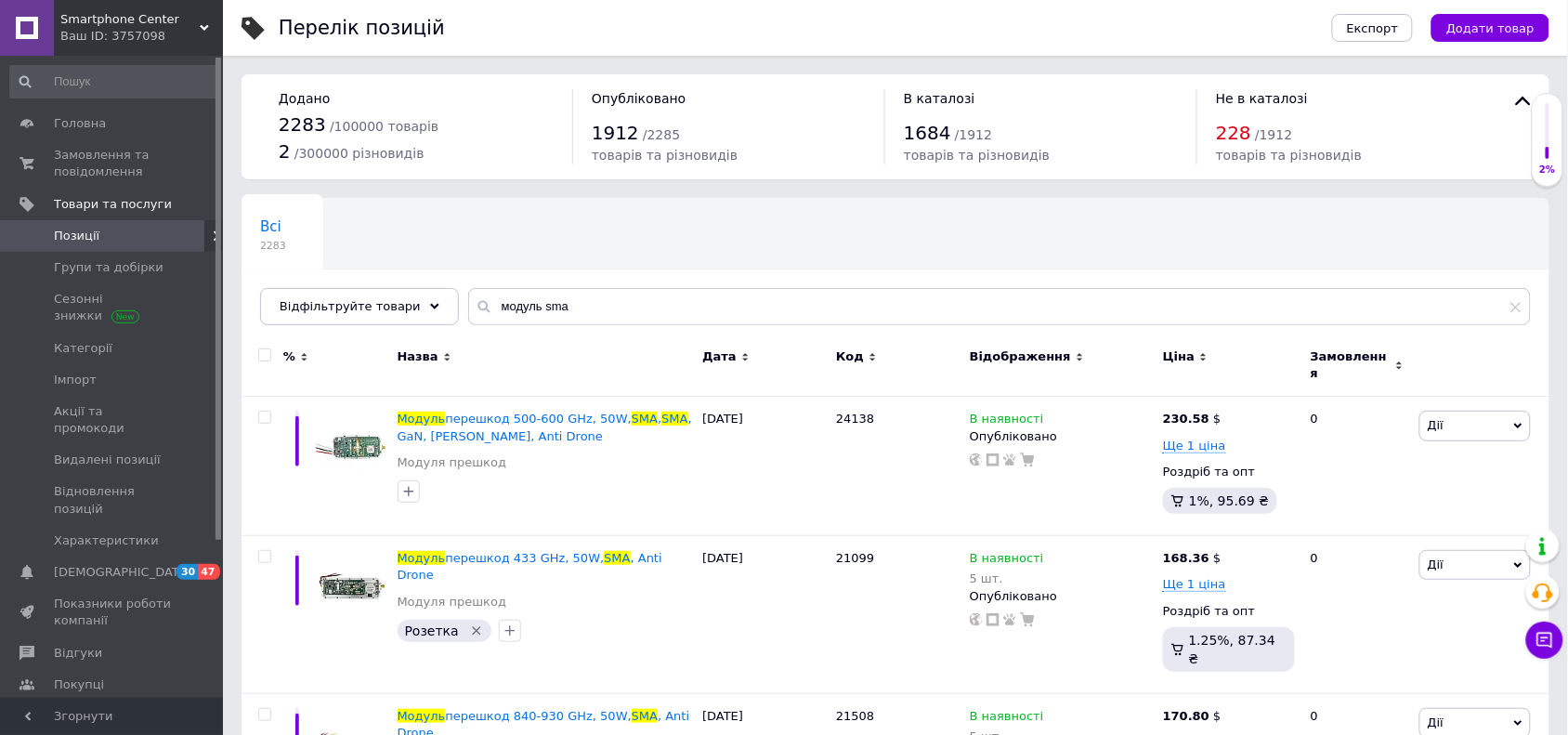
click at [263, 358] on input "checkbox" at bounding box center [264, 355] width 12 height 12
checkbox input "true"
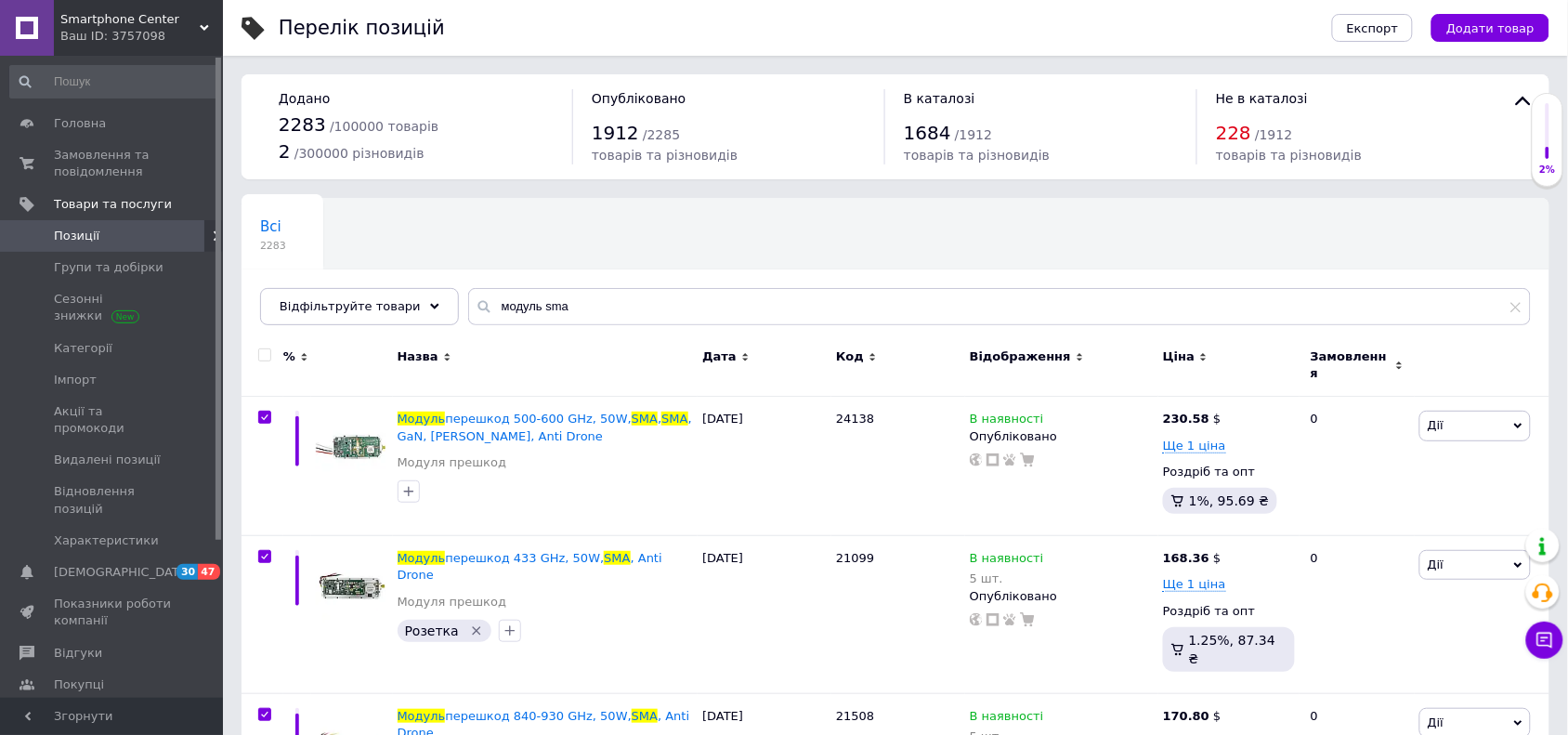
checkbox input "true"
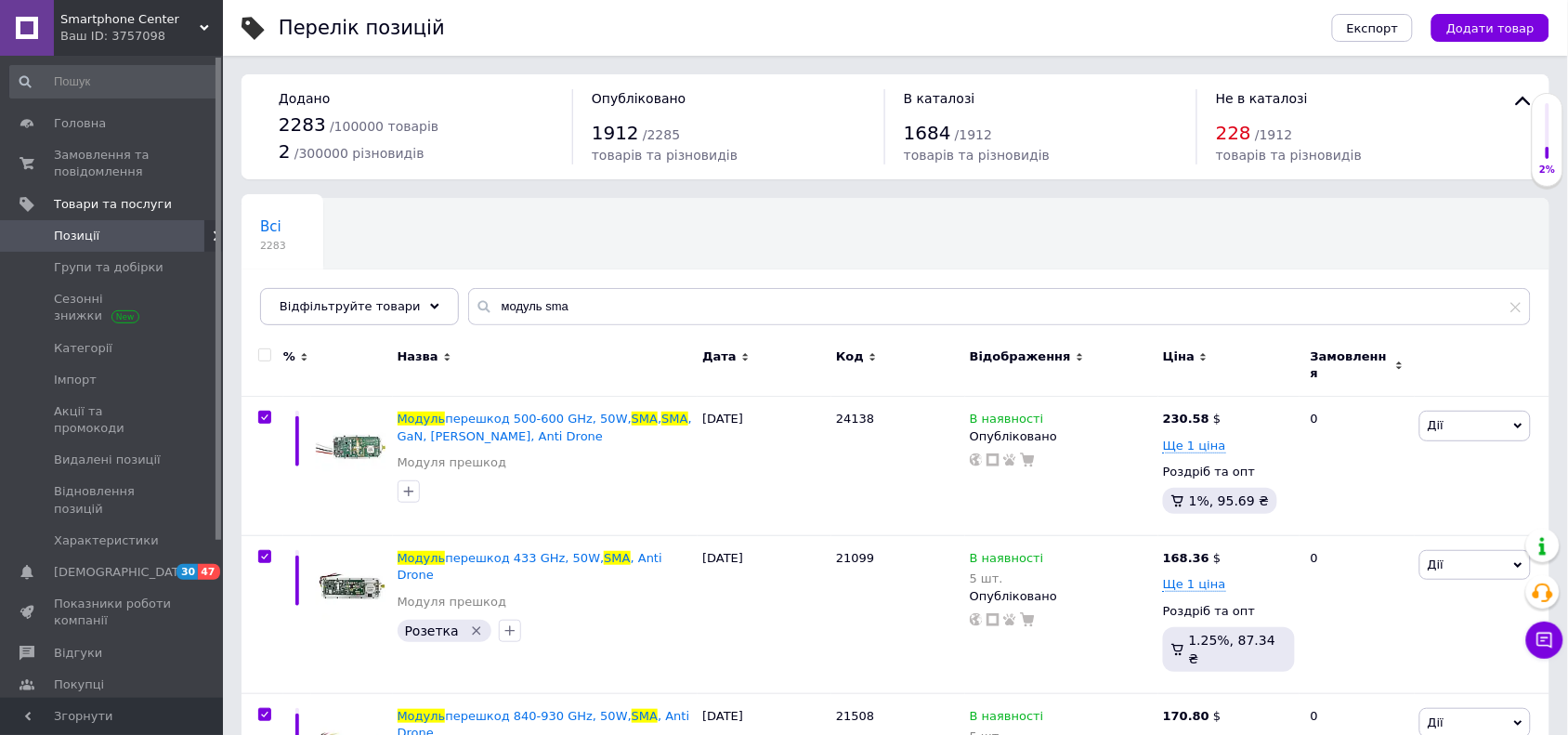
checkbox input "true"
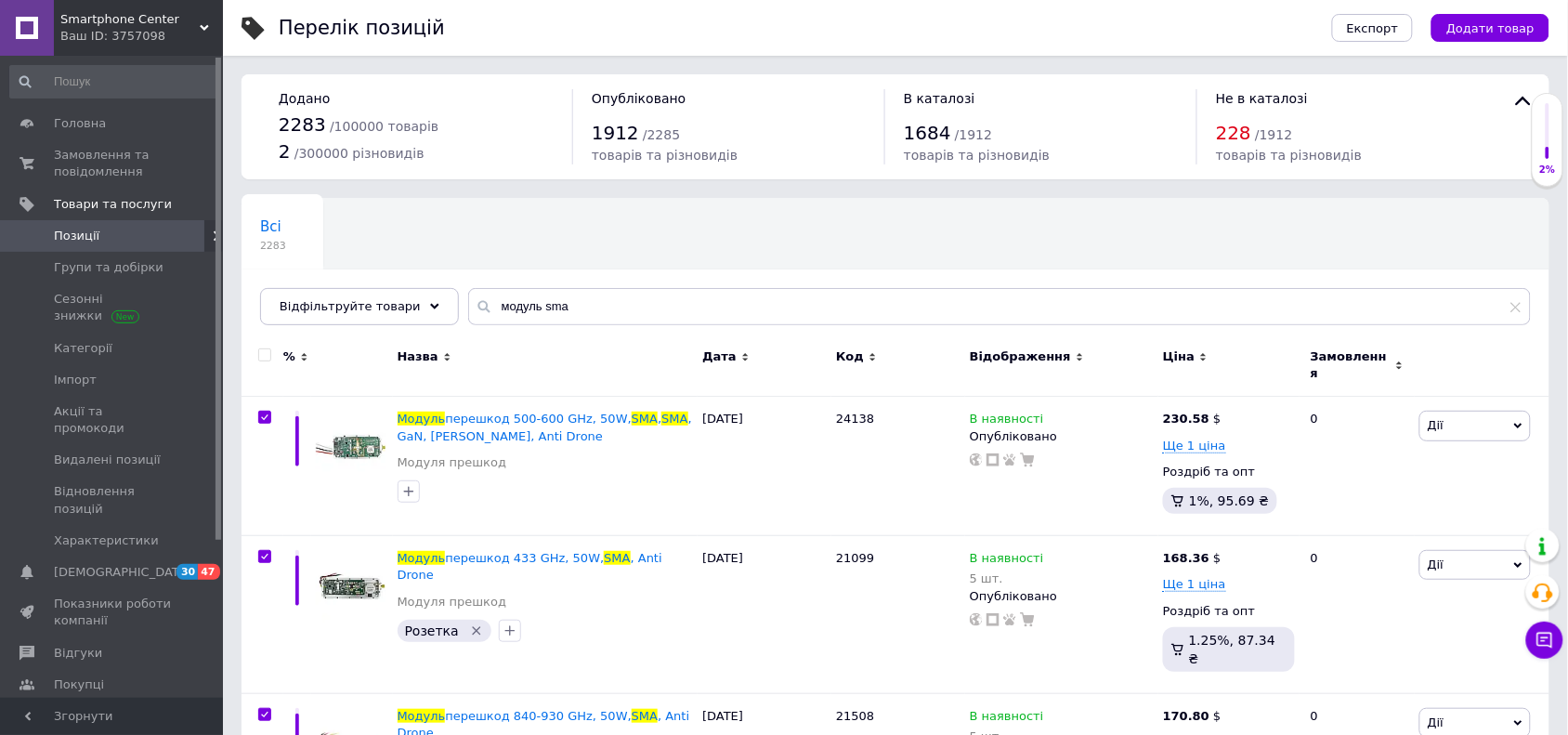
checkbox input "true"
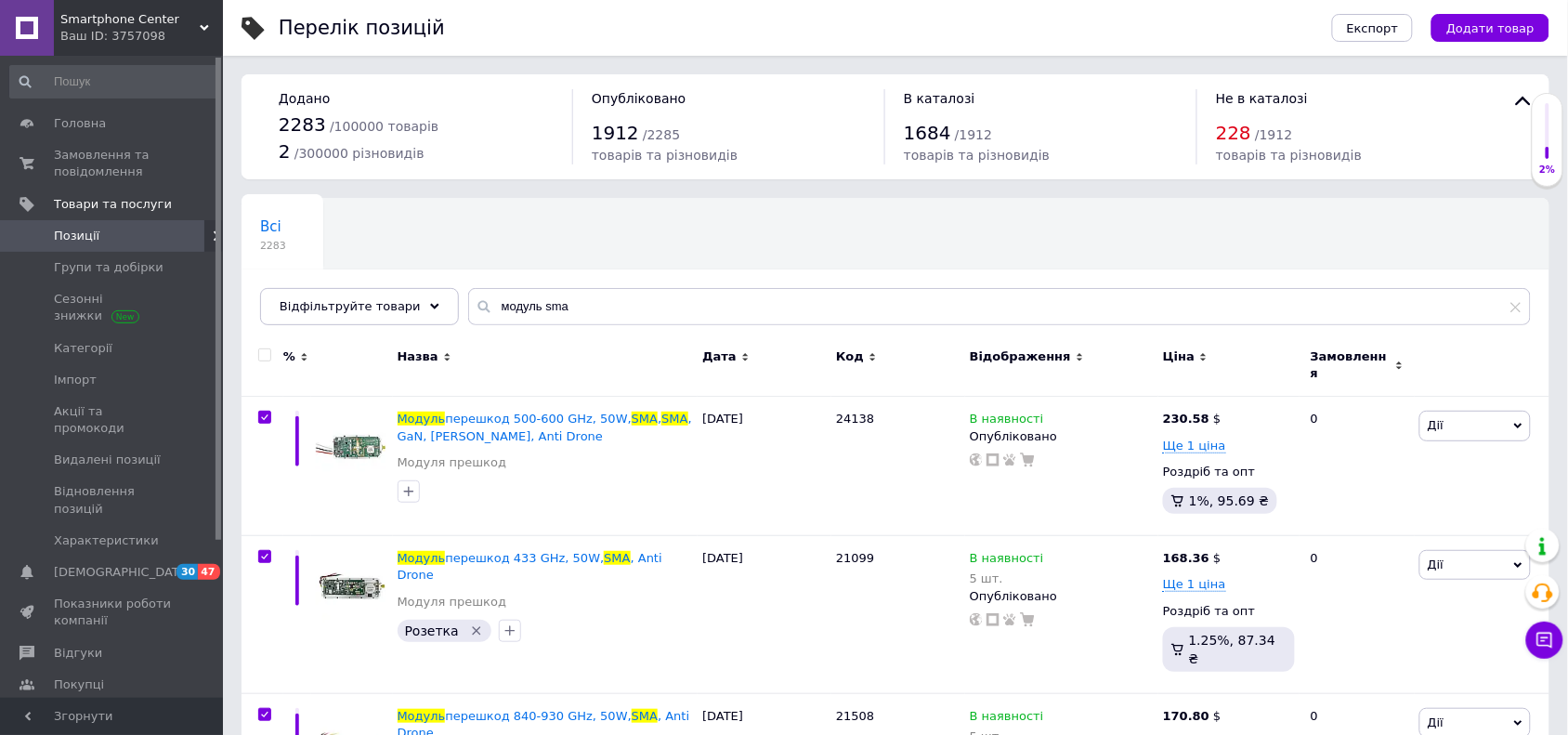
checkbox input "true"
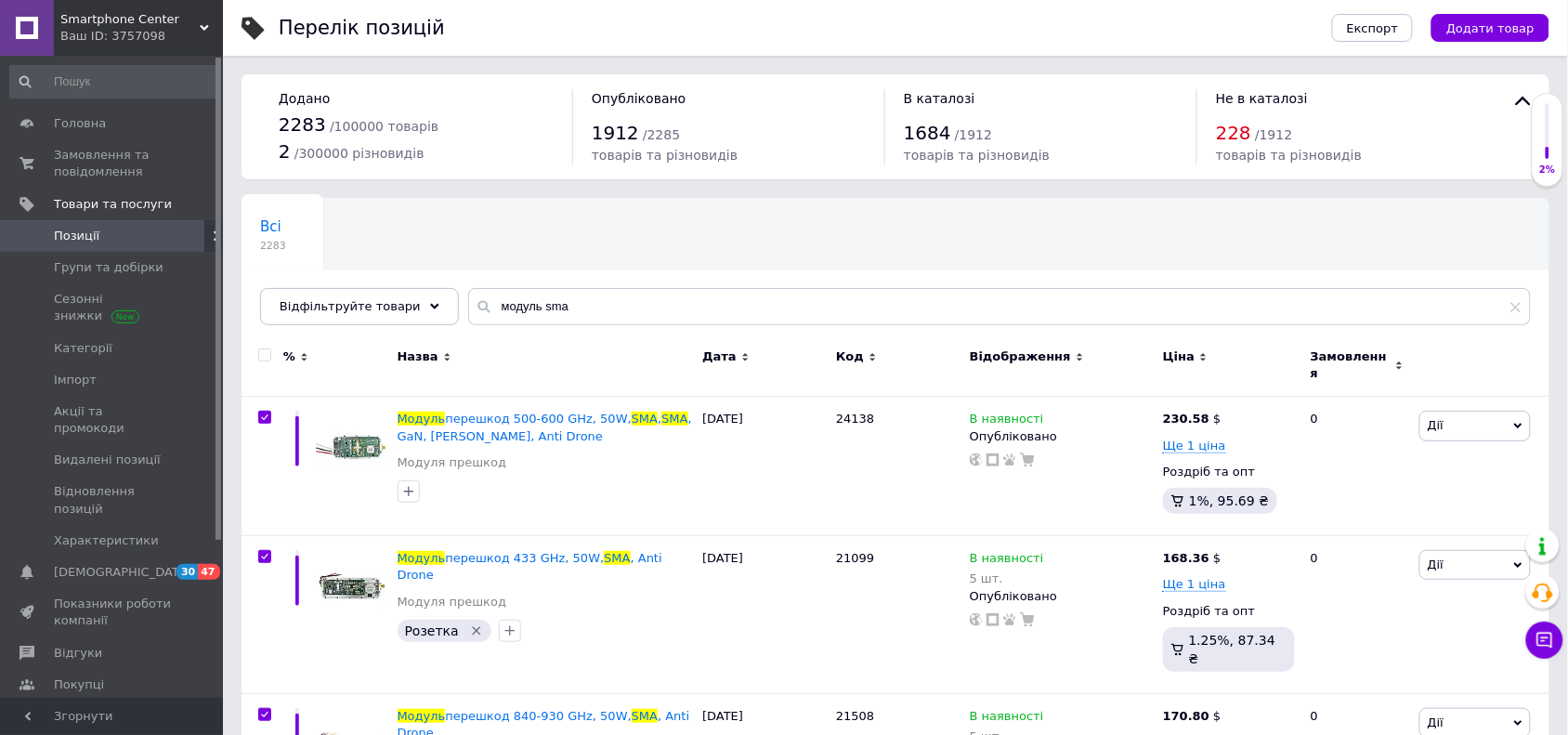
checkbox input "true"
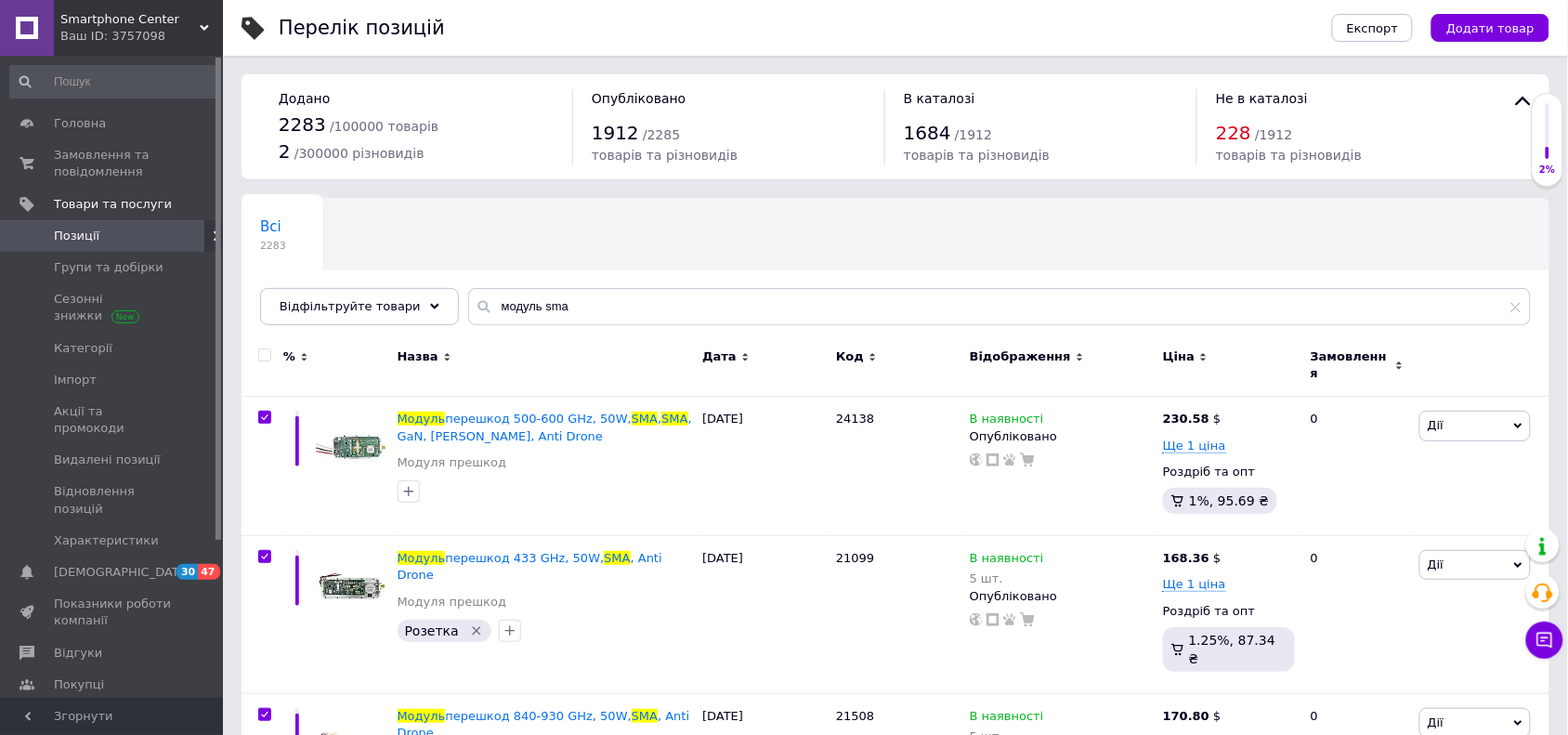
checkbox input "true"
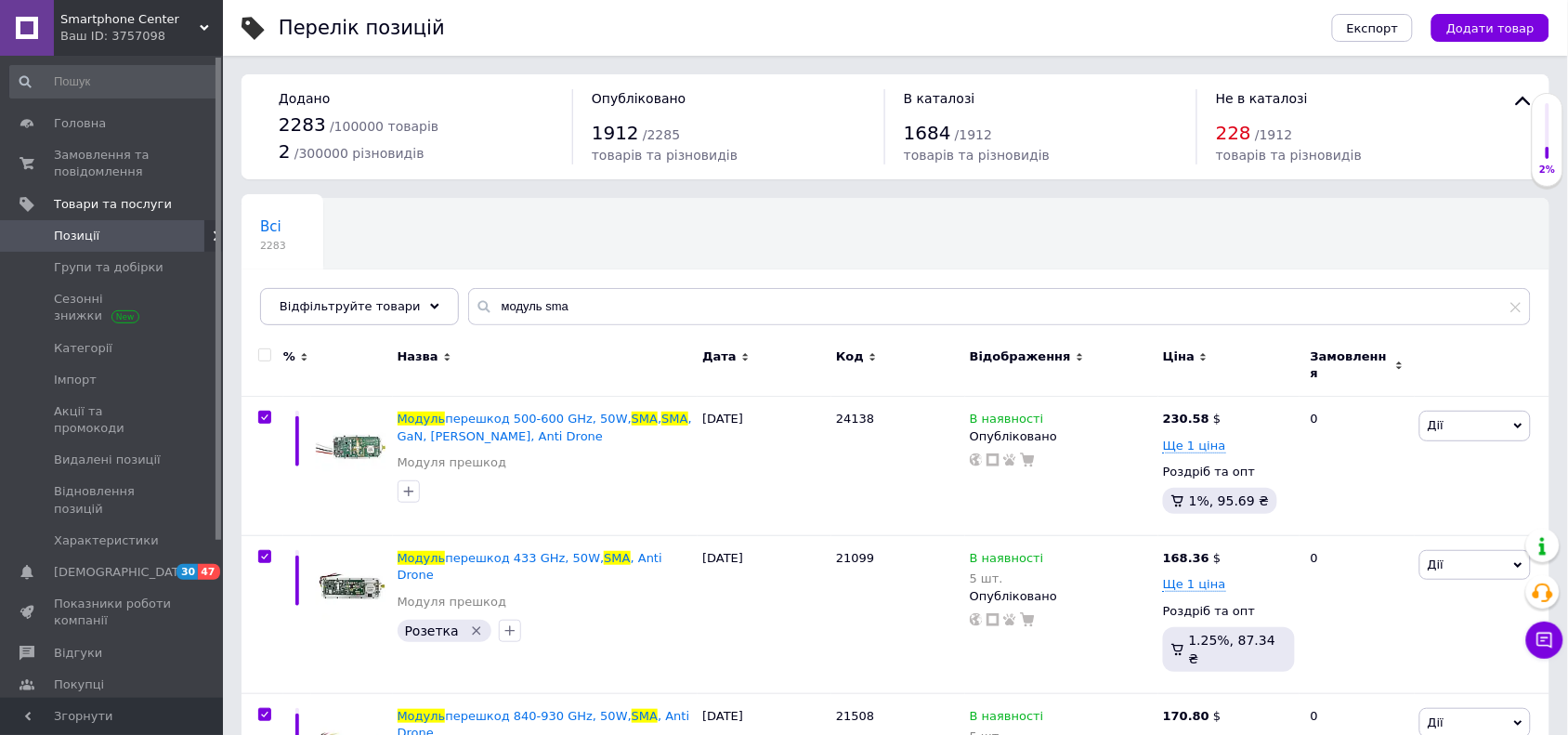
checkbox input "true"
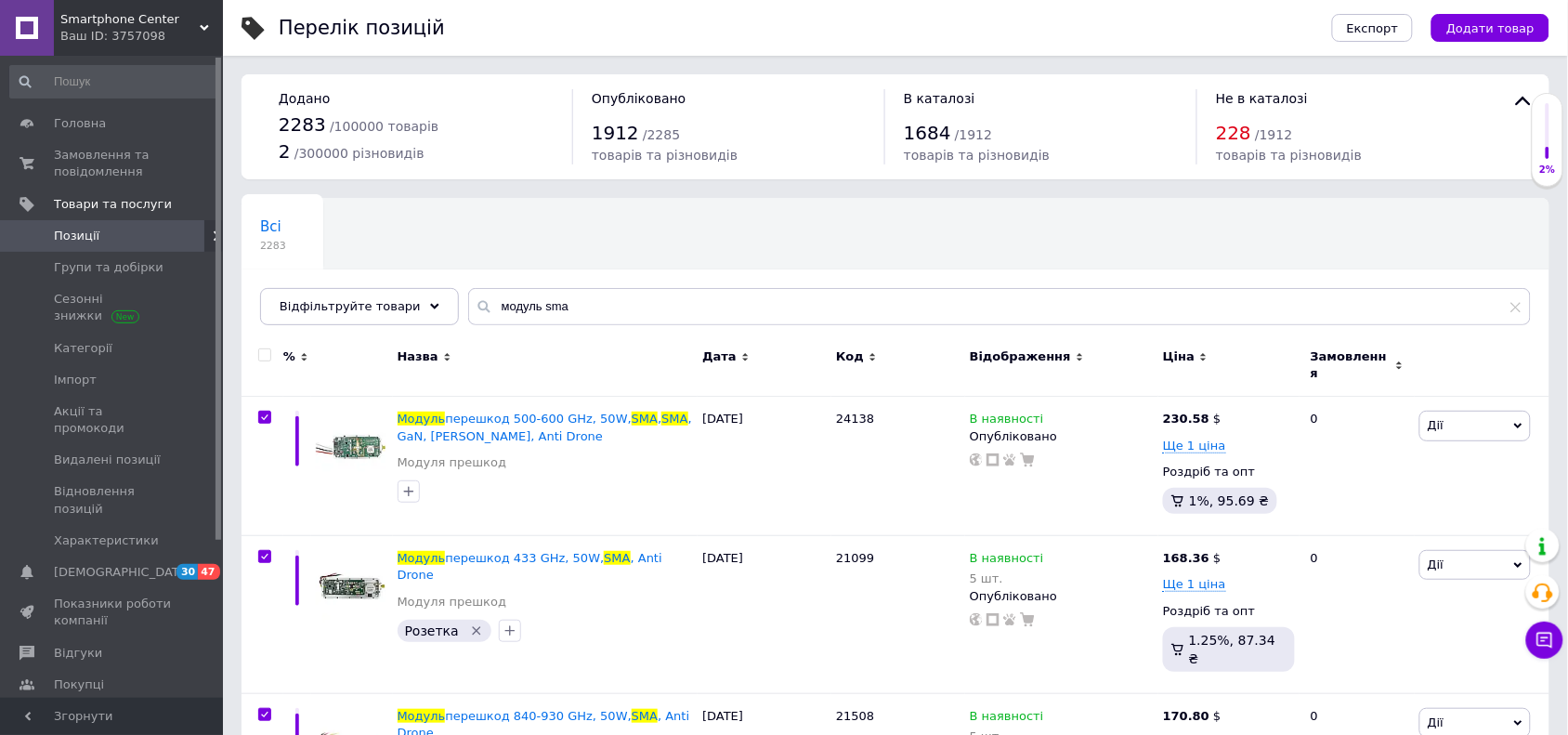
checkbox input "true"
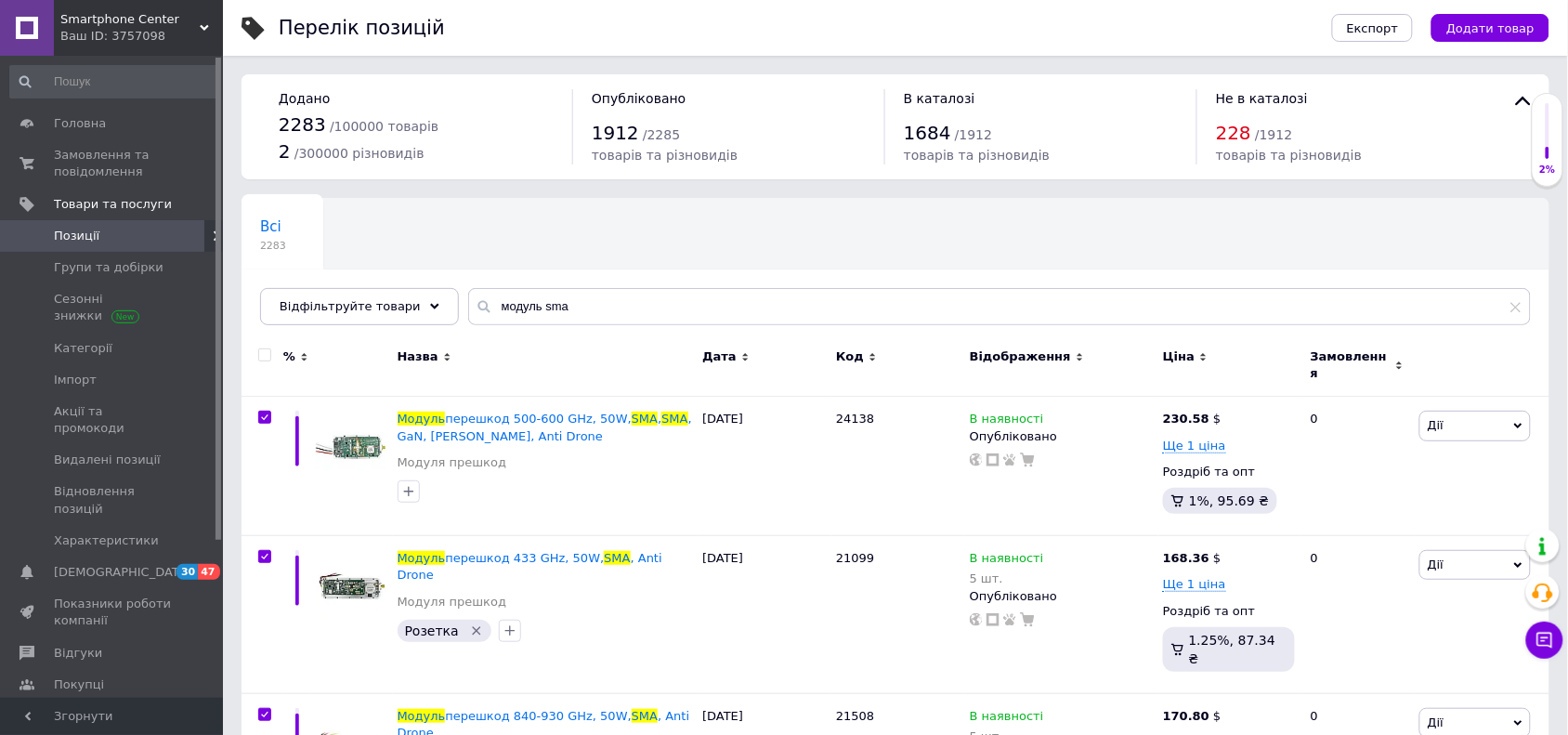
checkbox input "true"
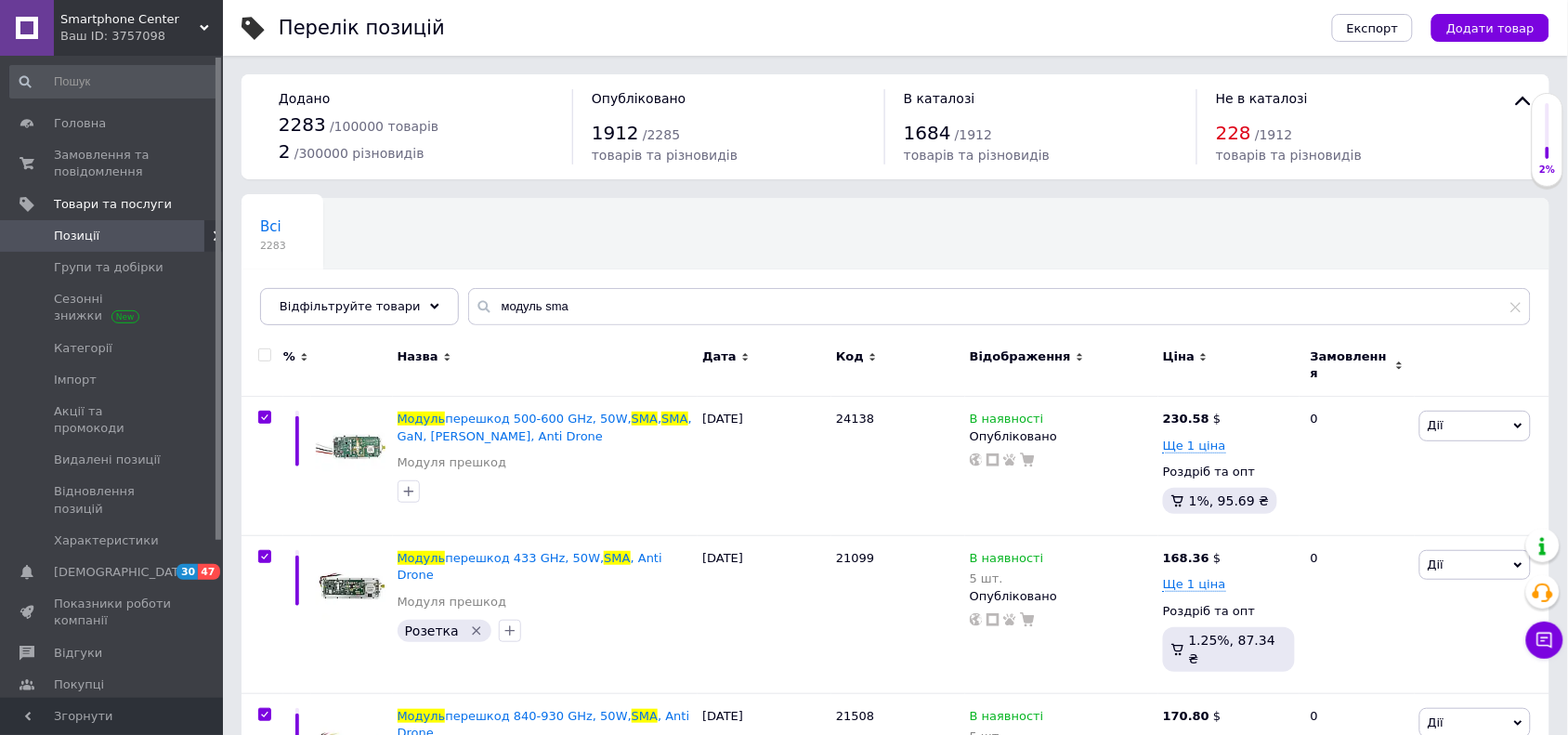
checkbox input "true"
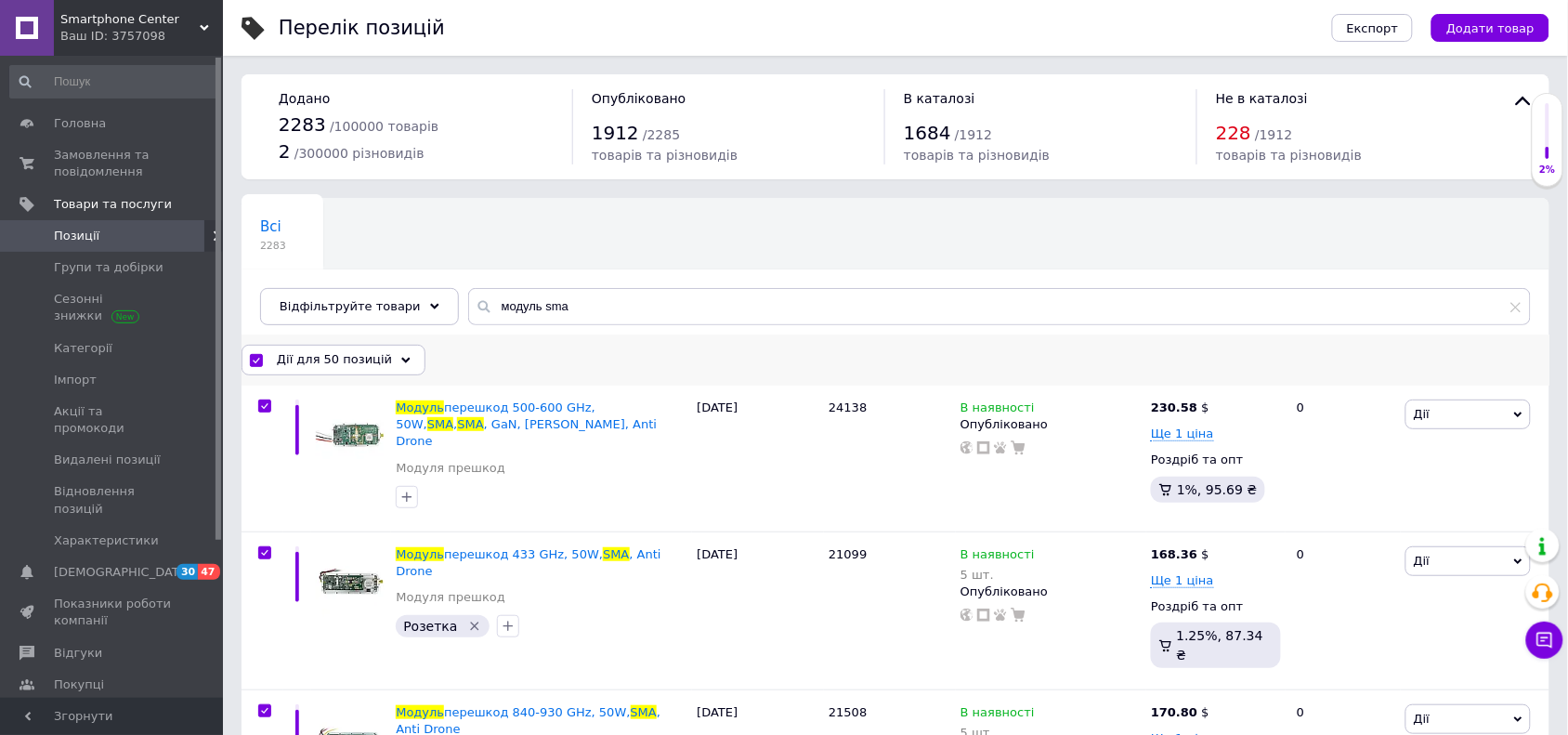
click at [373, 368] on span "Дії для 50 позицій" at bounding box center [334, 360] width 115 height 17
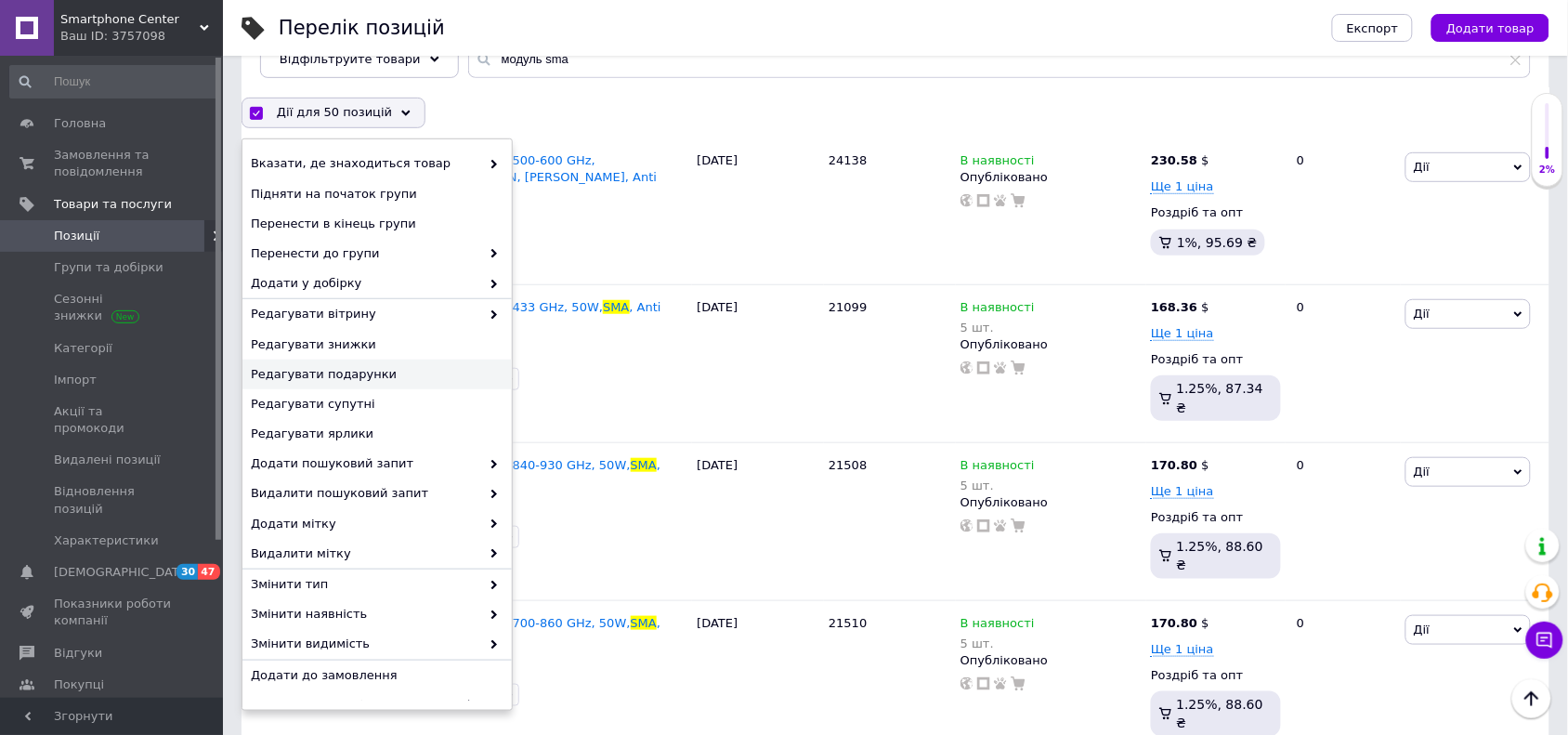
scroll to position [284, 0]
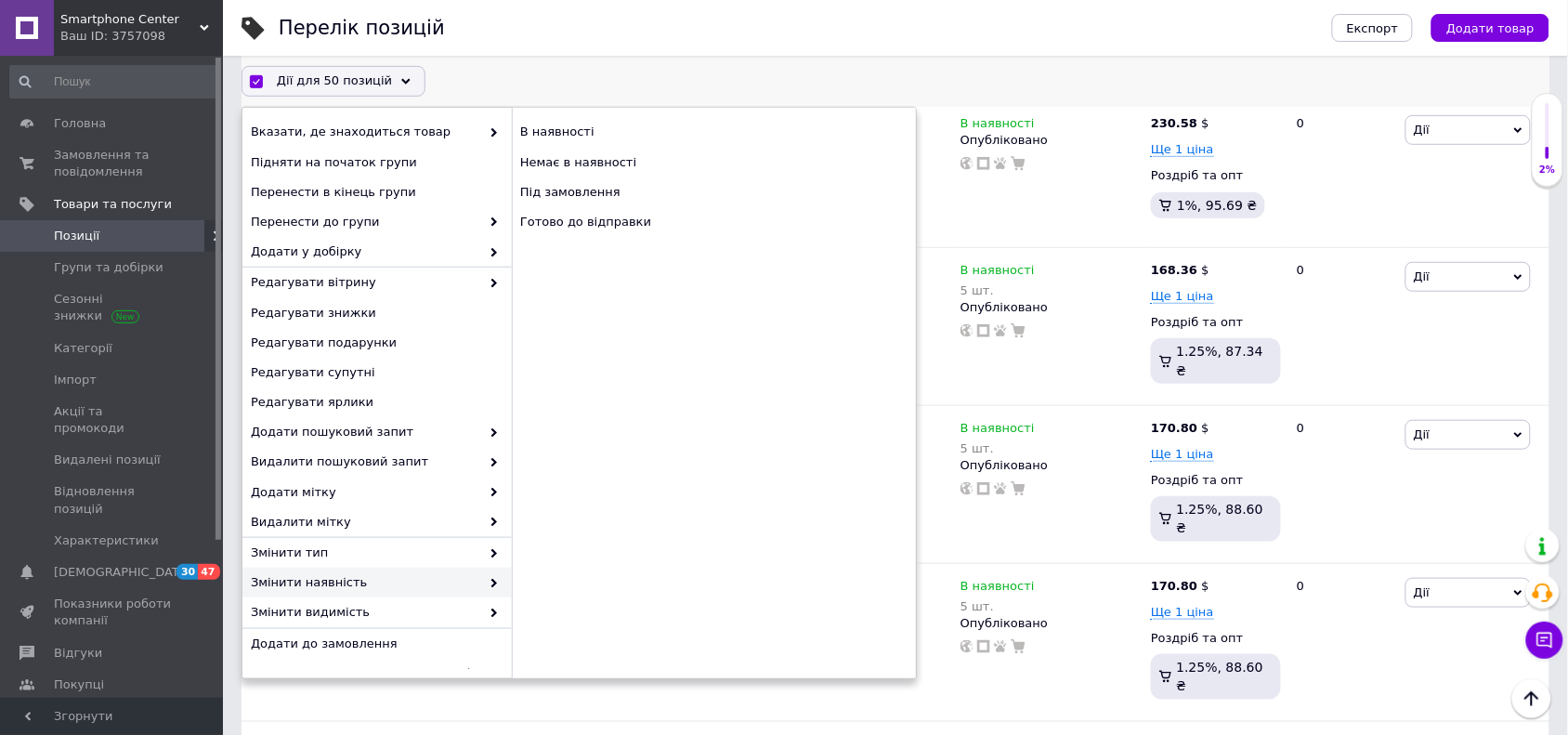
click at [471, 577] on span "Змінити наявність" at bounding box center [365, 583] width 229 height 17
click at [626, 225] on div "Готово до відправки" at bounding box center [714, 223] width 404 height 30
checkbox input "false"
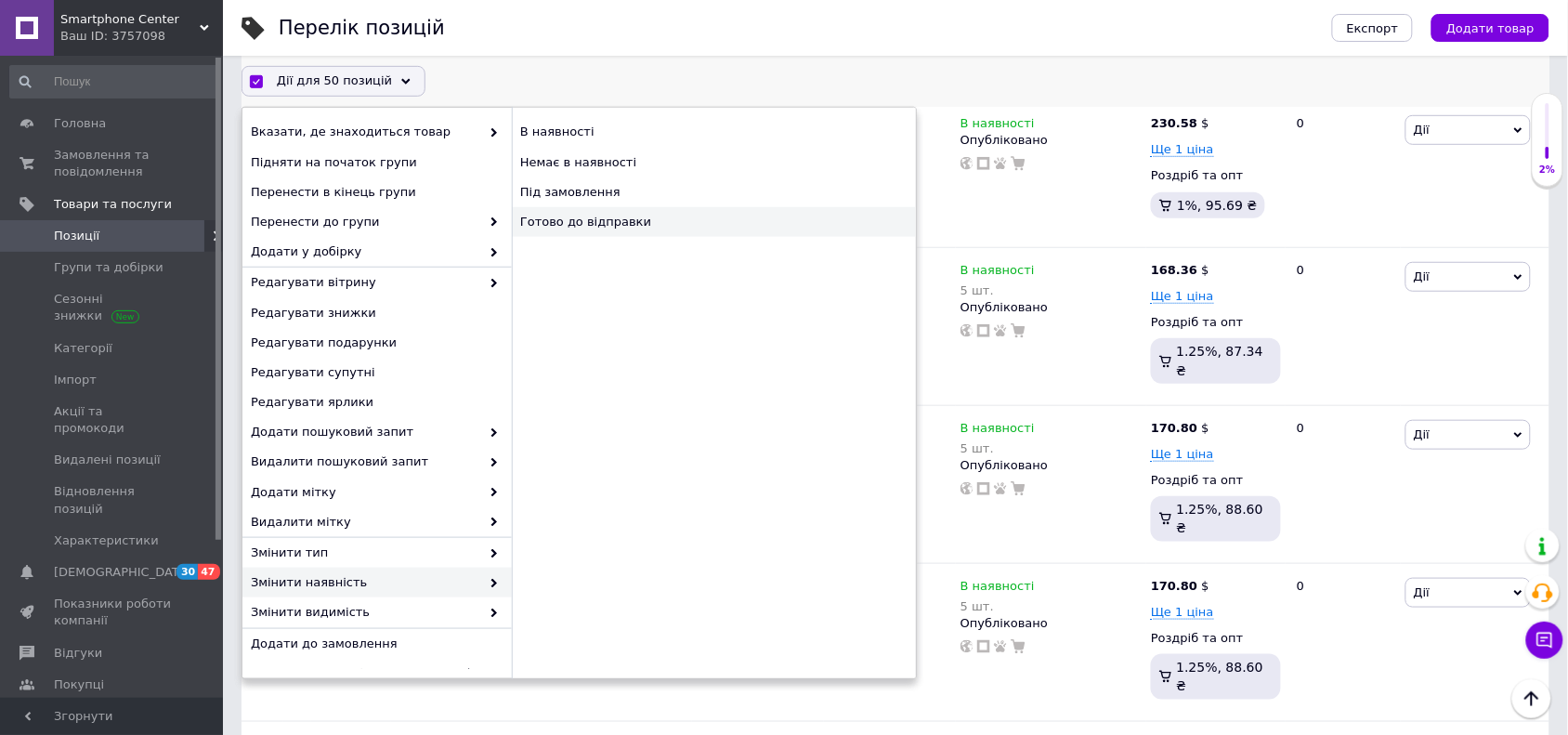
checkbox input "false"
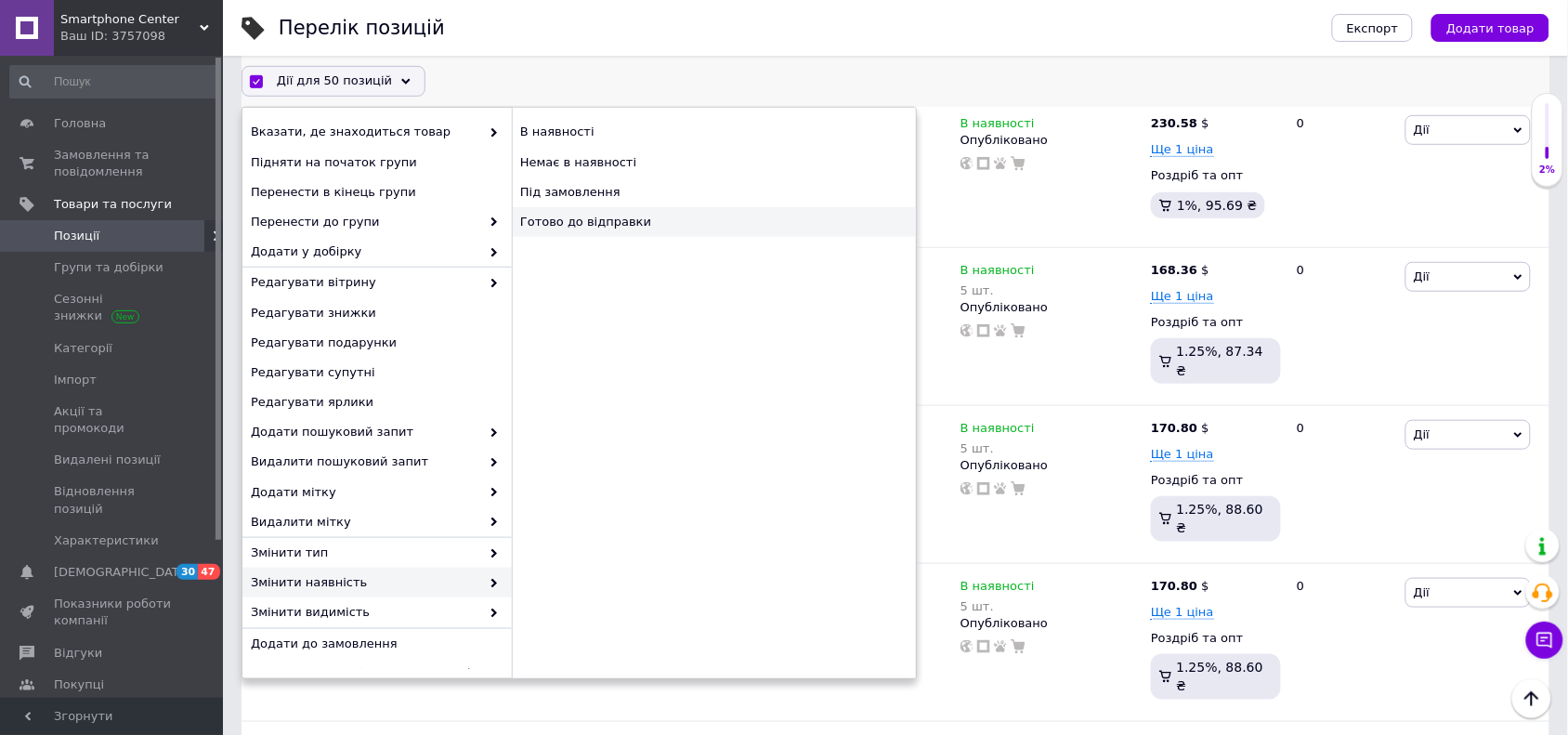
checkbox input "false"
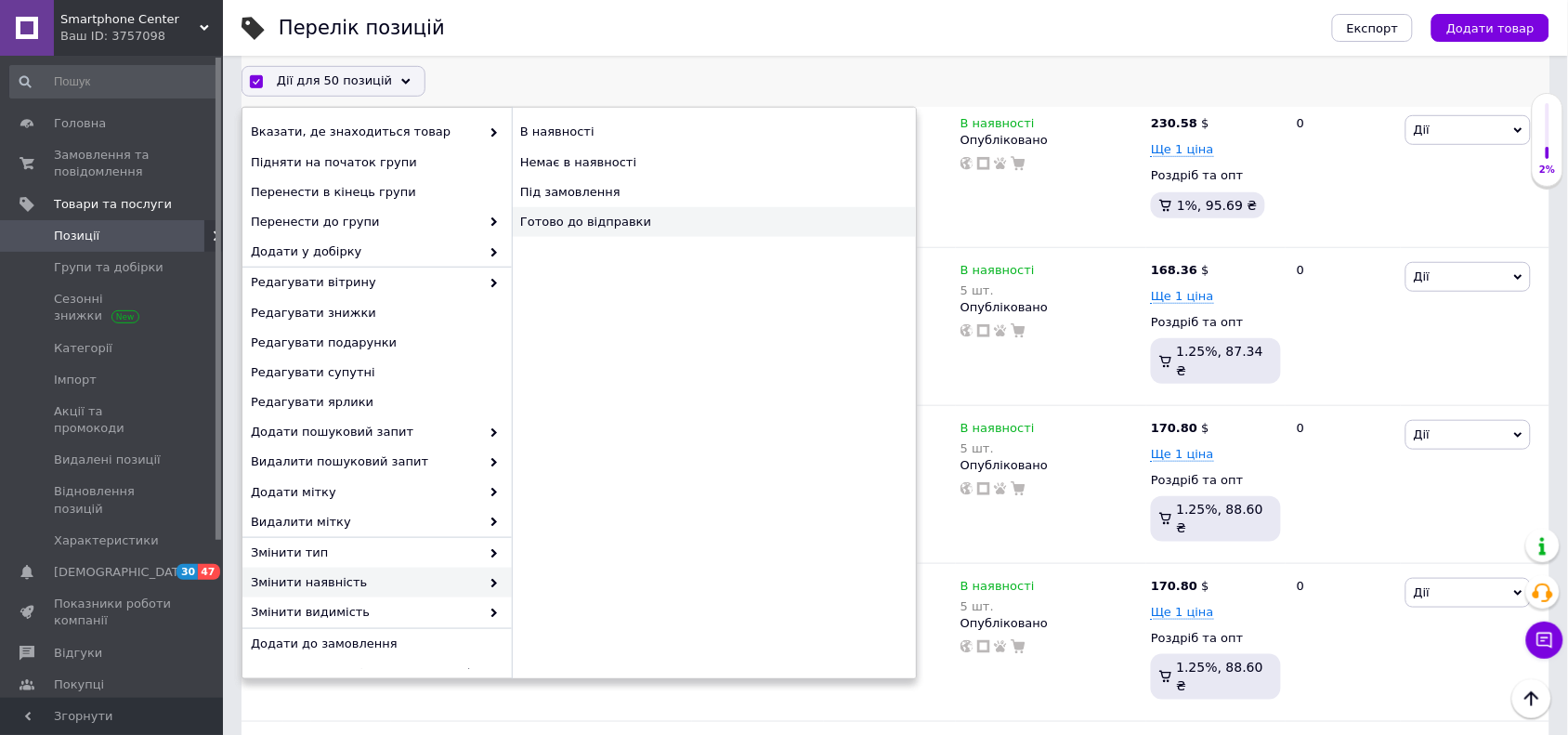
checkbox input "false"
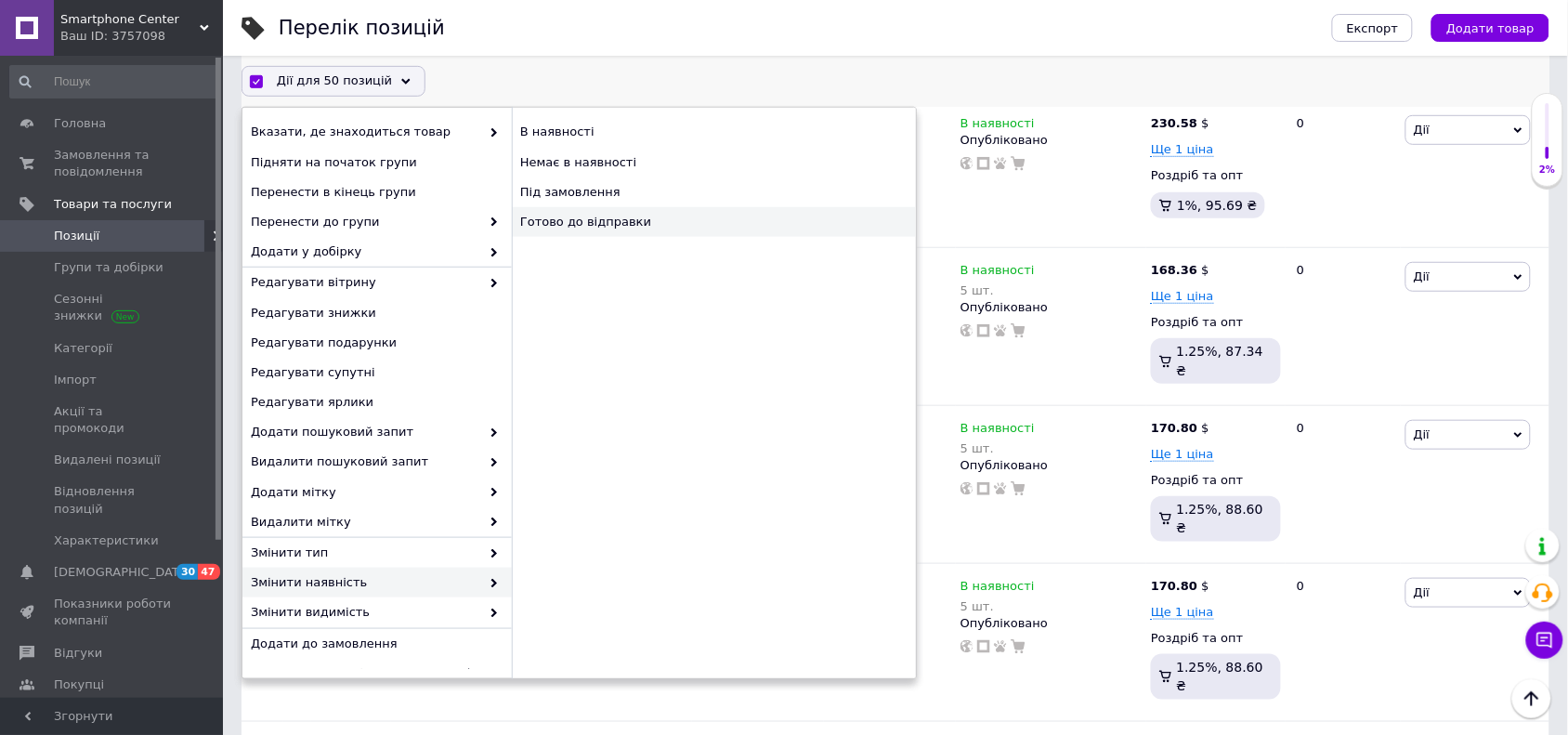
checkbox input "false"
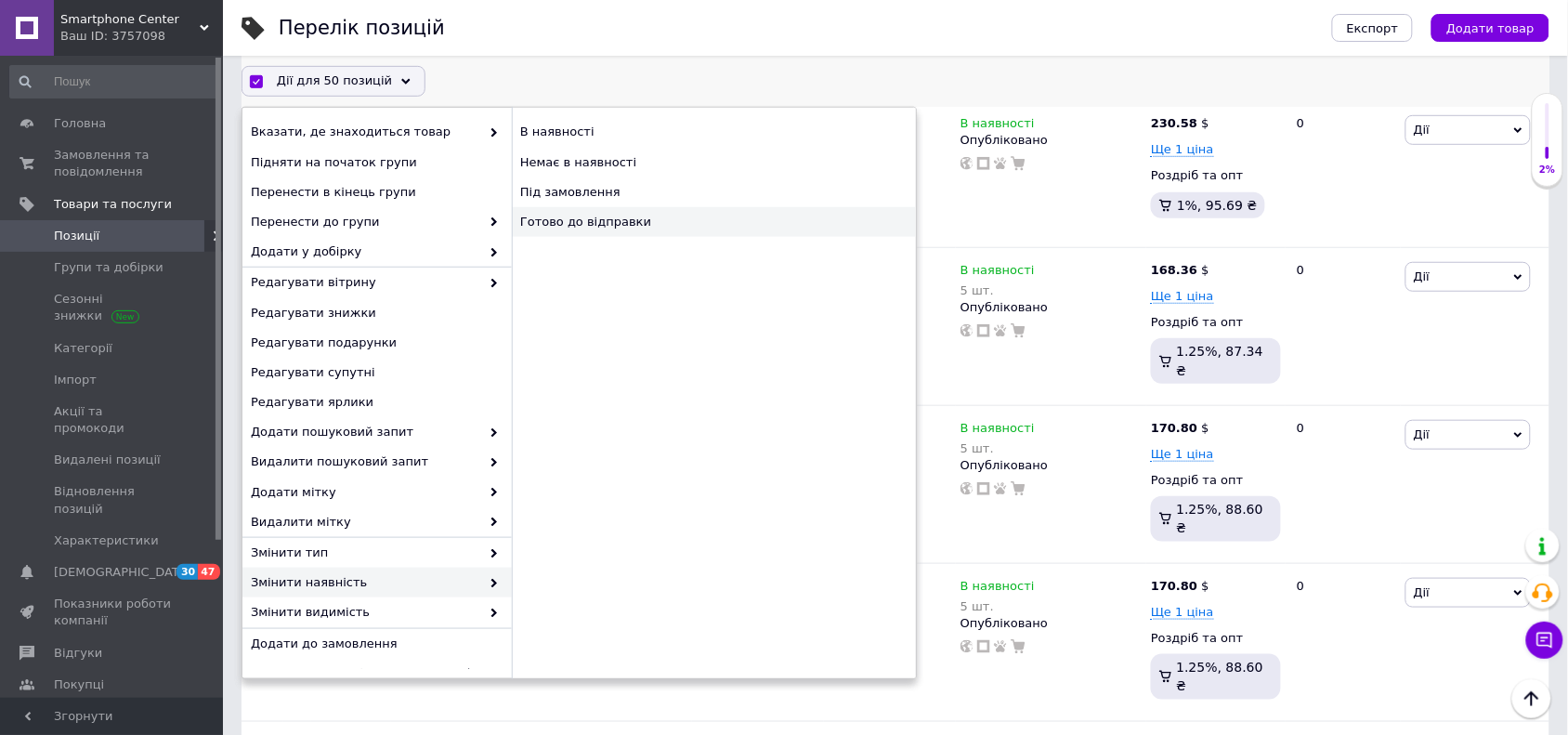
checkbox input "false"
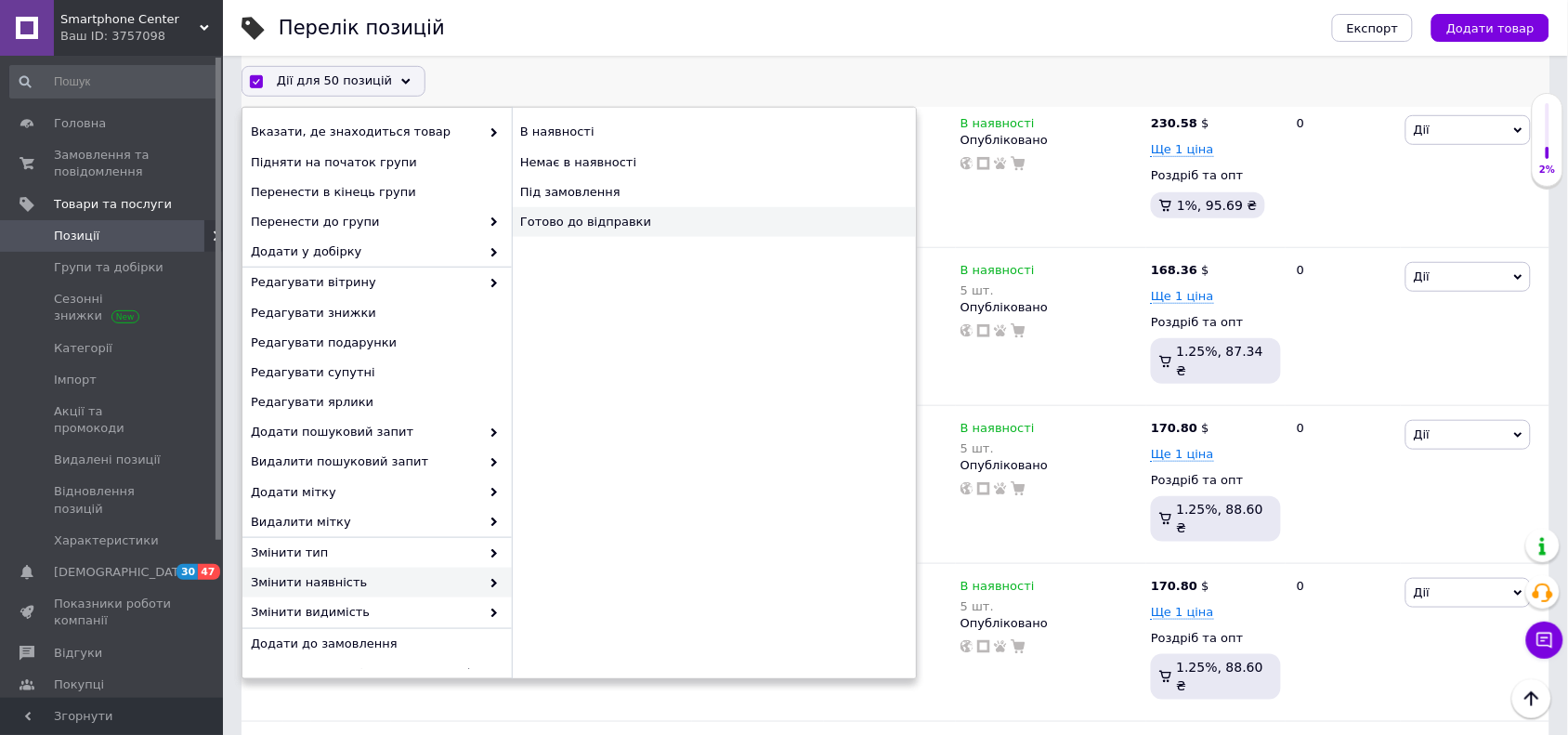
checkbox input "false"
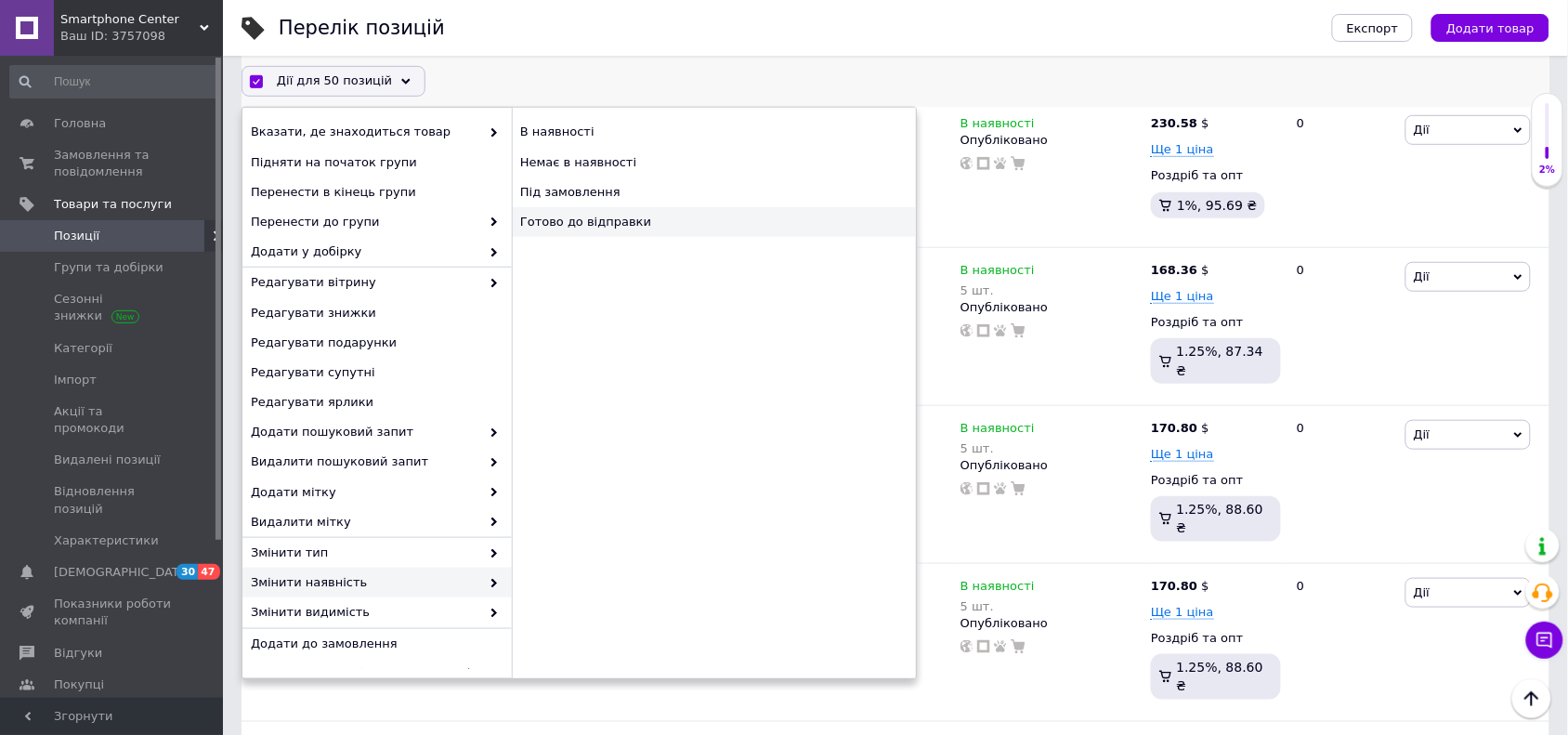
checkbox input "false"
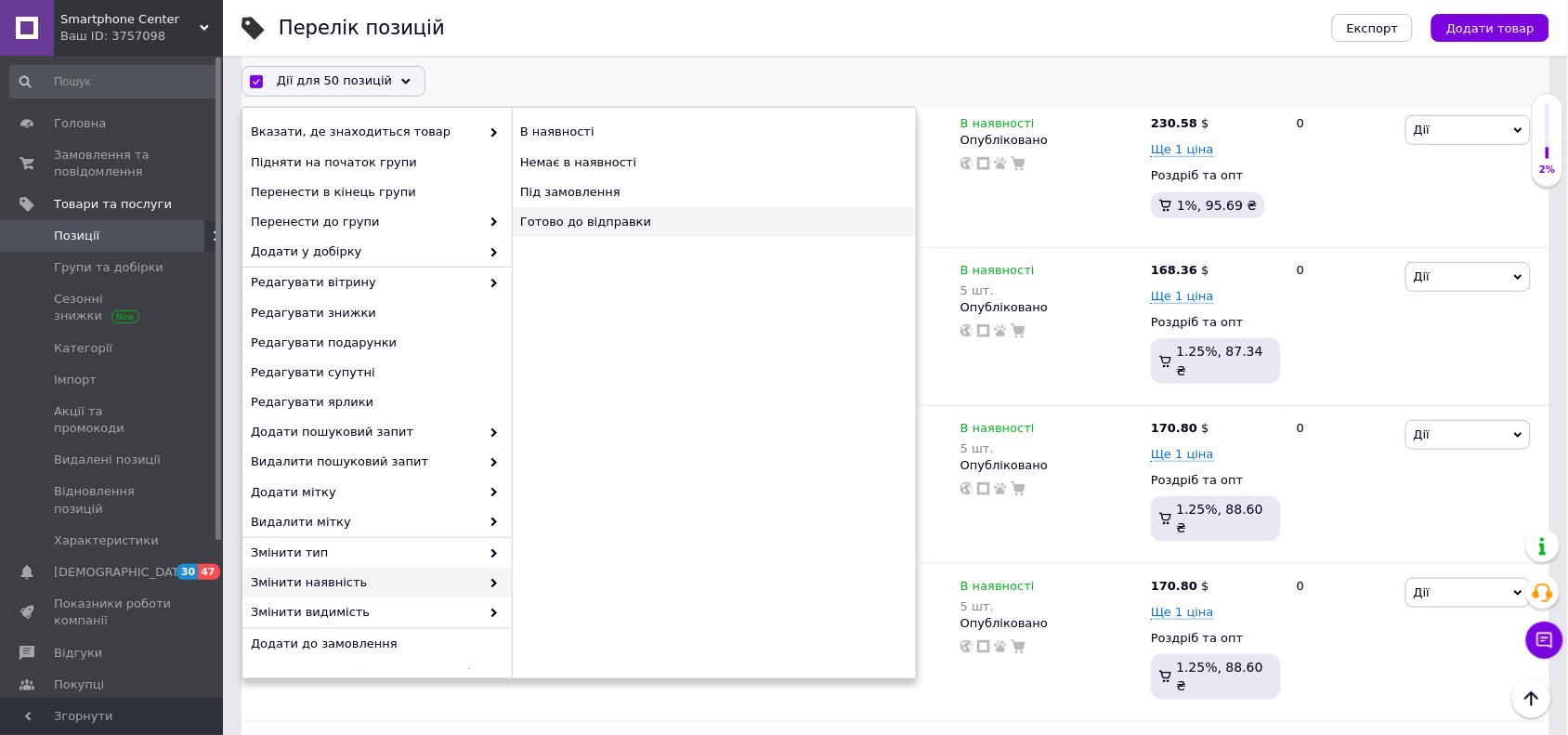
checkbox input "false"
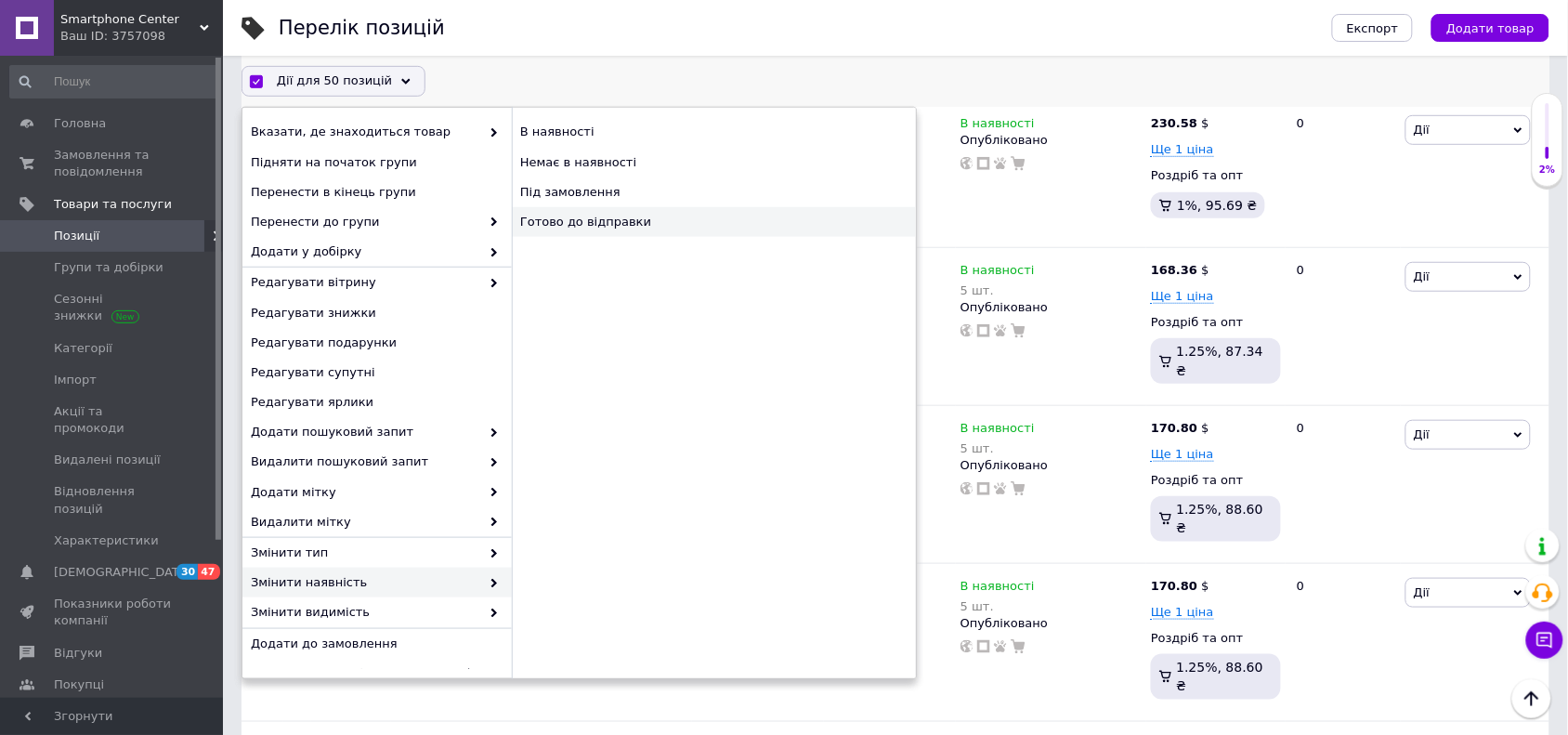
checkbox input "false"
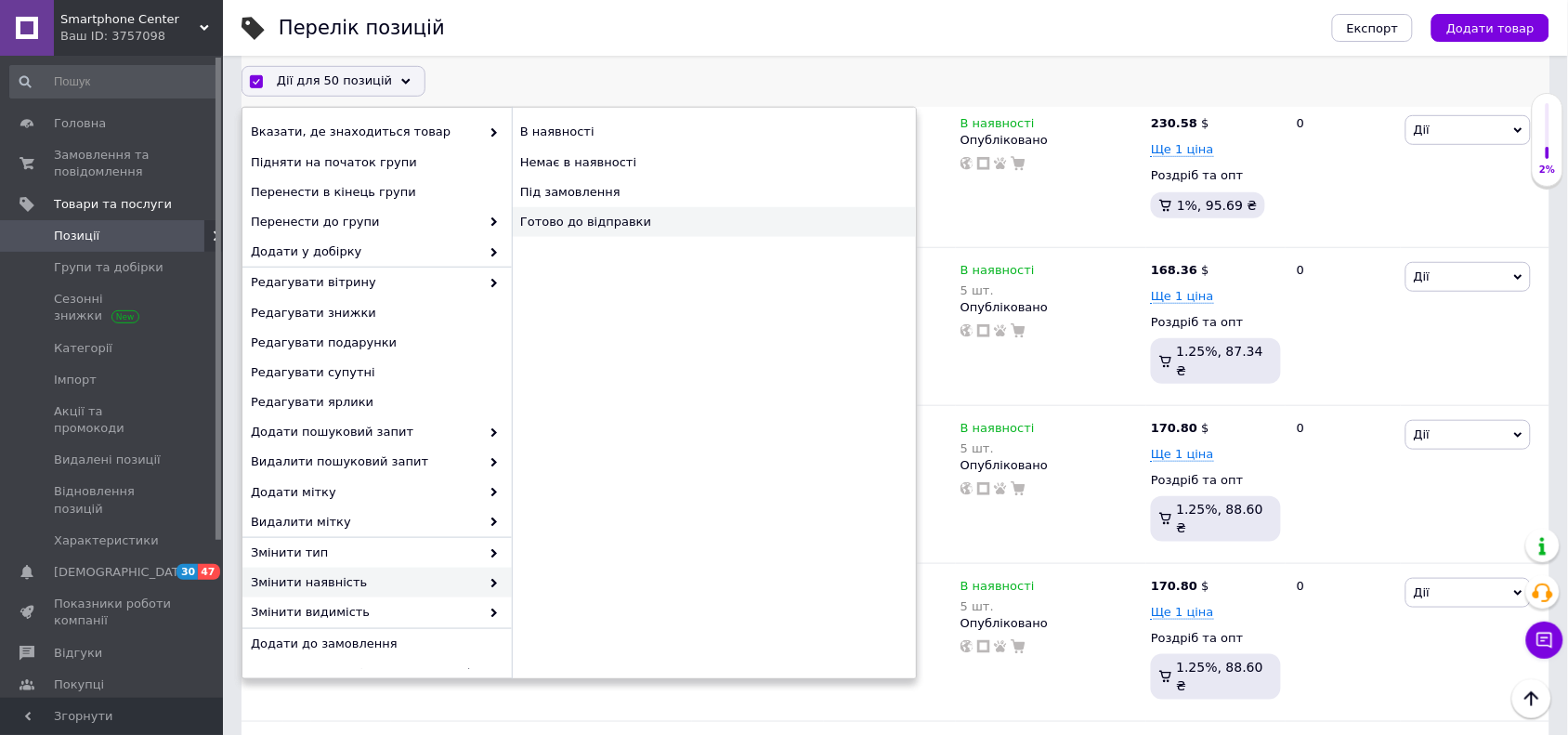
checkbox input "false"
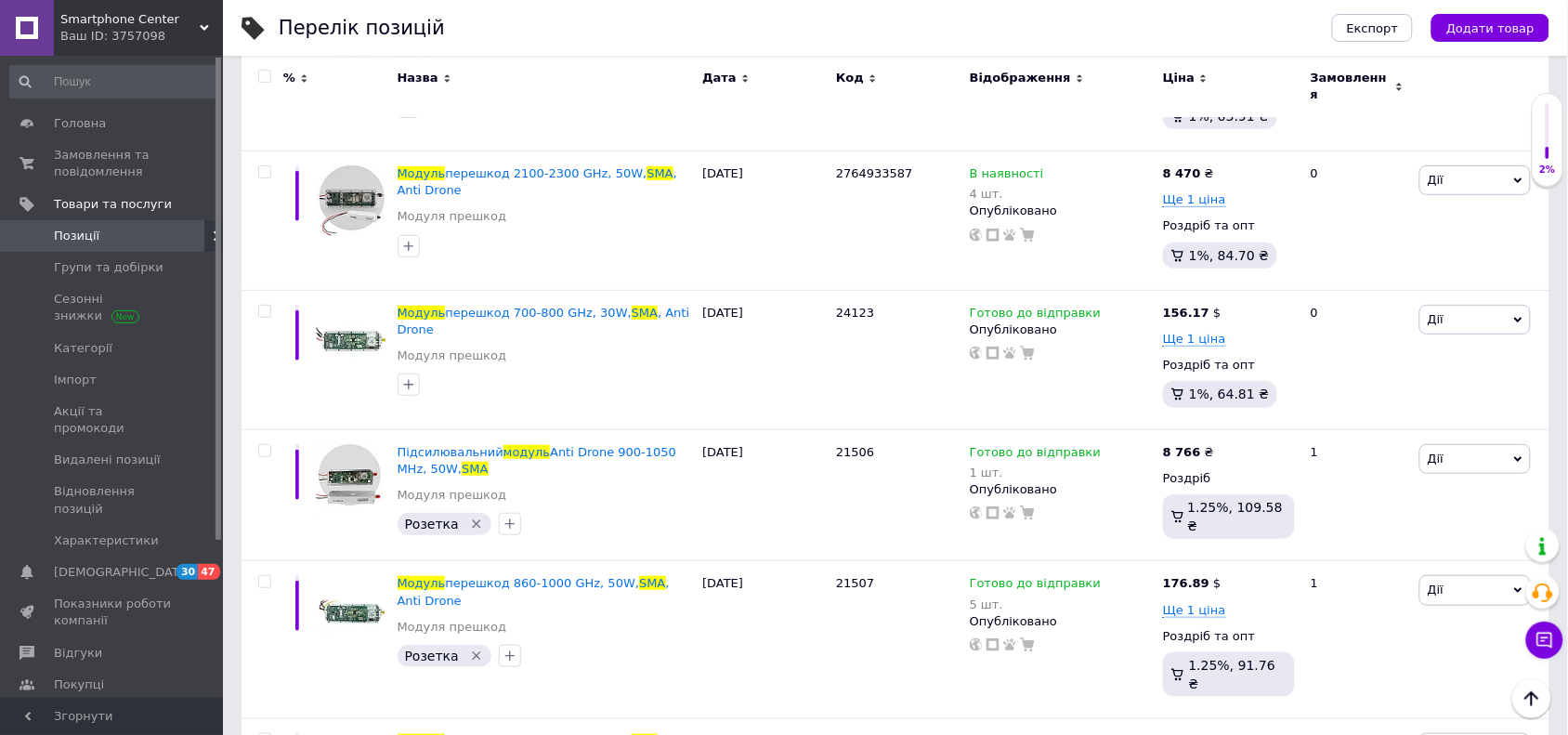
scroll to position [1812, 0]
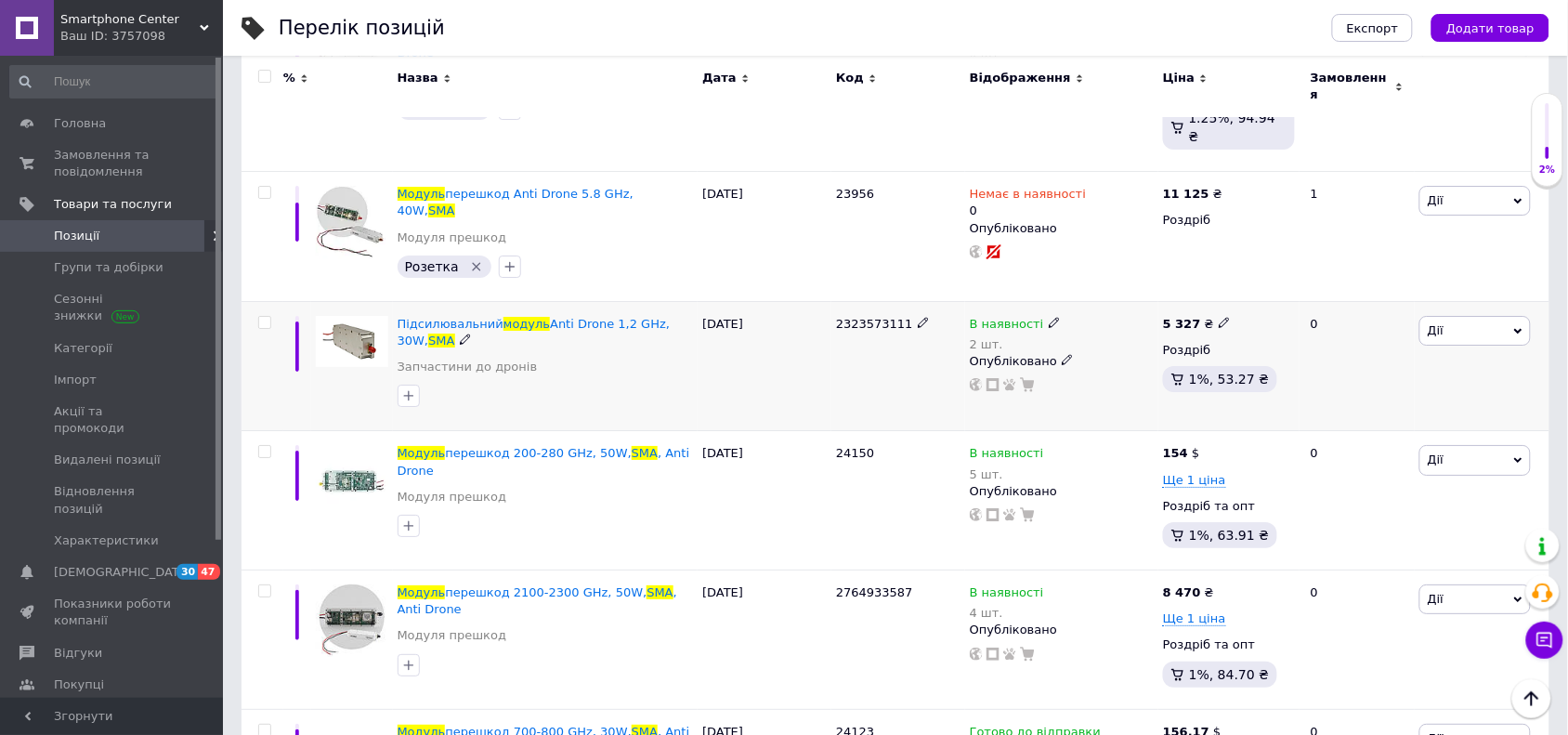
click at [265, 317] on input "checkbox" at bounding box center [264, 323] width 12 height 12
checkbox input "true"
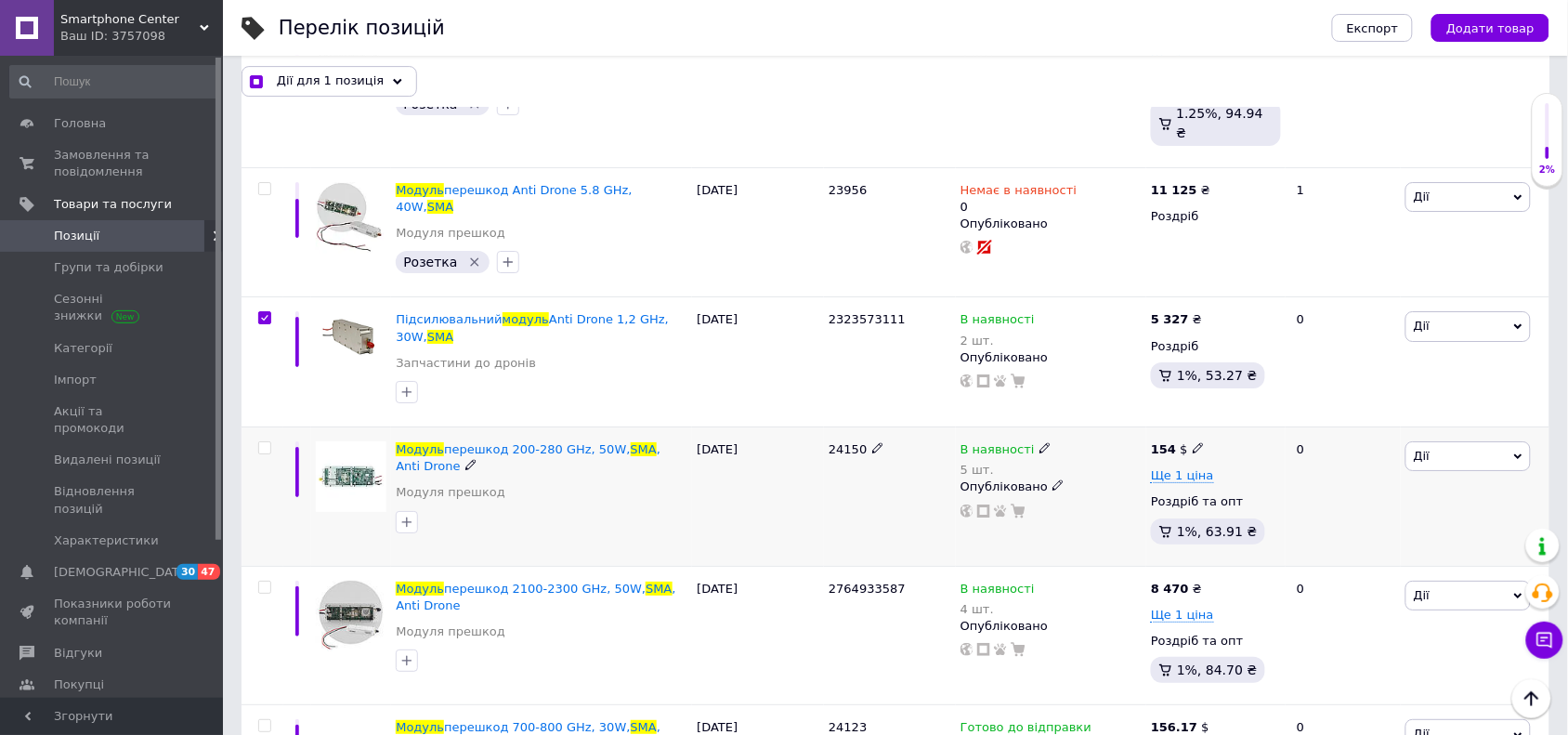
click at [265, 442] on input "checkbox" at bounding box center [264, 448] width 12 height 12
checkbox input "true"
click at [265, 582] on input "checkbox" at bounding box center [264, 587] width 12 height 12
checkbox input "true"
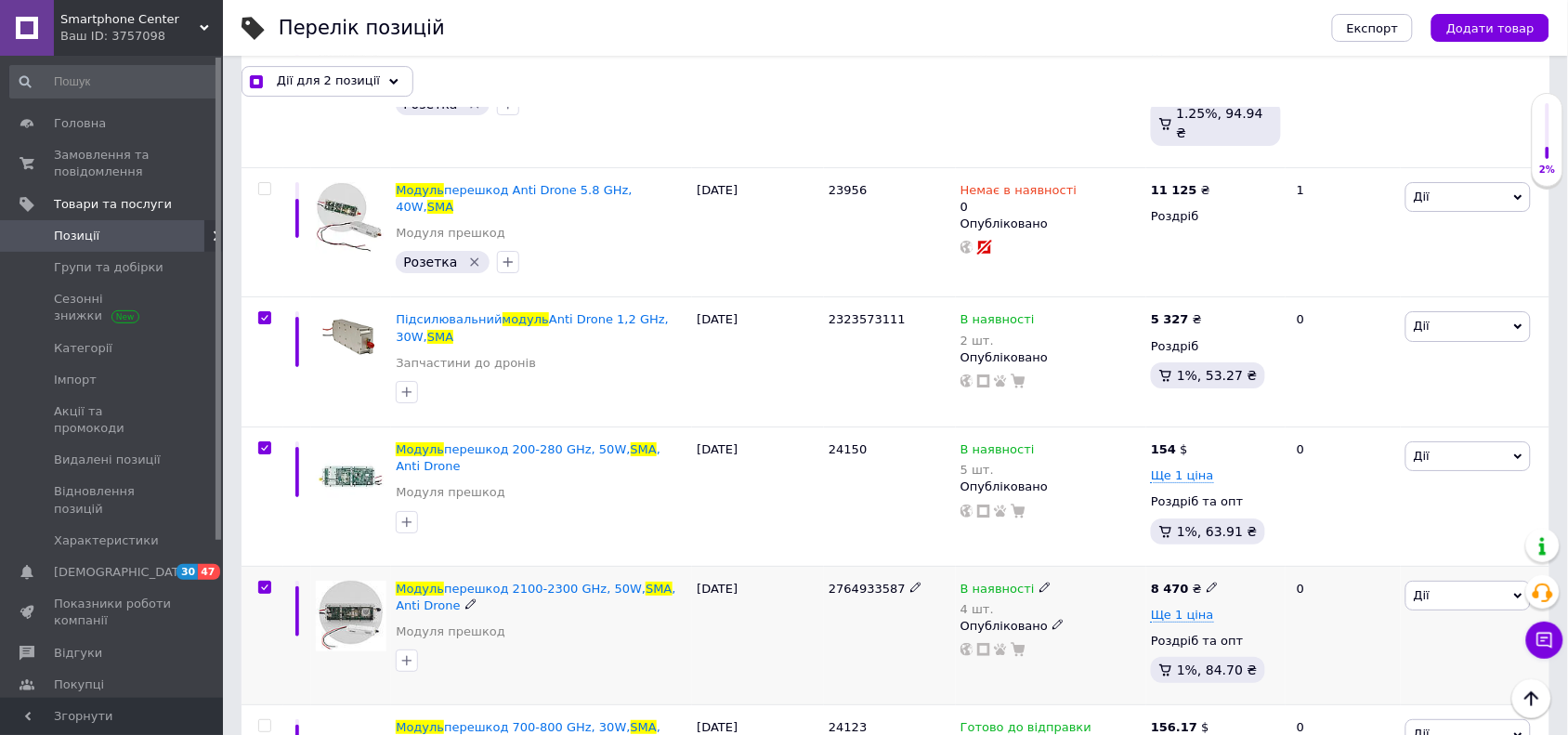
checkbox input "true"
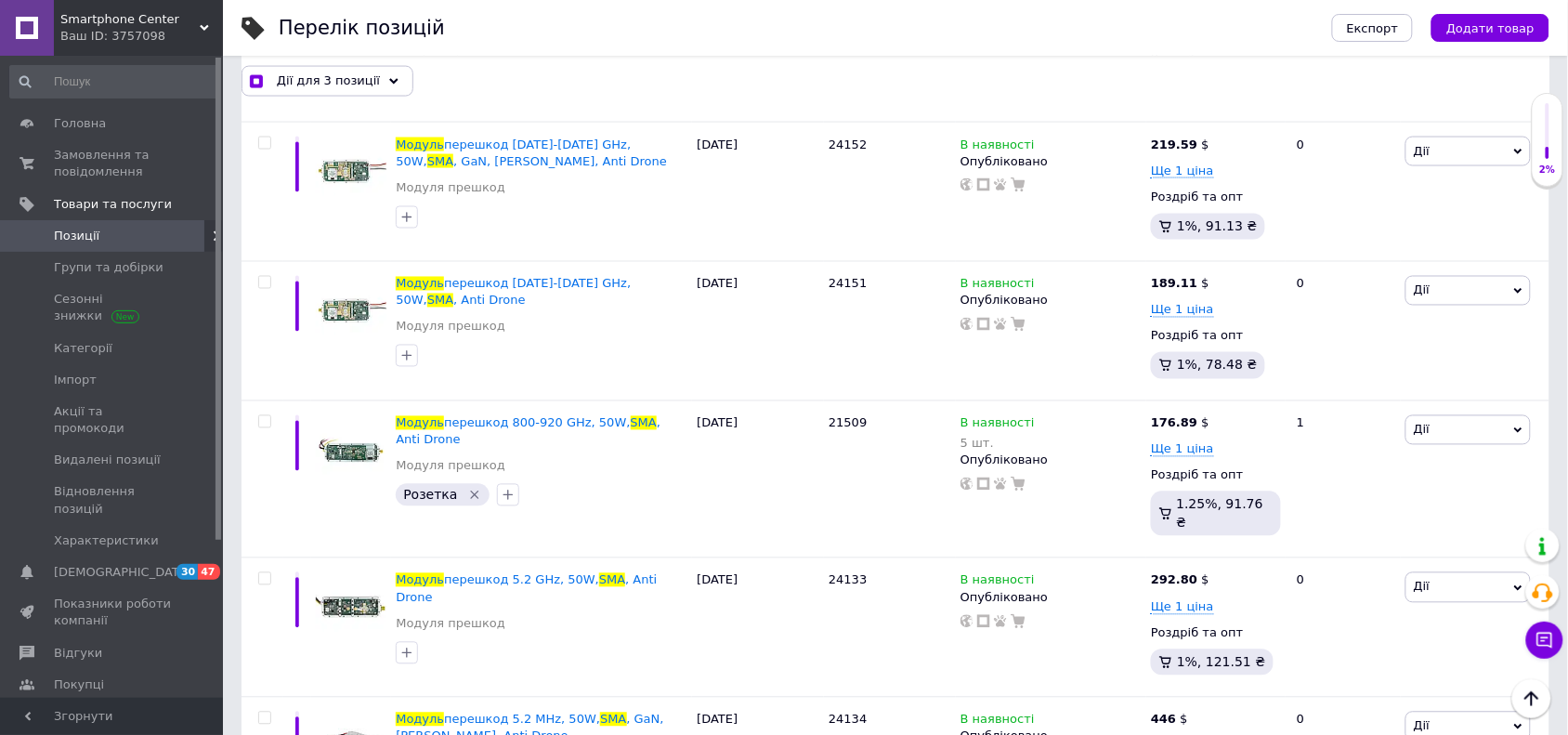
scroll to position [666, 0]
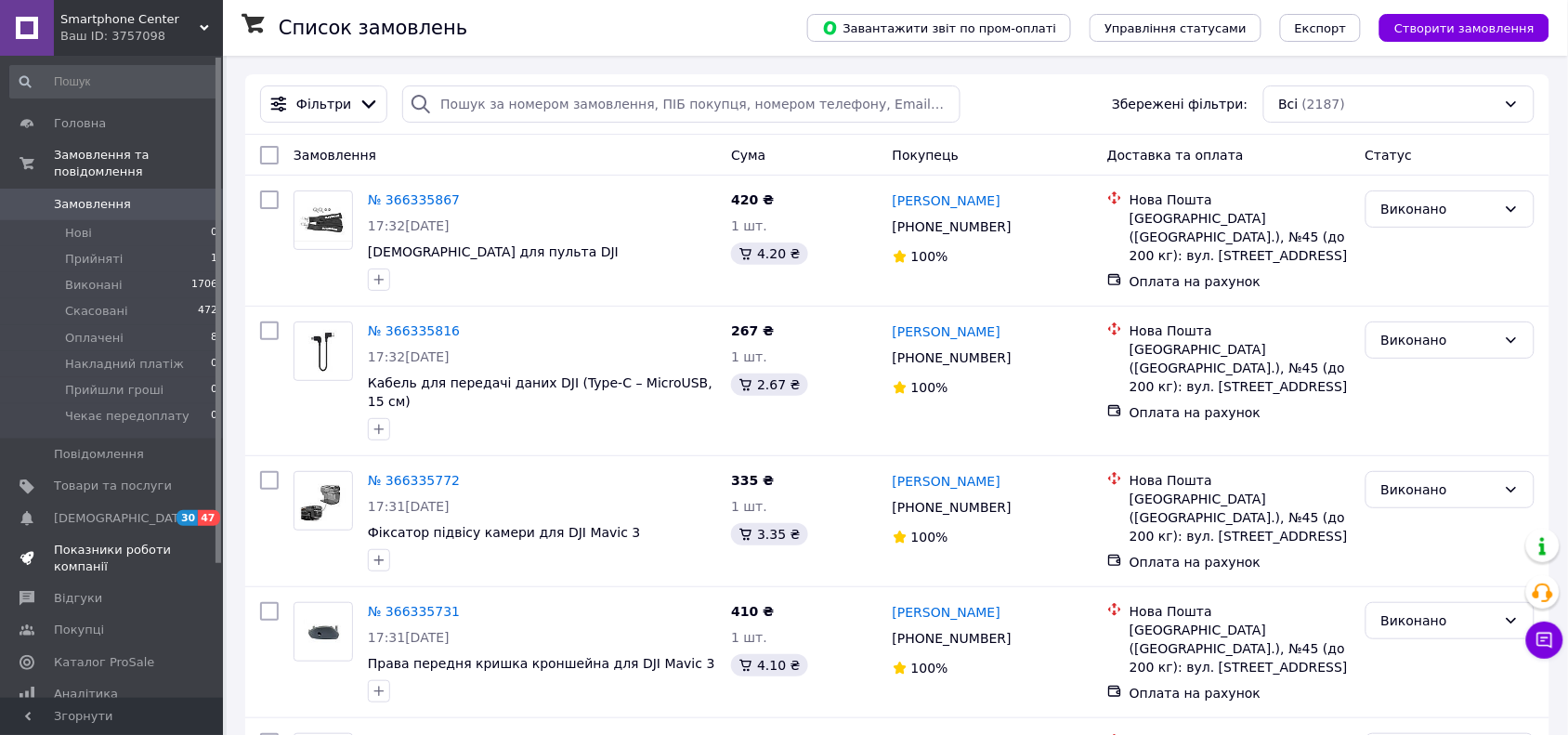
click at [89, 534] on link "Показники роботи компанії" at bounding box center [114, 558] width 228 height 49
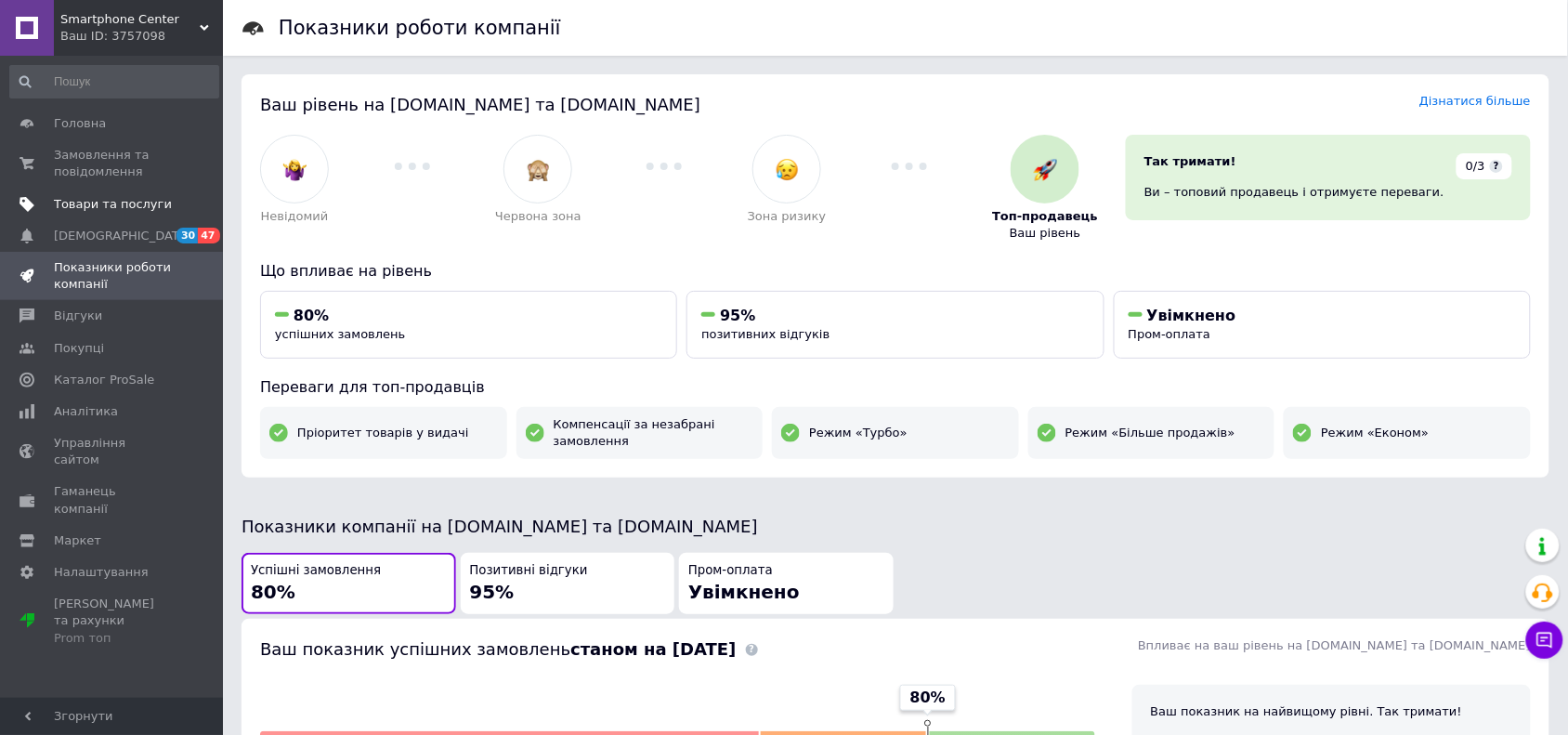
click at [145, 202] on span "Товари та послуги" at bounding box center [113, 205] width 118 height 17
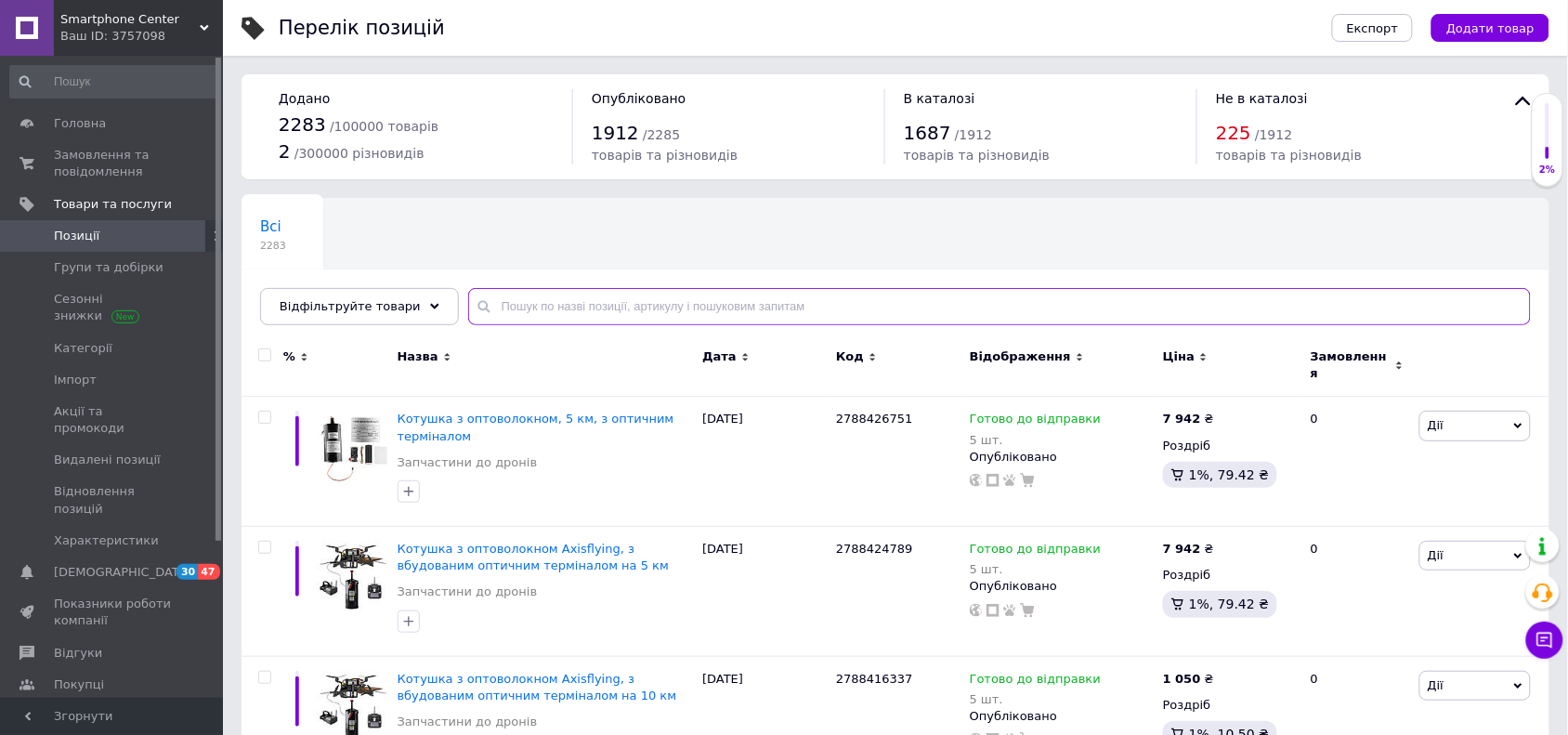
click at [483, 309] on input "text" at bounding box center [1000, 307] width 1063 height 37
paste input "SoloGood F405"
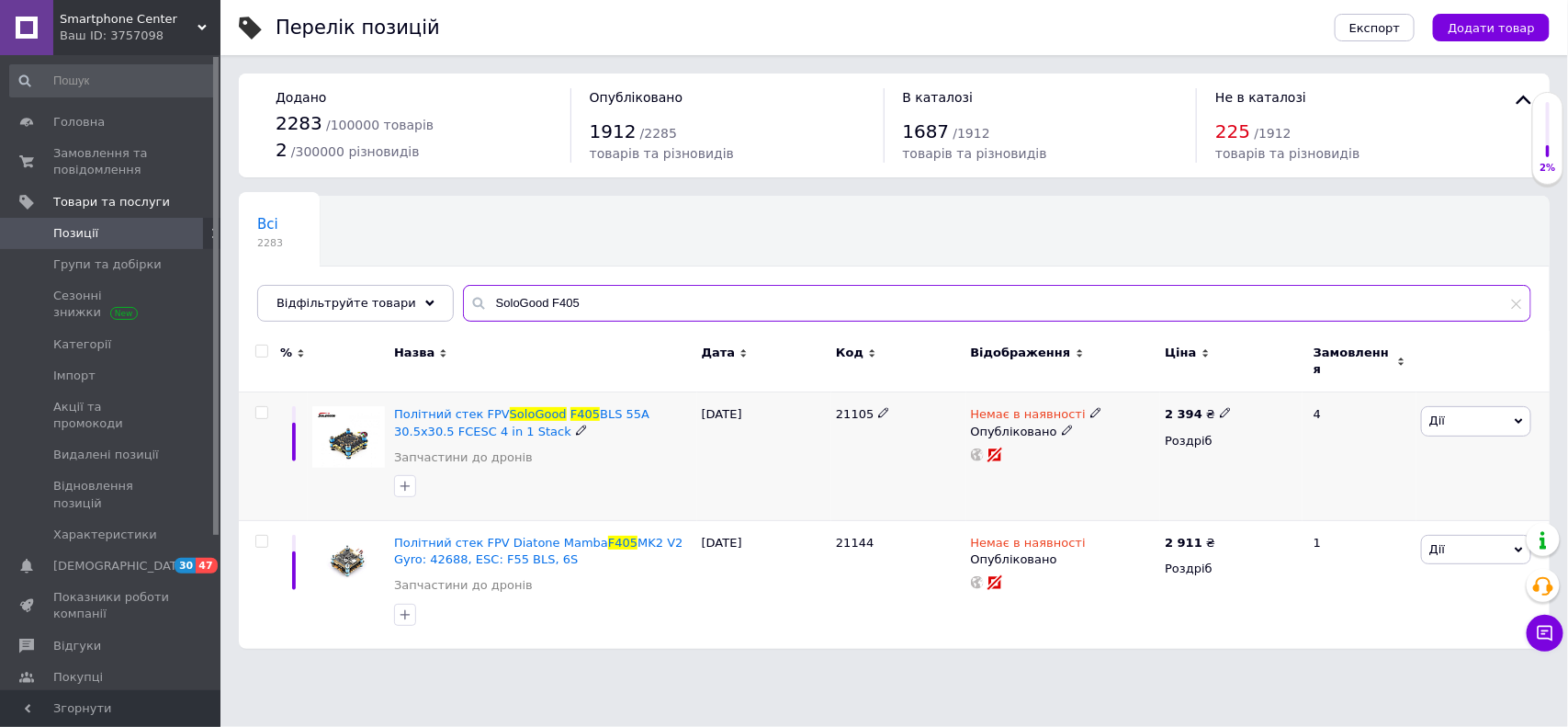
type input "SoloGood F405"
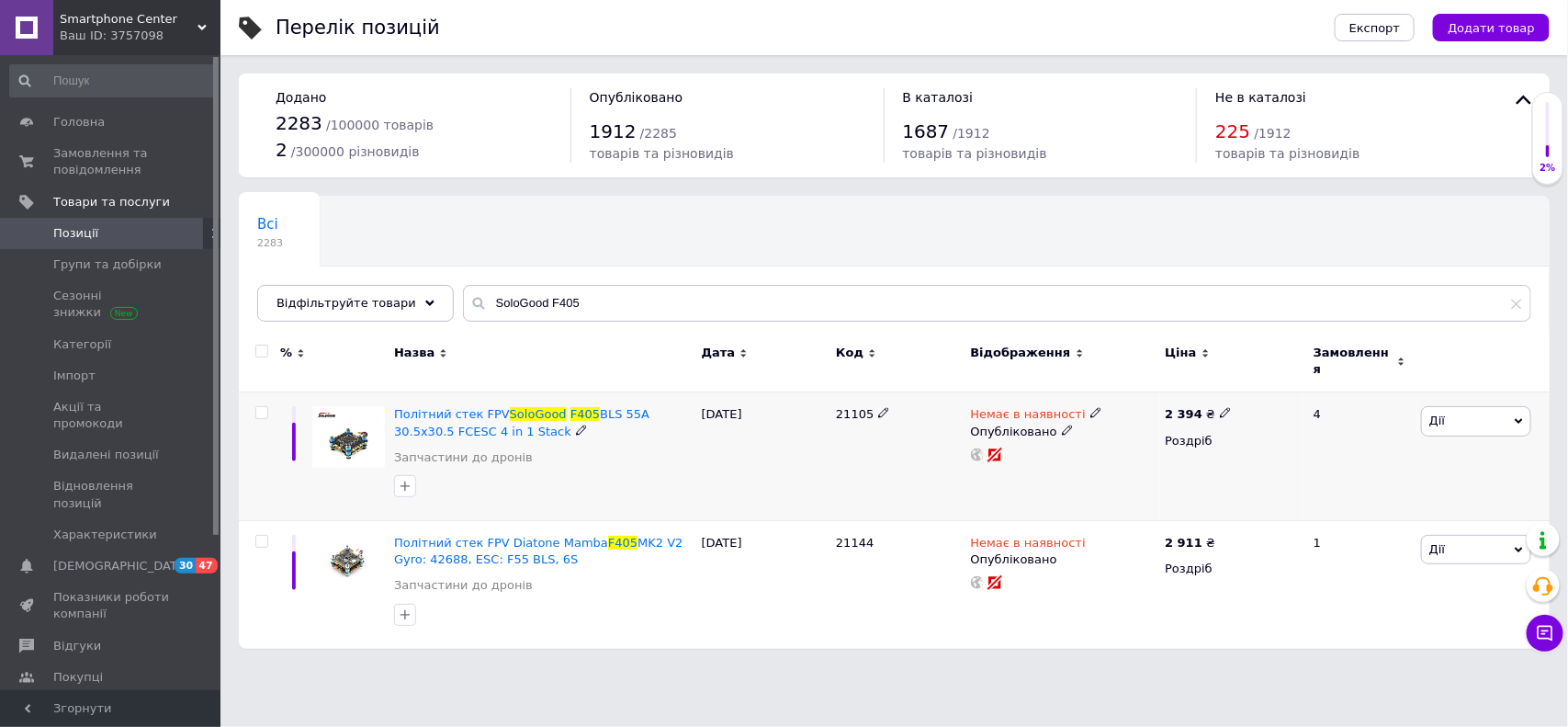
click at [1254, 406] on span "Дії" at bounding box center [1476, 421] width 110 height 30
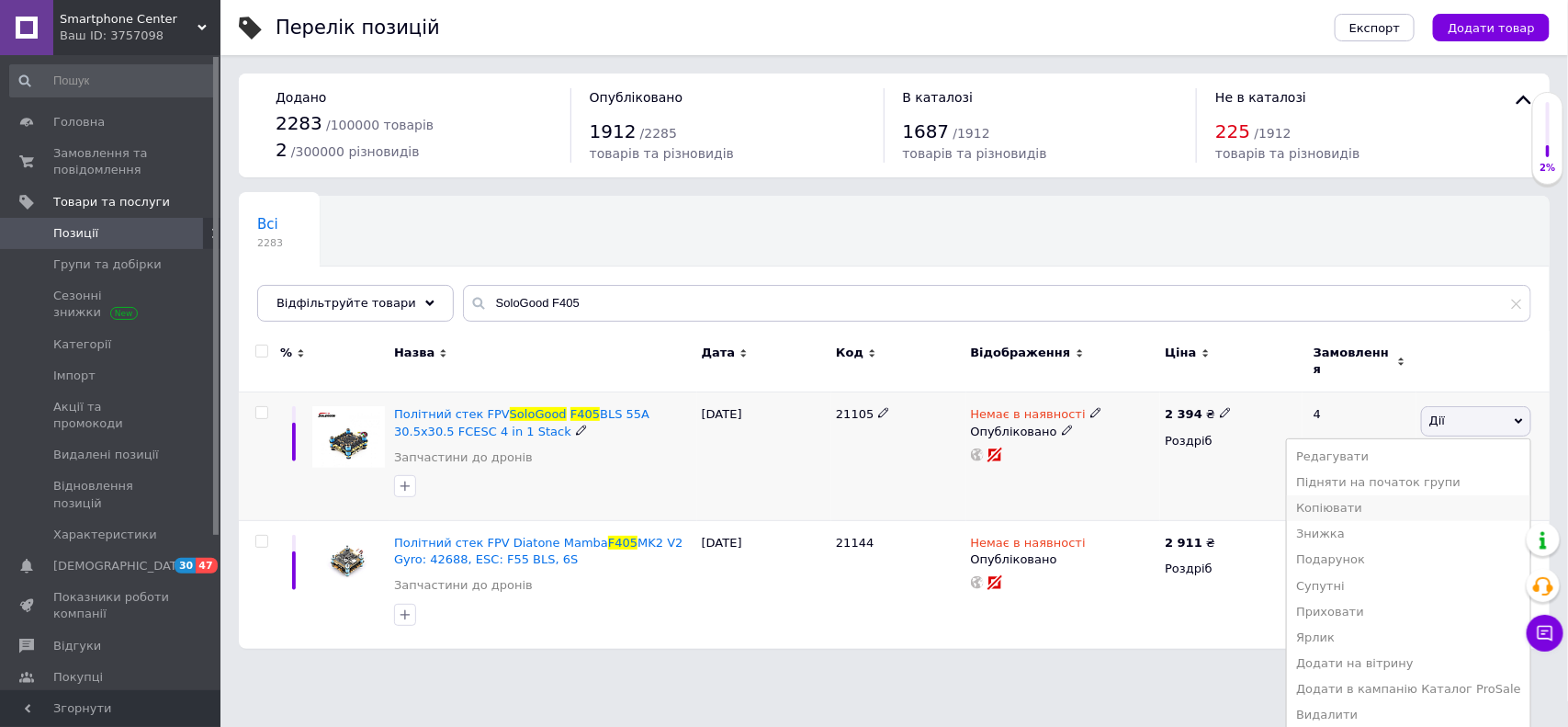
click at [1254, 499] on li "Копіювати" at bounding box center [1408, 509] width 243 height 26
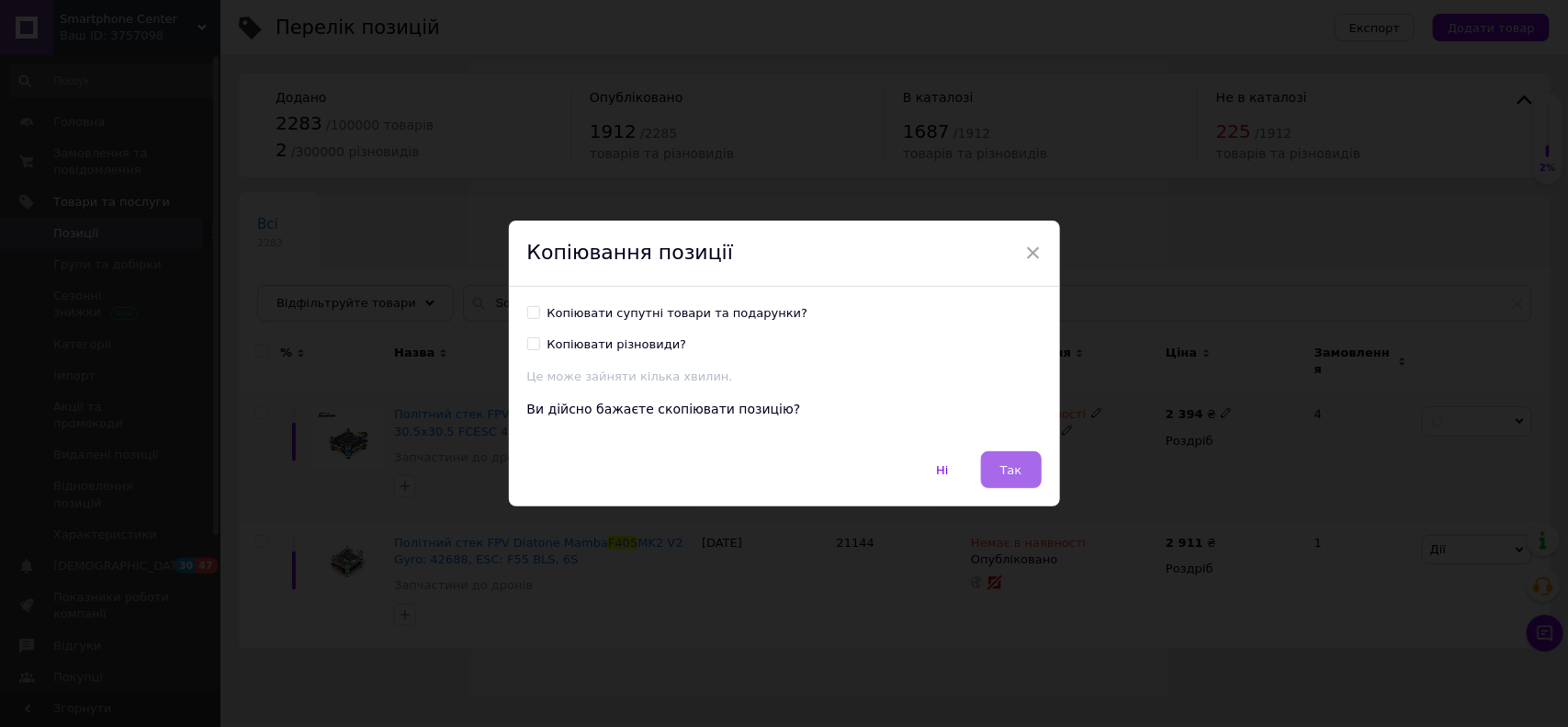
click at [1029, 478] on button "Так" at bounding box center [1011, 470] width 61 height 37
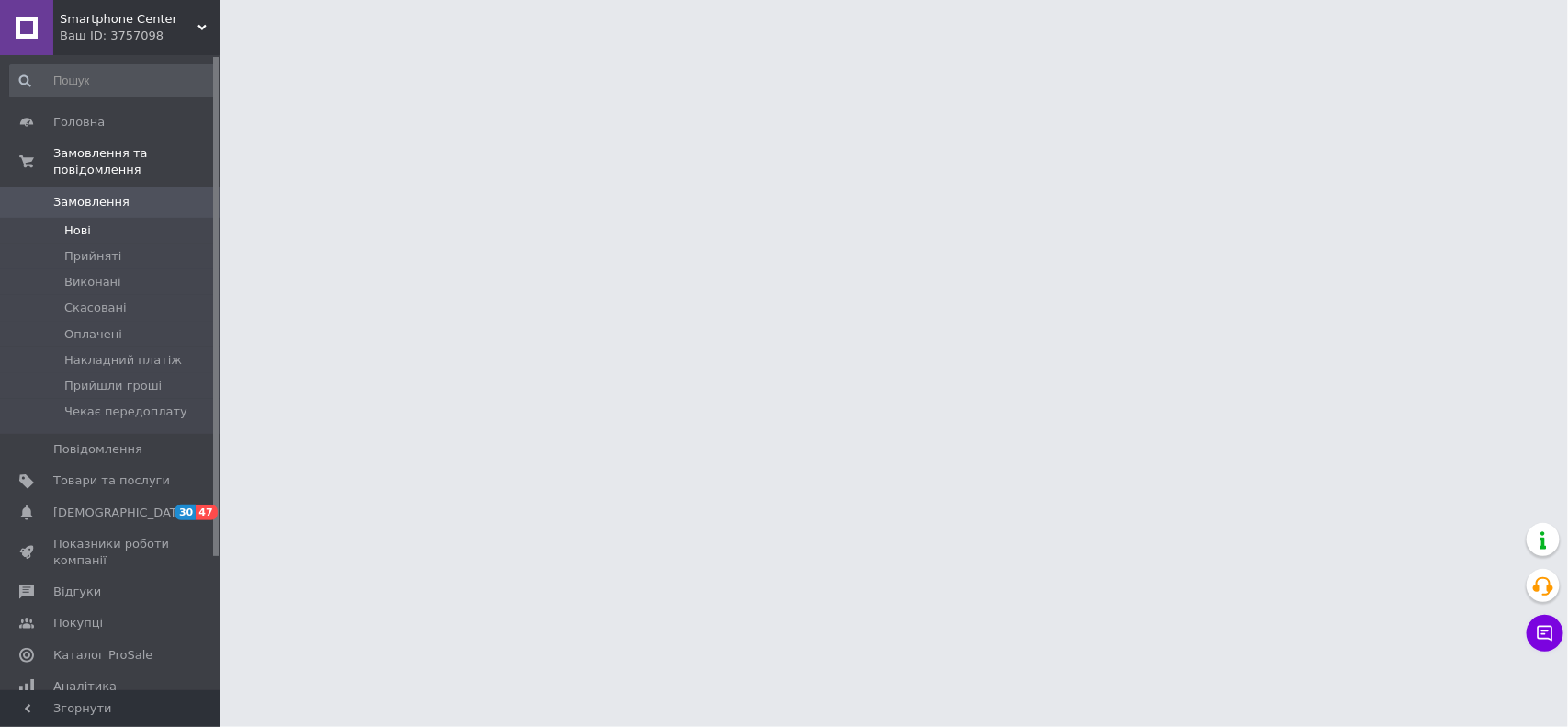
click at [83, 222] on span "Нові" at bounding box center [78, 230] width 27 height 17
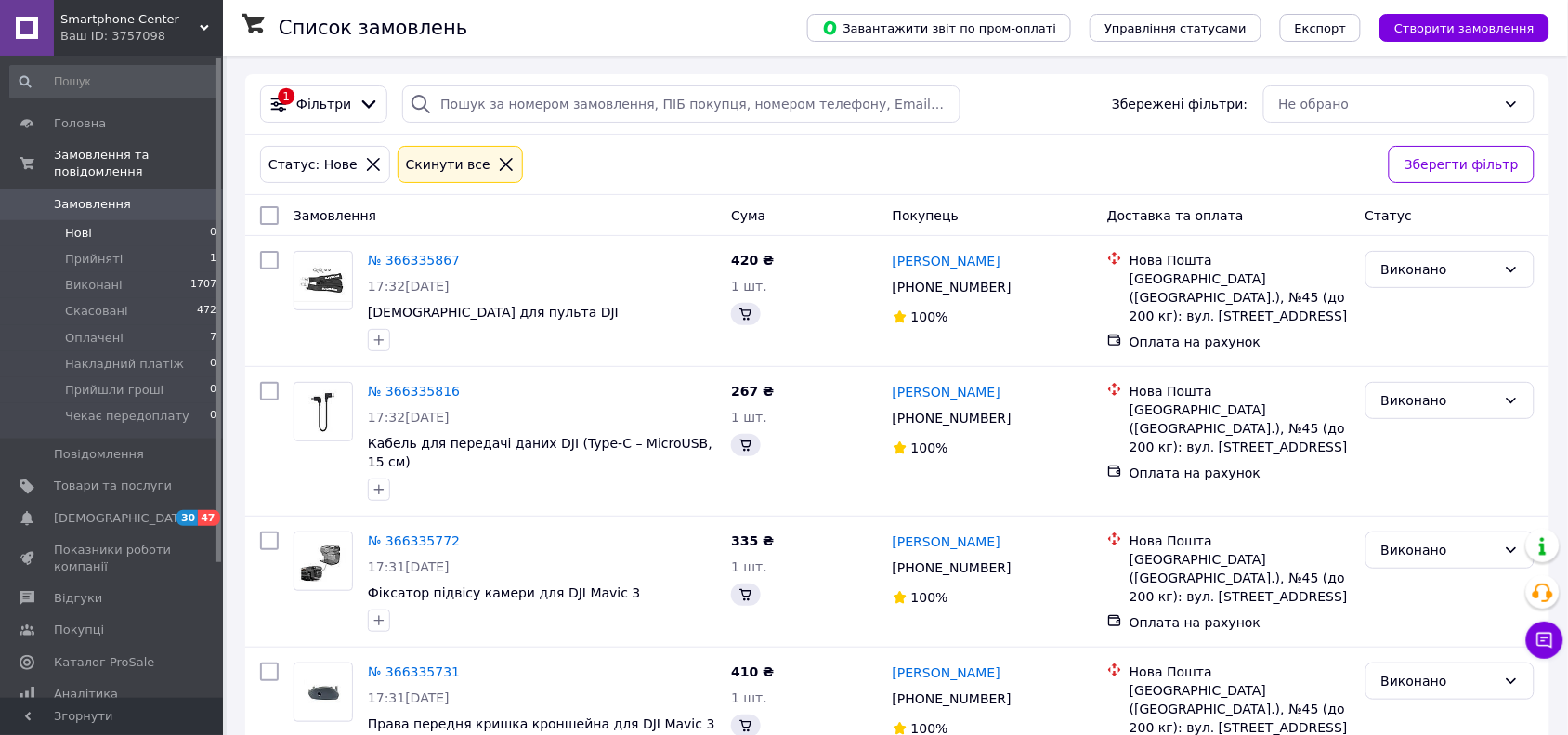
click at [84, 224] on span "Нові" at bounding box center [79, 233] width 27 height 17
click at [98, 511] on span "[DEMOGRAPHIC_DATA]" at bounding box center [122, 519] width 137 height 17
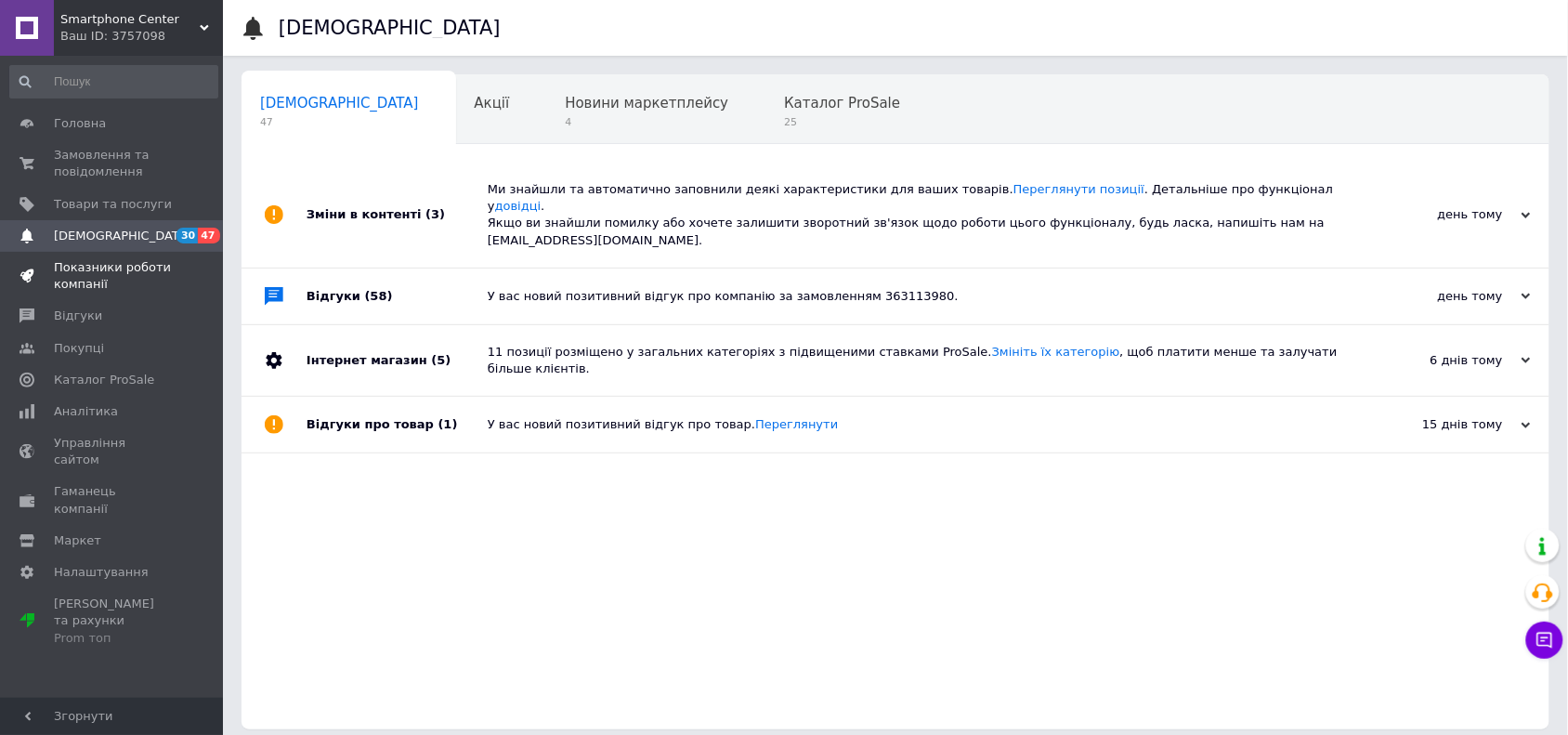
click at [107, 290] on span "Показники роботи компанії" at bounding box center [113, 276] width 118 height 34
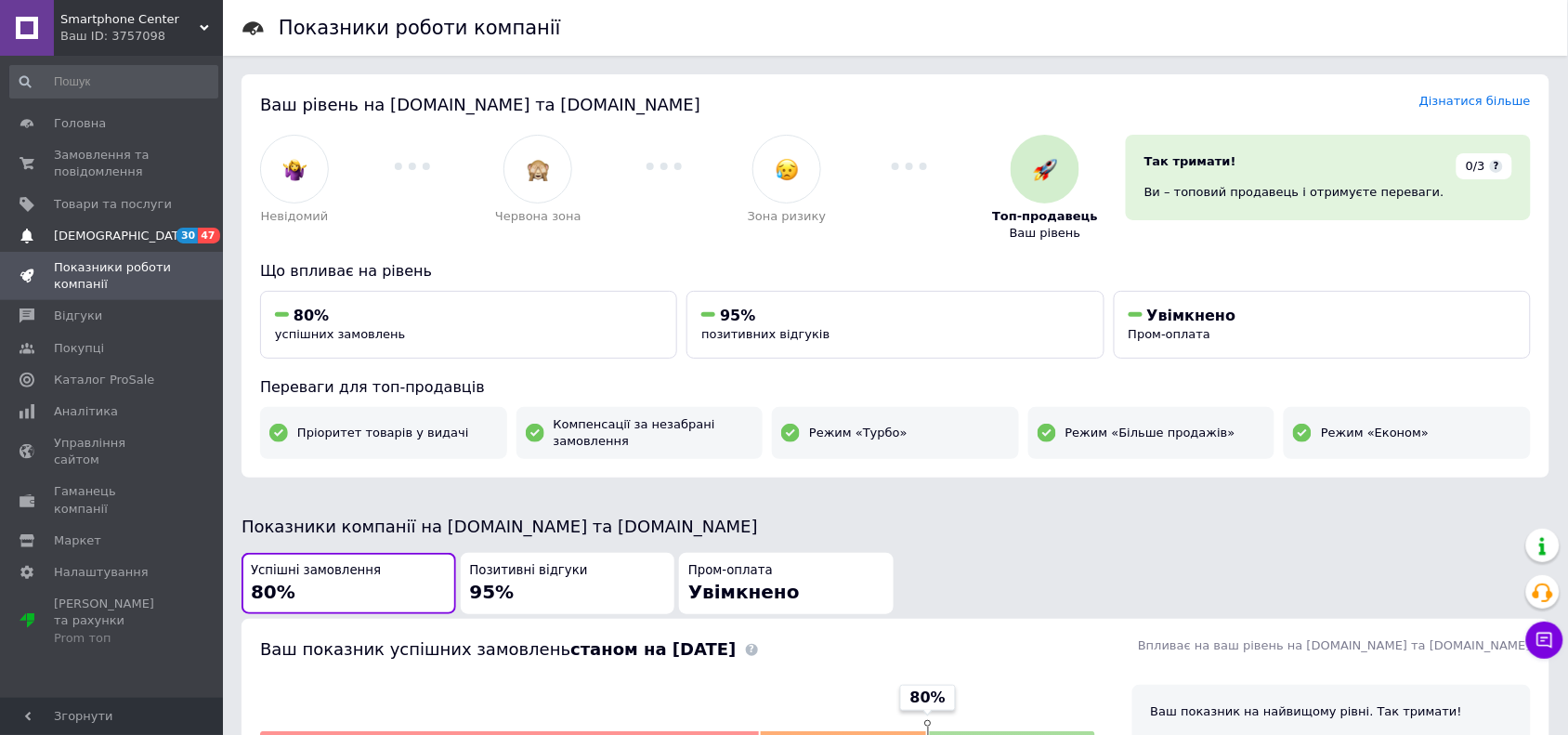
click at [116, 237] on span "[DEMOGRAPHIC_DATA]" at bounding box center [122, 236] width 137 height 17
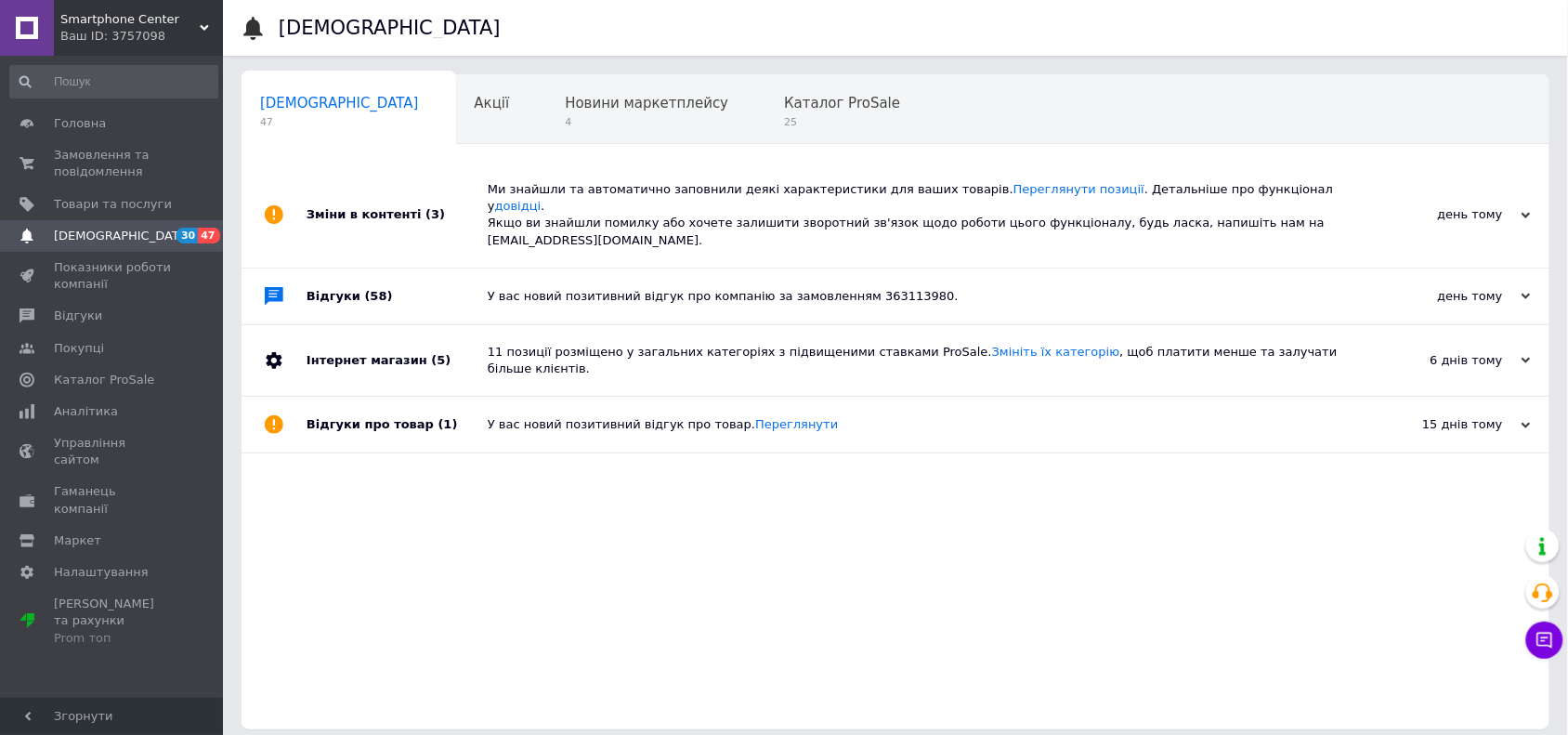
click at [1532, 198] on div "день тому 11.10.2025" at bounding box center [1447, 215] width 205 height 105
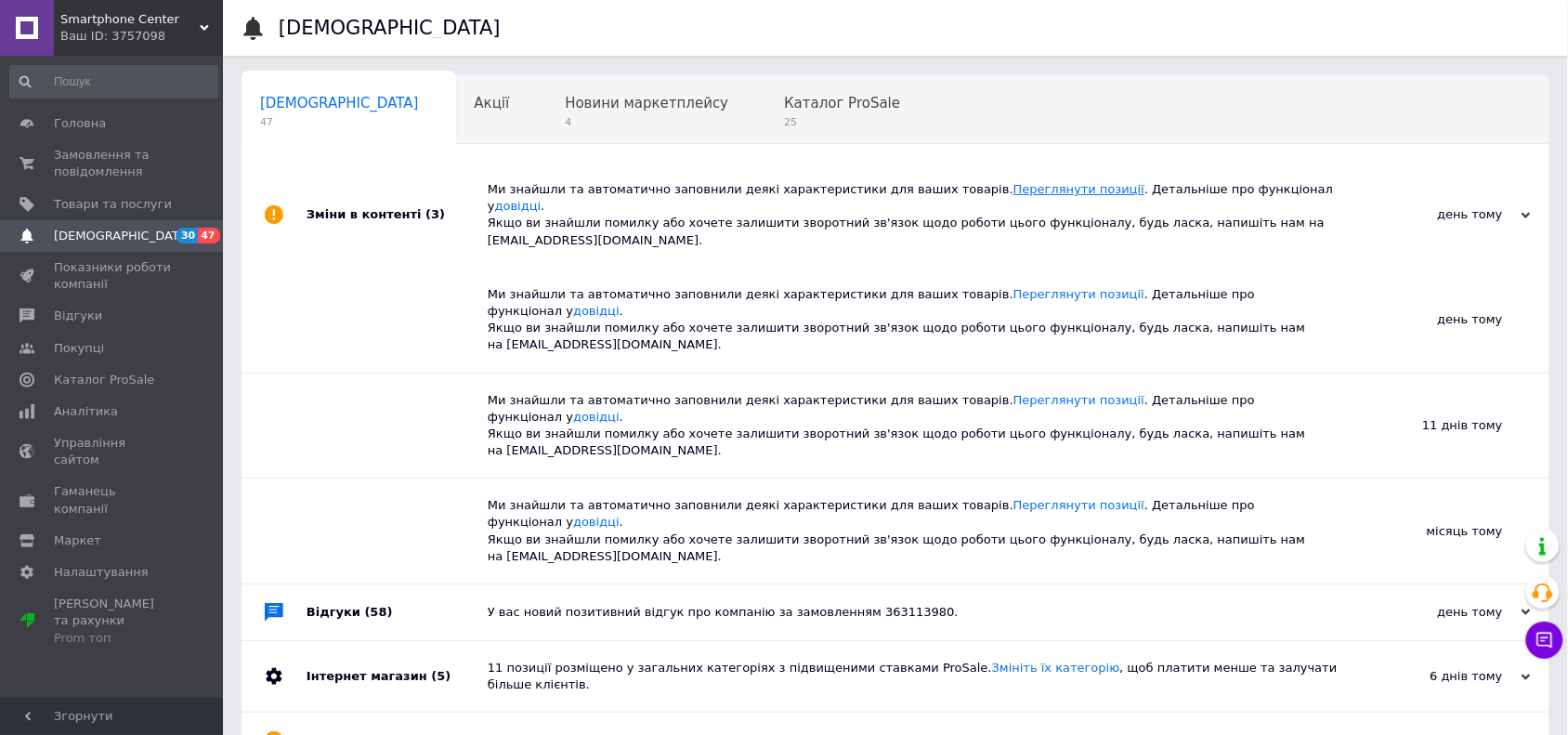
click at [1014, 182] on link "Переглянути позиції" at bounding box center [1079, 189] width 131 height 14
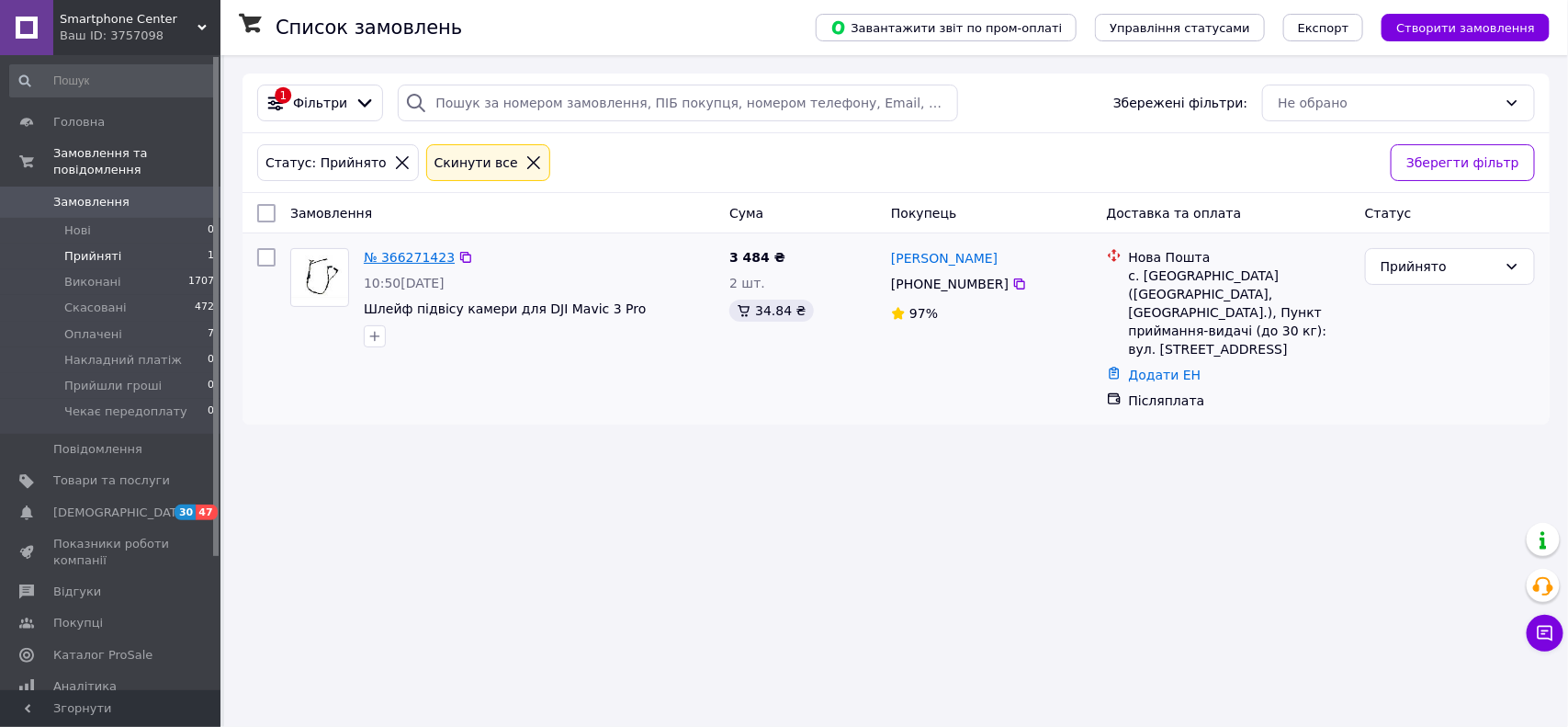
click at [397, 262] on link "№ 366271423" at bounding box center [410, 257] width 91 height 15
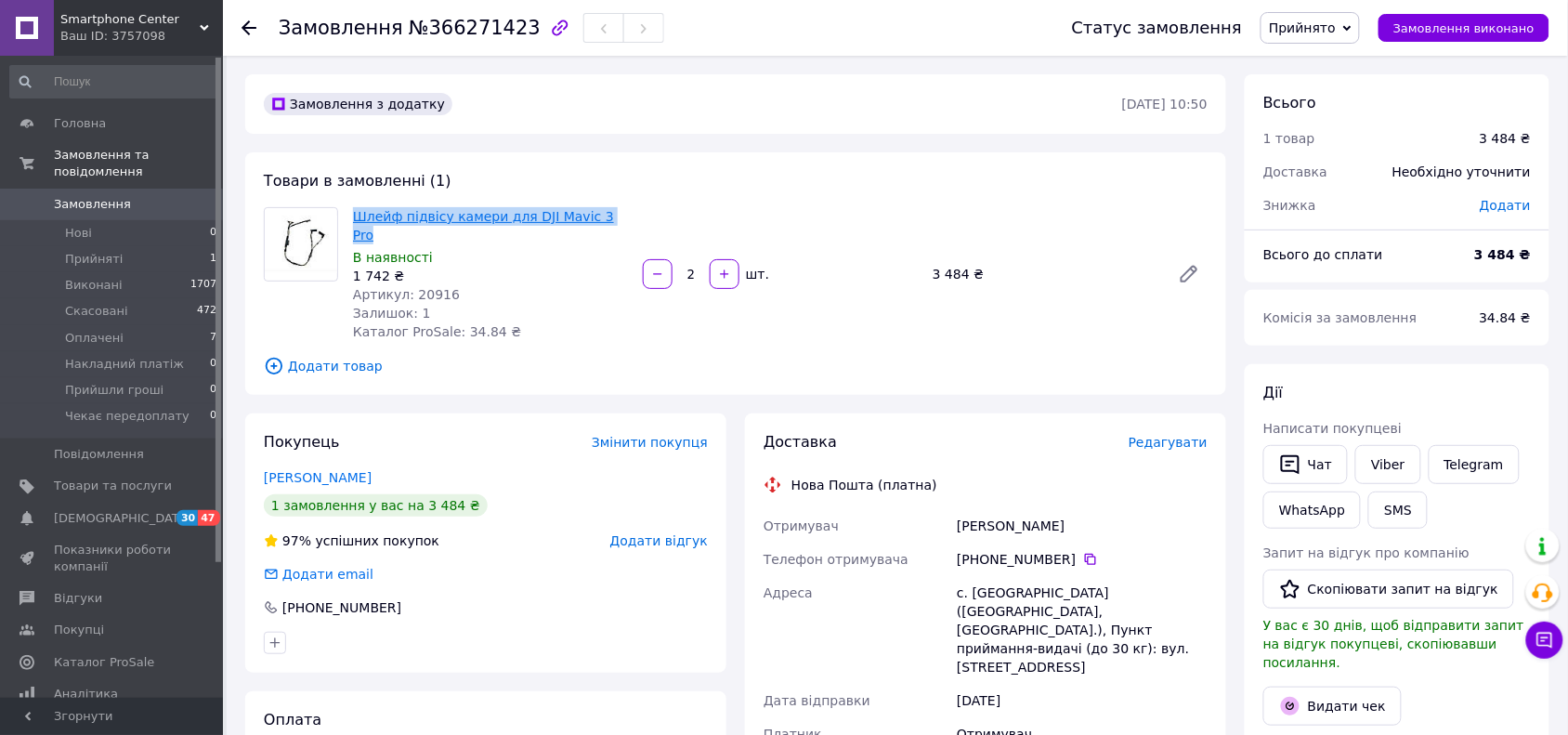
drag, startPoint x: 611, startPoint y: 215, endPoint x: 359, endPoint y: 221, distance: 252.1
click at [359, 221] on span "Шлейф підвісу камери для DJI Mavic 3 Pro" at bounding box center [491, 226] width 275 height 37
copy link "Шлейф підвісу камери для DJI Mavic 3 Pro"
click at [85, 225] on li "Нові 0" at bounding box center [113, 234] width 227 height 26
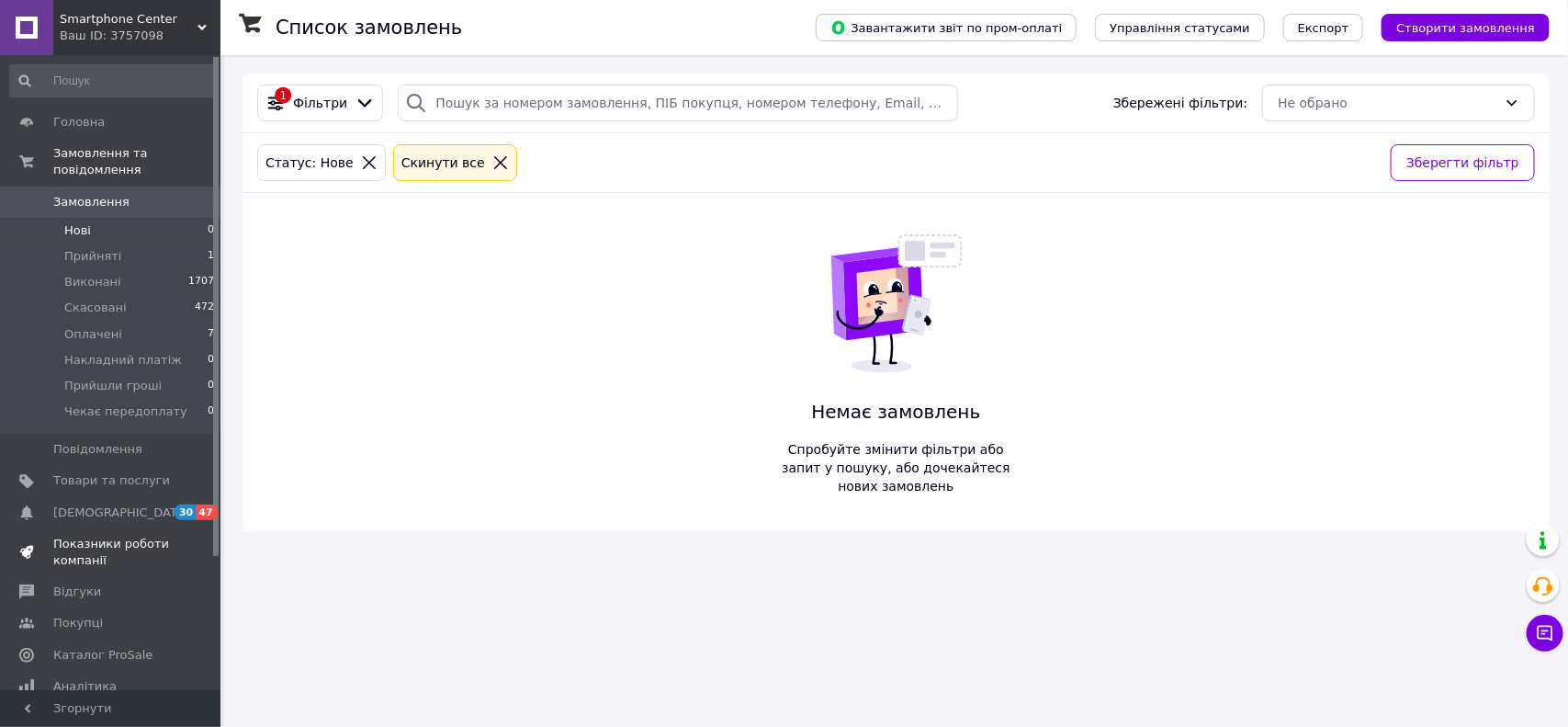
click at [148, 536] on span "Показники роботи компанії" at bounding box center [112, 552] width 116 height 33
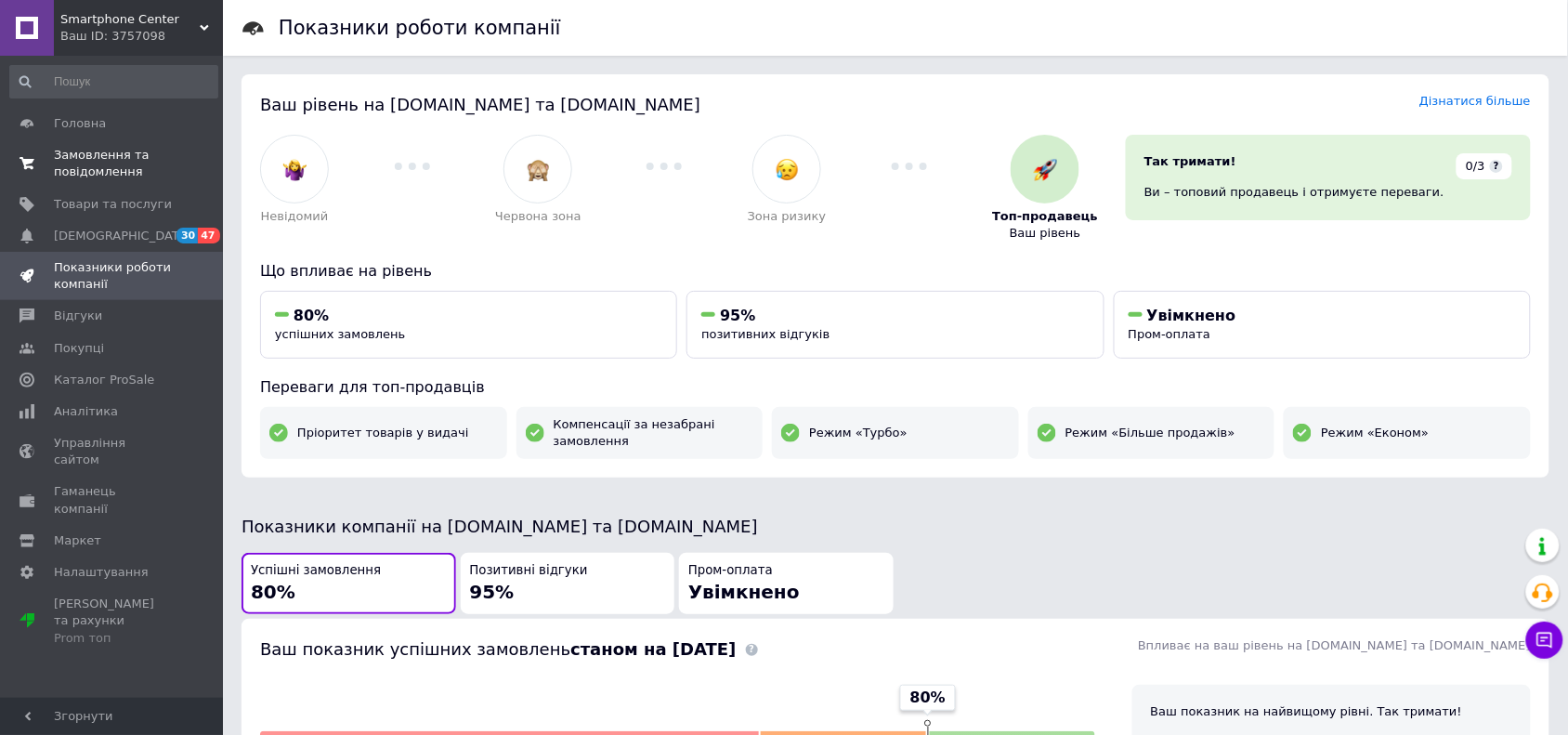
click at [57, 166] on span "Замовлення та повідомлення" at bounding box center [113, 164] width 118 height 34
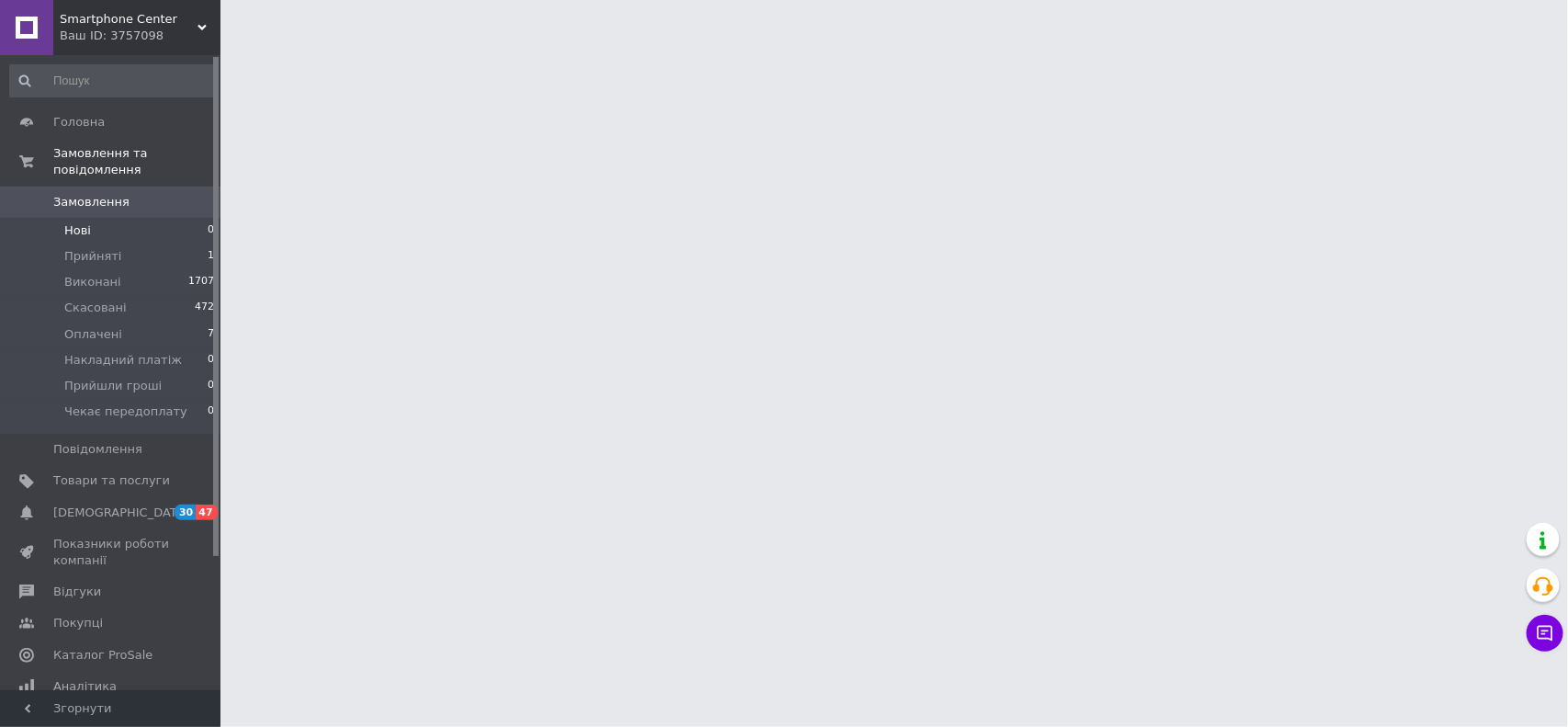
click at [56, 221] on li "Нові 0" at bounding box center [112, 231] width 225 height 26
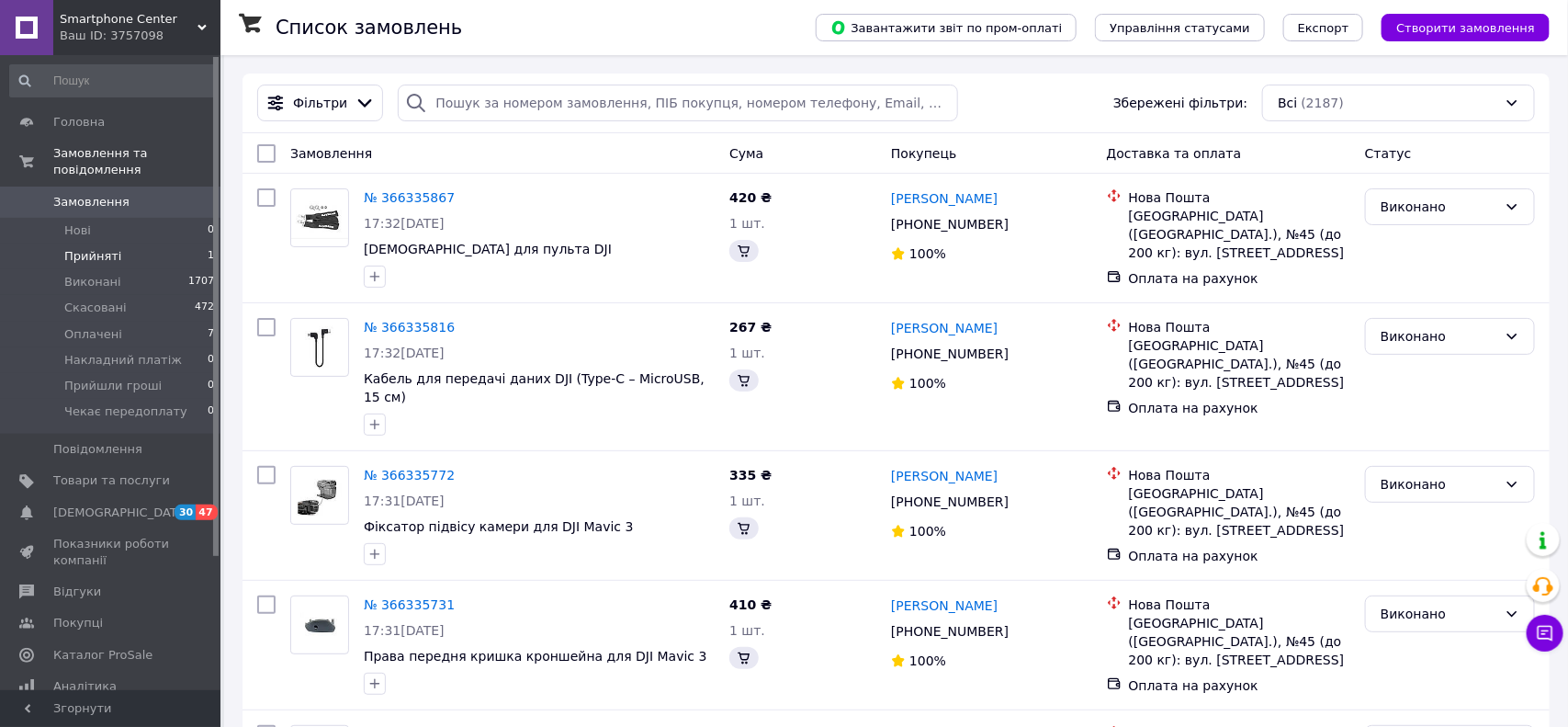
click at [67, 243] on li "Прийняті 1" at bounding box center [112, 256] width 225 height 26
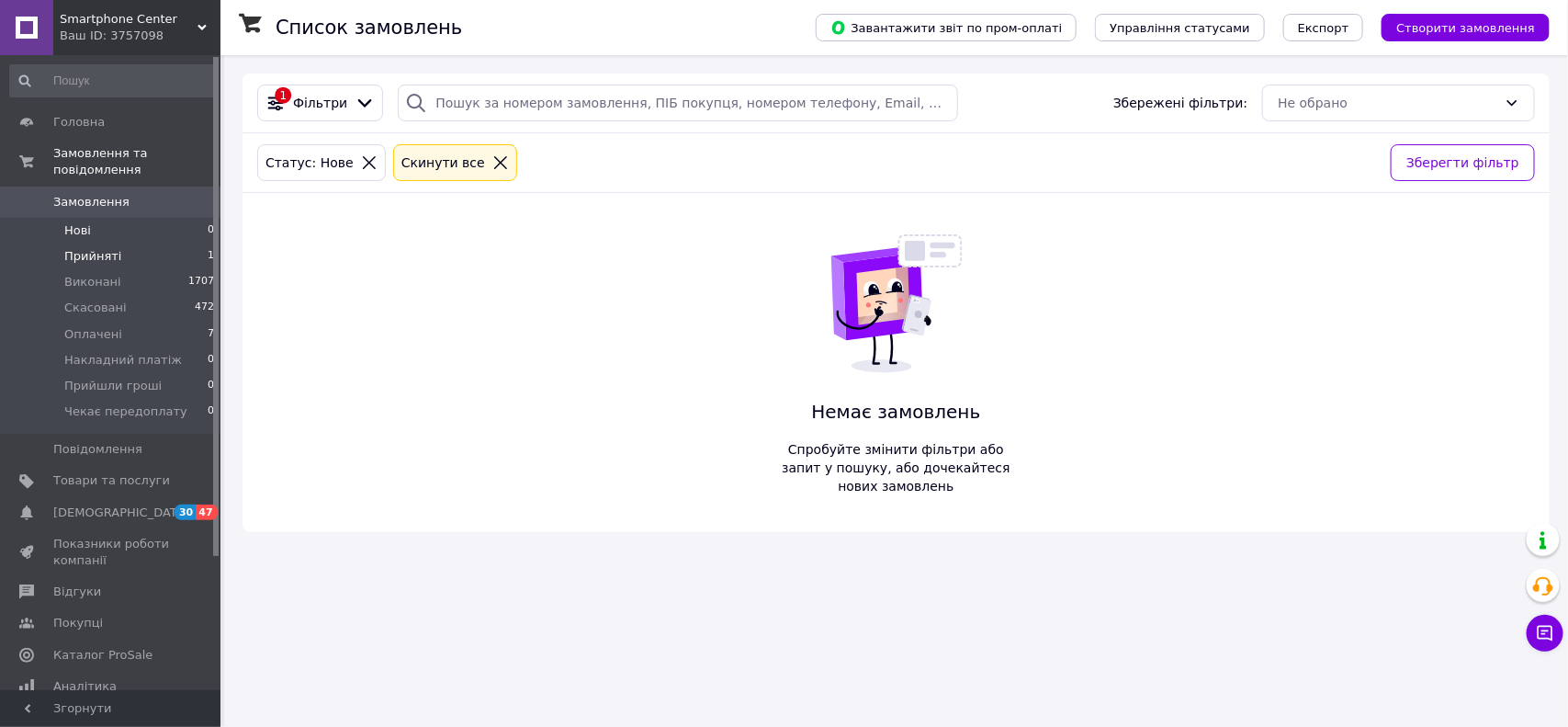
click at [62, 243] on li "Прийняті 1" at bounding box center [112, 256] width 225 height 26
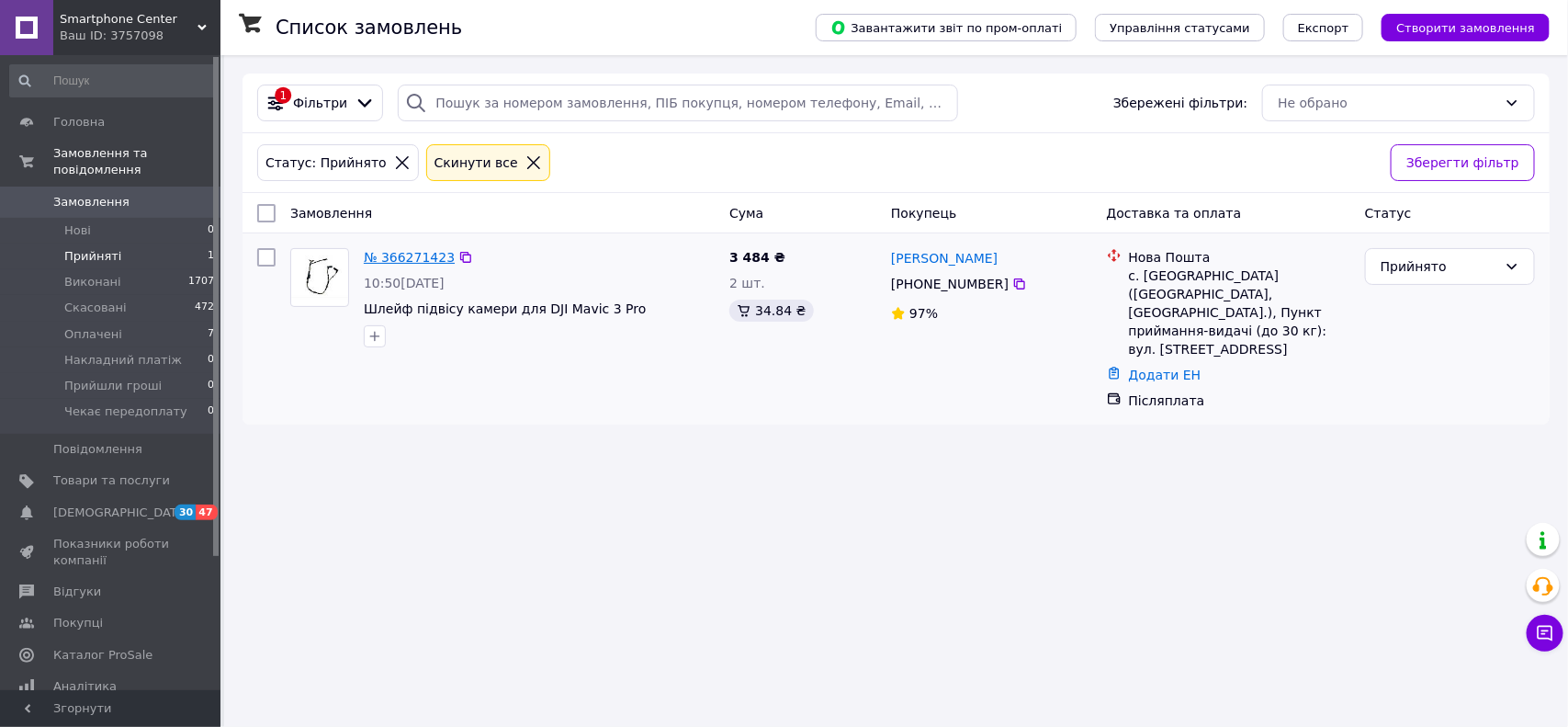
click at [390, 253] on link "№ 366271423" at bounding box center [410, 257] width 91 height 15
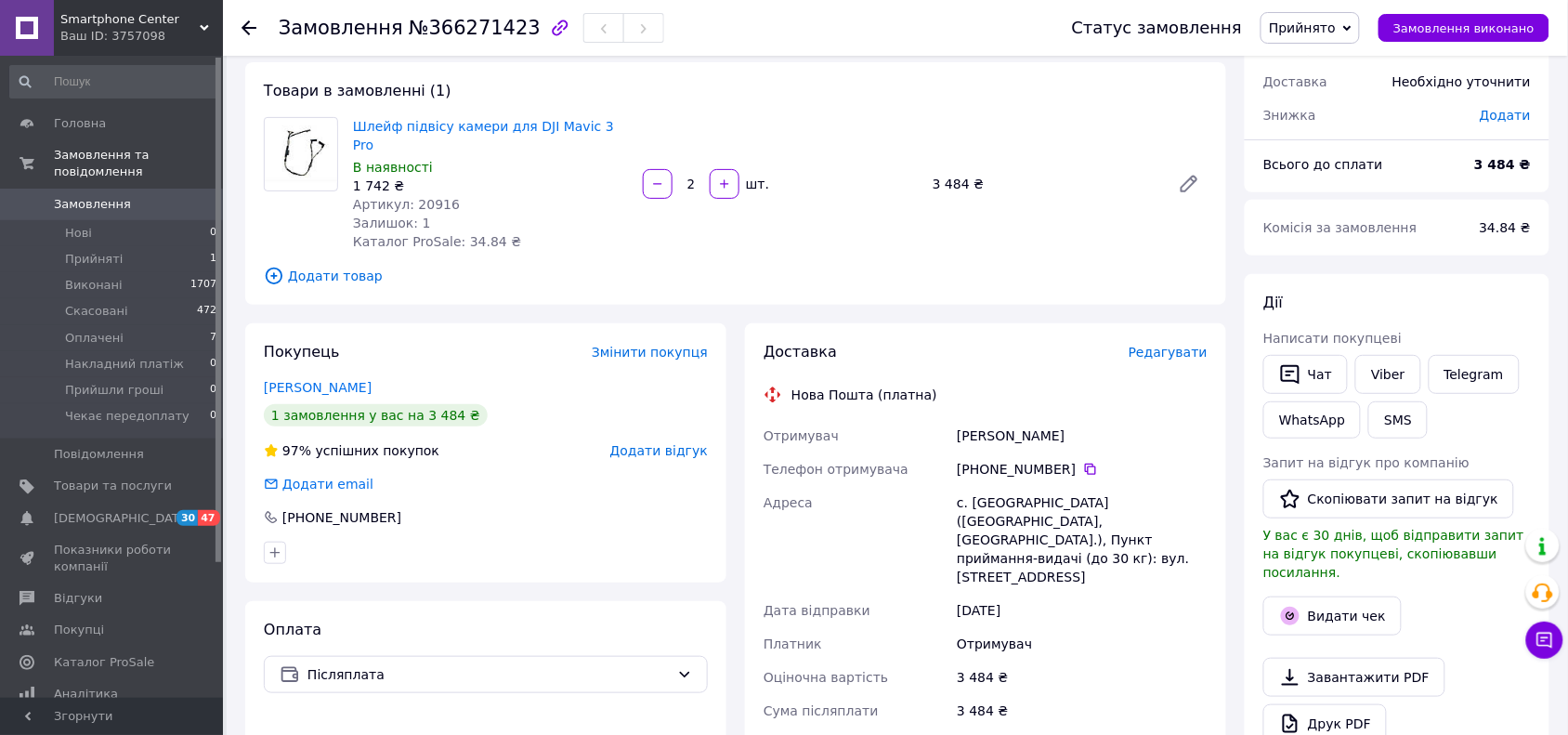
scroll to position [49, 0]
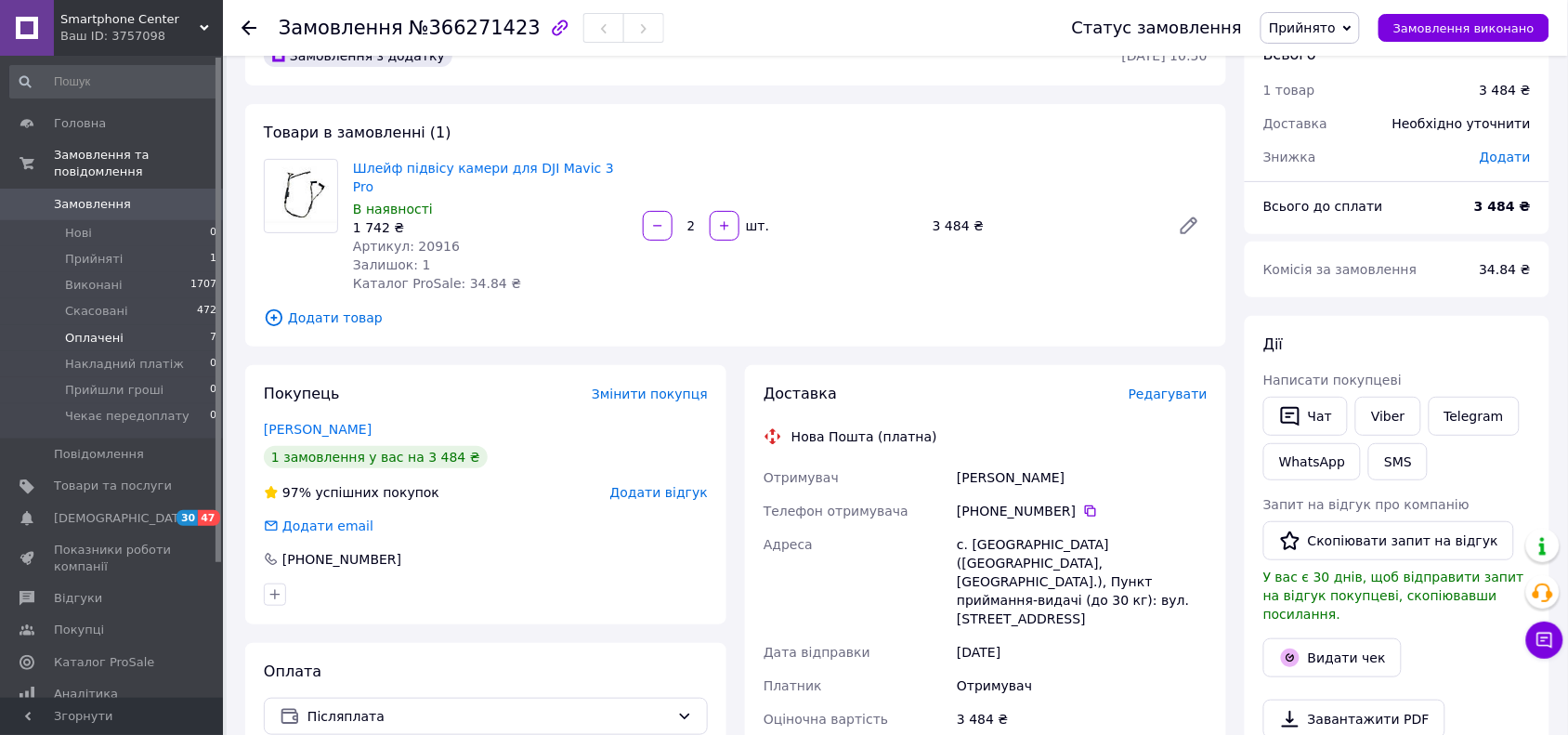
click at [112, 330] on span "Оплачені" at bounding box center [94, 339] width 59 height 17
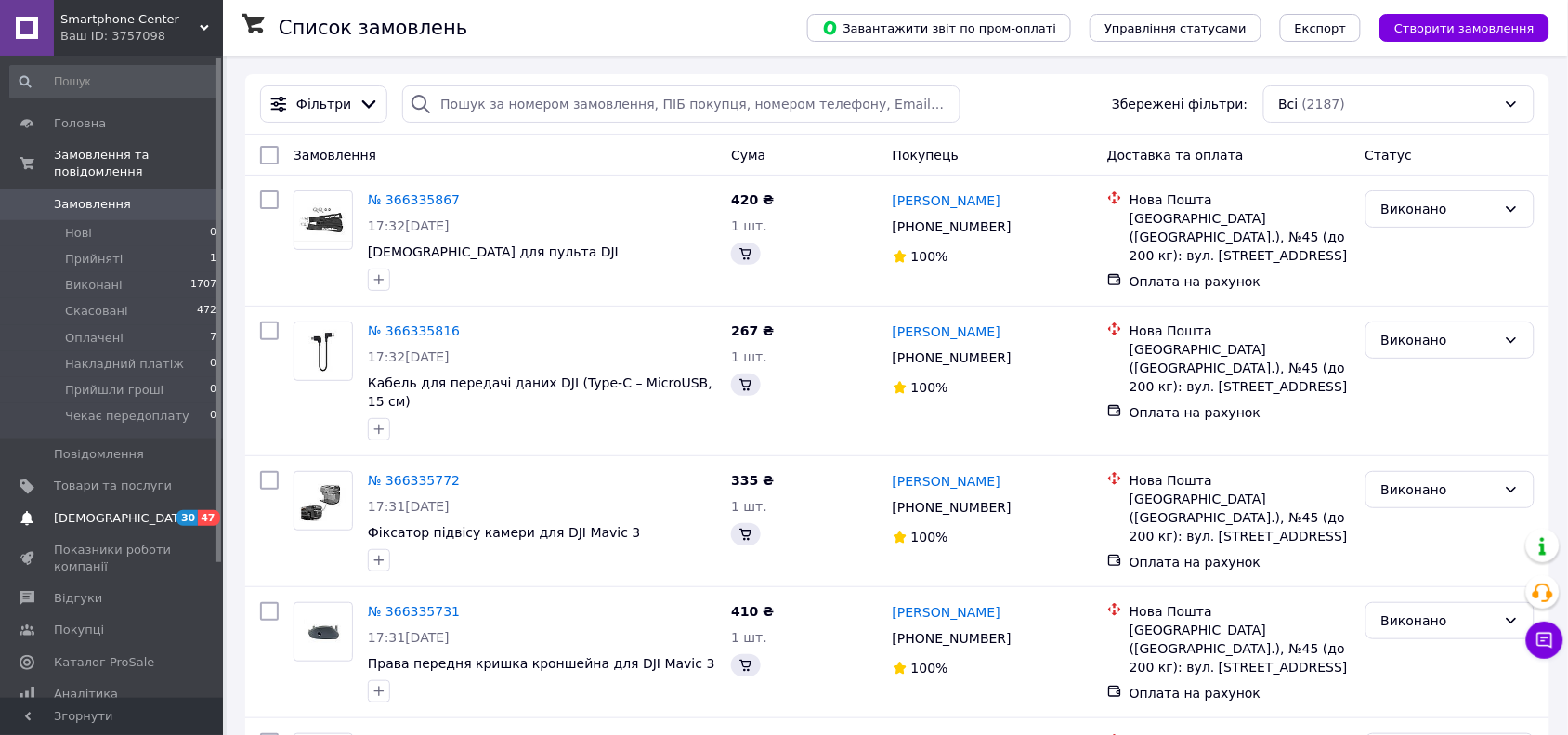
click at [108, 503] on link "Сповіщення 30 47" at bounding box center [113, 519] width 227 height 32
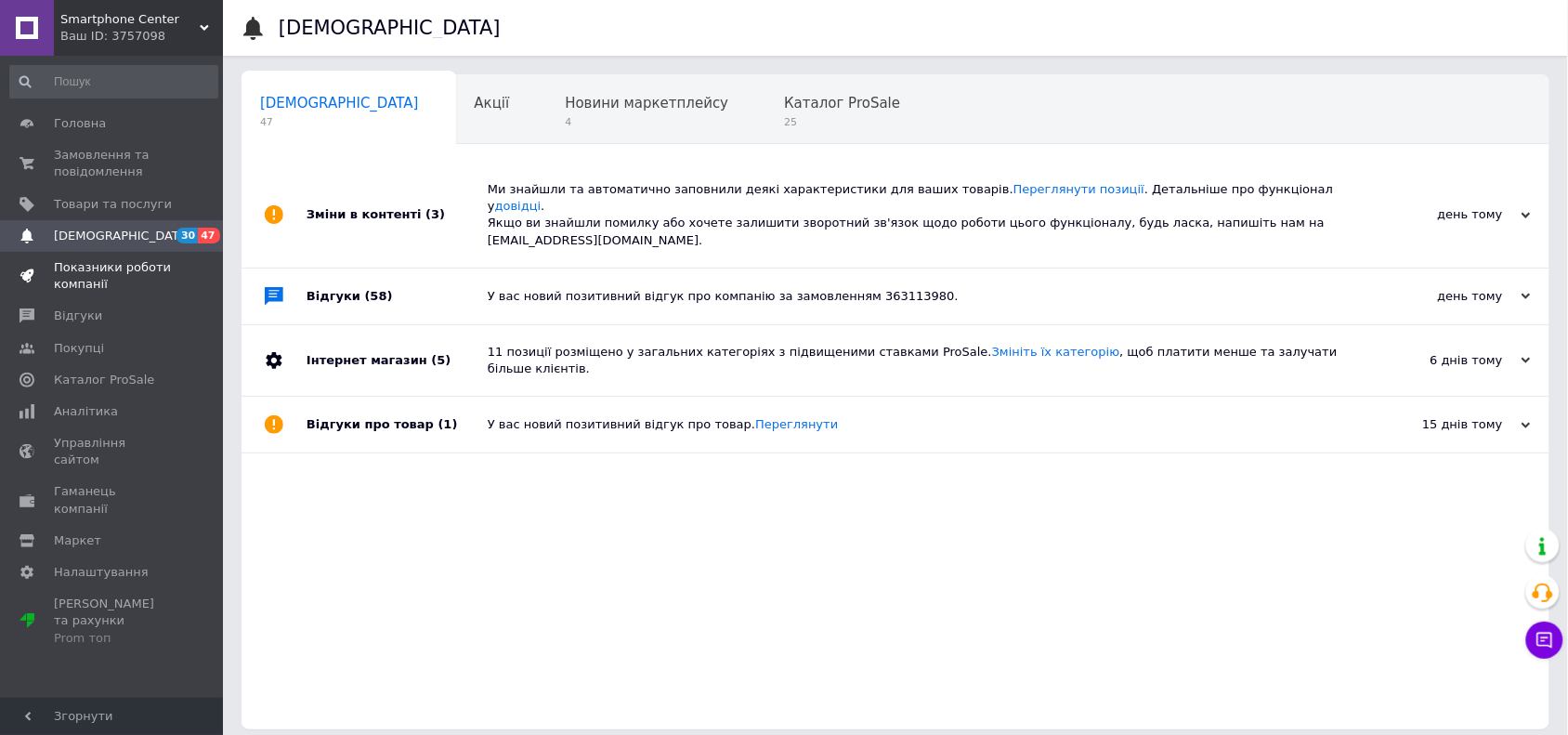
click at [98, 298] on link "Показники роботи компанії" at bounding box center [113, 276] width 227 height 49
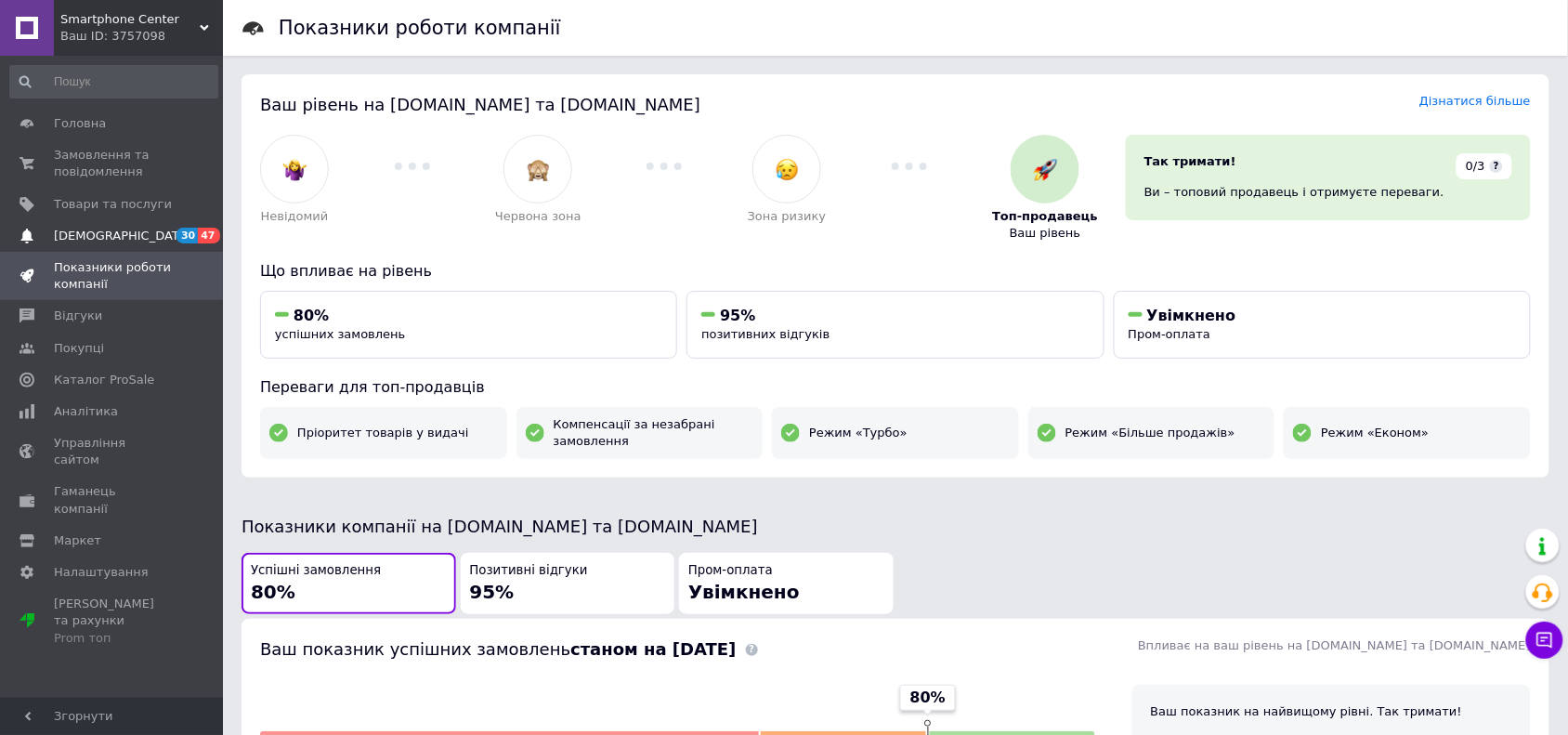
click at [90, 234] on span "[DEMOGRAPHIC_DATA]" at bounding box center [122, 236] width 137 height 17
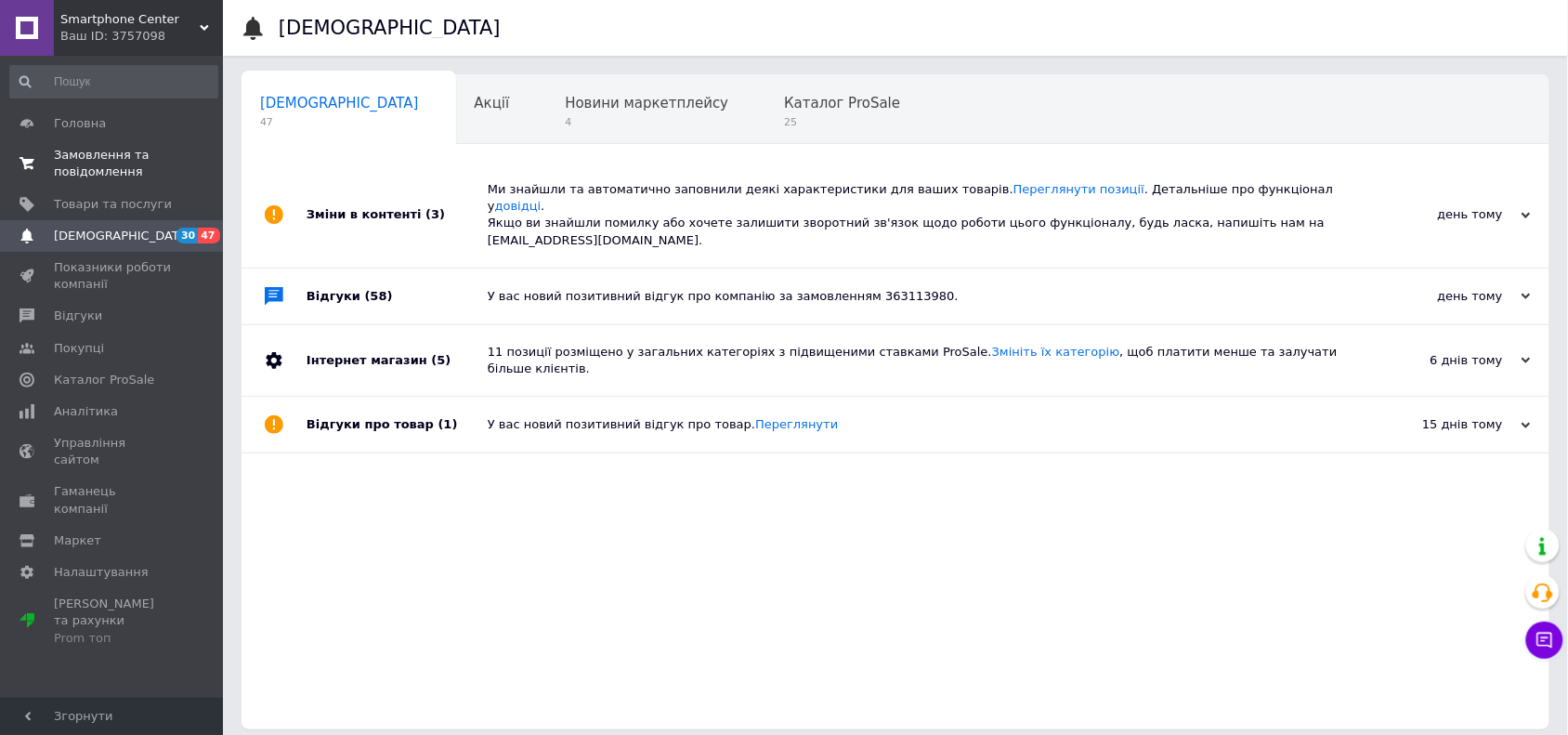
click at [58, 168] on span "Замовлення та повідомлення" at bounding box center [113, 164] width 118 height 34
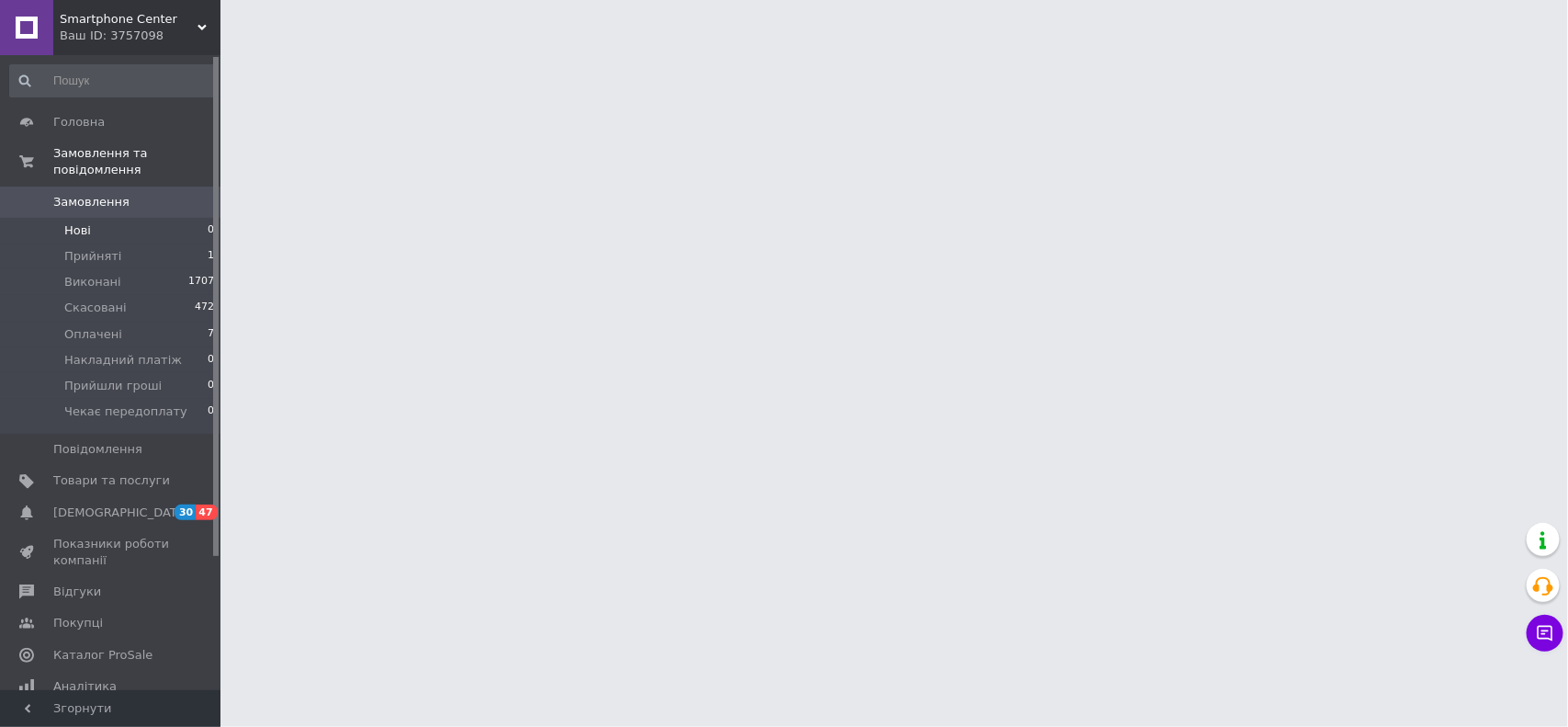
click at [73, 222] on span "Нові" at bounding box center [78, 230] width 27 height 17
